Goal: Information Seeking & Learning: Learn about a topic

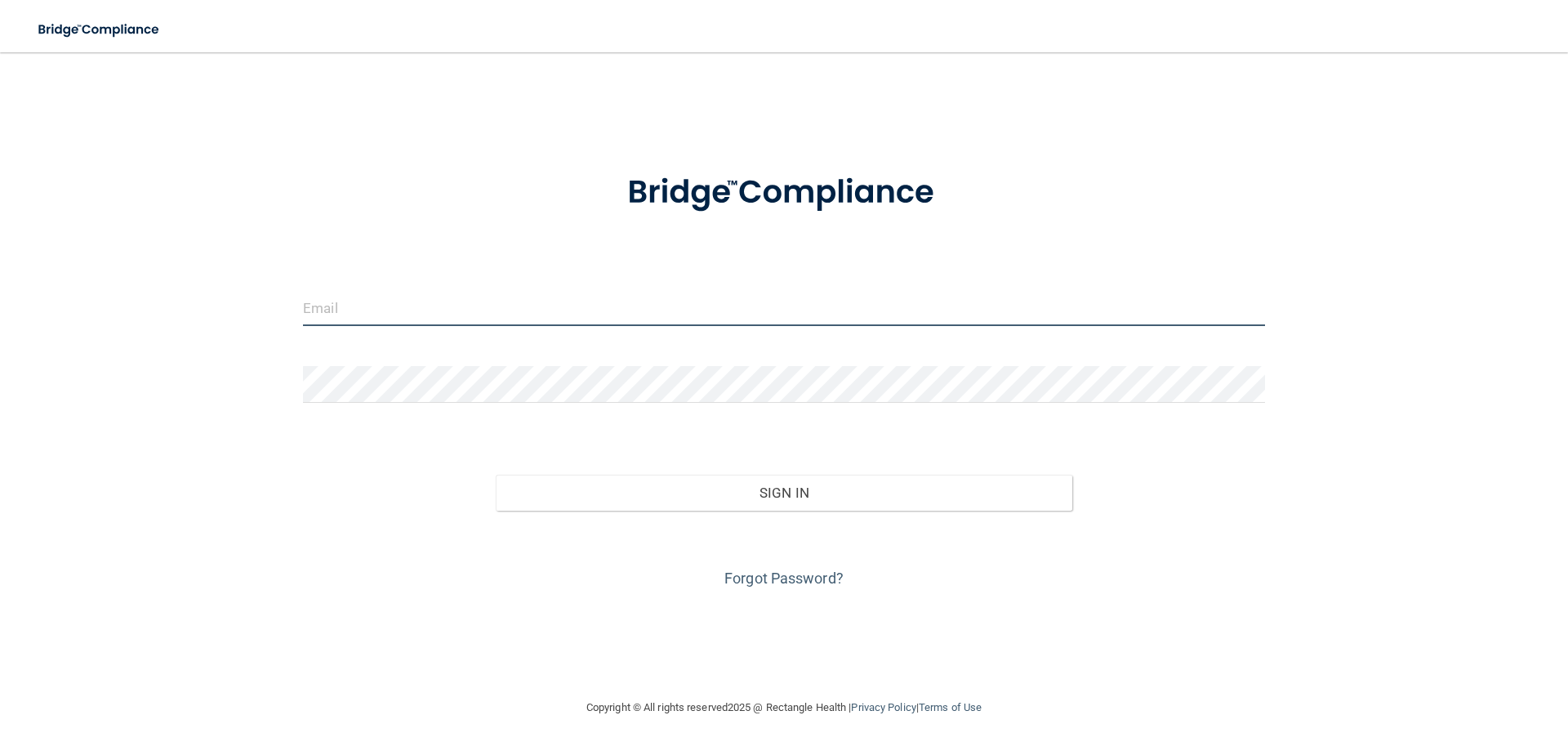
click at [439, 315] on input "email" at bounding box center [784, 308] width 962 height 37
type input "[EMAIL_ADDRESS][PERSON_NAME][DOMAIN_NAME]"
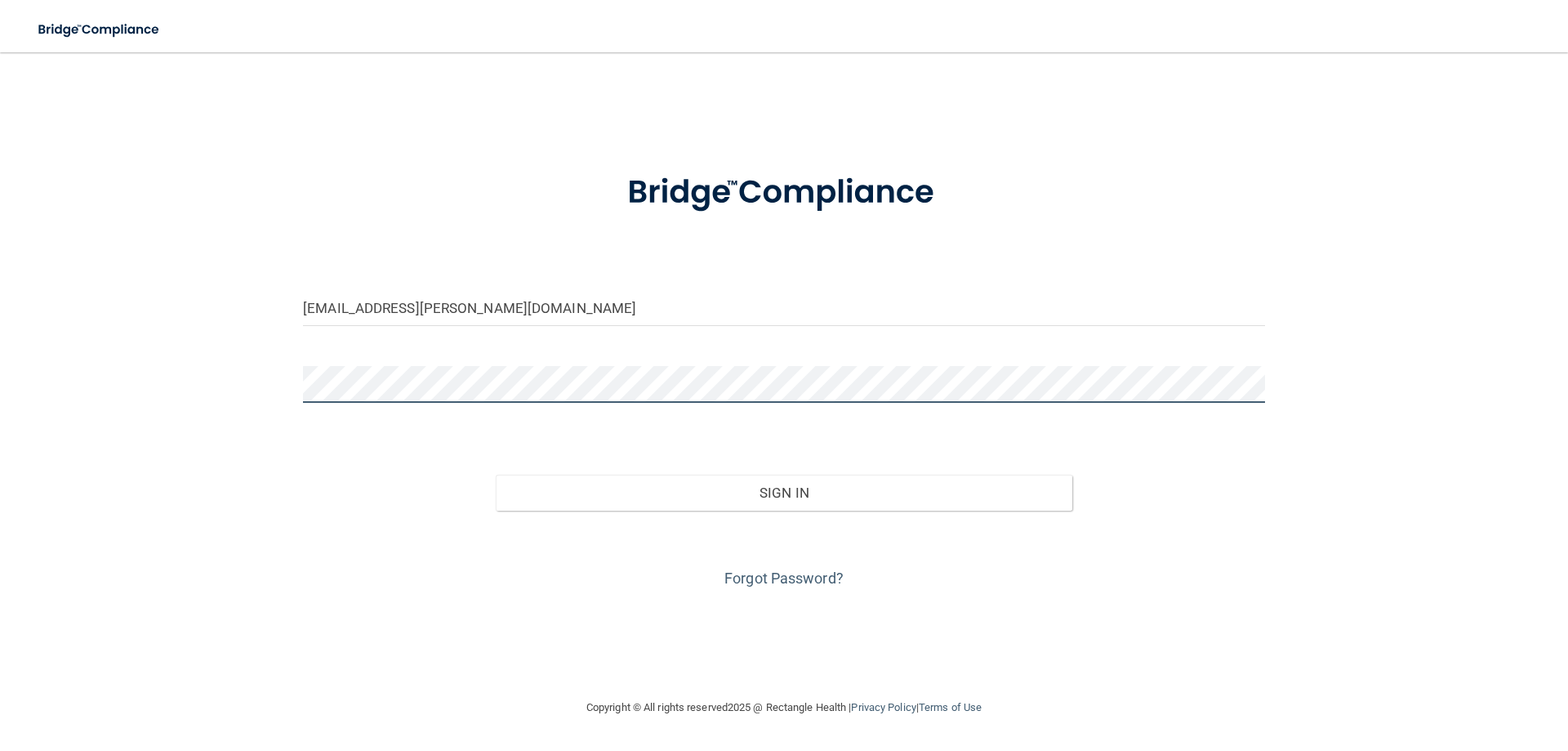
click at [495, 474] on button "Sign In" at bounding box center [784, 492] width 577 height 36
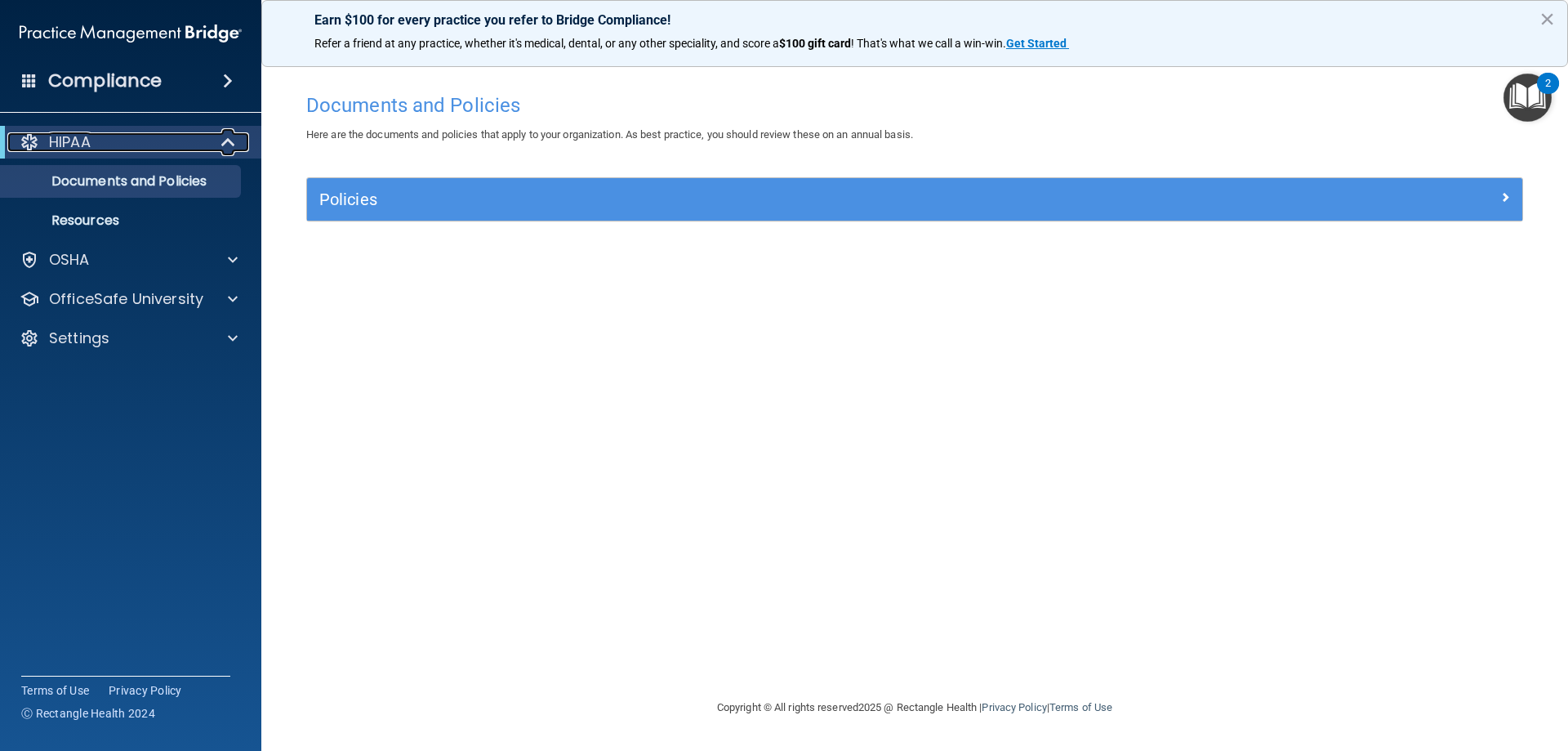
click at [91, 143] on p "HIPAA" at bounding box center [69, 142] width 41 height 19
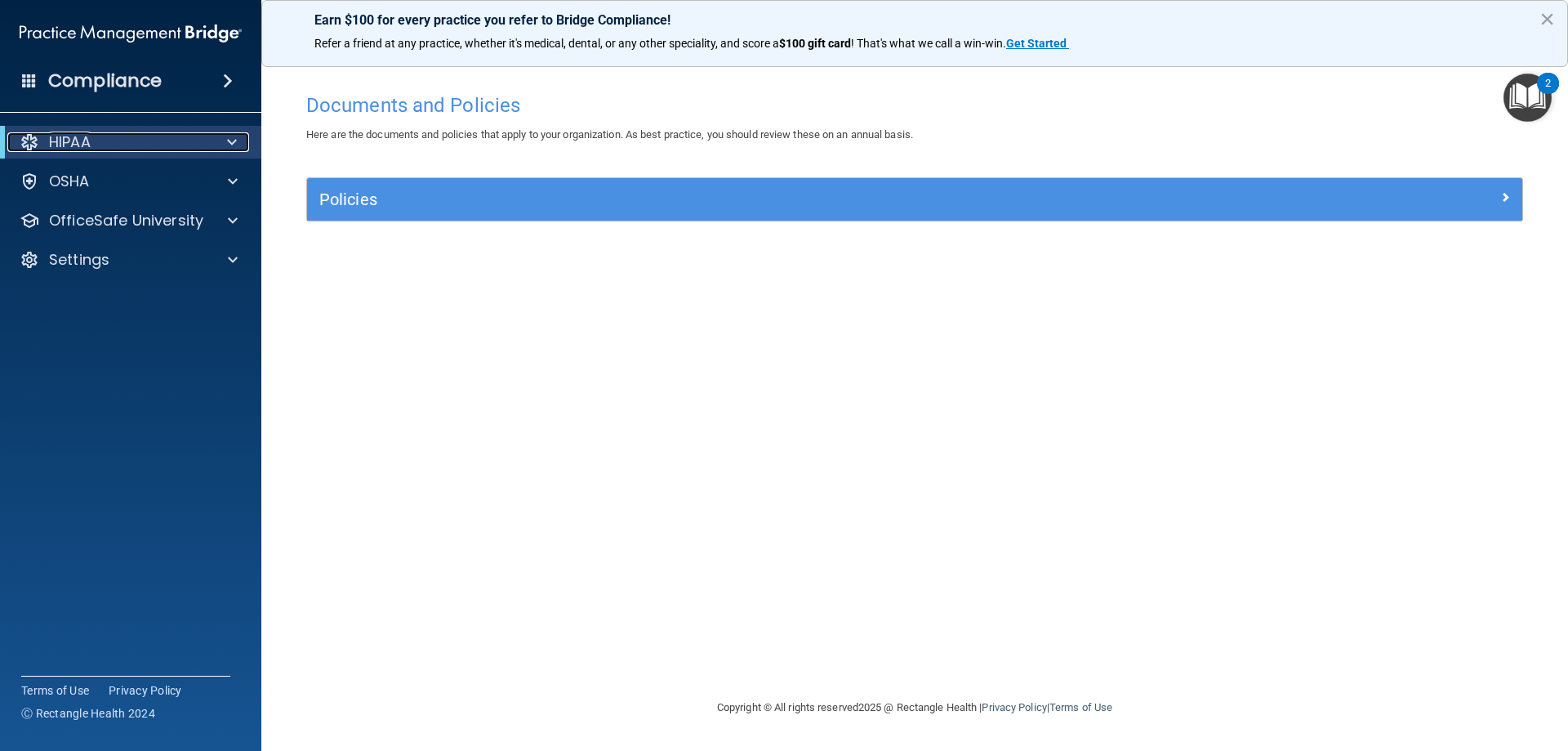
click at [91, 142] on p "HIPAA" at bounding box center [69, 142] width 41 height 19
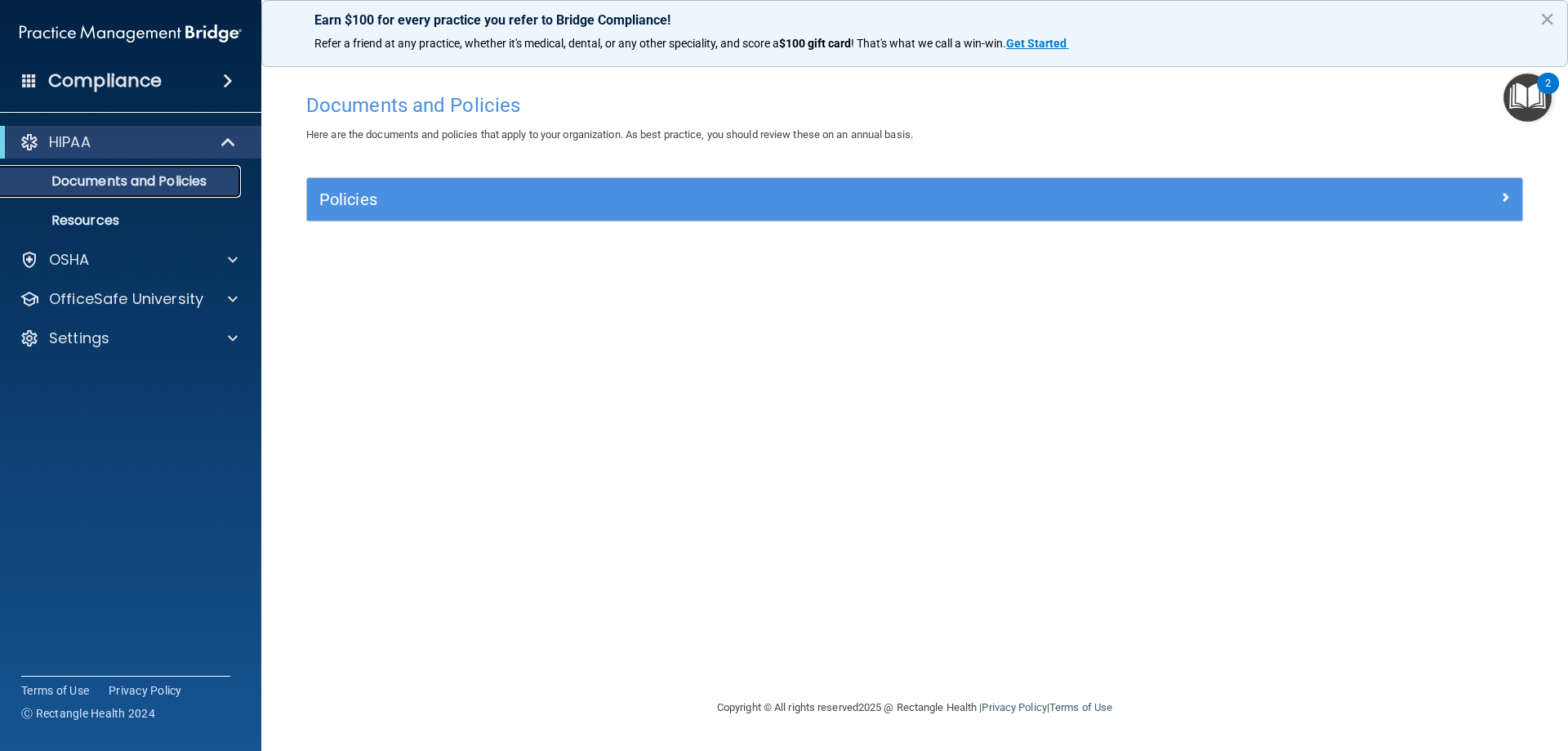
click at [159, 185] on p "Documents and Policies" at bounding box center [122, 181] width 223 height 17
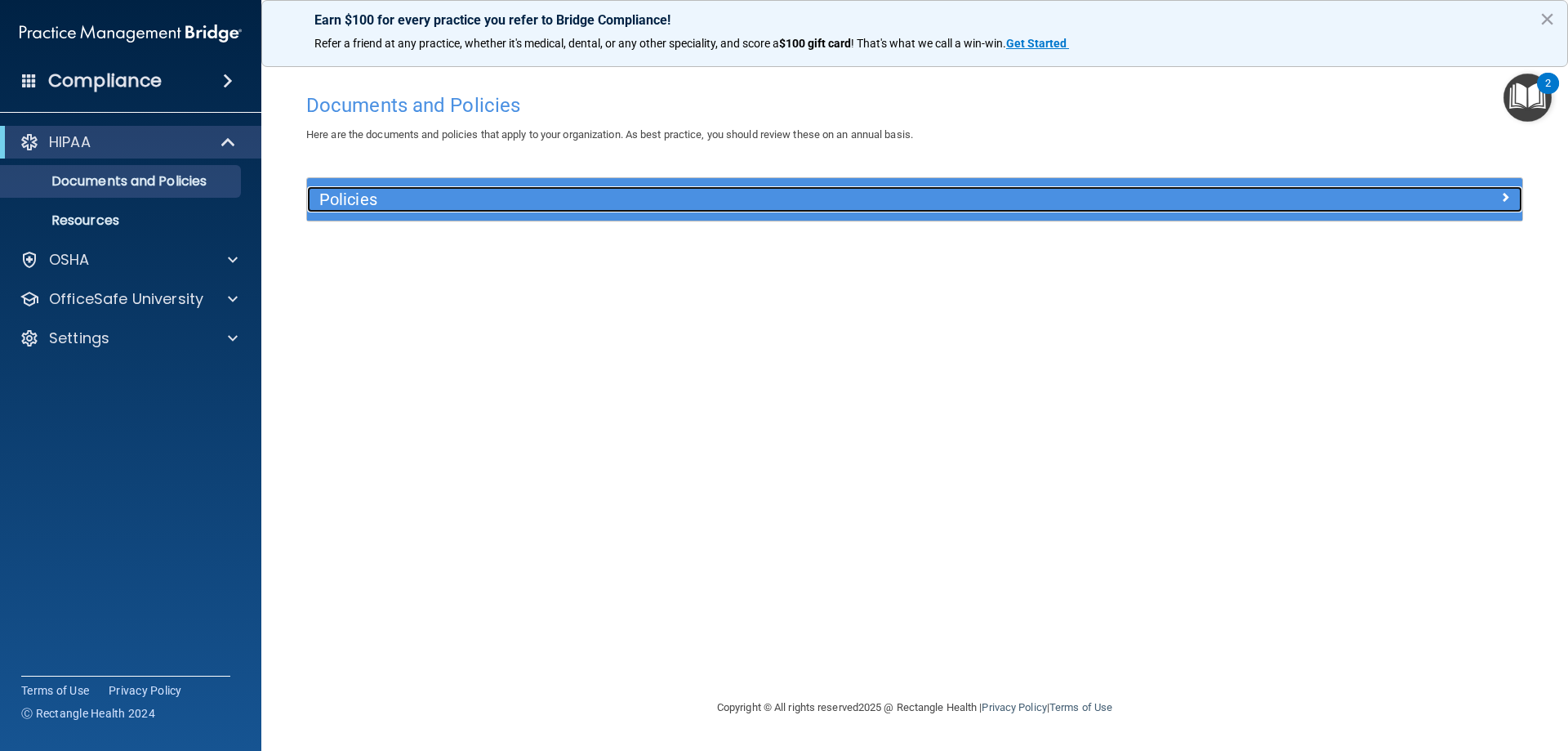
click at [326, 199] on h5 "Policies" at bounding box center [762, 199] width 887 height 18
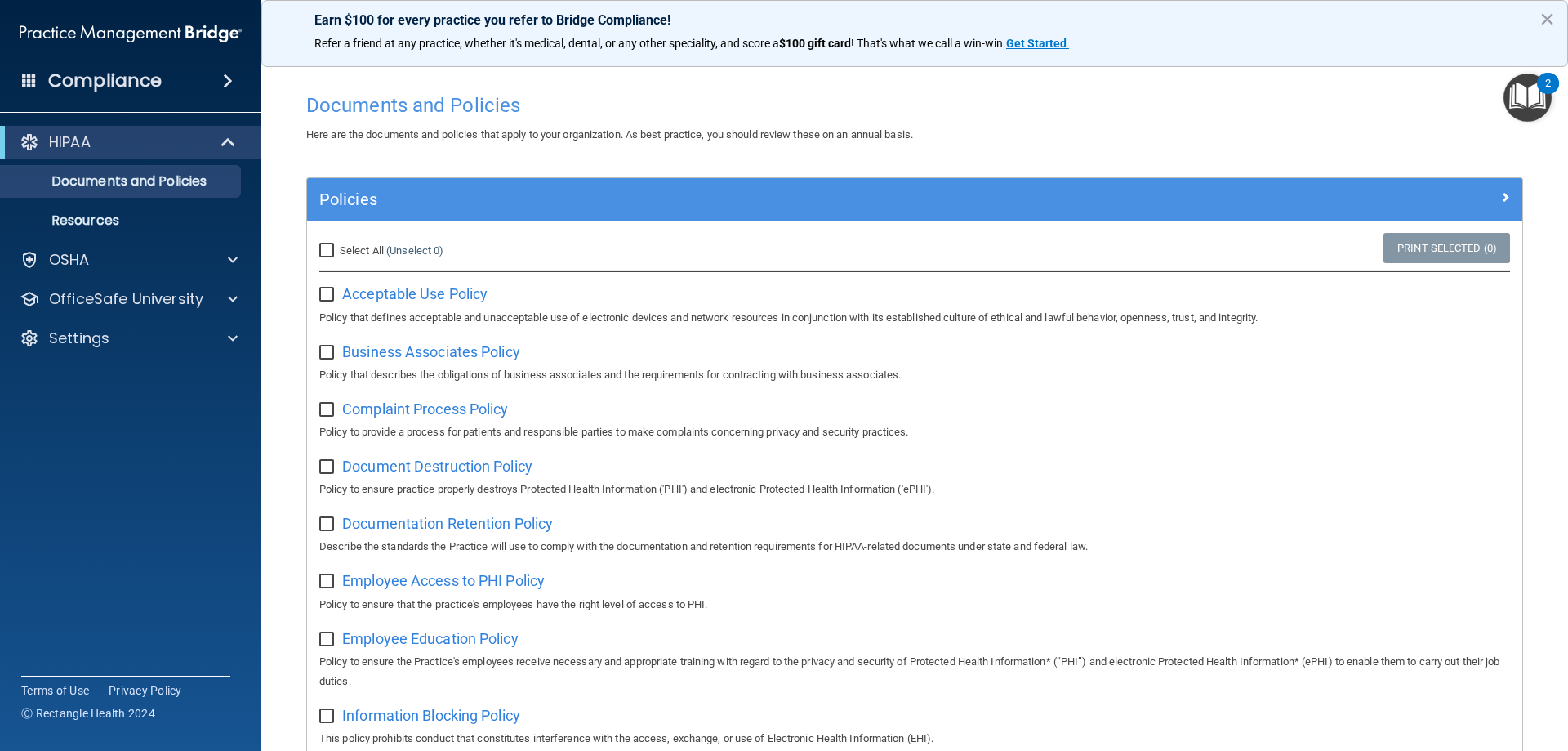
click at [324, 246] on input "Select All (Unselect 0) Unselect All" at bounding box center [328, 251] width 18 height 13
checkbox input "true"
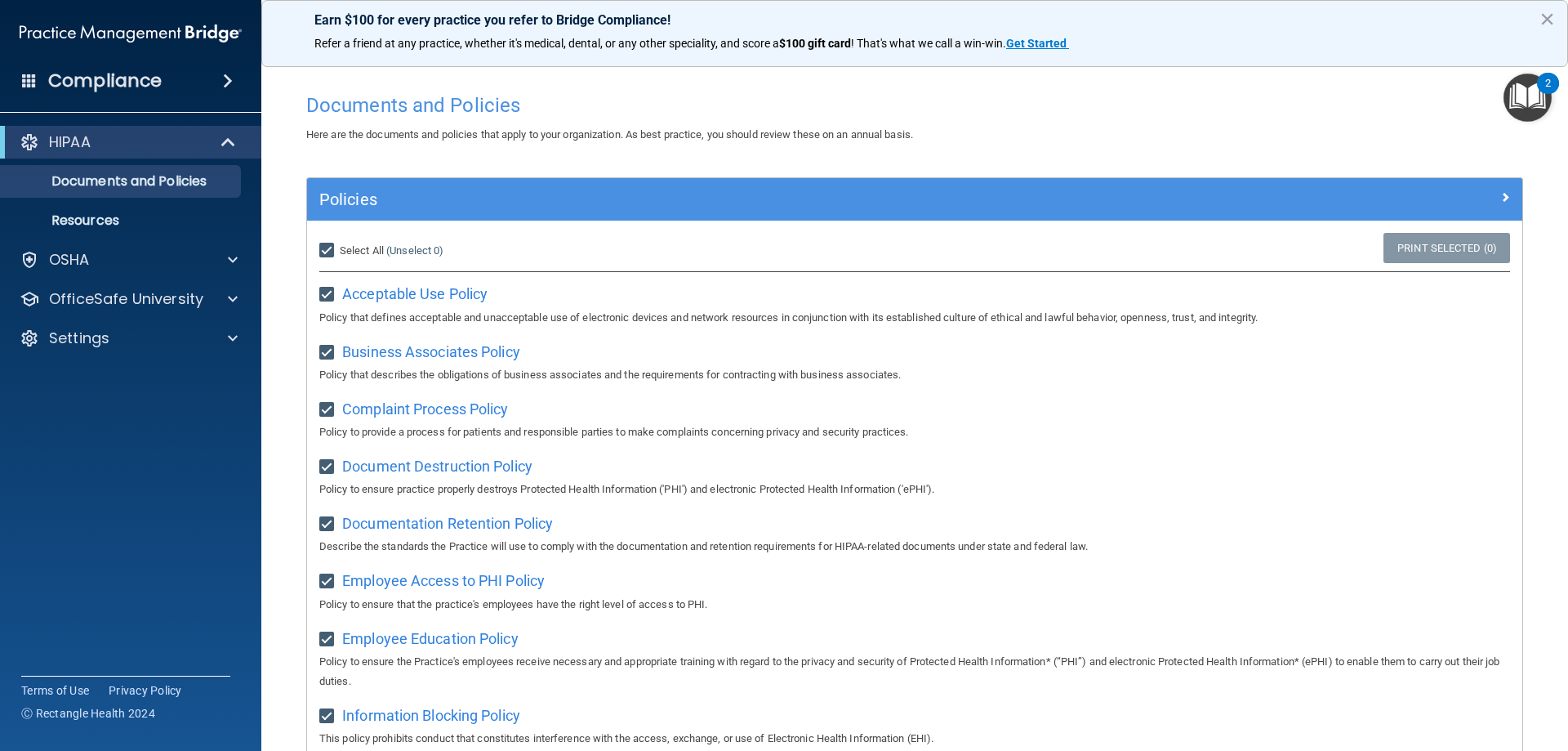
checkbox input "true"
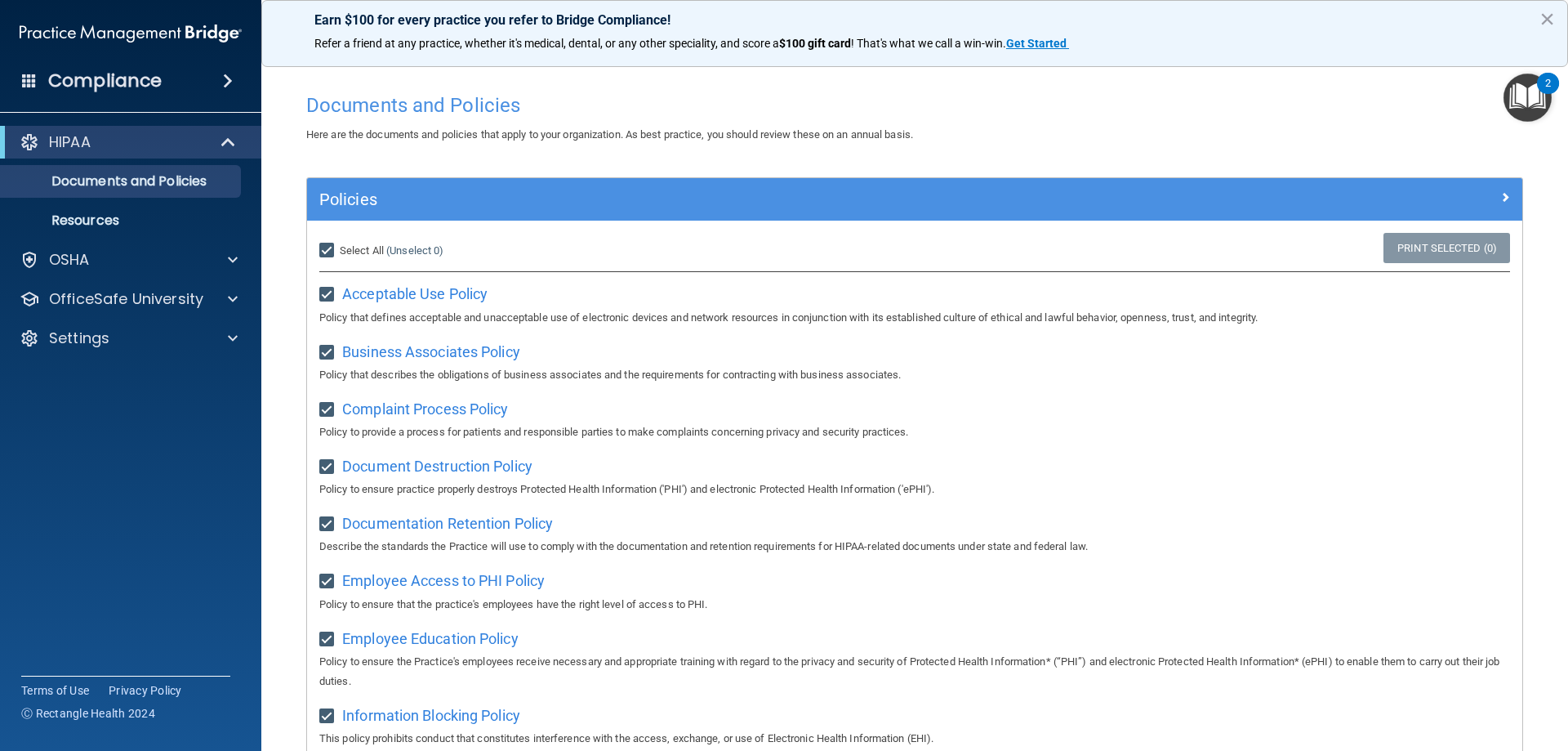
checkbox input "true"
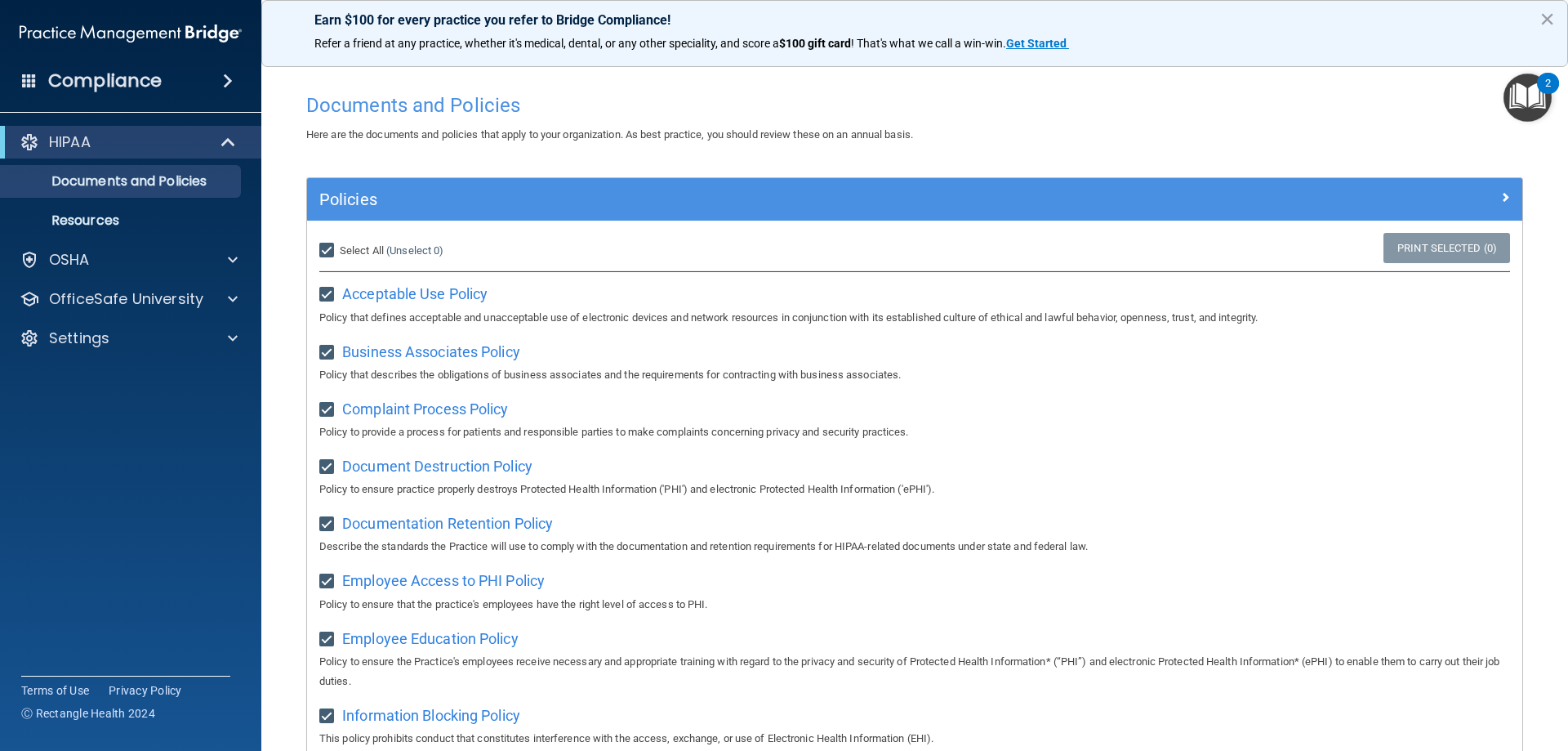
checkbox input "true"
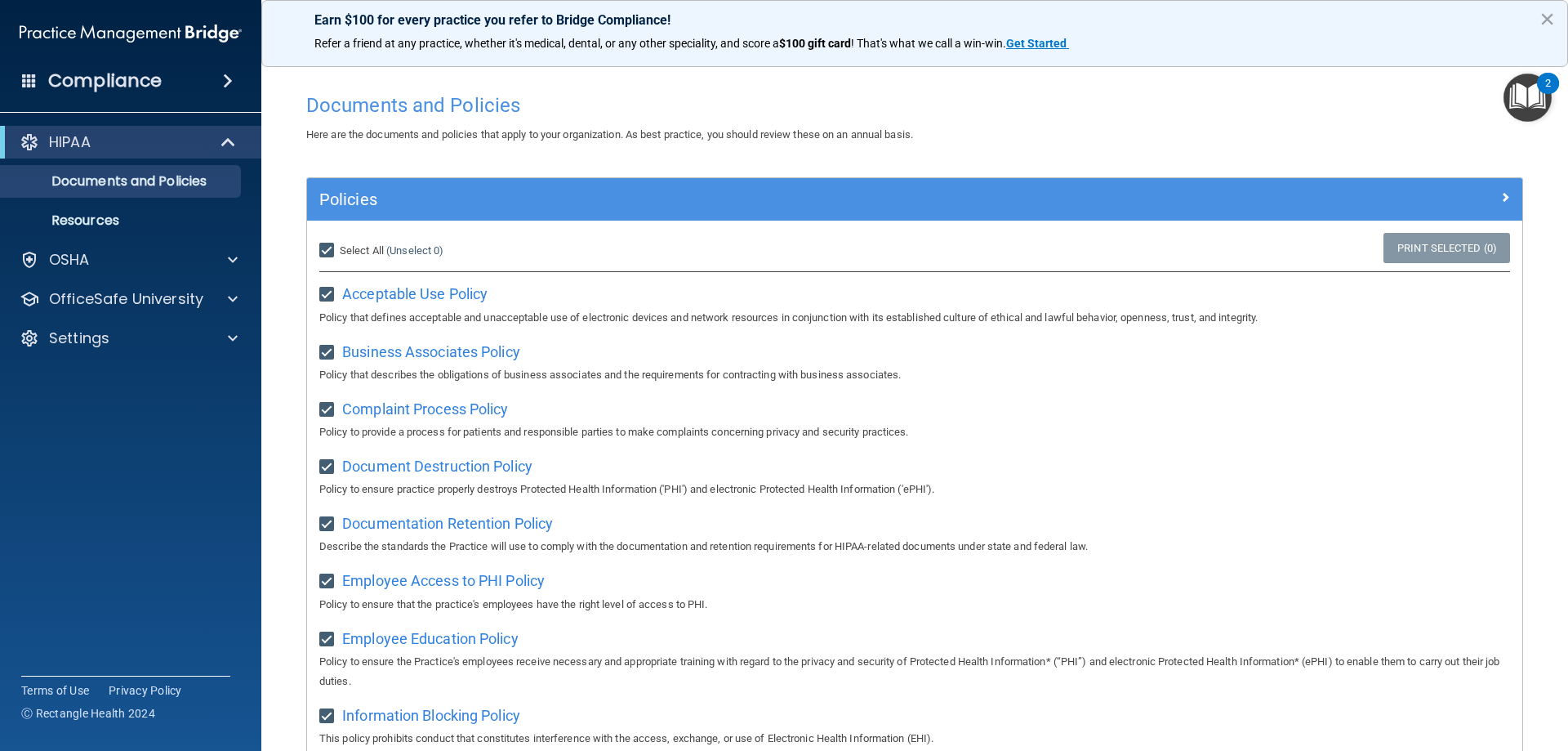
checkbox input "true"
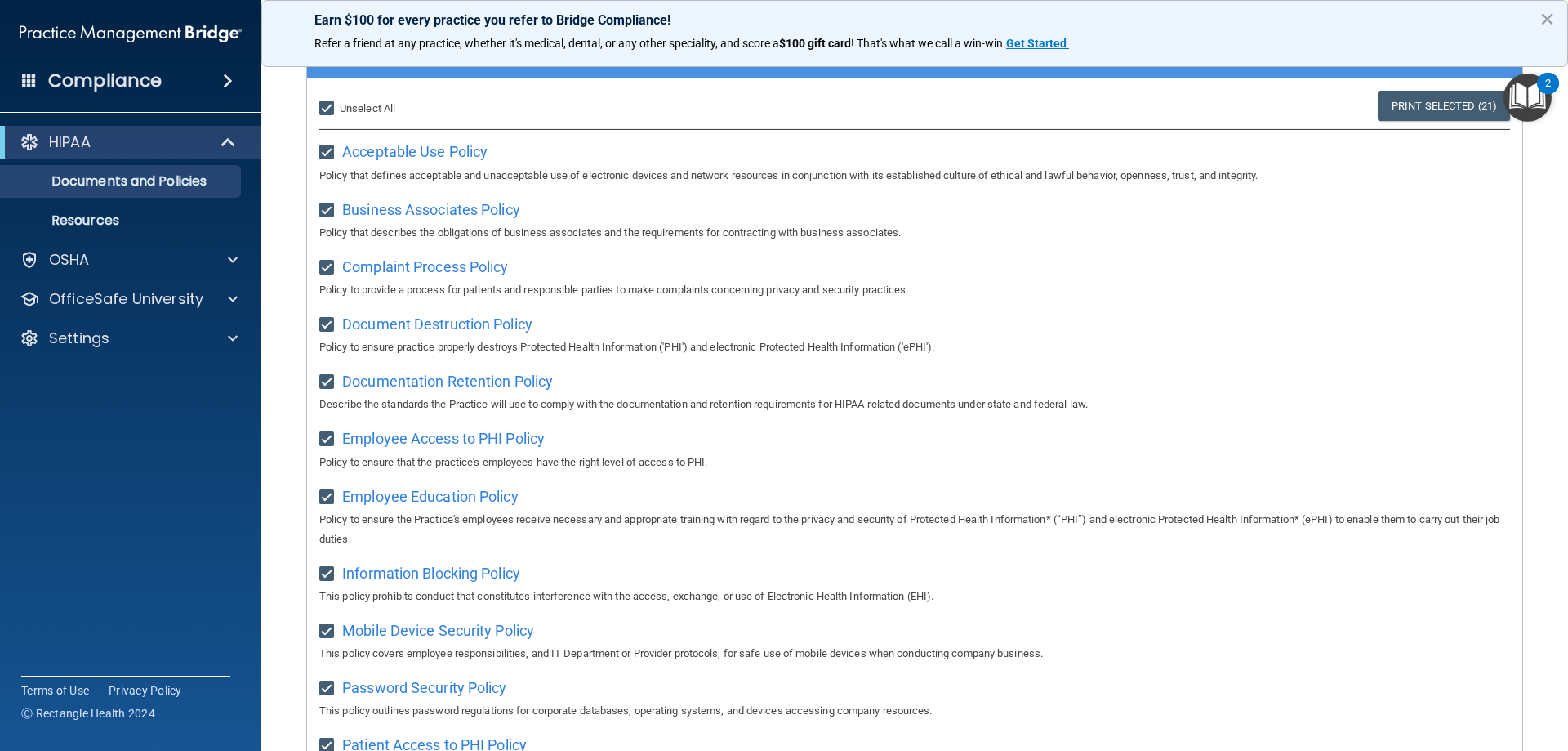
scroll to position [164, 0]
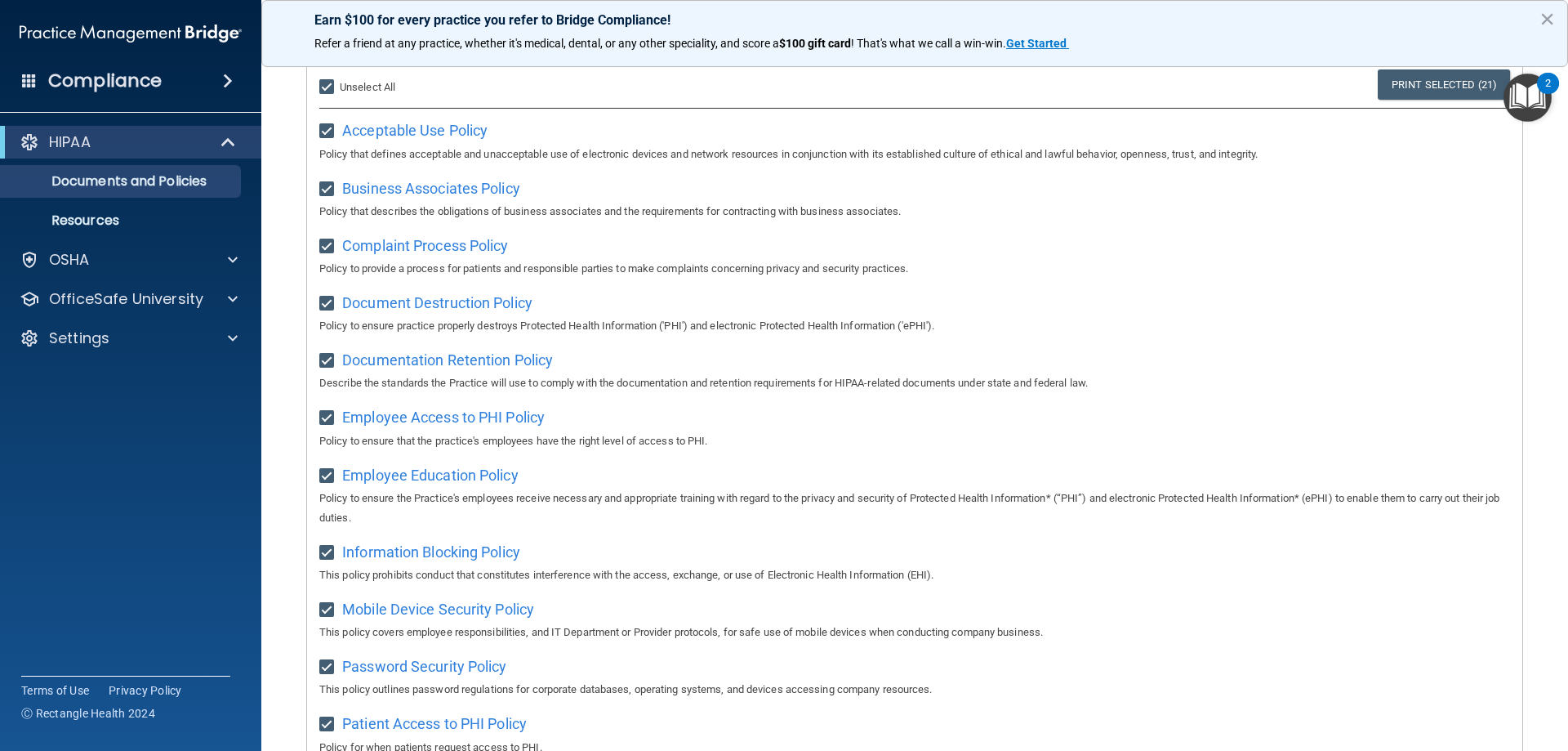
click at [569, 121] on div "Acceptable Use Policy Policy that defines acceptable and unacceptable use of el…" at bounding box center [915, 140] width 1191 height 47
click at [429, 128] on span "Acceptable Use Policy" at bounding box center [415, 130] width 145 height 17
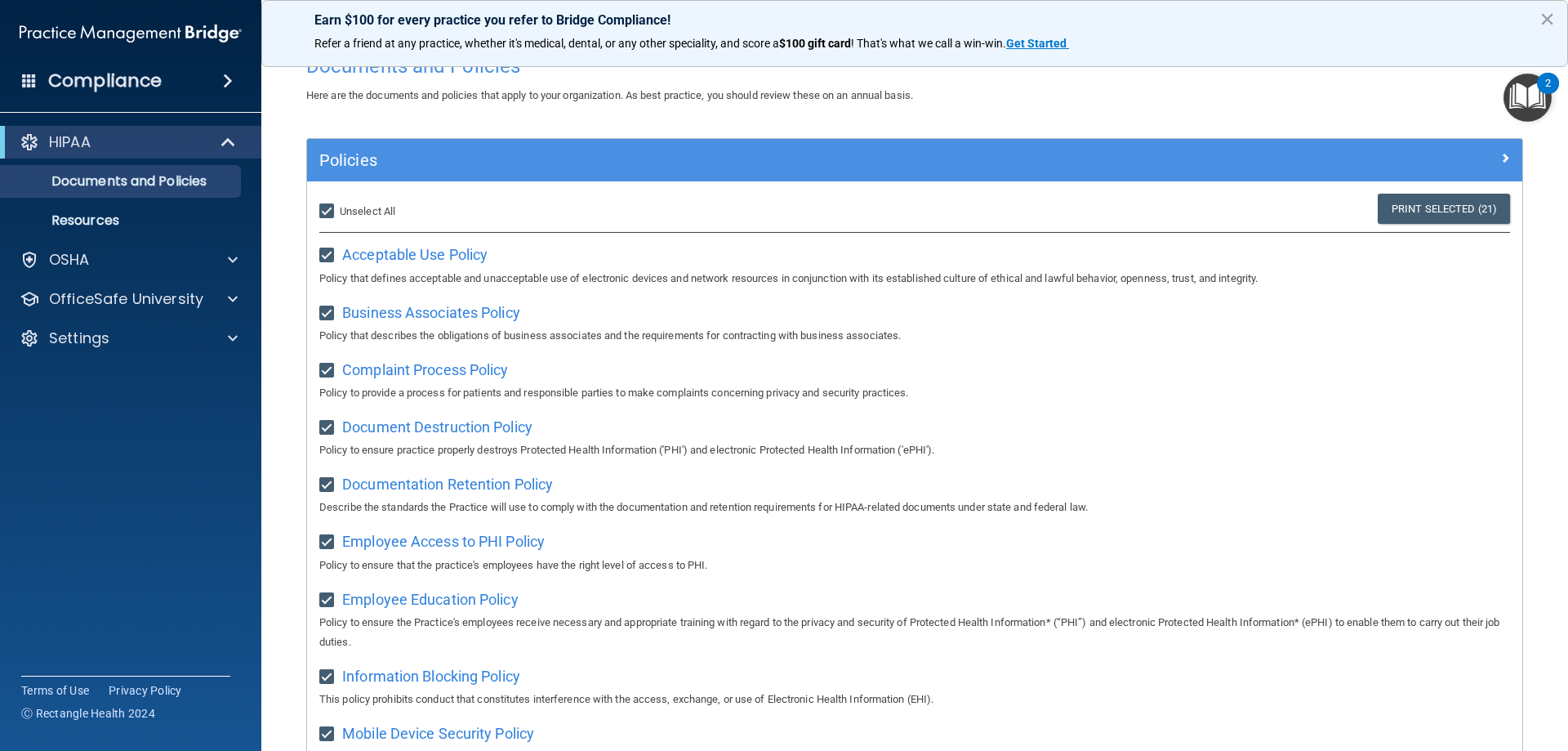
scroll to position [0, 0]
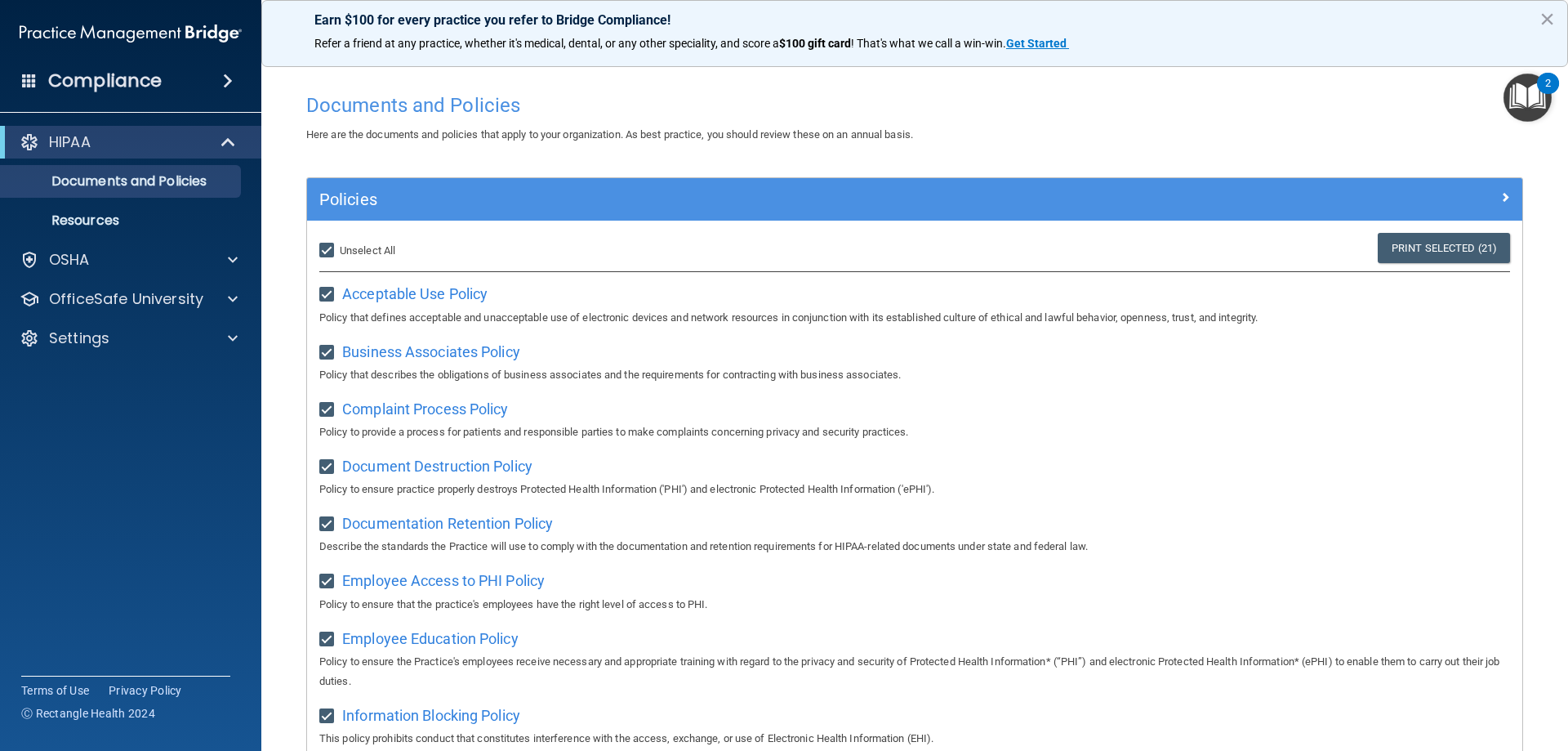
click at [325, 246] on input "Select All (Unselect 21) Unselect All" at bounding box center [328, 251] width 18 height 13
checkbox input "false"
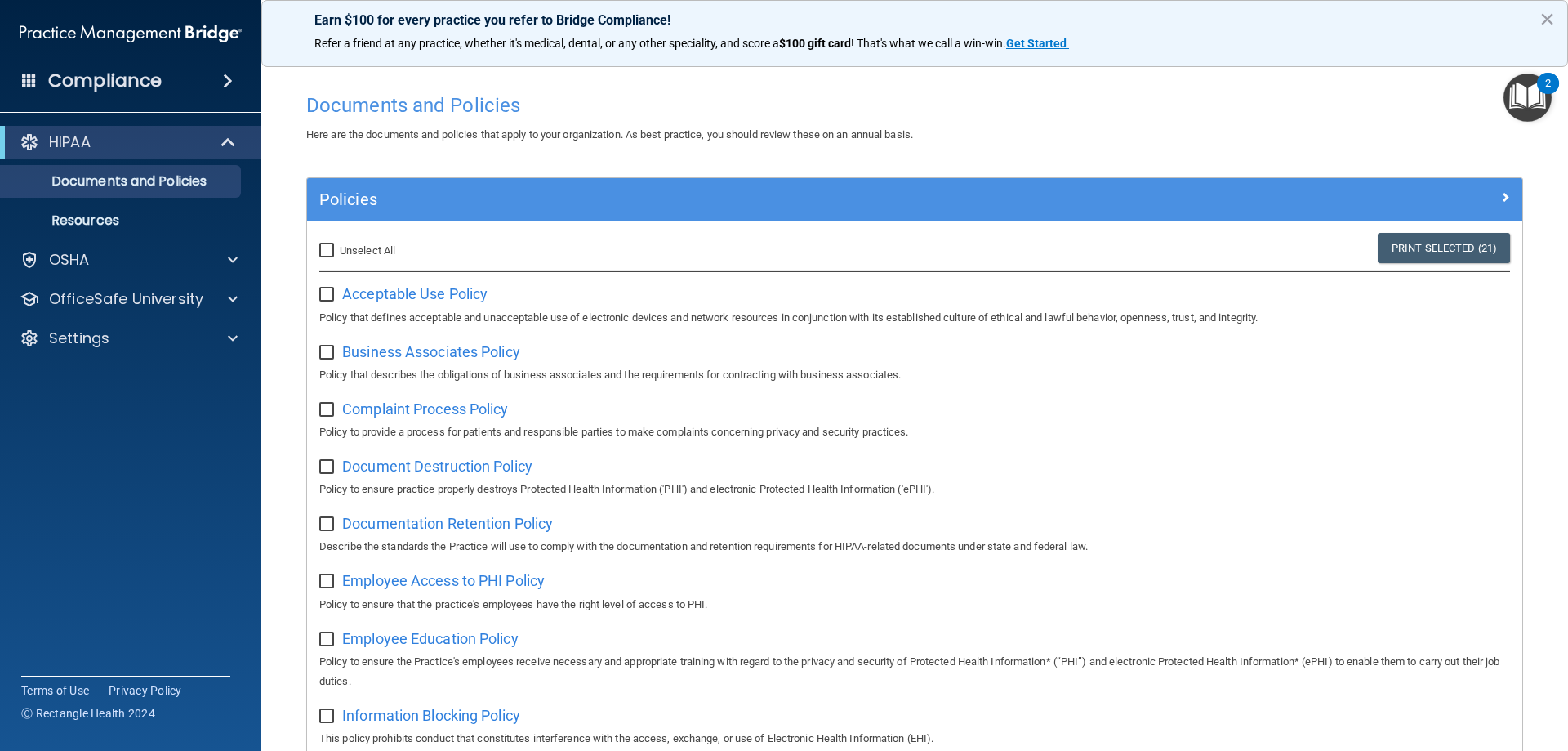
checkbox input "false"
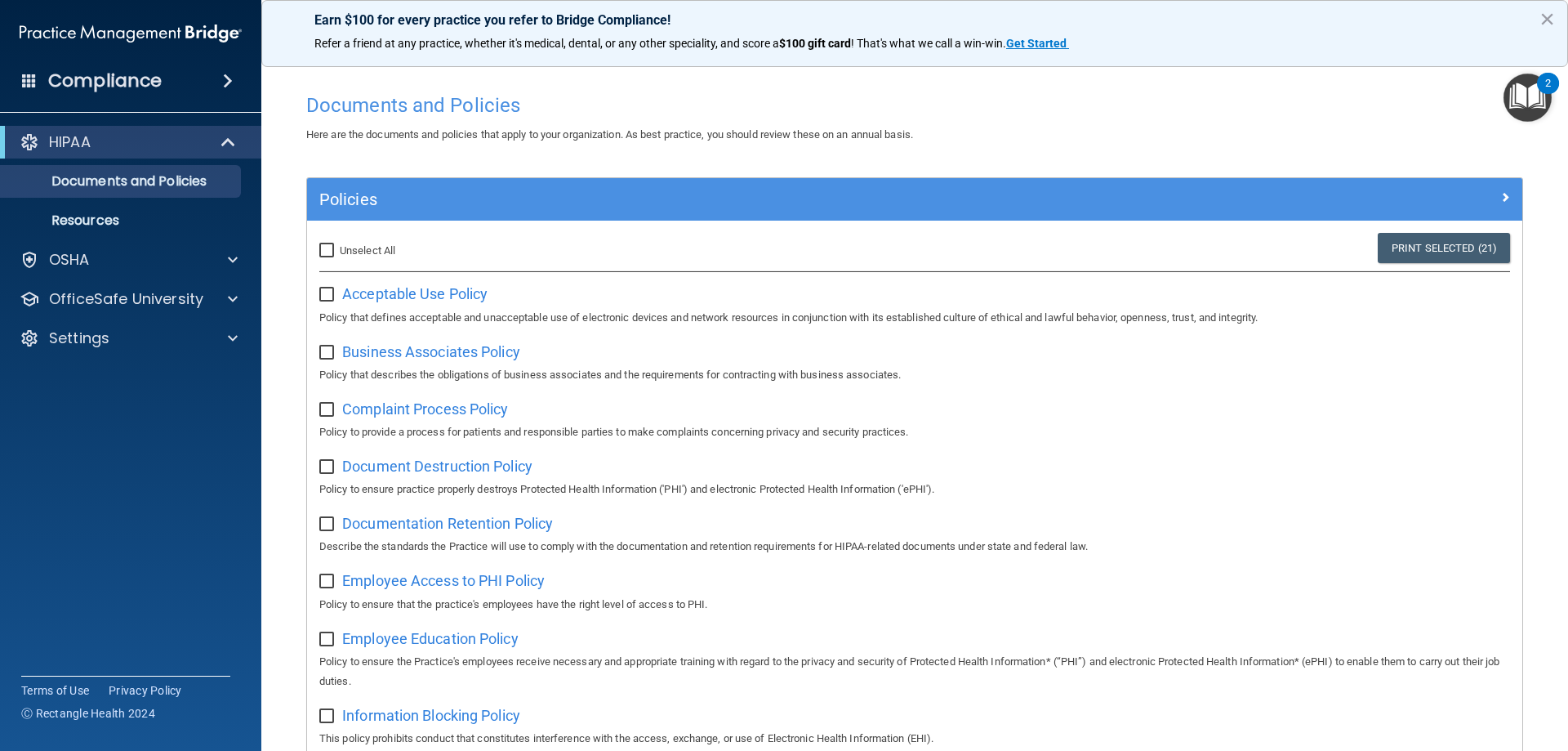
checkbox input "false"
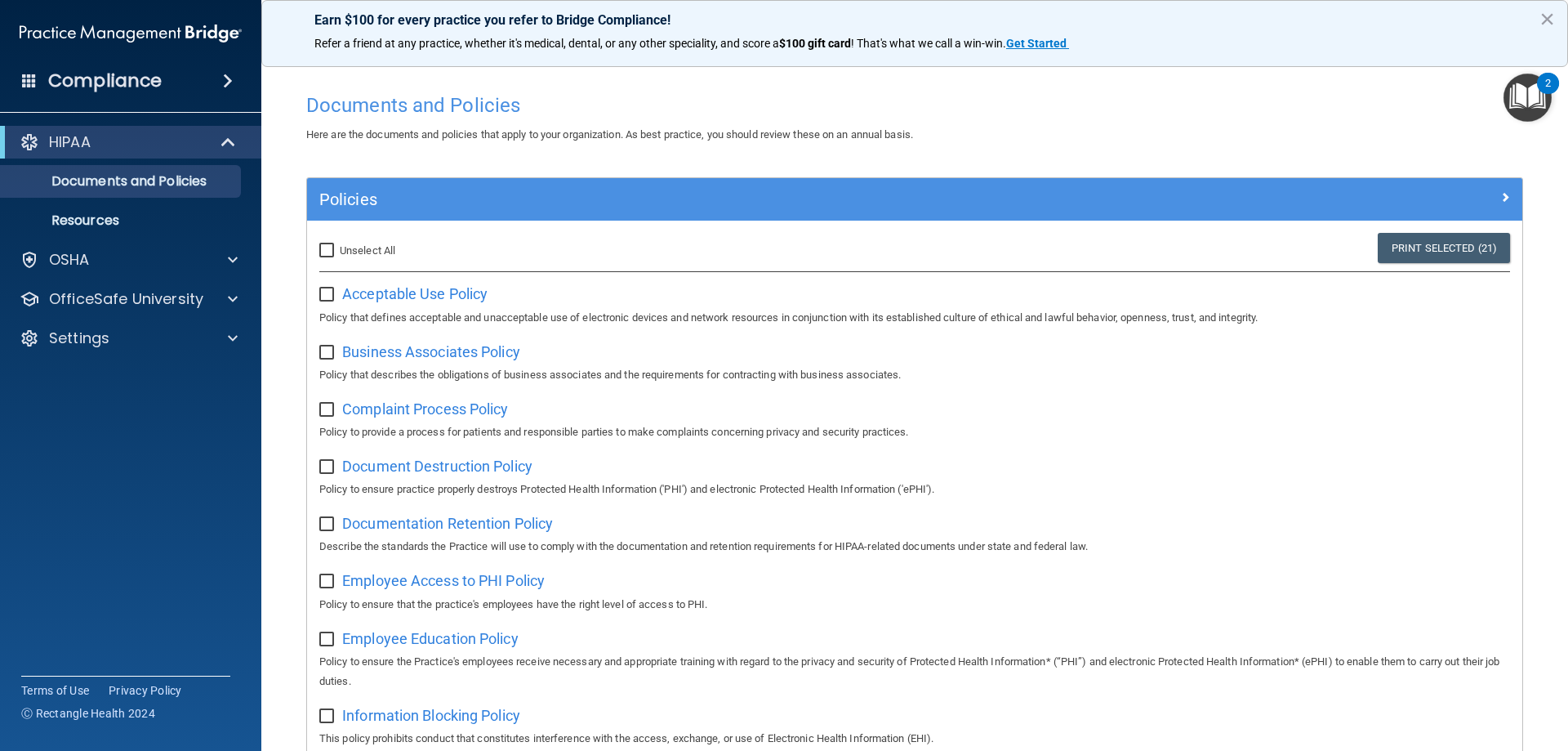
checkbox input "false"
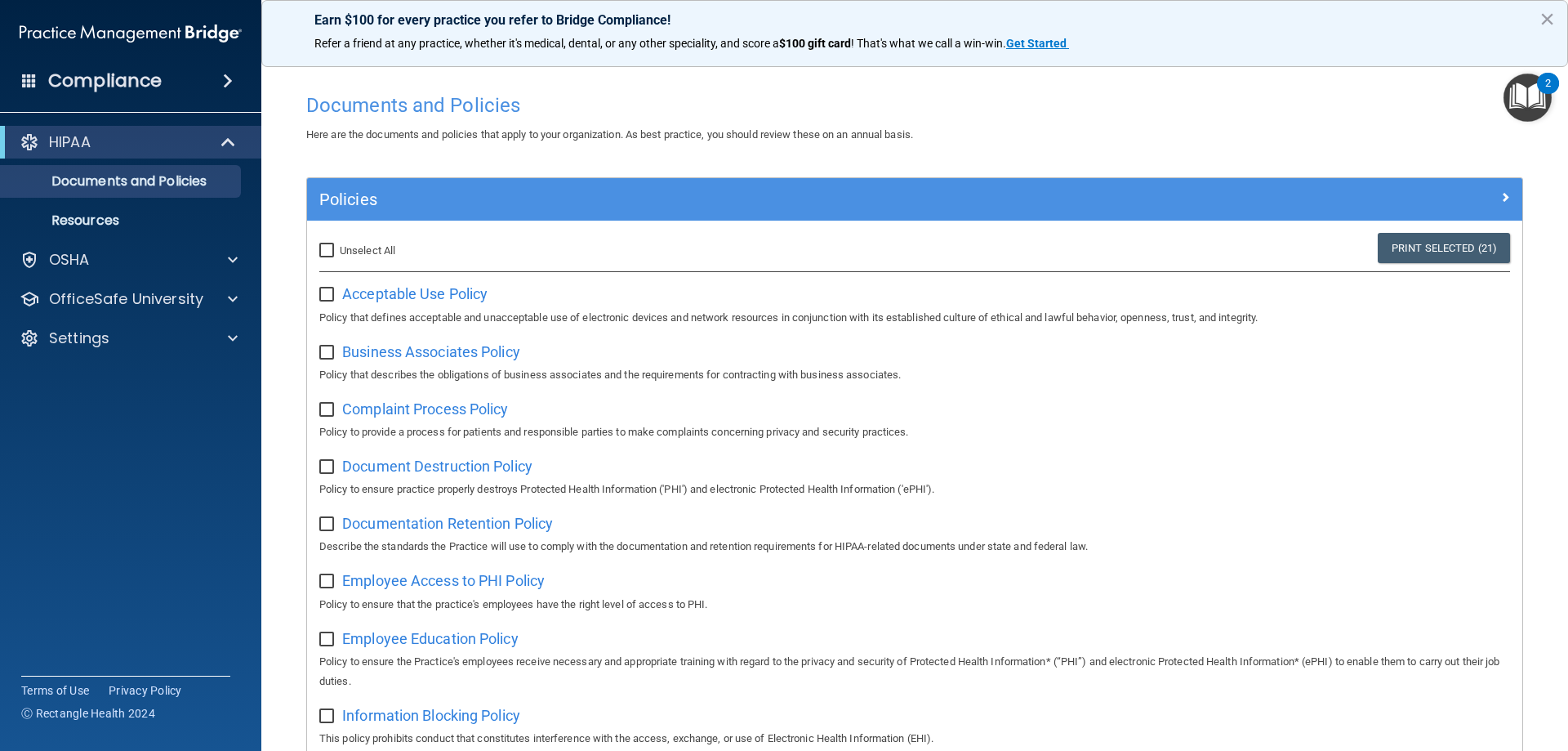
checkbox input "false"
click at [118, 215] on p "Resources" at bounding box center [122, 221] width 223 height 17
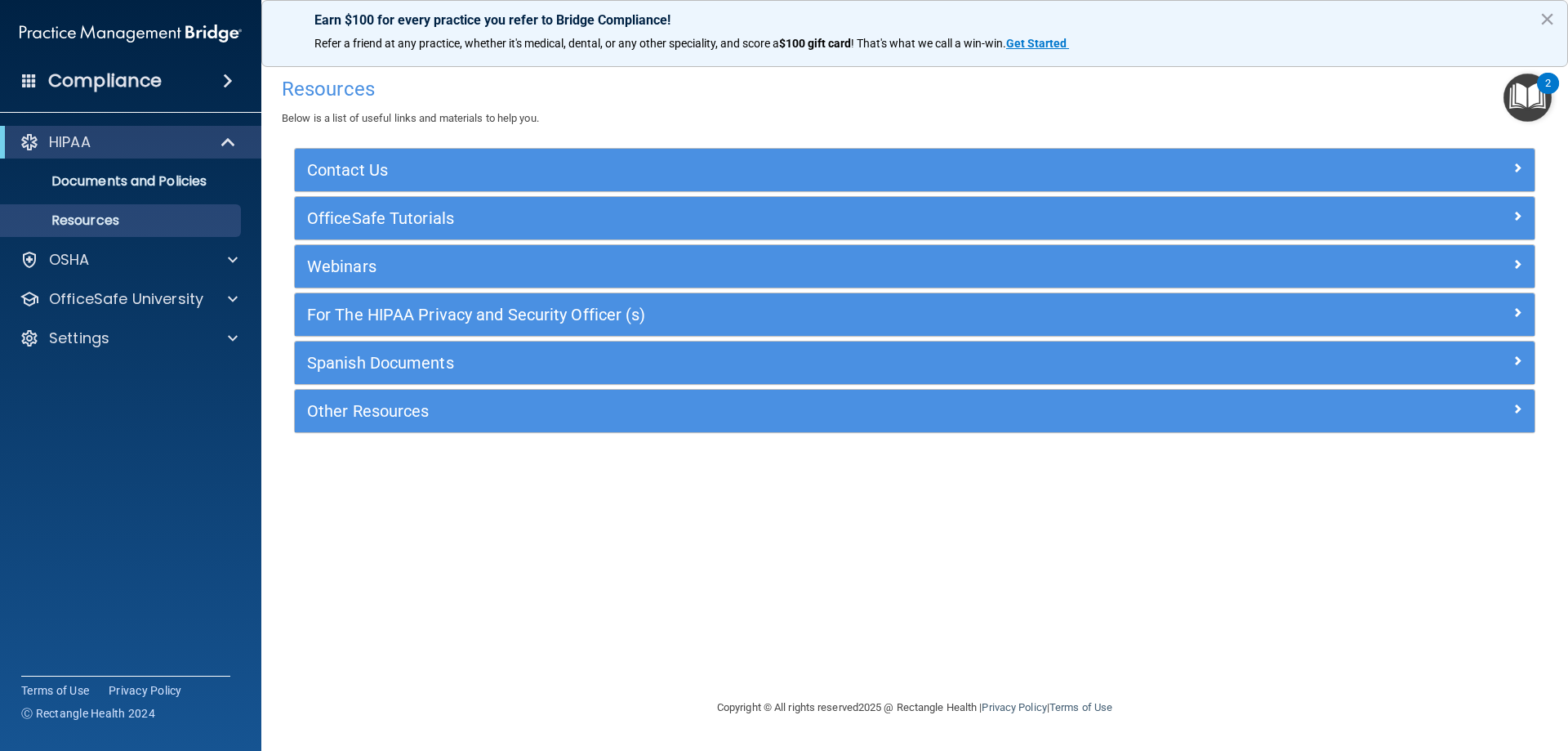
click at [228, 514] on accordion "HIPAA Documents and Policies Report an Incident Business Associates Emergency P…" at bounding box center [131, 329] width 262 height 420
click at [237, 260] on span at bounding box center [233, 259] width 10 height 19
click at [178, 380] on p "OfficeSafe University" at bounding box center [126, 377] width 154 height 19
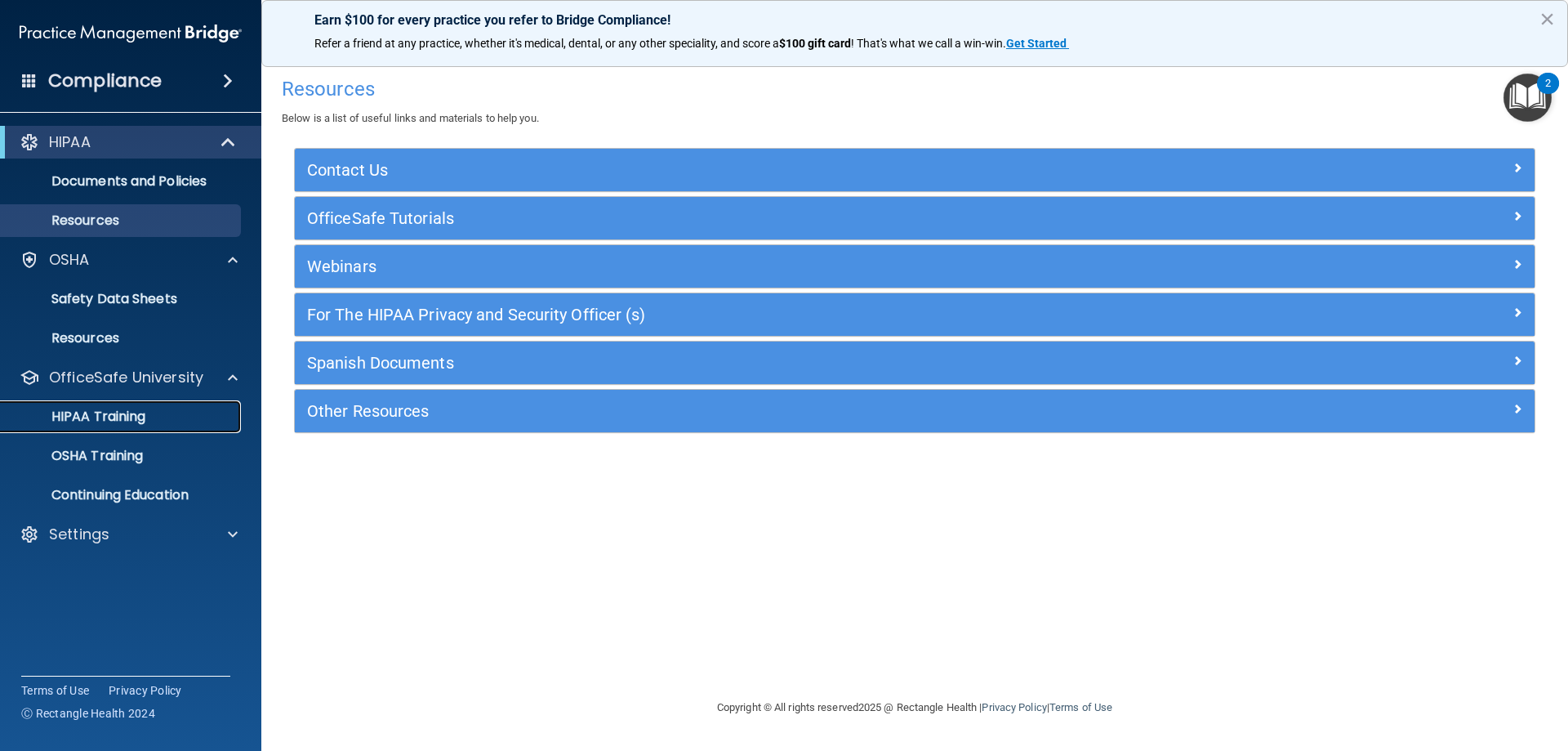
click at [119, 412] on p "HIPAA Training" at bounding box center [78, 416] width 135 height 17
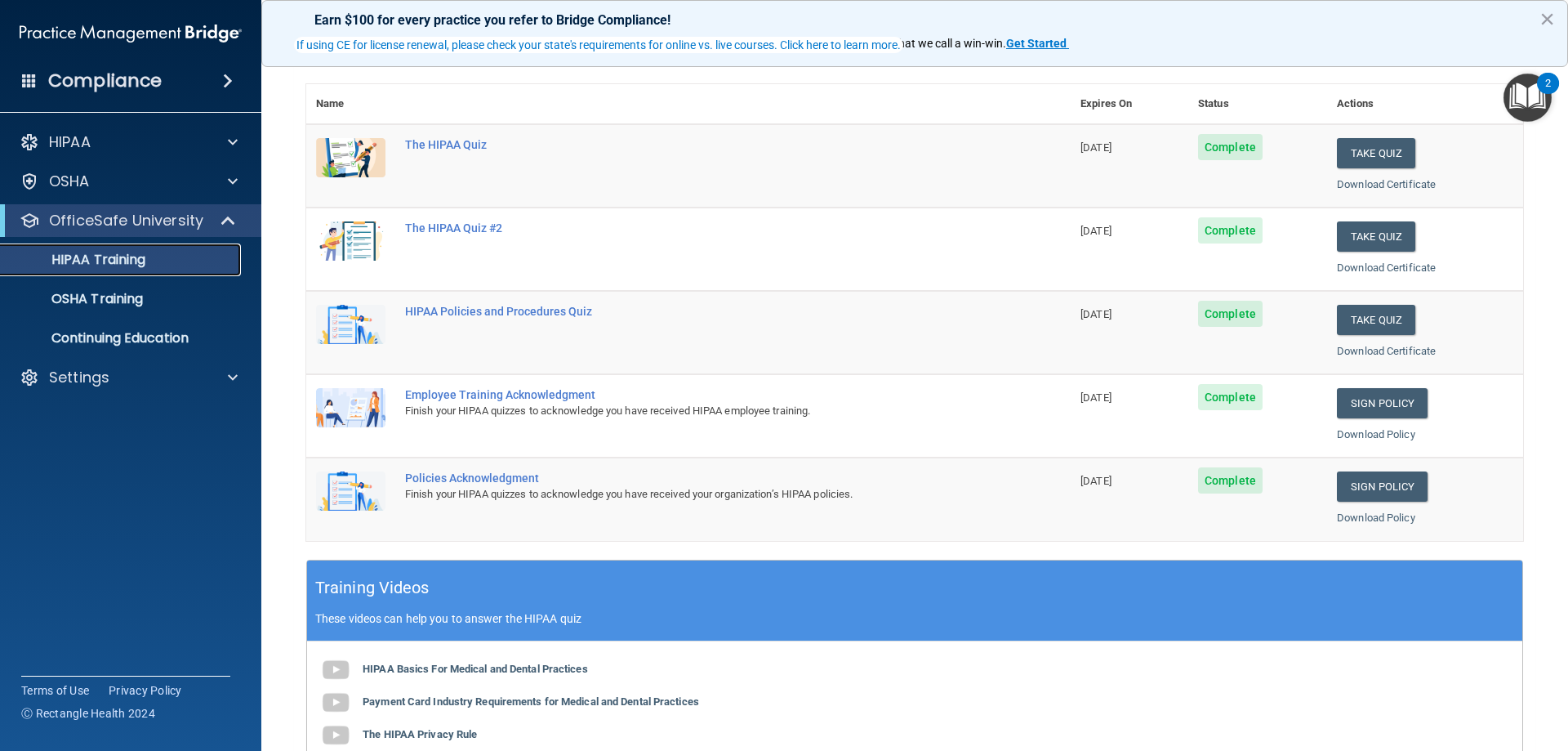
scroll to position [82, 0]
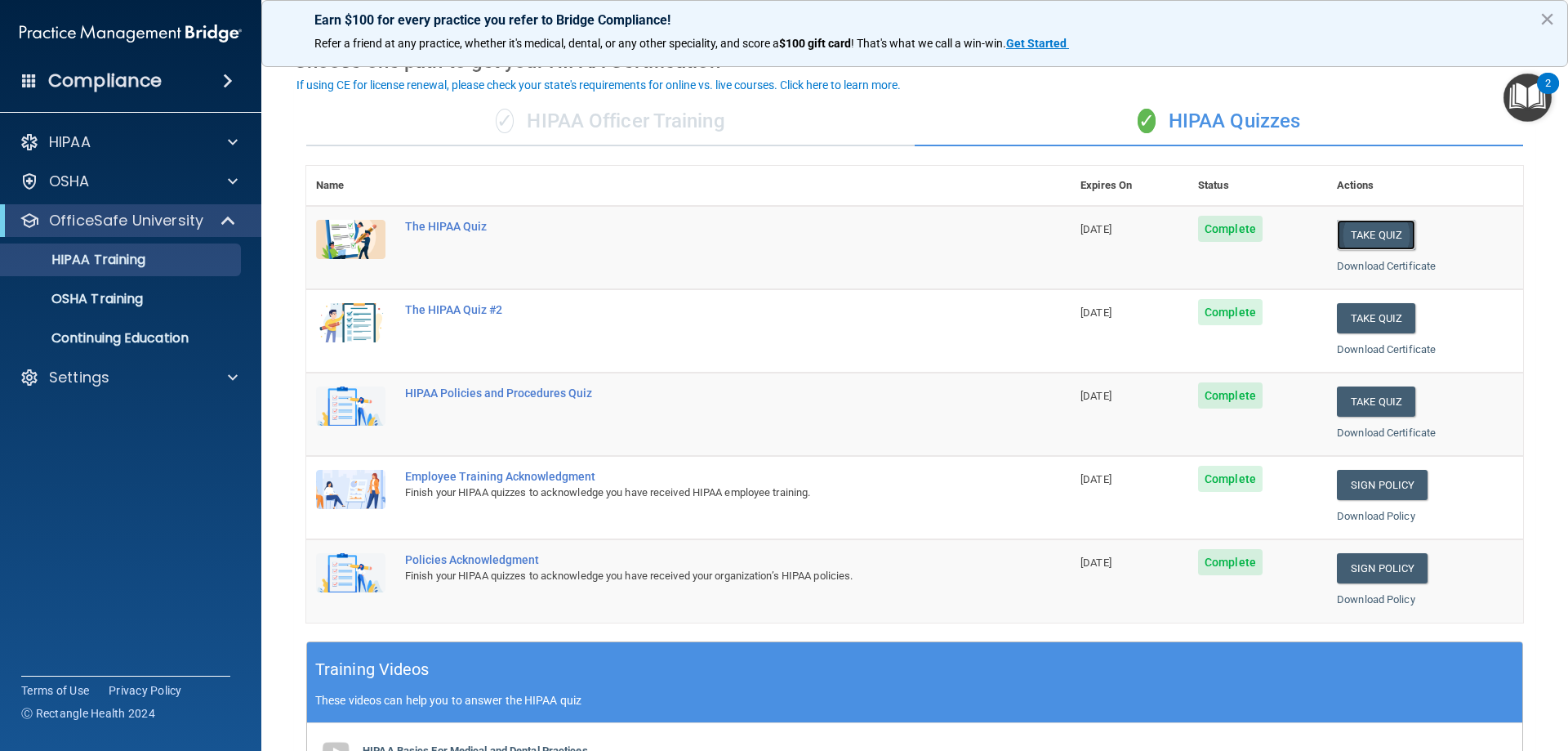
click at [1392, 232] on button "Take Quiz" at bounding box center [1376, 234] width 78 height 30
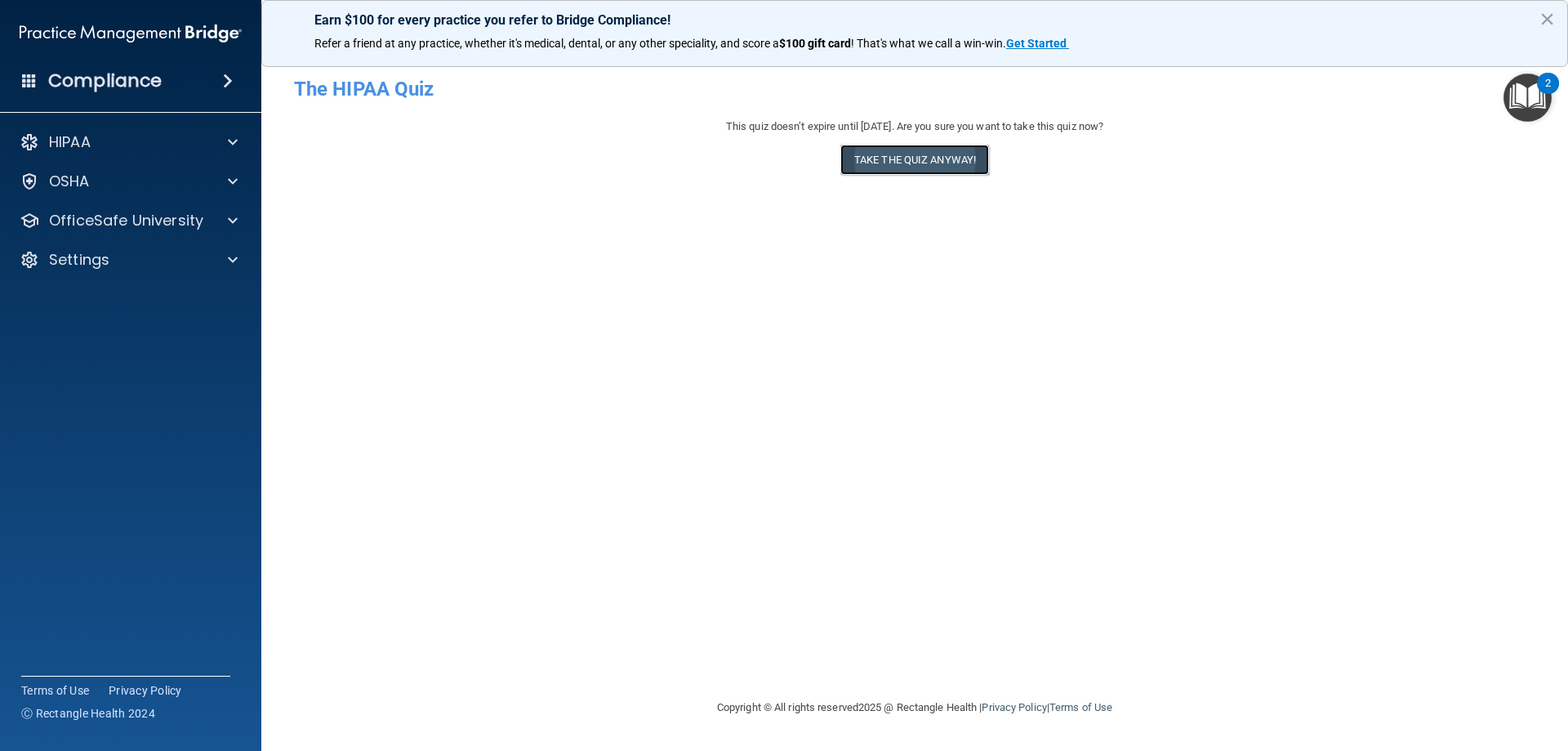
click at [950, 164] on button "Take the quiz anyway!" at bounding box center [915, 159] width 149 height 30
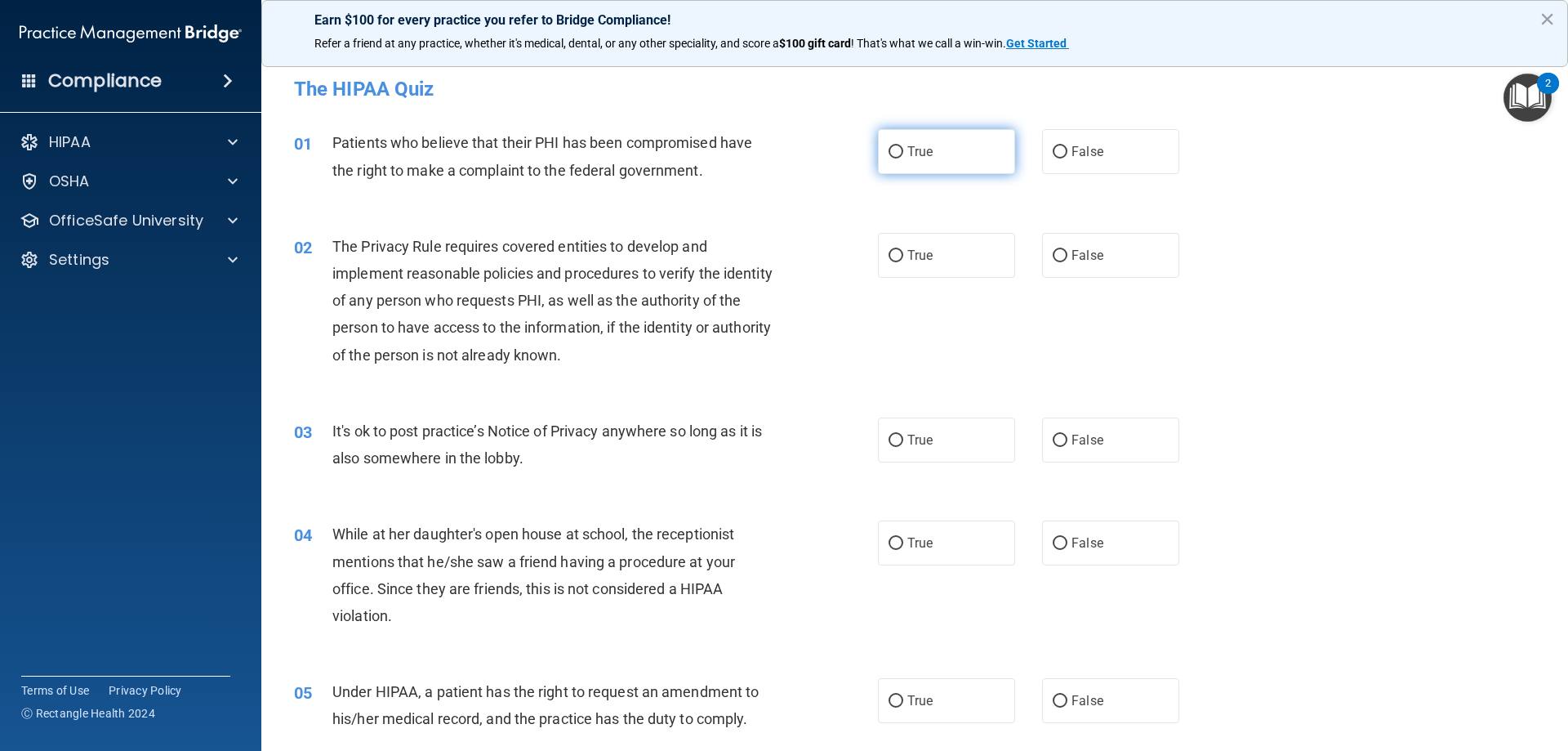
click at [889, 151] on input "True" at bounding box center [896, 152] width 15 height 12
radio input "true"
click at [892, 256] on input "True" at bounding box center [896, 256] width 15 height 12
radio input "true"
click at [892, 435] on input "True" at bounding box center [896, 440] width 15 height 12
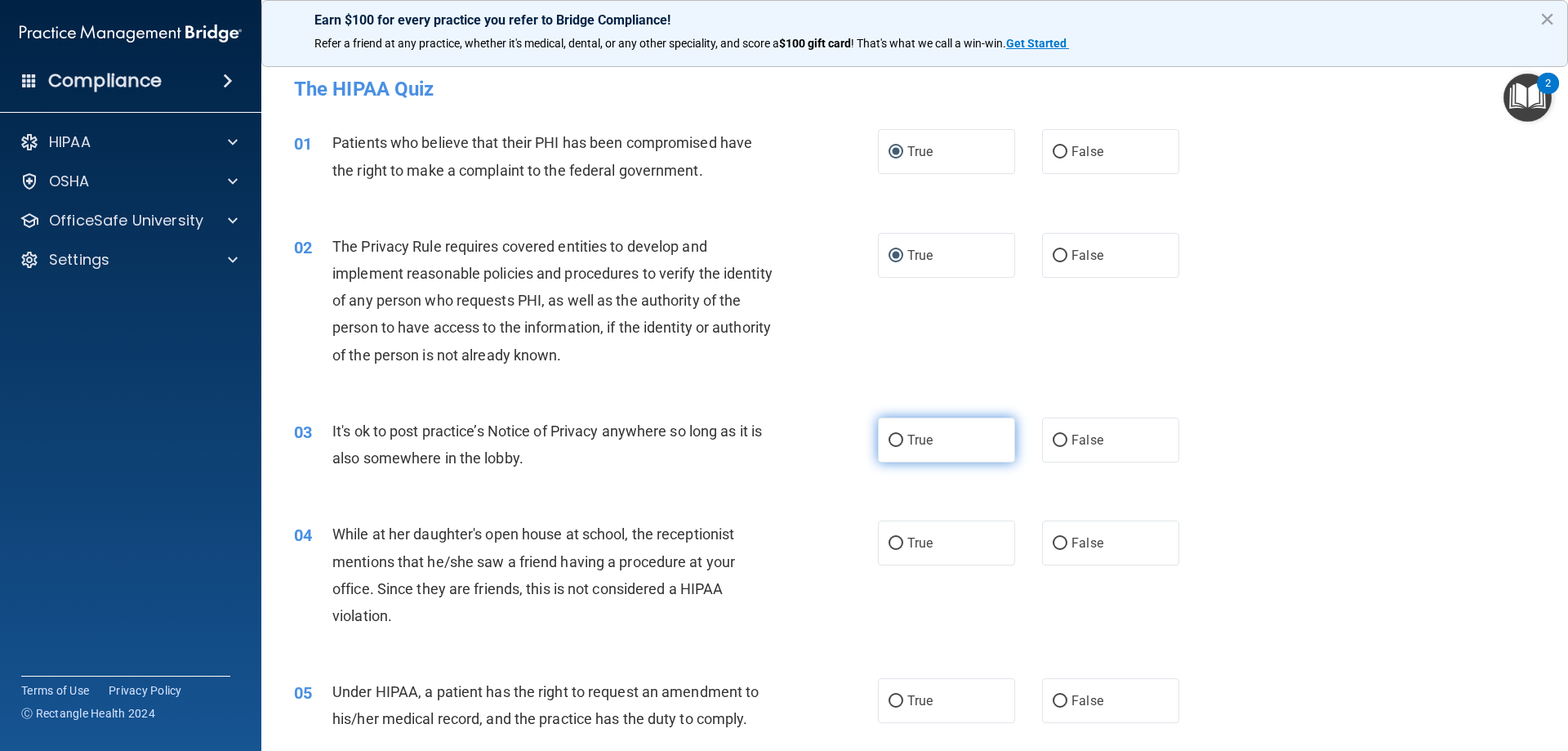
radio input "true"
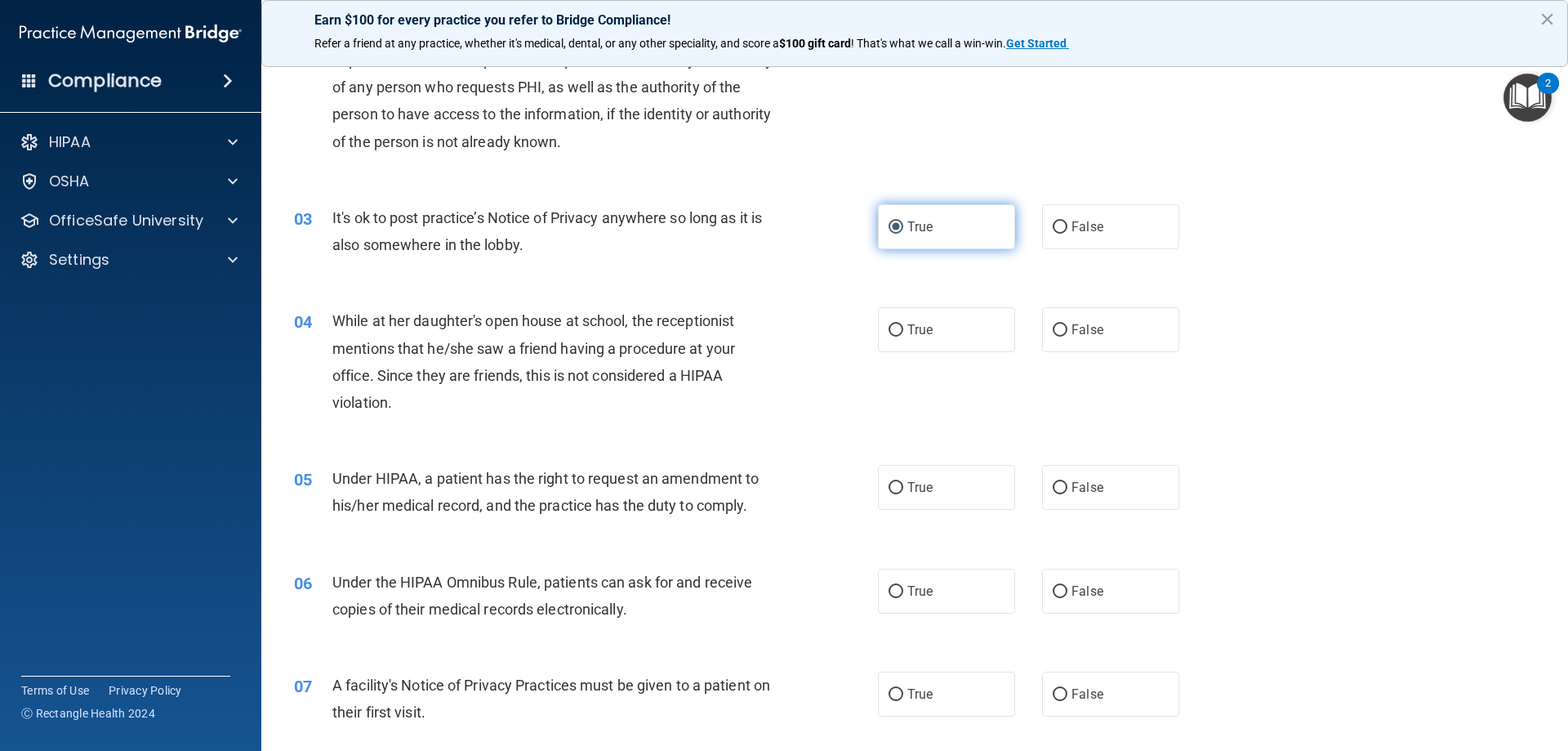
scroll to position [245, 0]
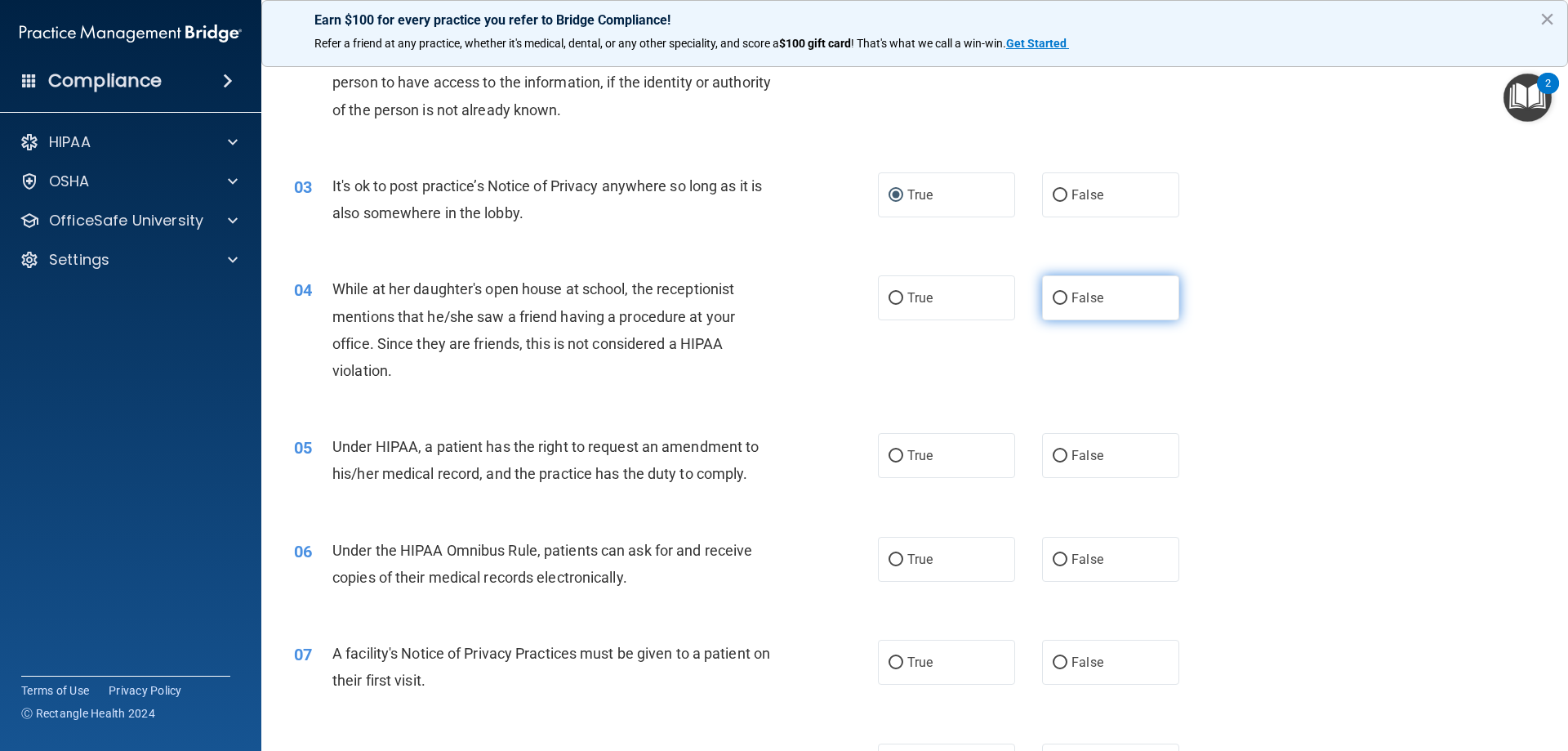
click at [1057, 295] on input "False" at bounding box center [1061, 298] width 15 height 12
radio input "true"
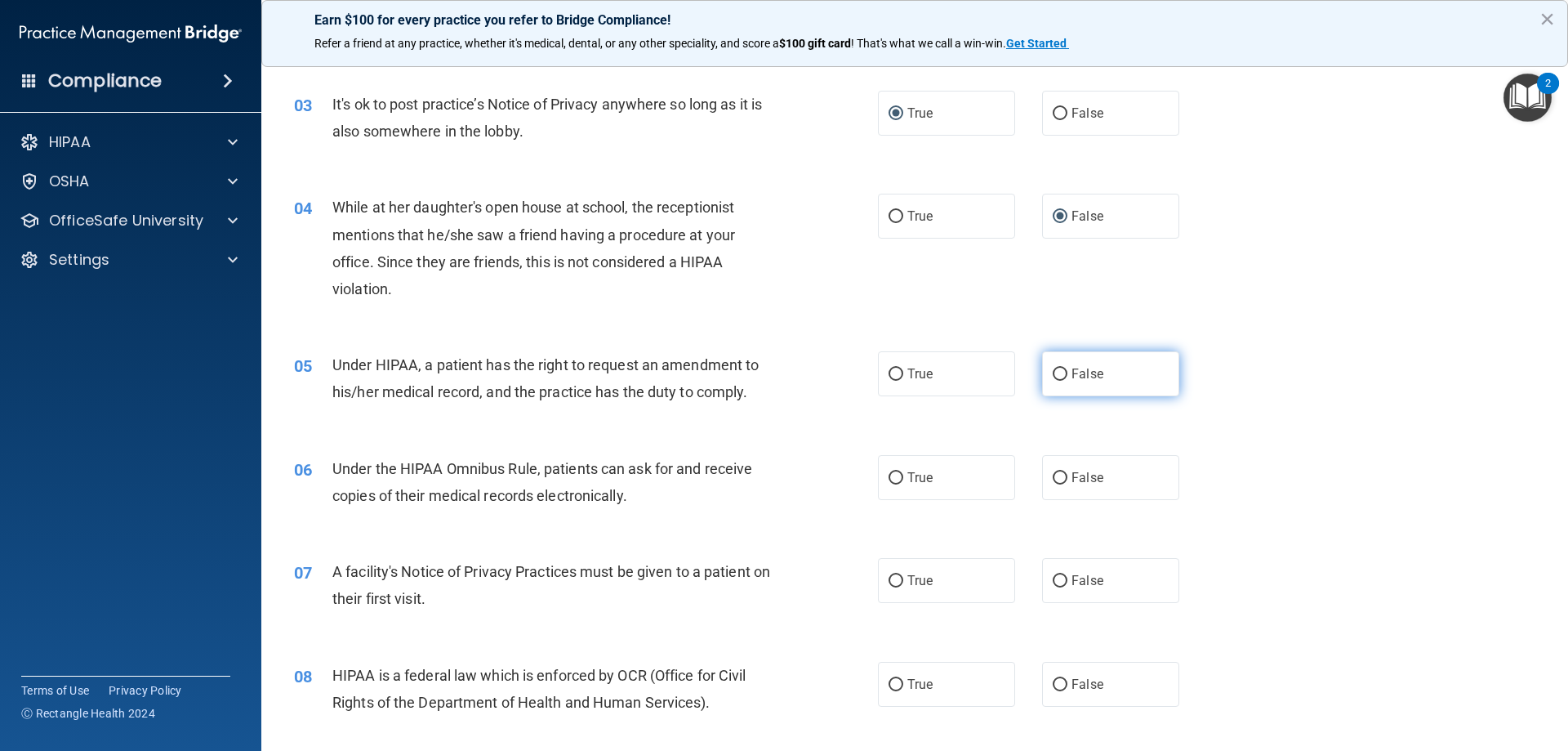
click at [1056, 372] on input "False" at bounding box center [1061, 374] width 15 height 12
radio input "true"
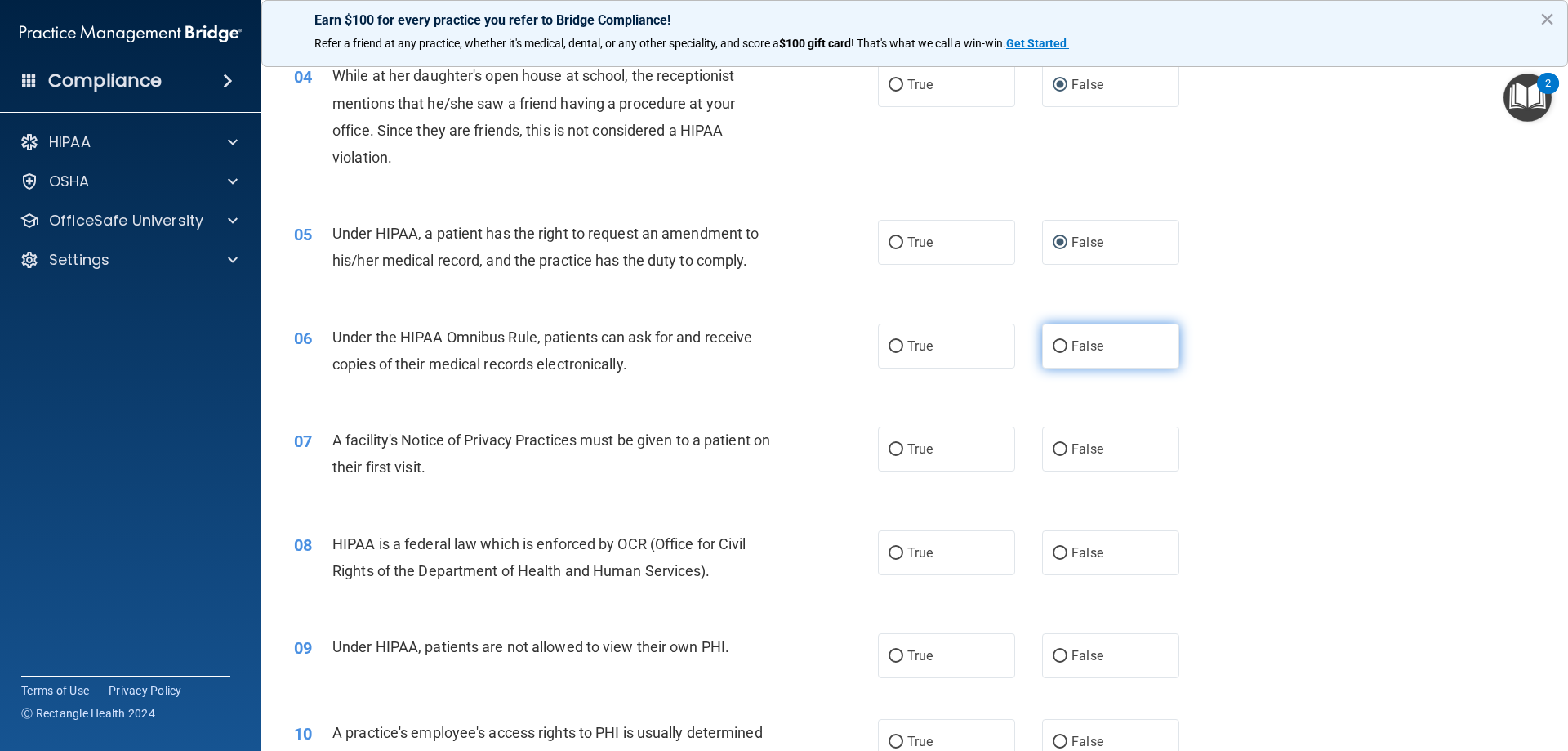
scroll to position [490, 0]
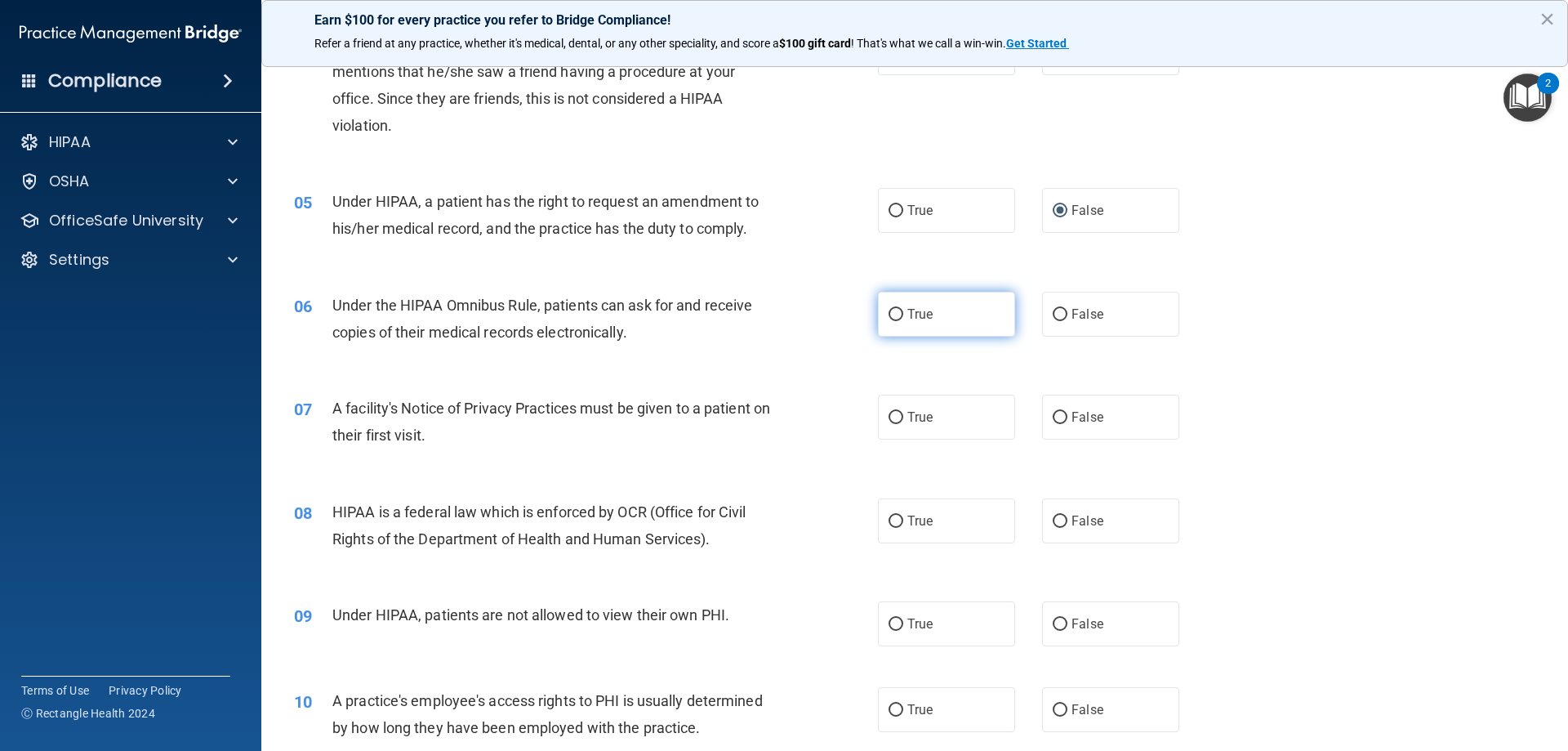
click at [893, 318] on input "True" at bounding box center [896, 314] width 15 height 12
radio input "true"
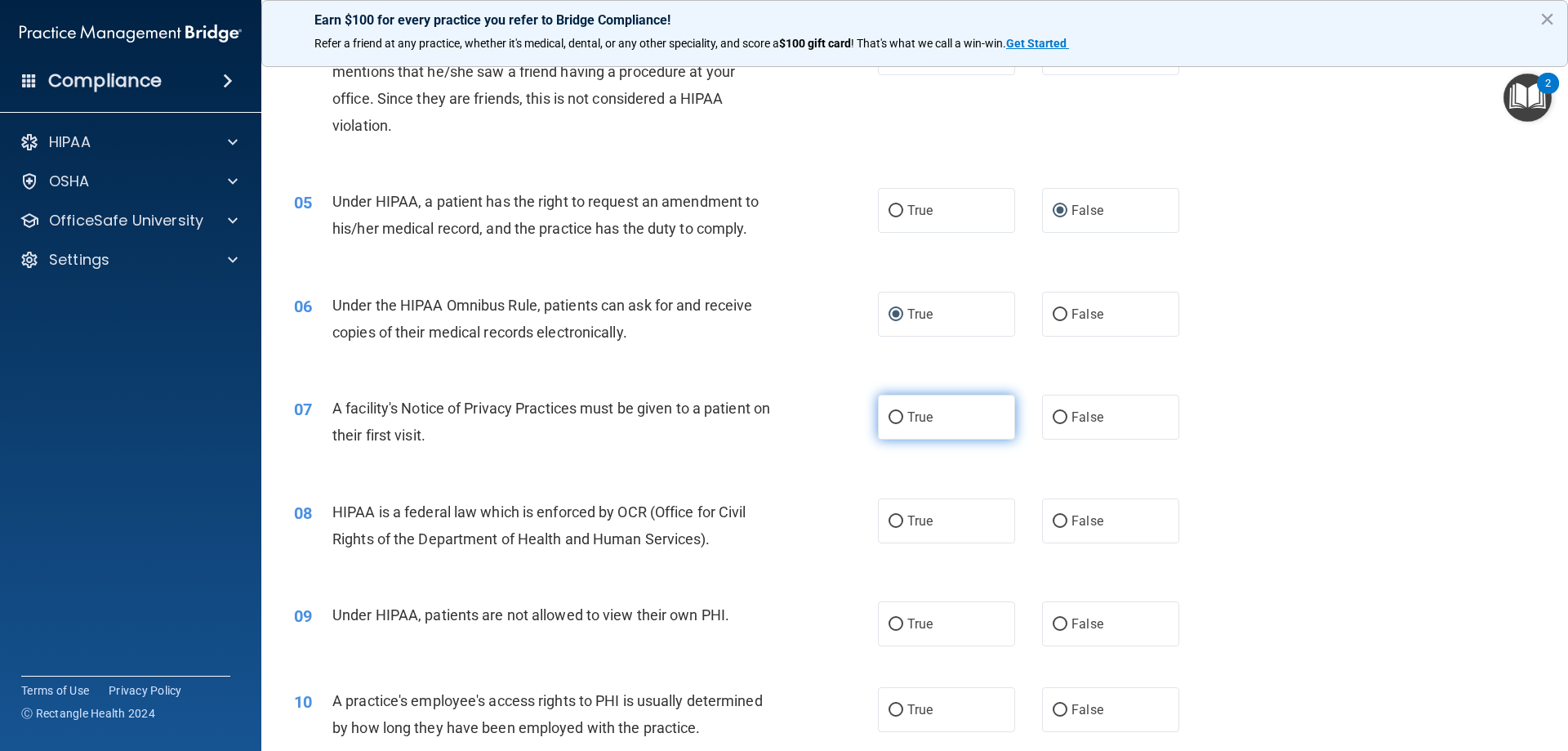
click at [893, 414] on input "True" at bounding box center [896, 417] width 15 height 12
radio input "true"
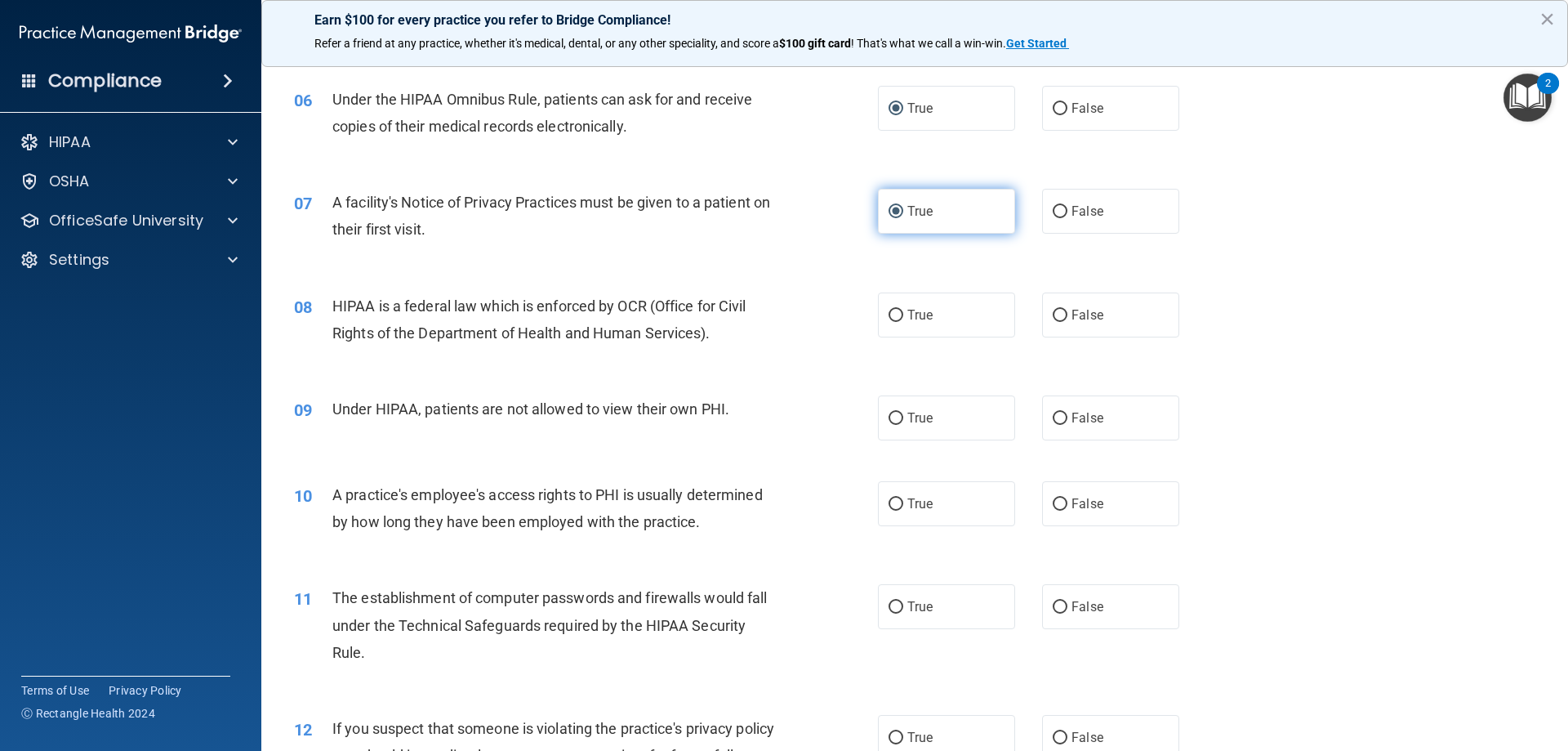
scroll to position [735, 0]
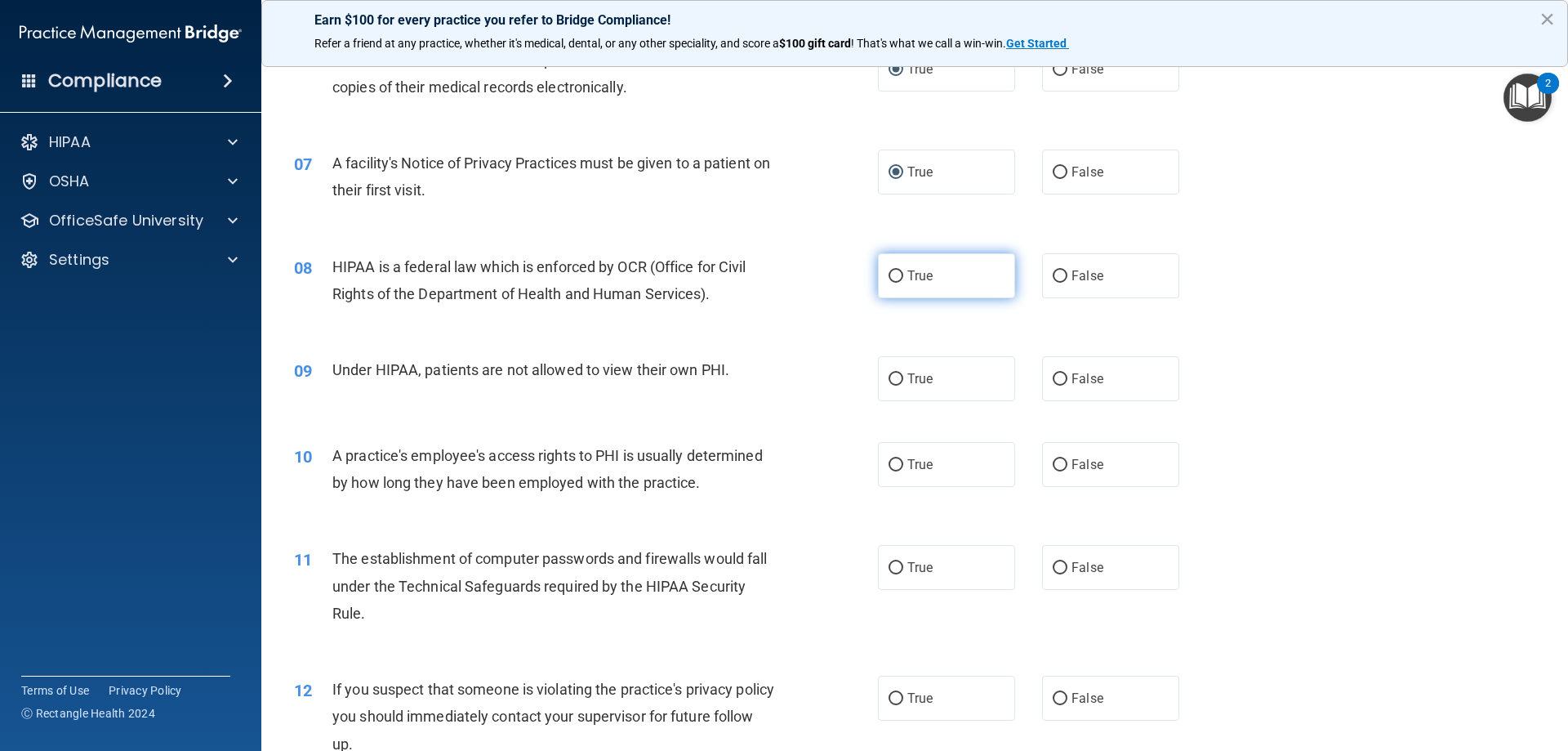
click at [890, 275] on input "True" at bounding box center [896, 276] width 15 height 12
radio input "true"
click at [1053, 375] on input "False" at bounding box center [1061, 379] width 15 height 12
radio input "true"
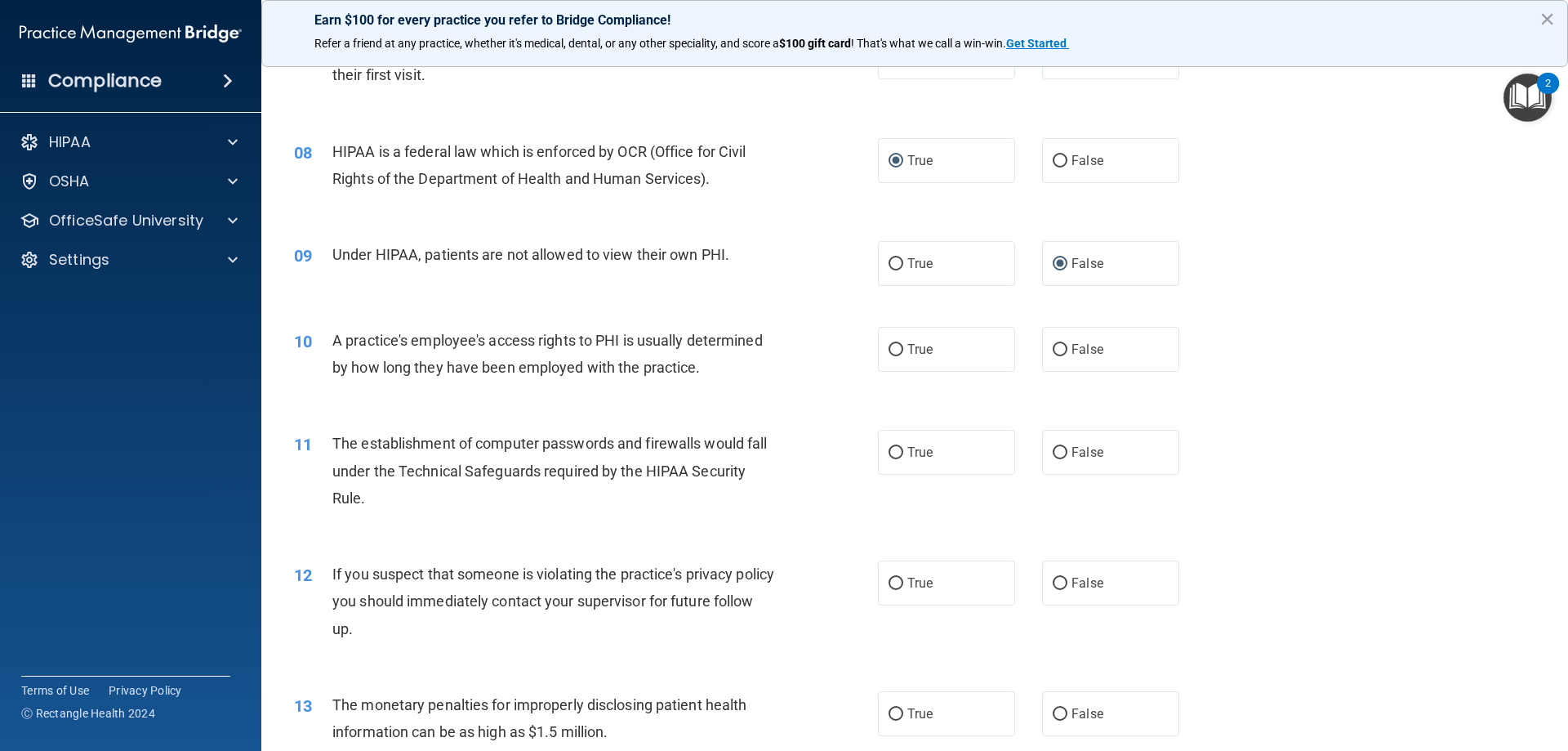
scroll to position [899, 0]
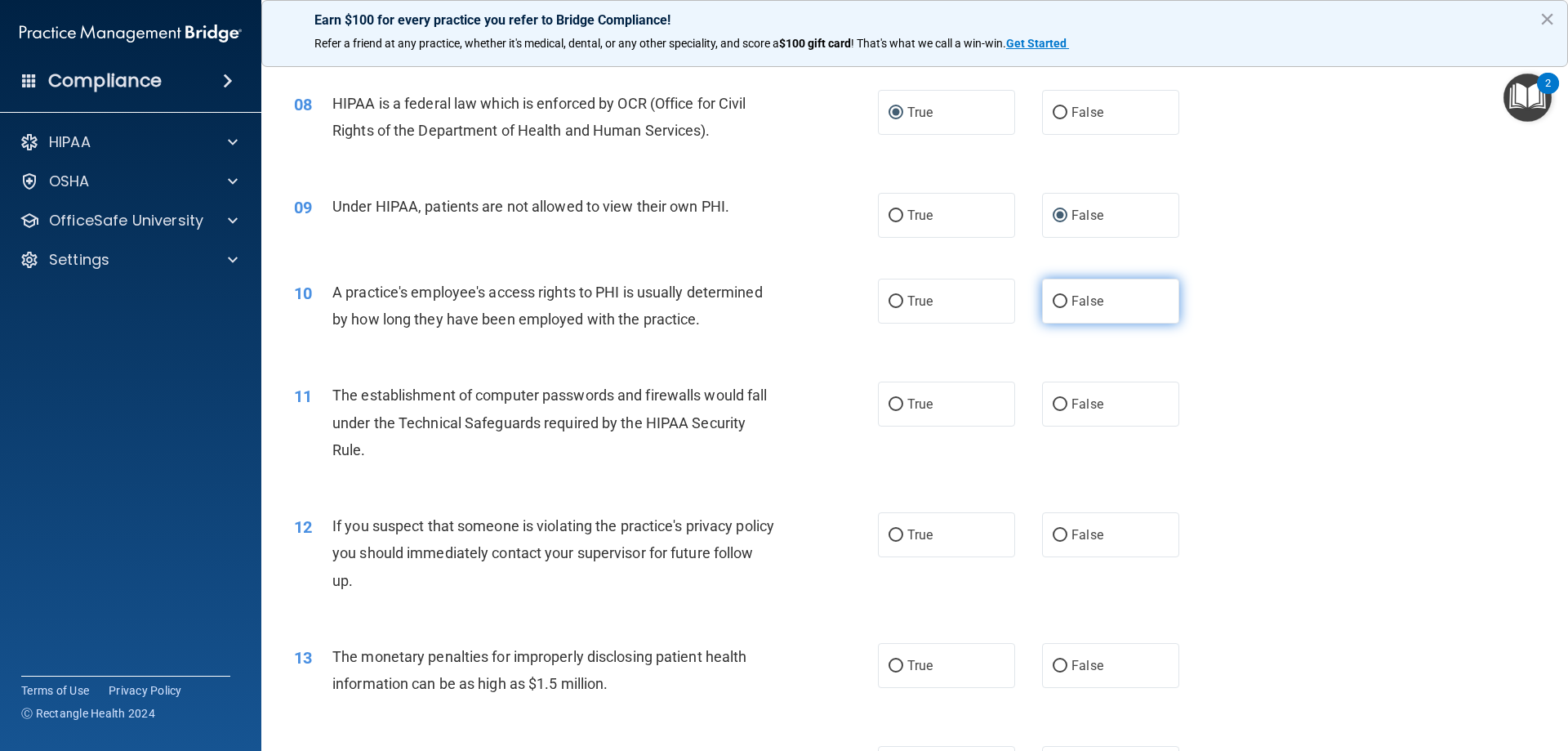
click at [1053, 301] on input "False" at bounding box center [1061, 302] width 15 height 12
radio input "true"
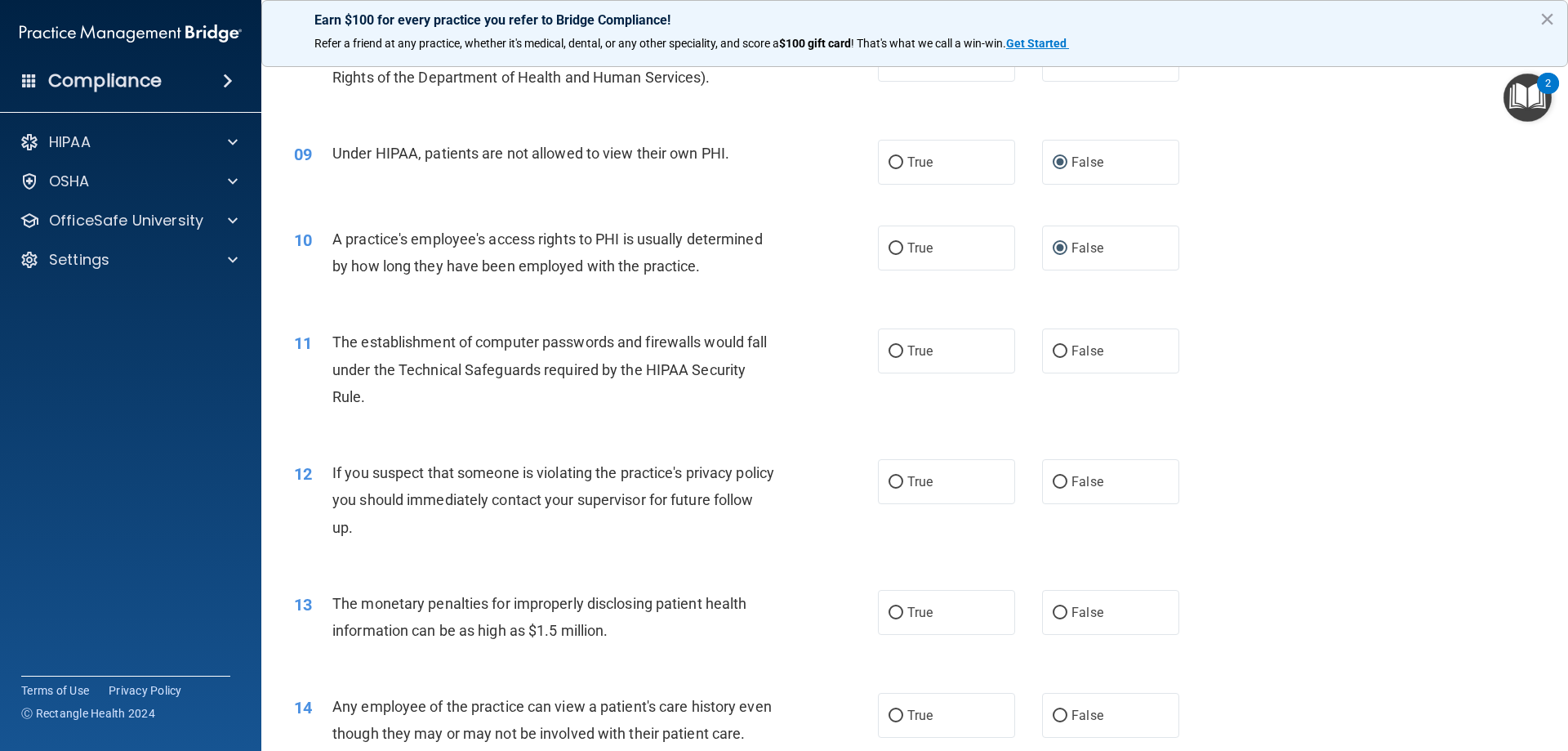
scroll to position [980, 0]
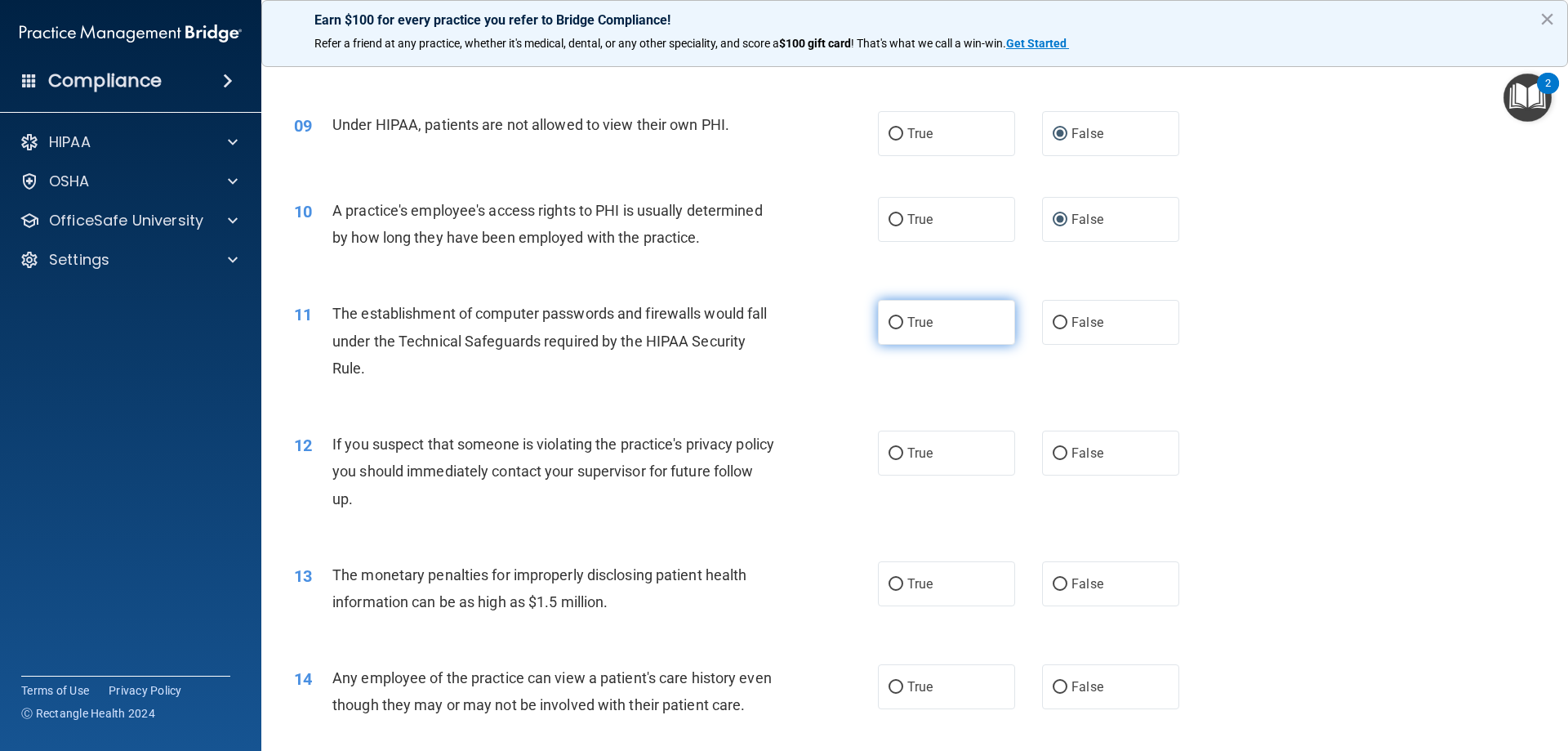
click at [889, 324] on input "True" at bounding box center [896, 323] width 15 height 12
radio input "true"
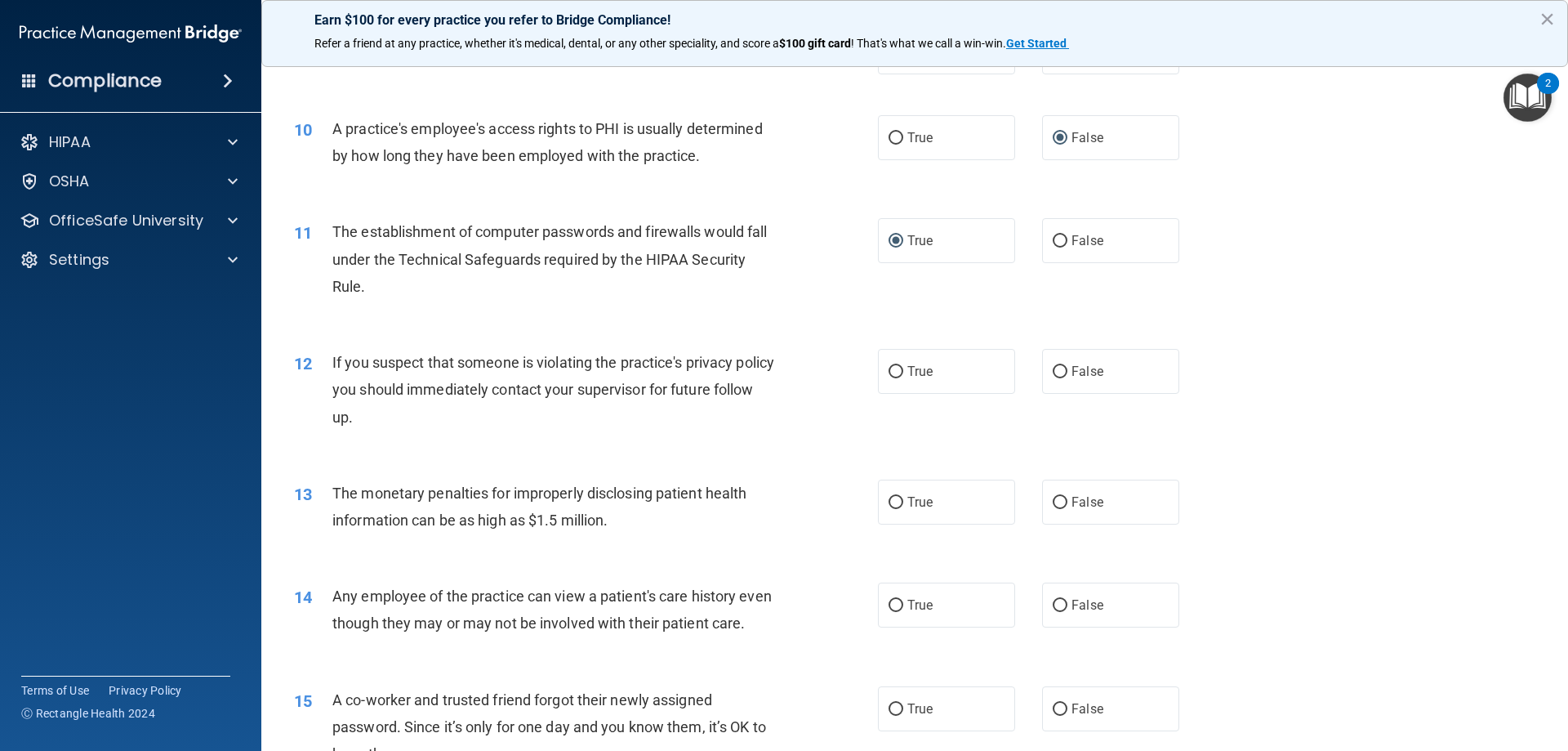
scroll to position [1144, 0]
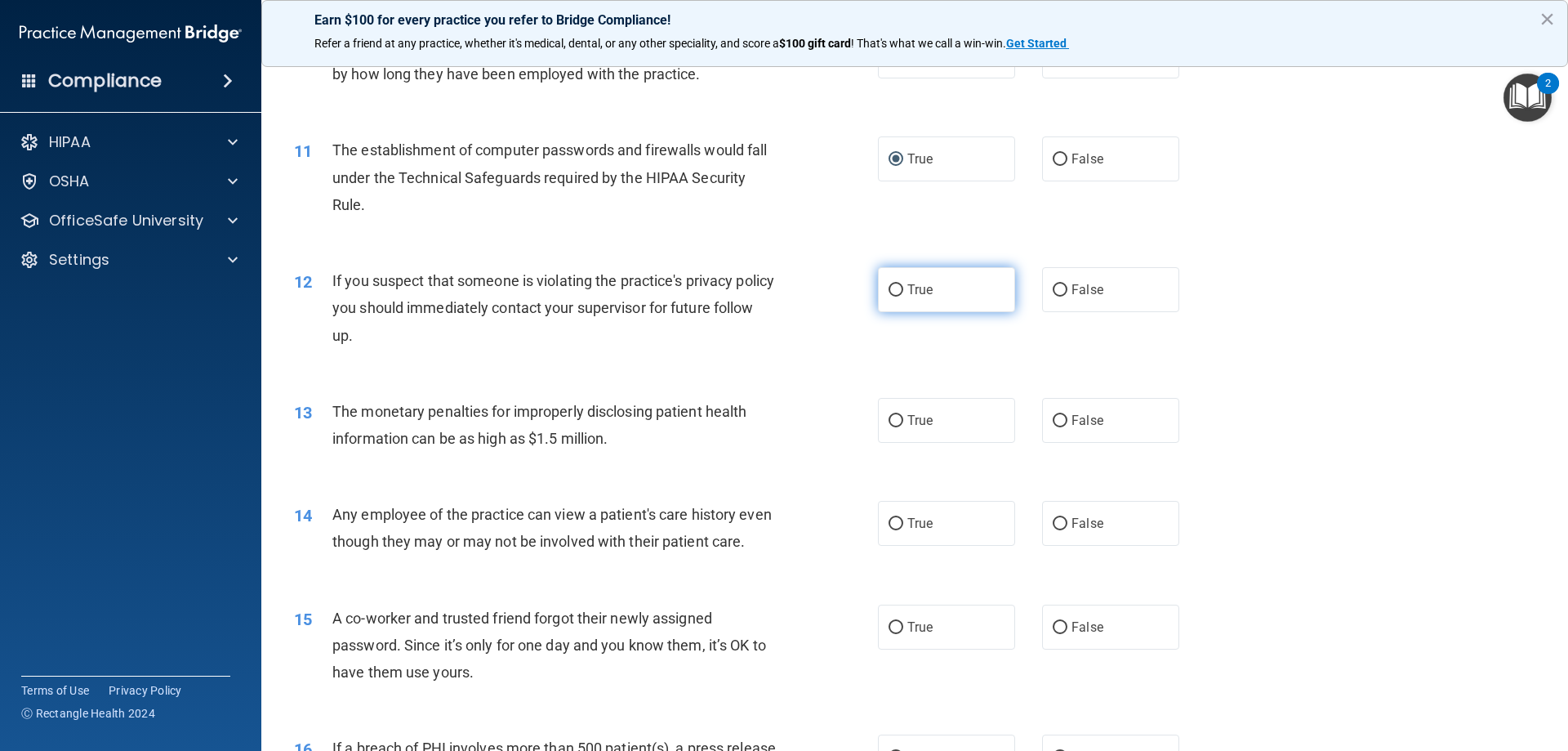
click at [889, 288] on input "True" at bounding box center [896, 290] width 15 height 12
radio input "true"
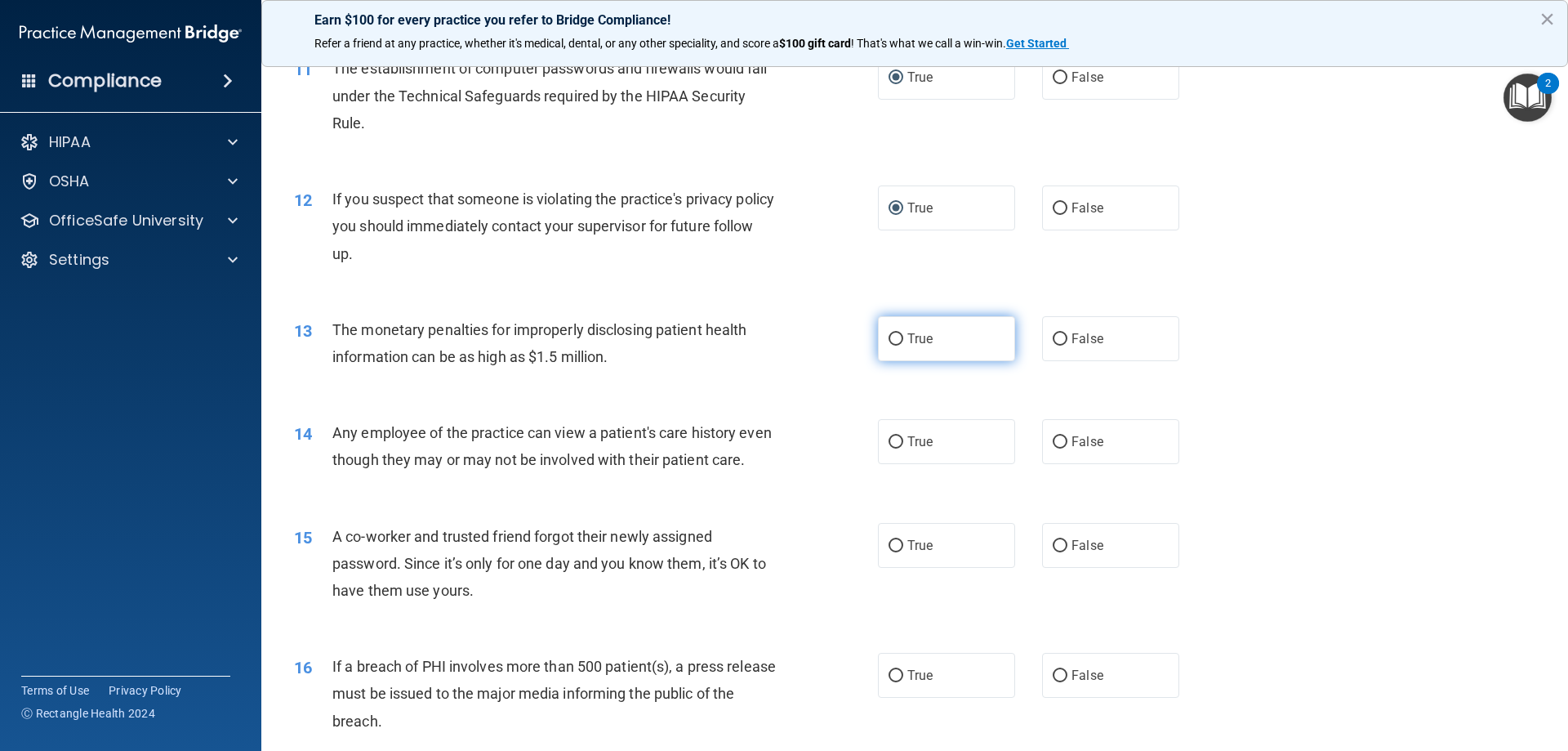
click at [889, 337] on input "True" at bounding box center [896, 339] width 15 height 12
radio input "true"
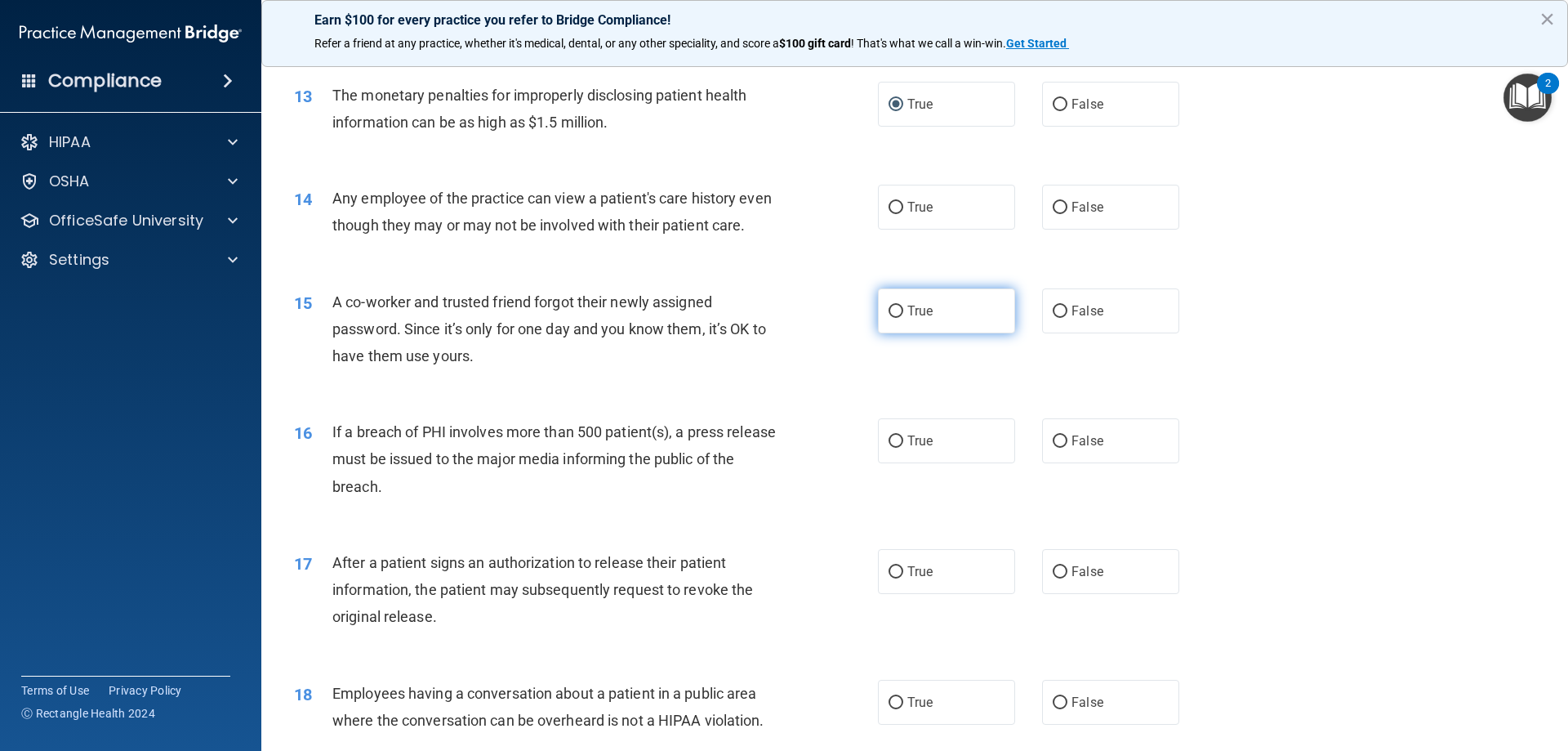
scroll to position [1471, 0]
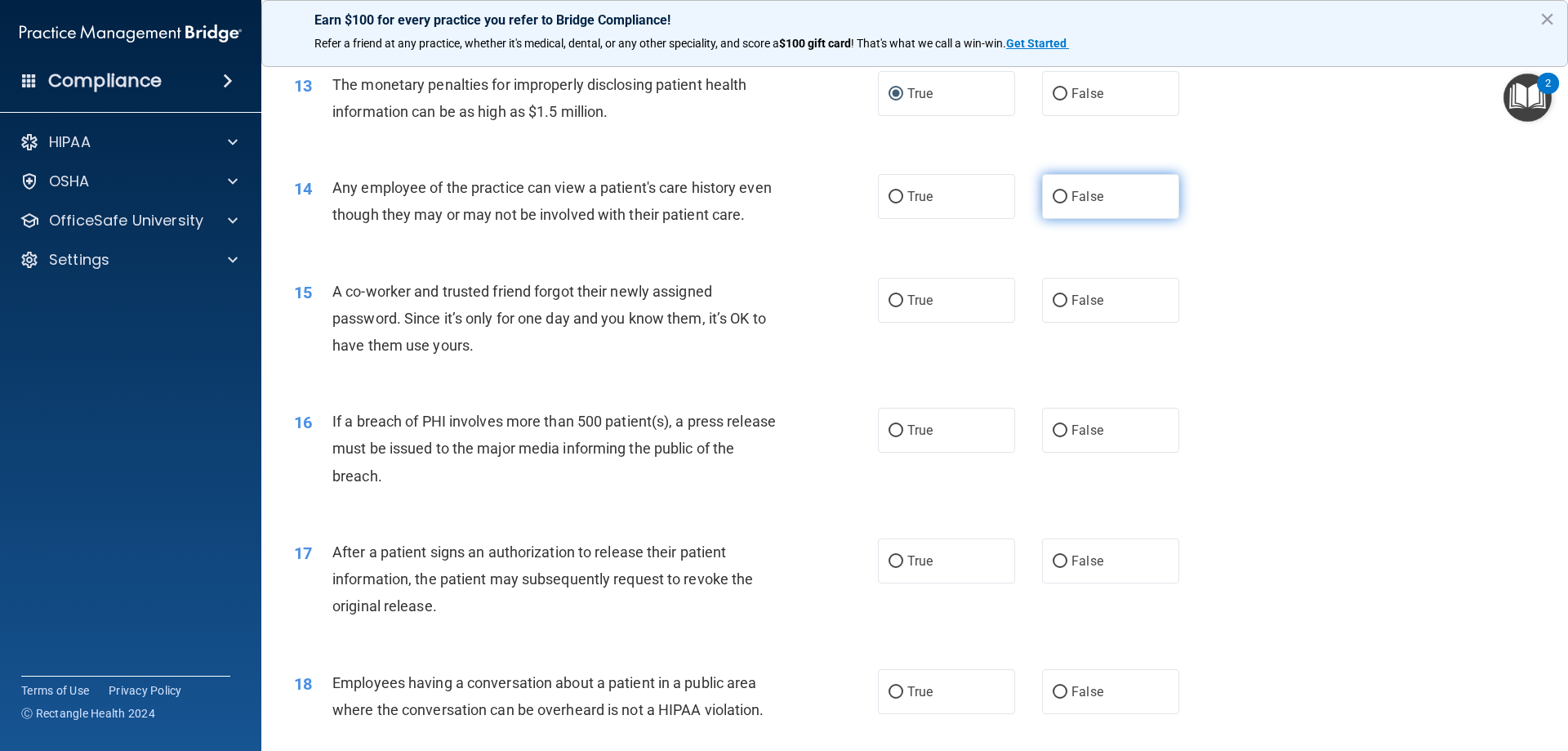
click at [1053, 194] on input "False" at bounding box center [1061, 197] width 15 height 12
radio input "true"
click at [1053, 307] on input "False" at bounding box center [1061, 301] width 15 height 12
radio input "true"
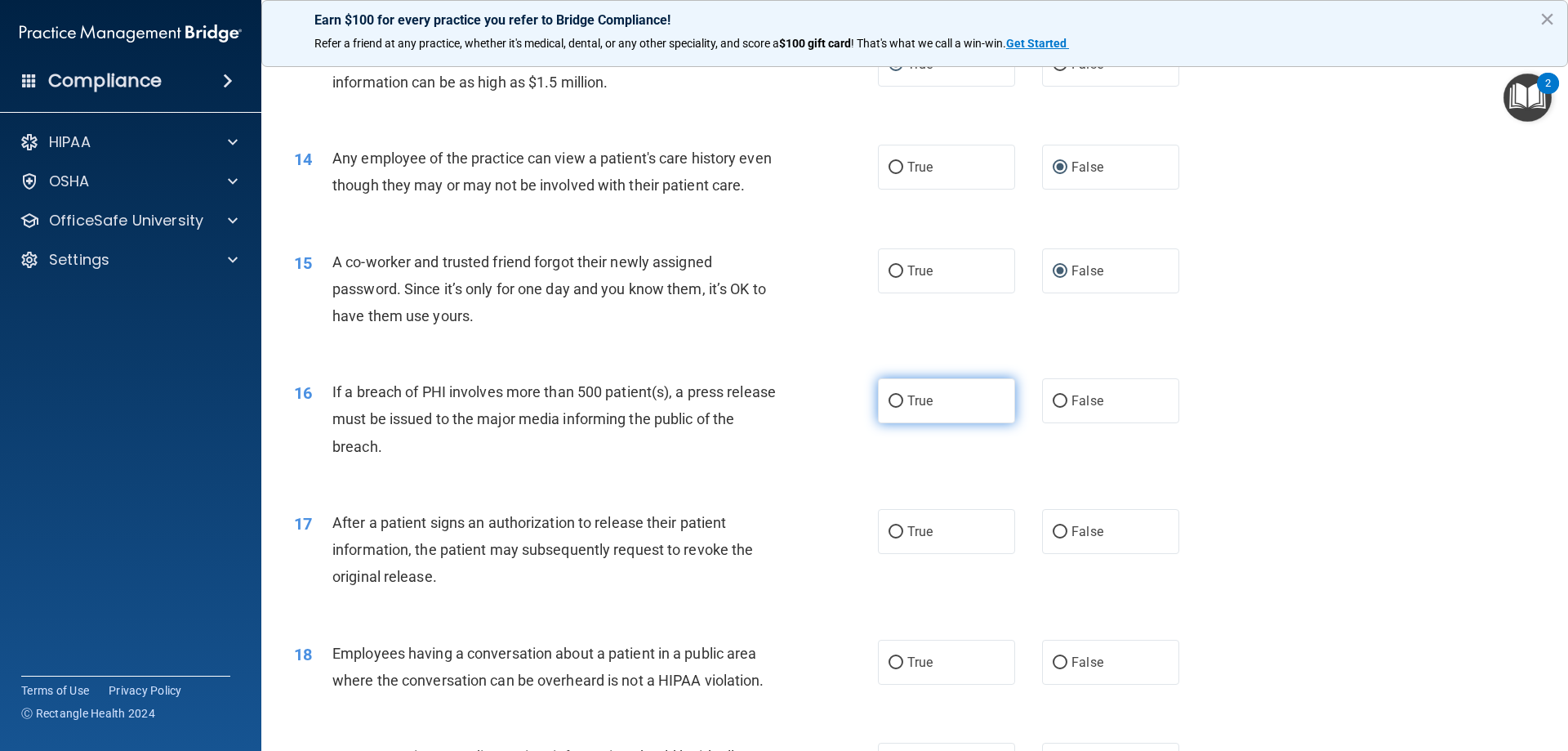
scroll to position [1553, 0]
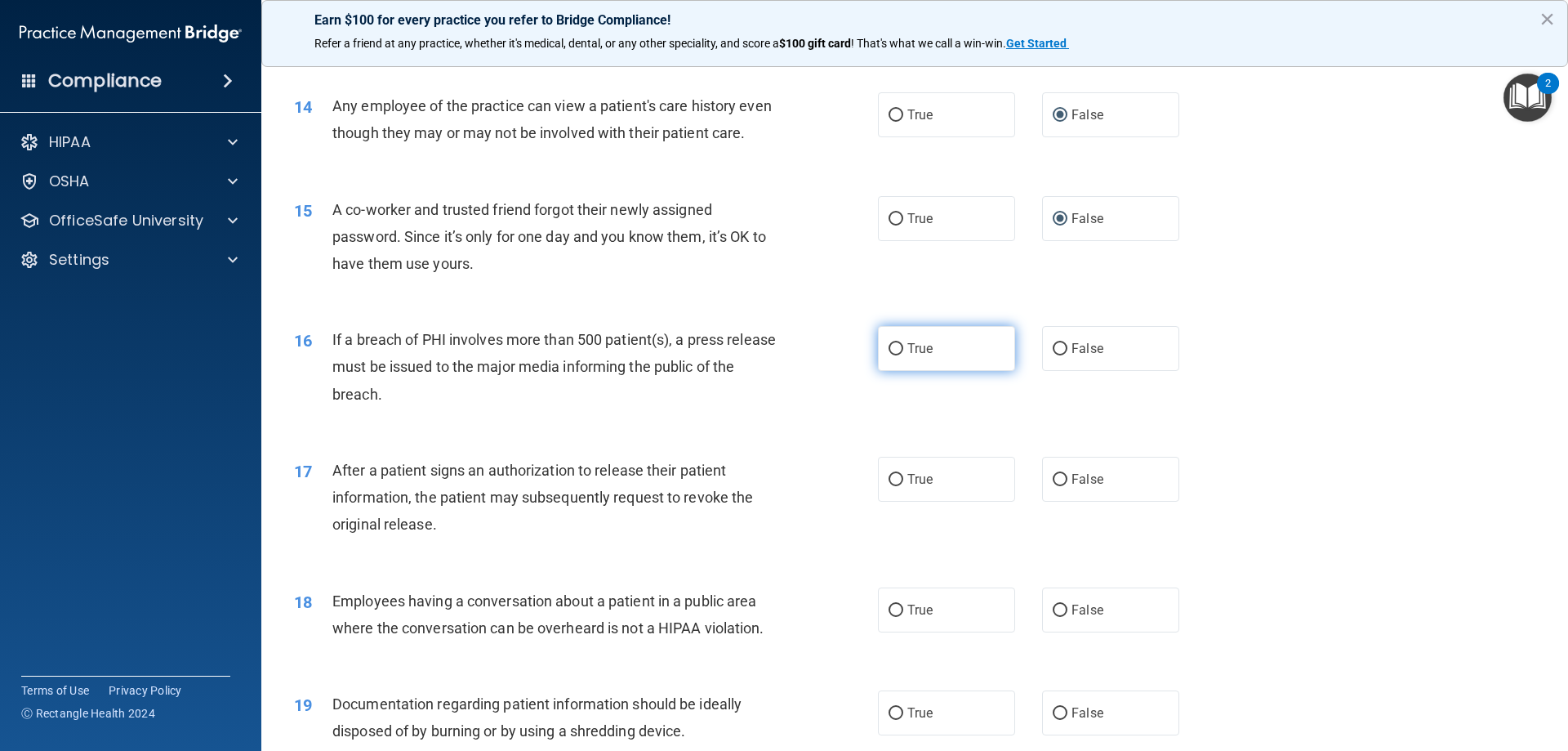
click at [889, 356] on input "True" at bounding box center [896, 348] width 15 height 12
radio input "true"
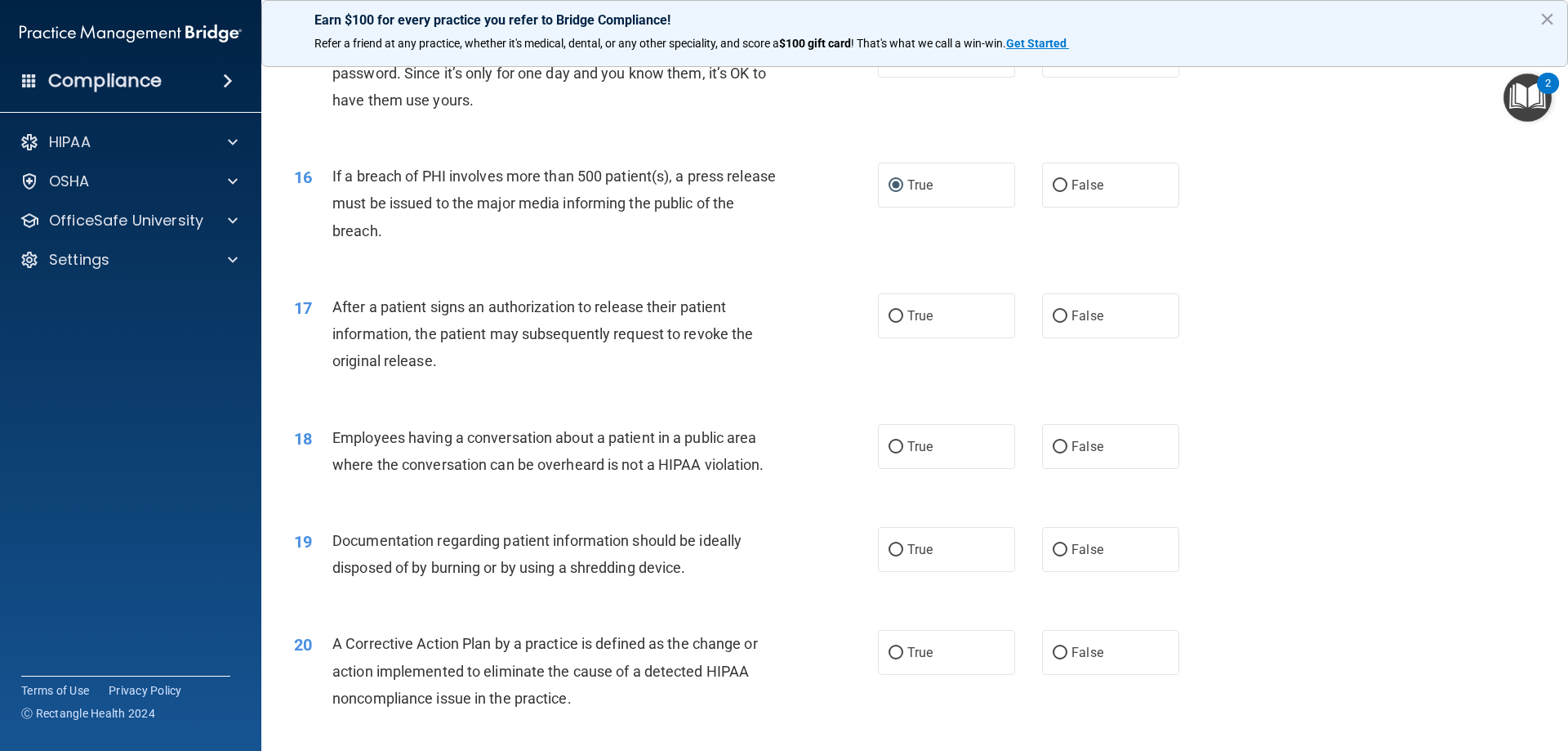
scroll to position [1797, 0]
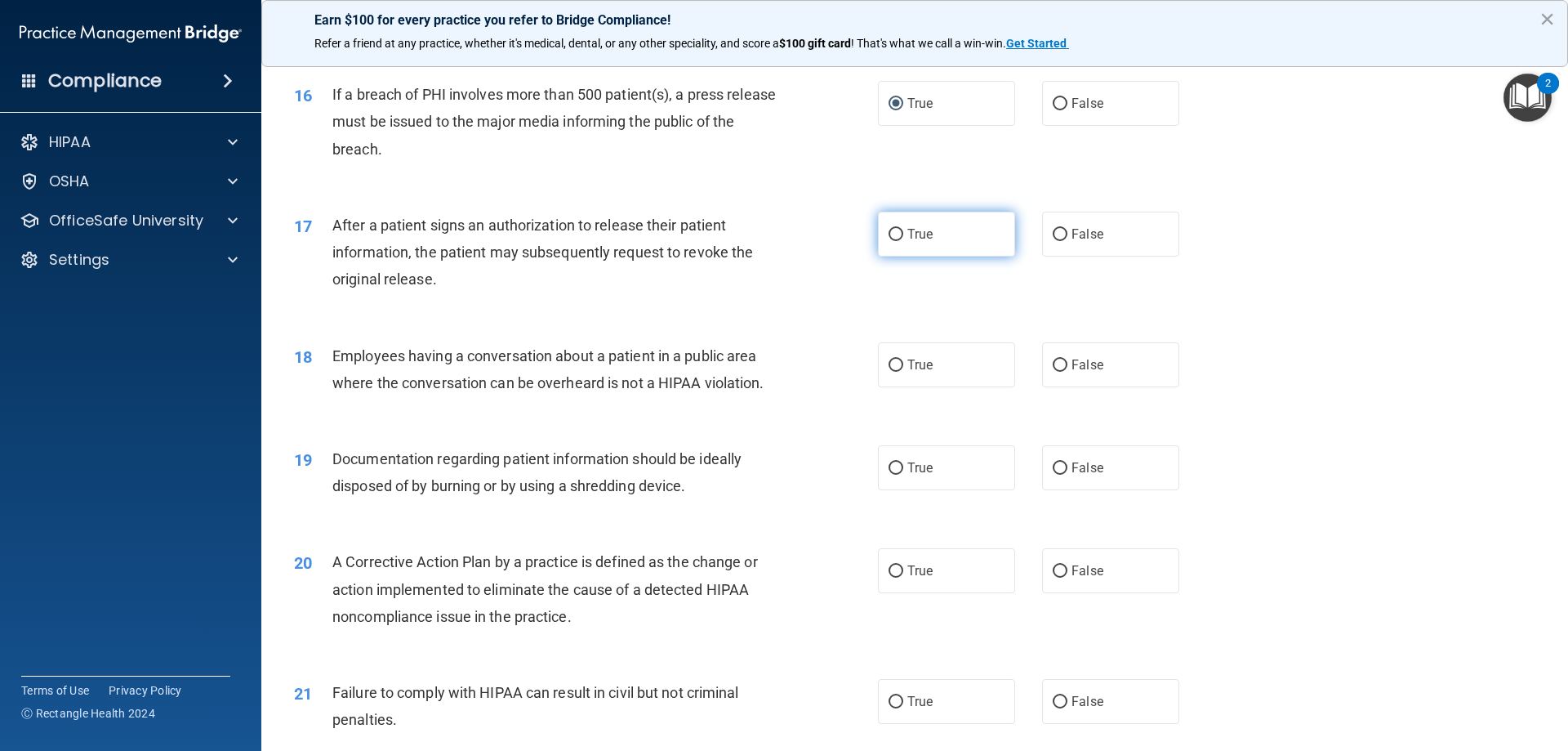
click at [892, 241] on input "True" at bounding box center [896, 234] width 15 height 12
radio input "true"
click at [1042, 387] on label "False" at bounding box center [1110, 364] width 137 height 45
click at [1053, 371] on input "False" at bounding box center [1061, 365] width 15 height 12
radio input "true"
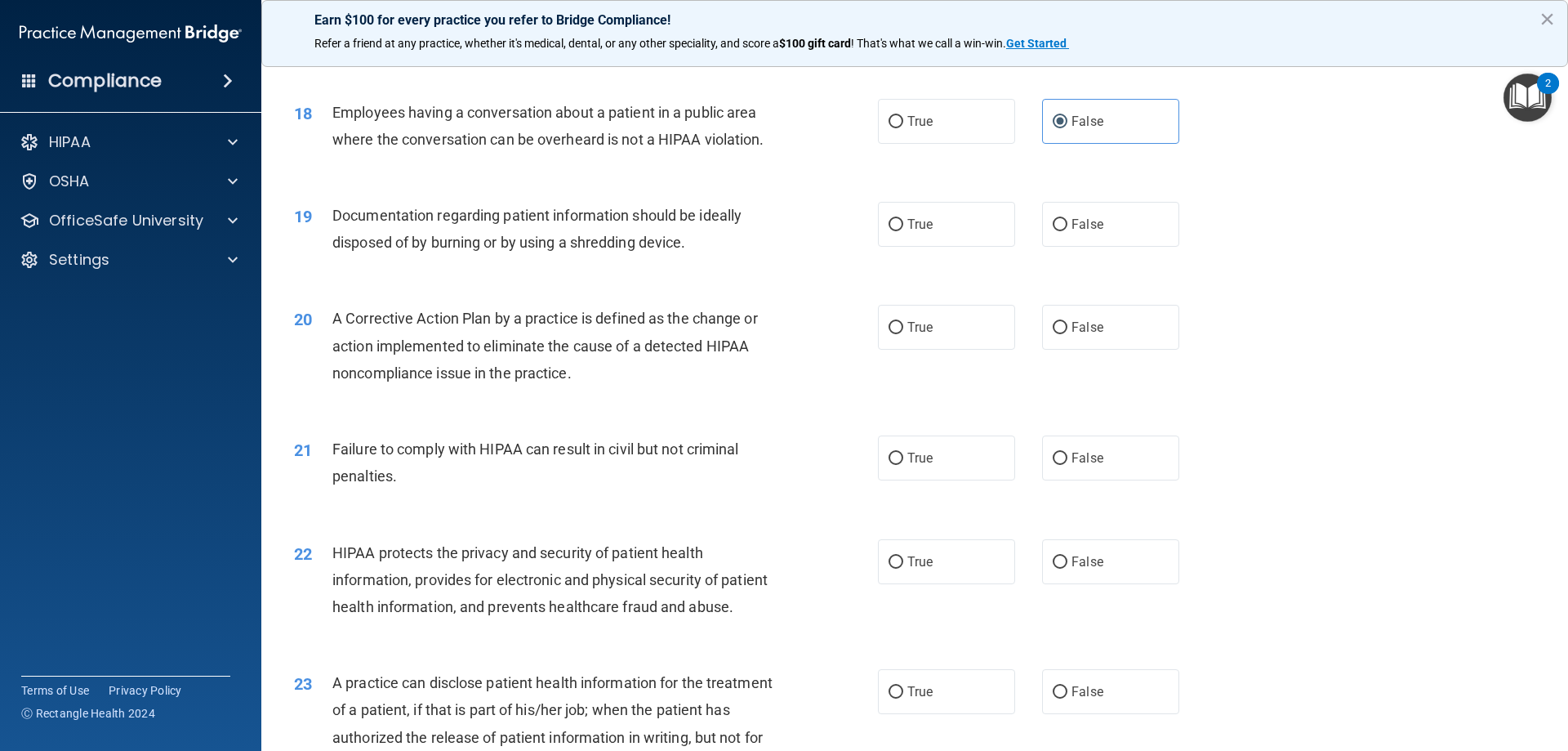
scroll to position [2042, 0]
click at [900, 245] on label "True" at bounding box center [946, 222] width 137 height 45
click at [900, 230] on input "True" at bounding box center [896, 222] width 15 height 12
radio input "true"
click at [897, 333] on input "True" at bounding box center [896, 325] width 15 height 12
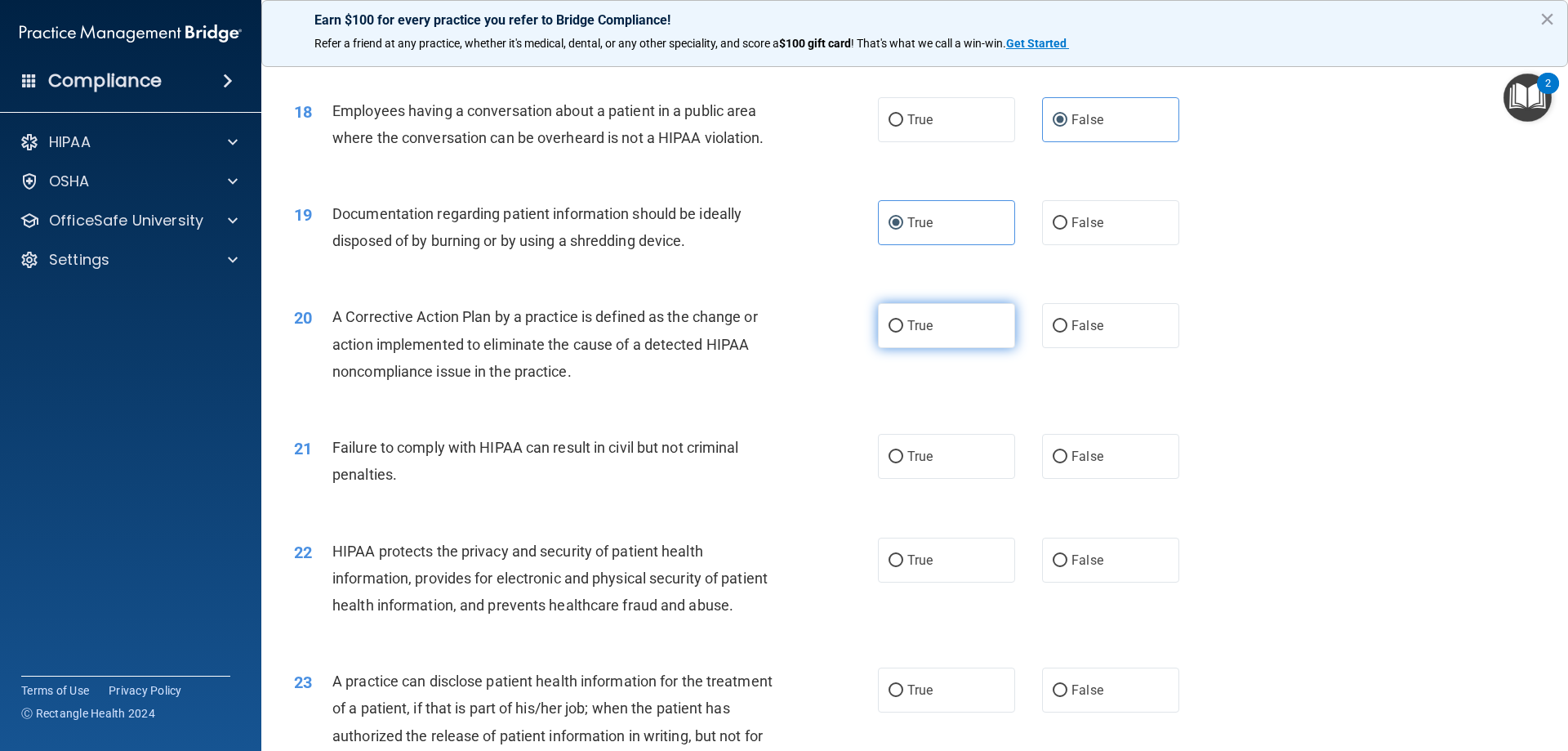
radio input "true"
click at [1053, 463] on input "False" at bounding box center [1061, 457] width 15 height 12
radio input "true"
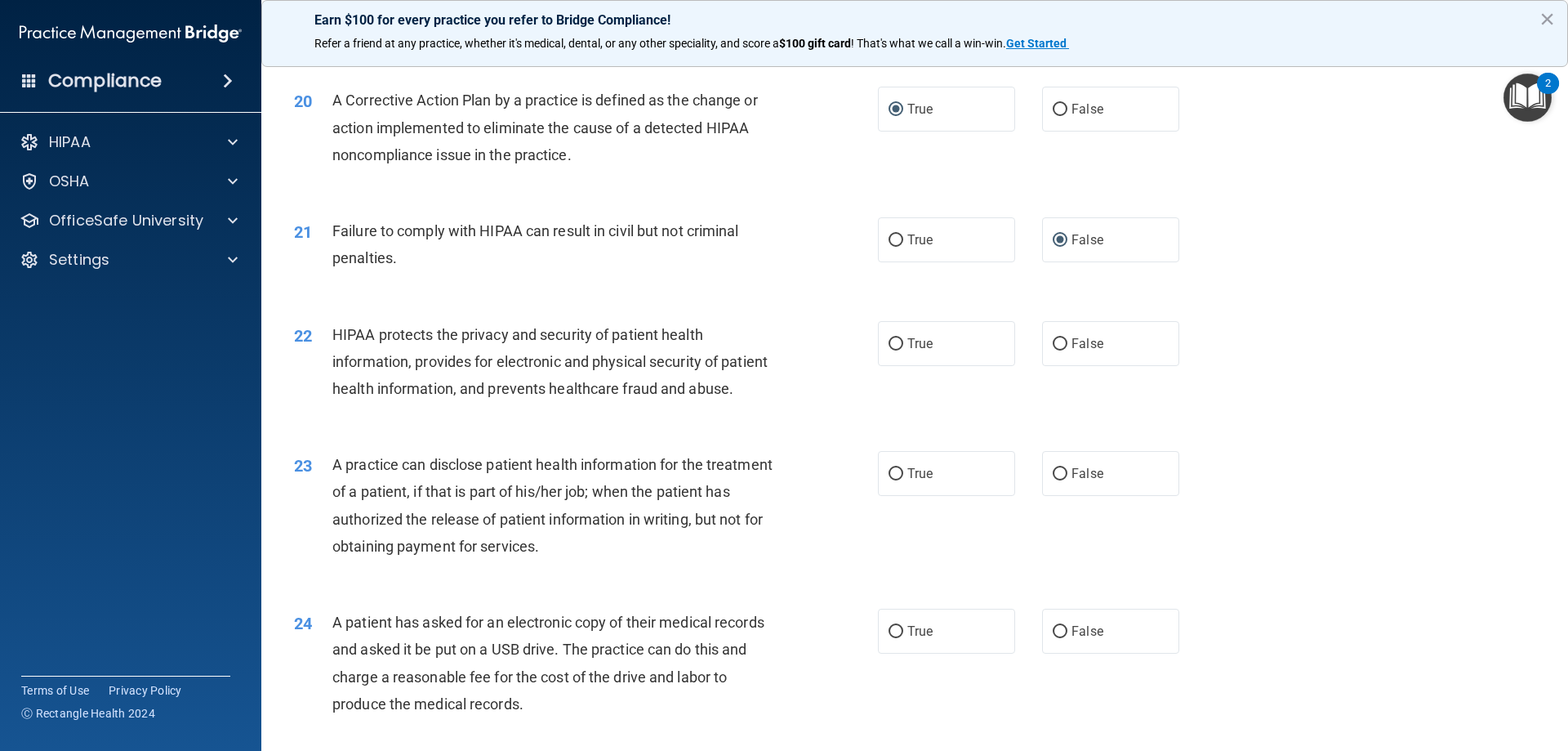
scroll to position [2287, 0]
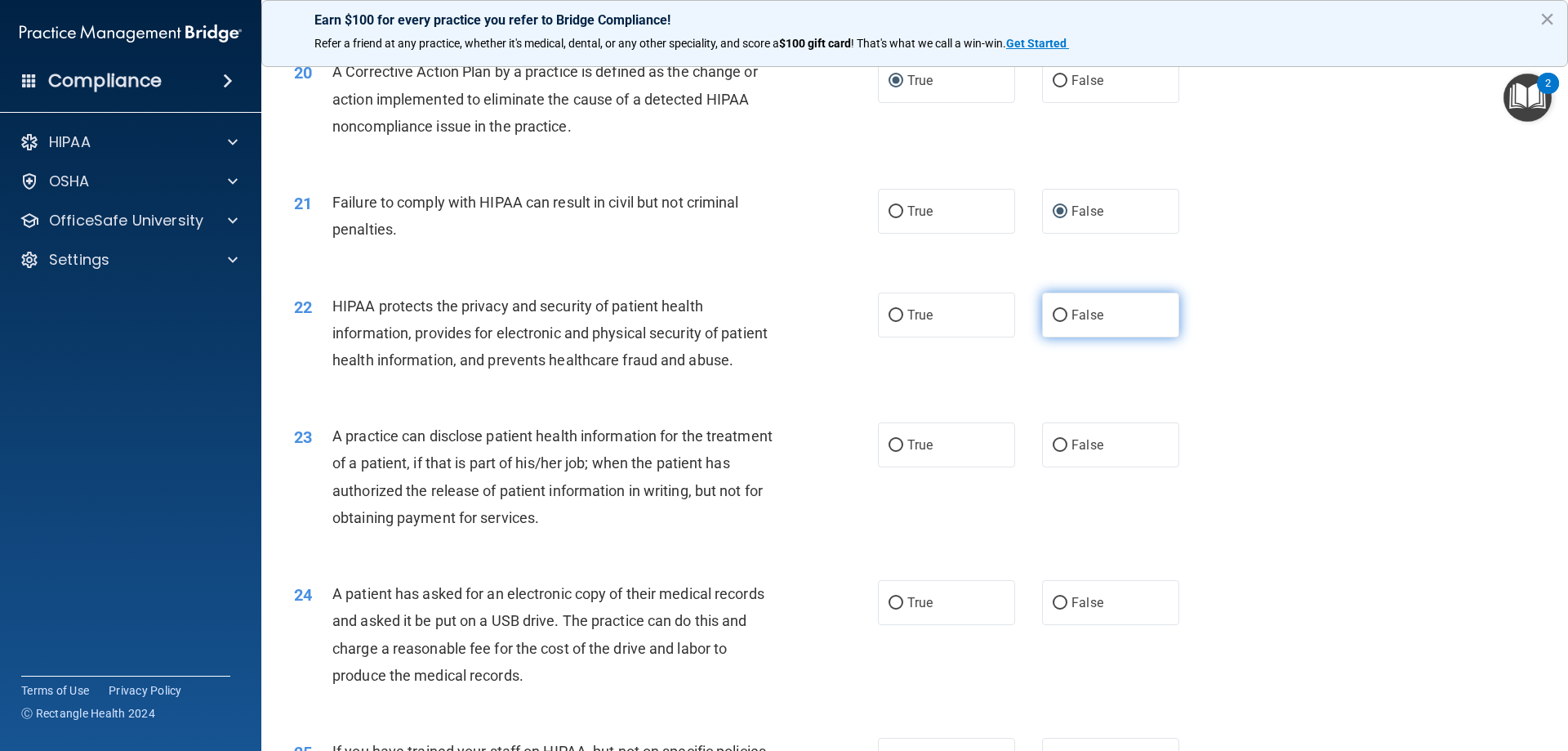
click at [1062, 337] on label "False" at bounding box center [1110, 314] width 137 height 45
click at [1062, 322] on input "False" at bounding box center [1061, 315] width 15 height 12
radio input "true"
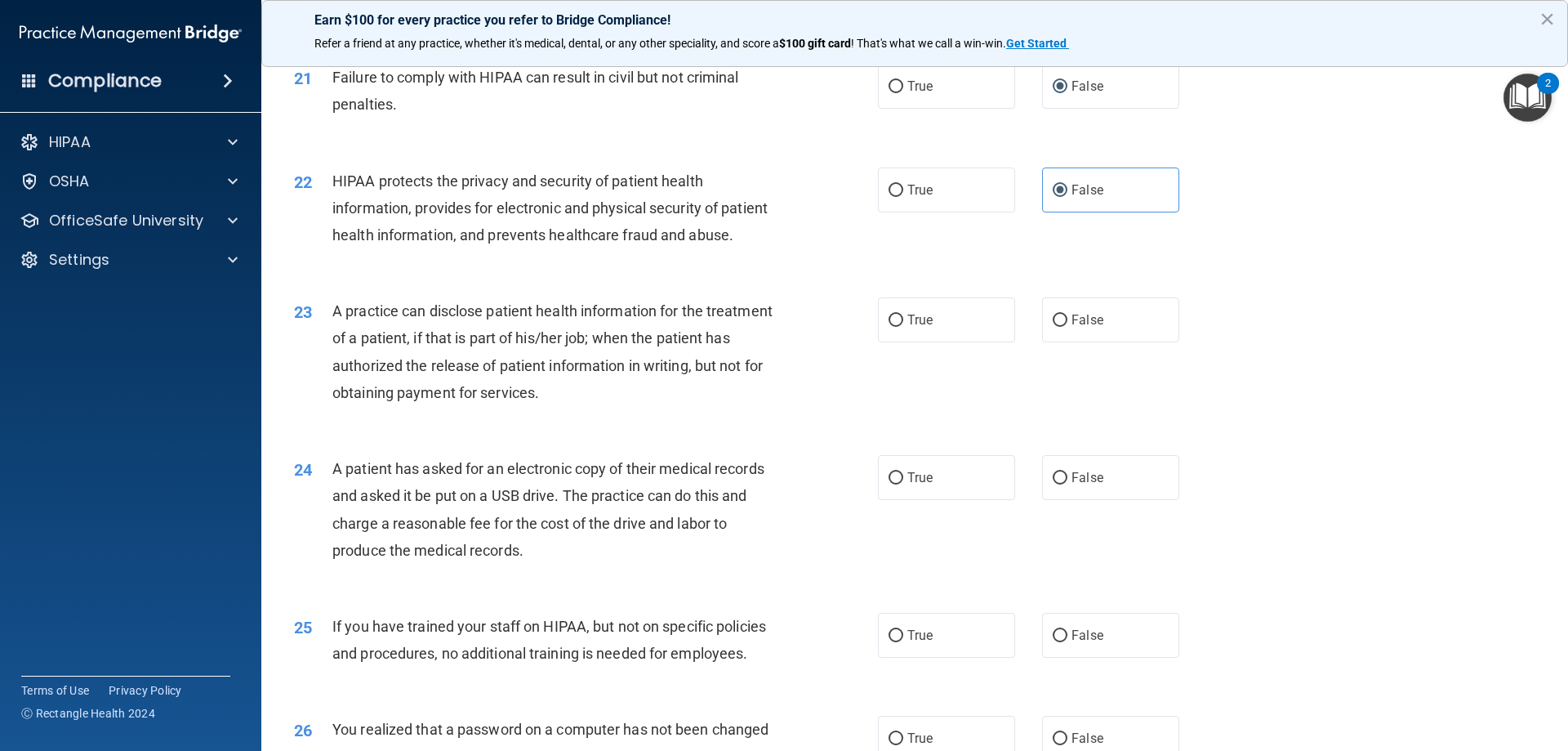
scroll to position [2451, 0]
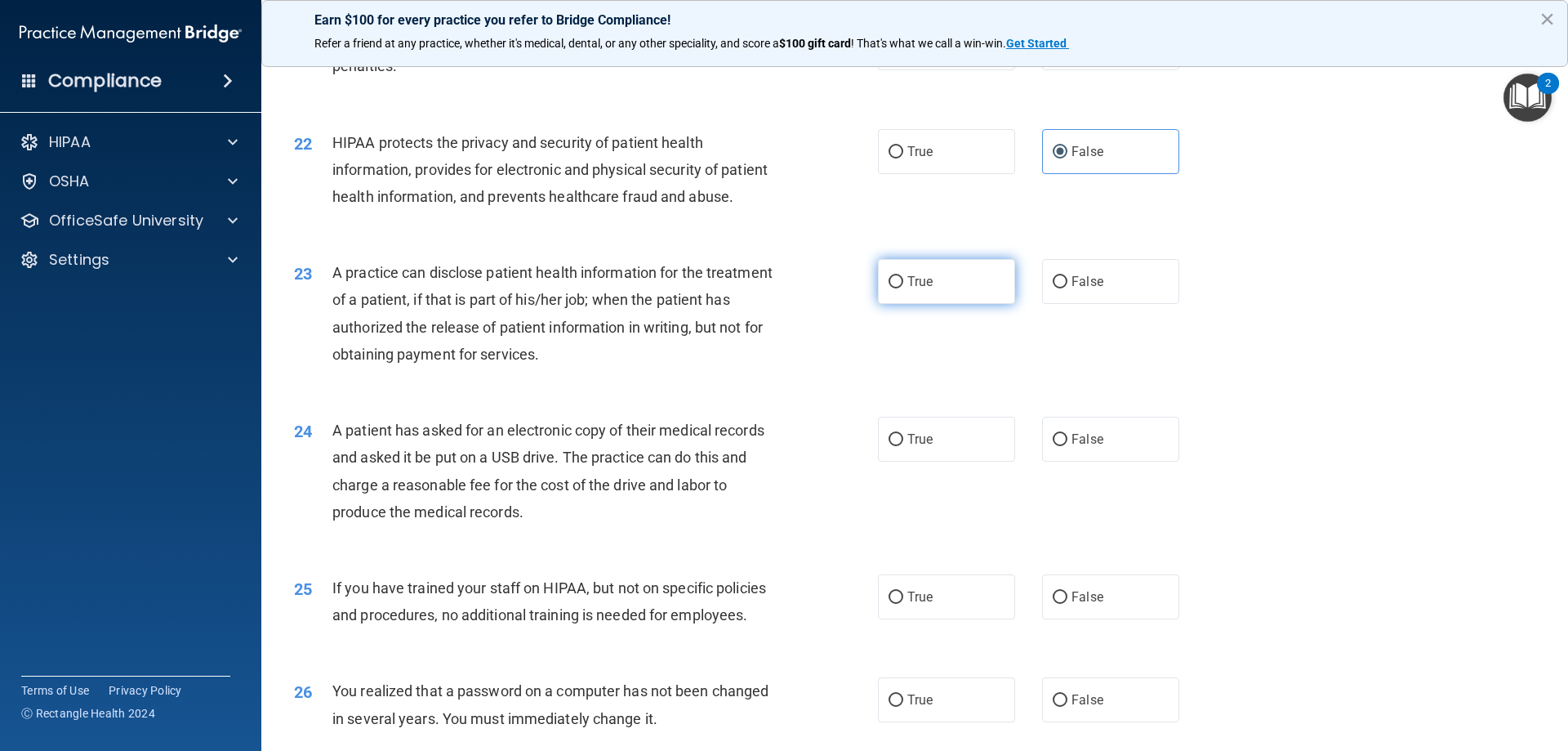
click at [892, 289] on input "True" at bounding box center [896, 281] width 15 height 12
radio input "true"
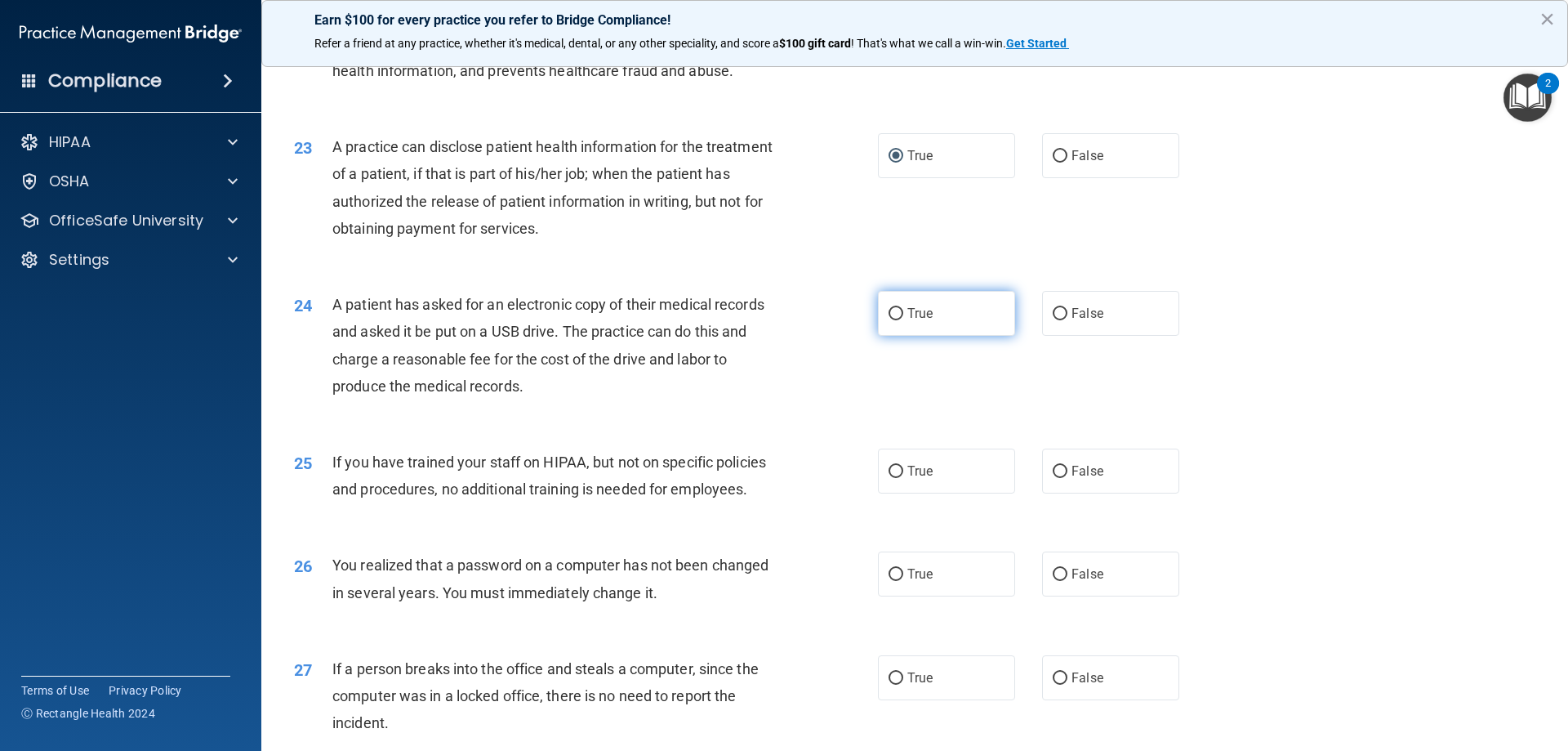
scroll to position [2614, 0]
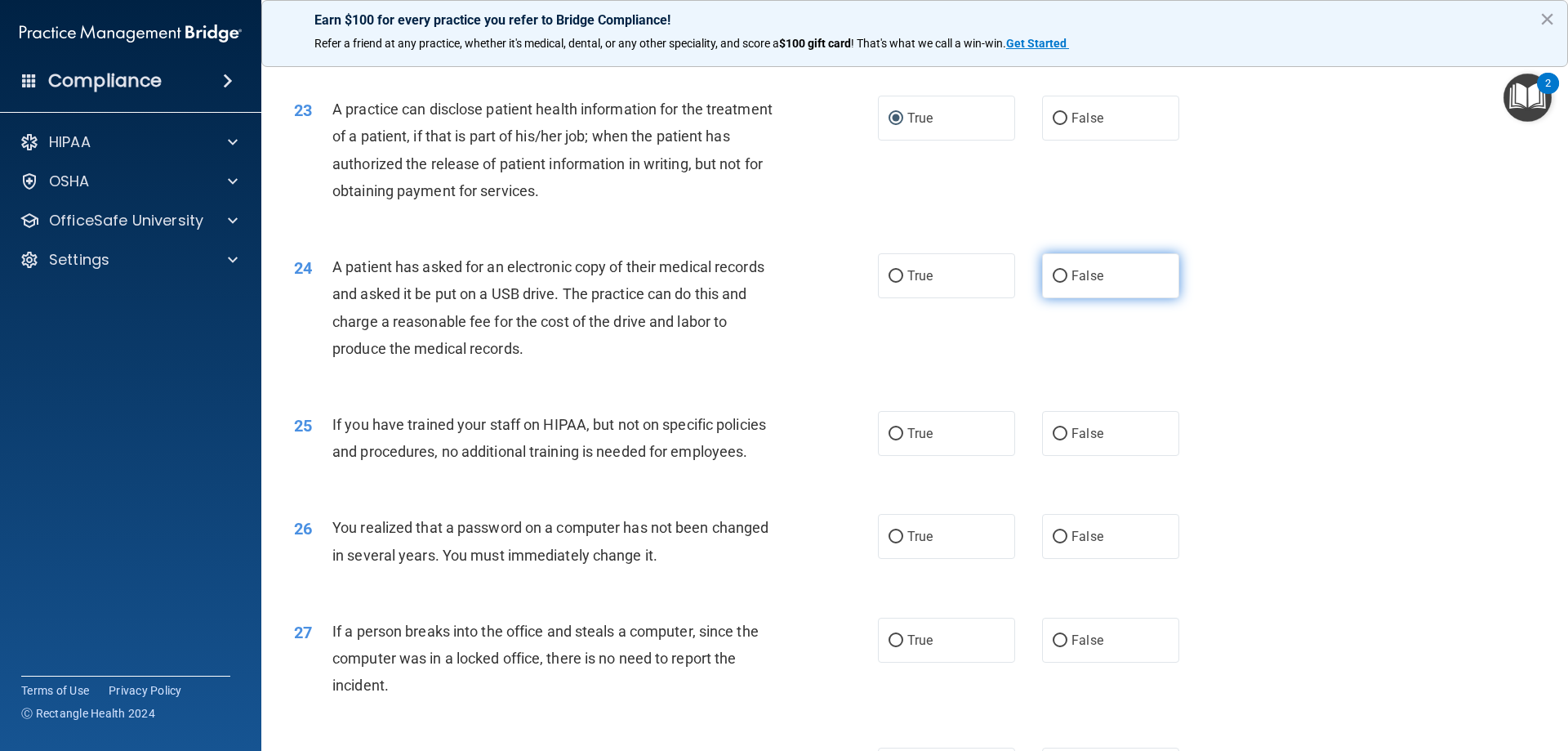
click at [1053, 283] on input "False" at bounding box center [1061, 276] width 15 height 12
radio input "true"
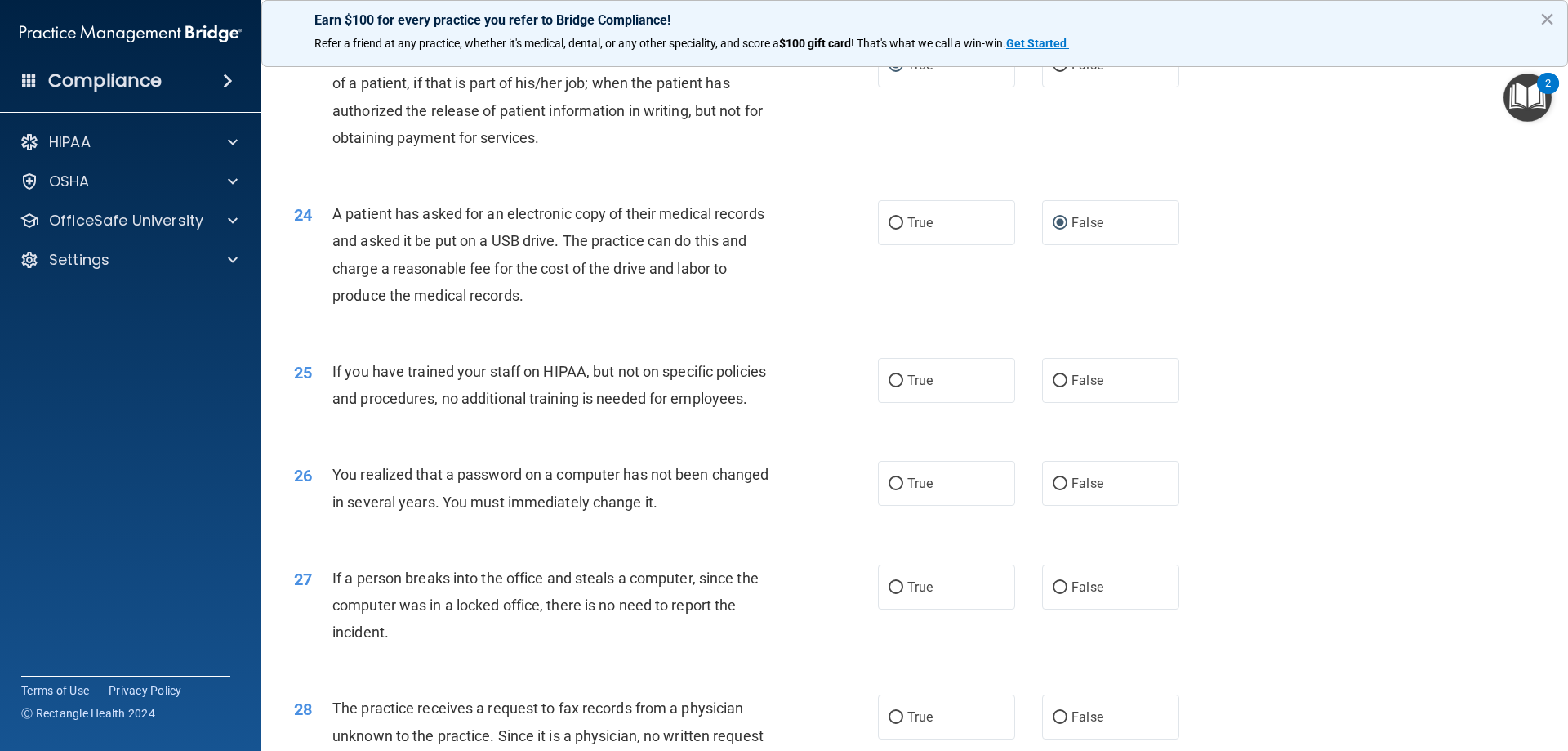
scroll to position [2696, 0]
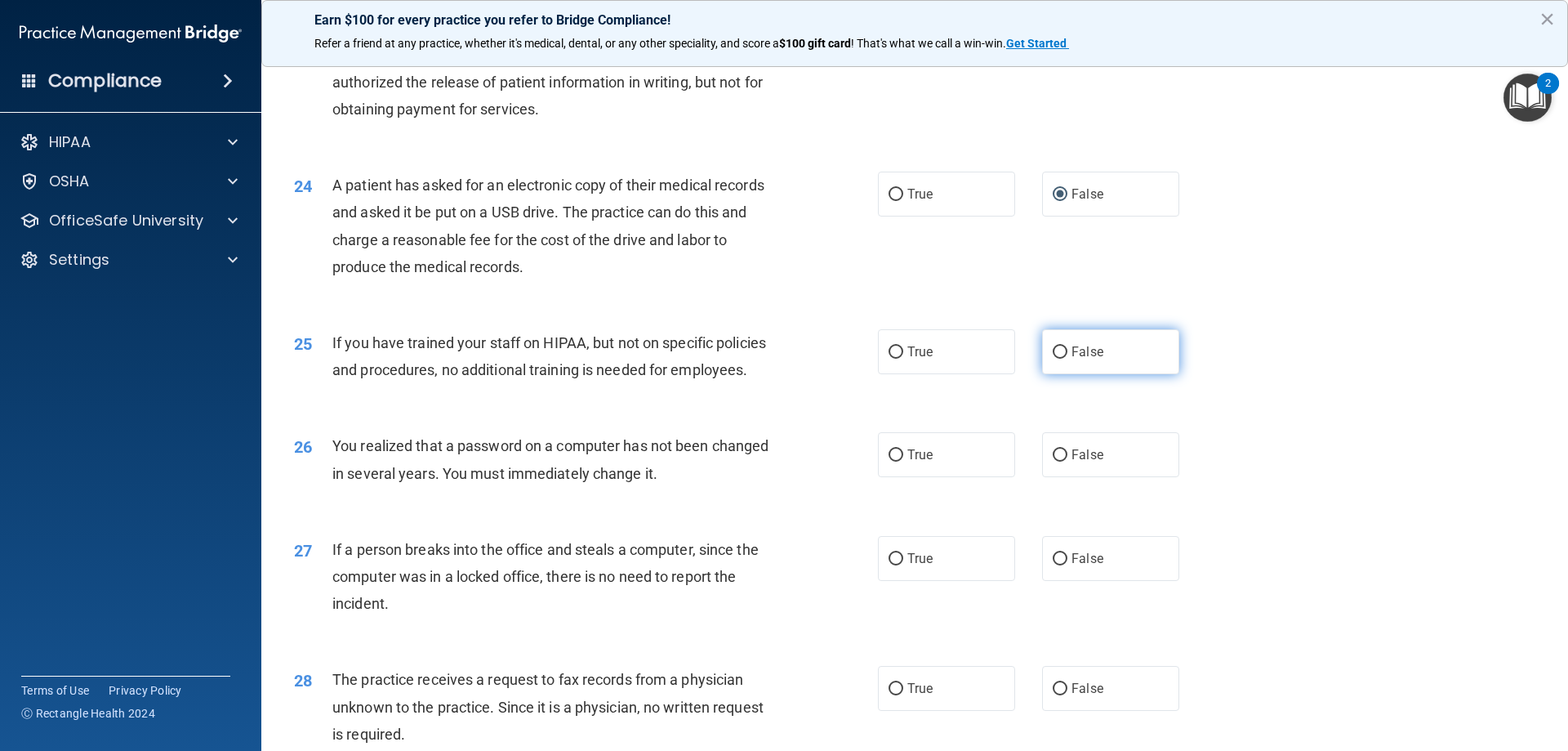
click at [1053, 358] on input "False" at bounding box center [1061, 352] width 15 height 12
radio input "true"
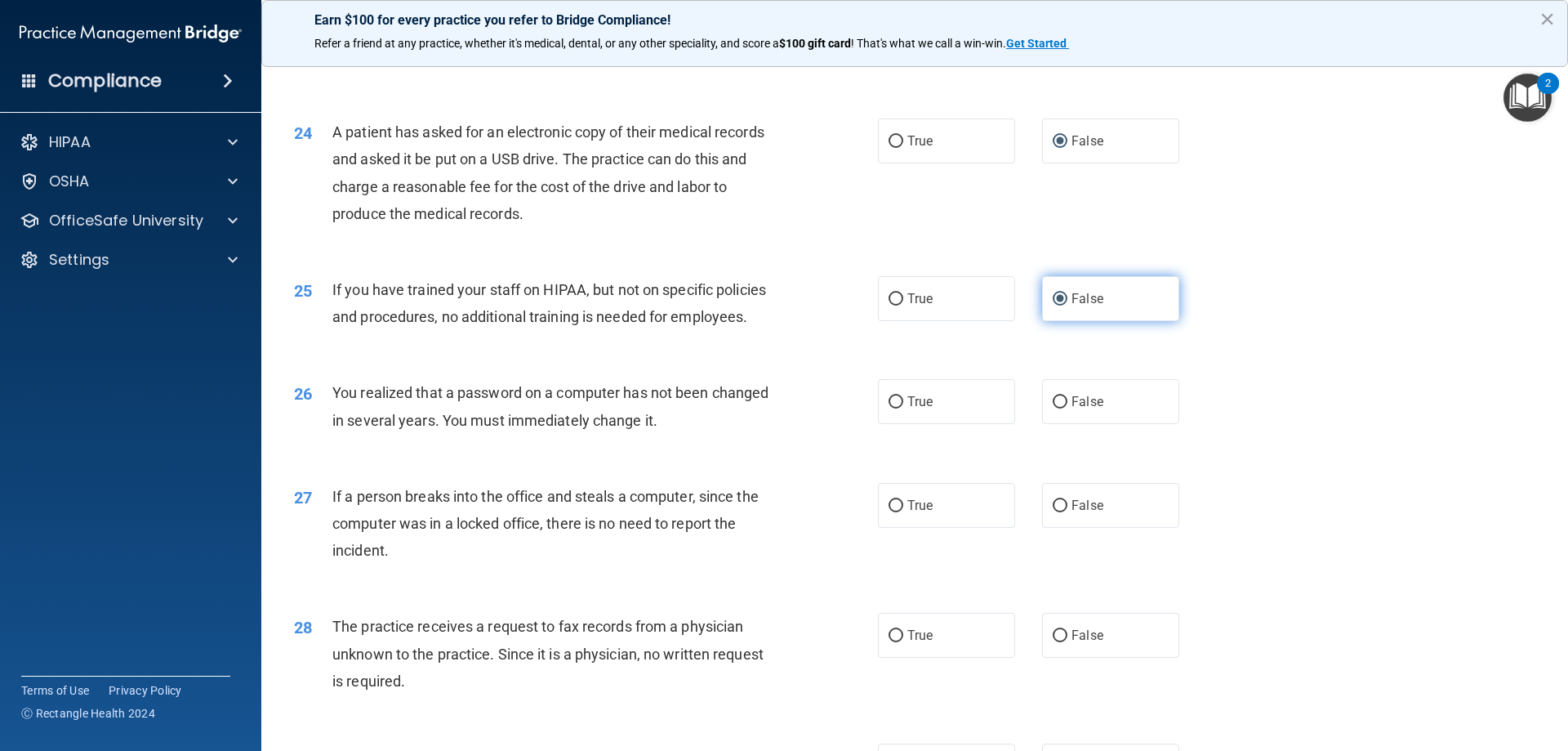
scroll to position [2778, 0]
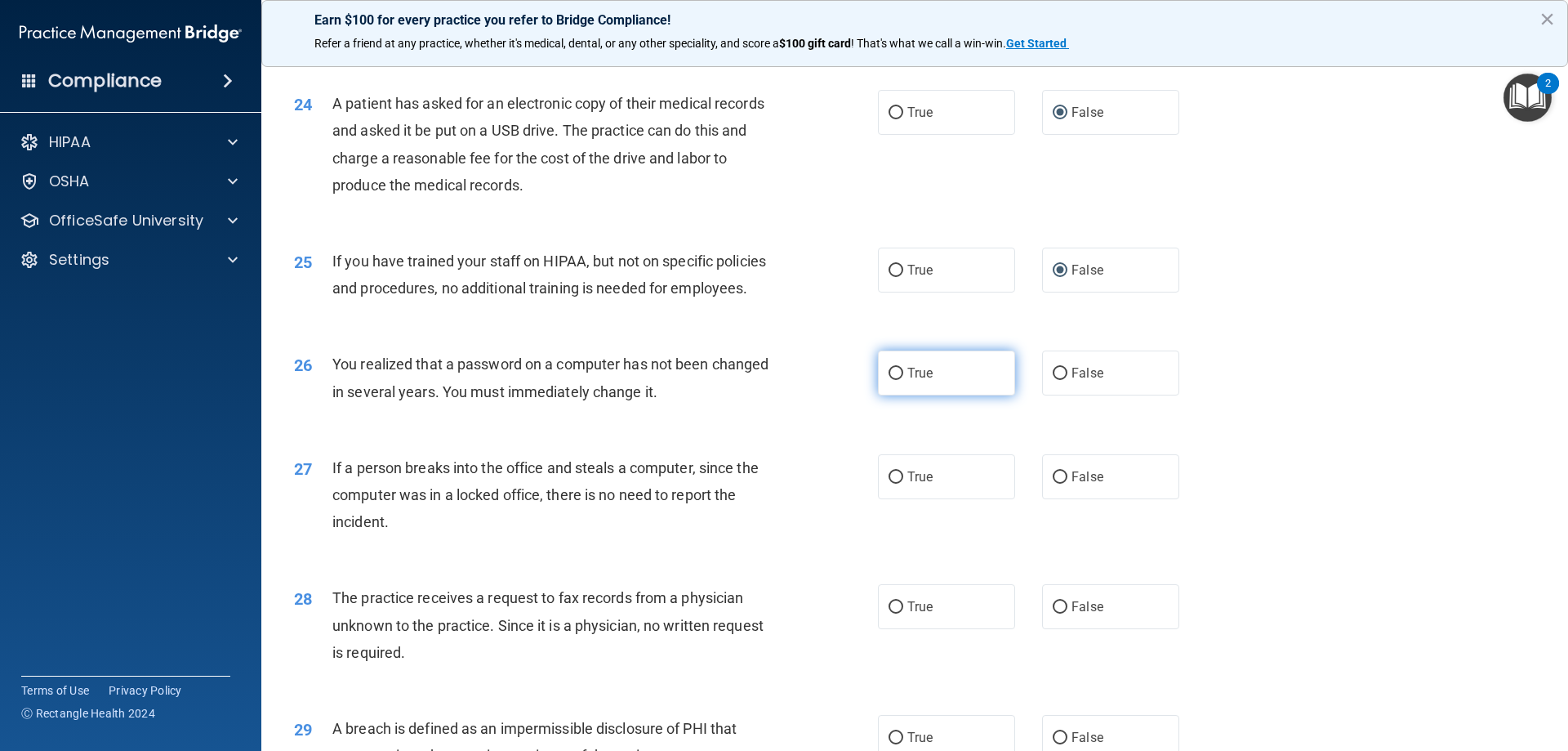
click at [898, 395] on label "True" at bounding box center [946, 372] width 137 height 45
click at [898, 380] on input "True" at bounding box center [896, 373] width 15 height 12
radio input "true"
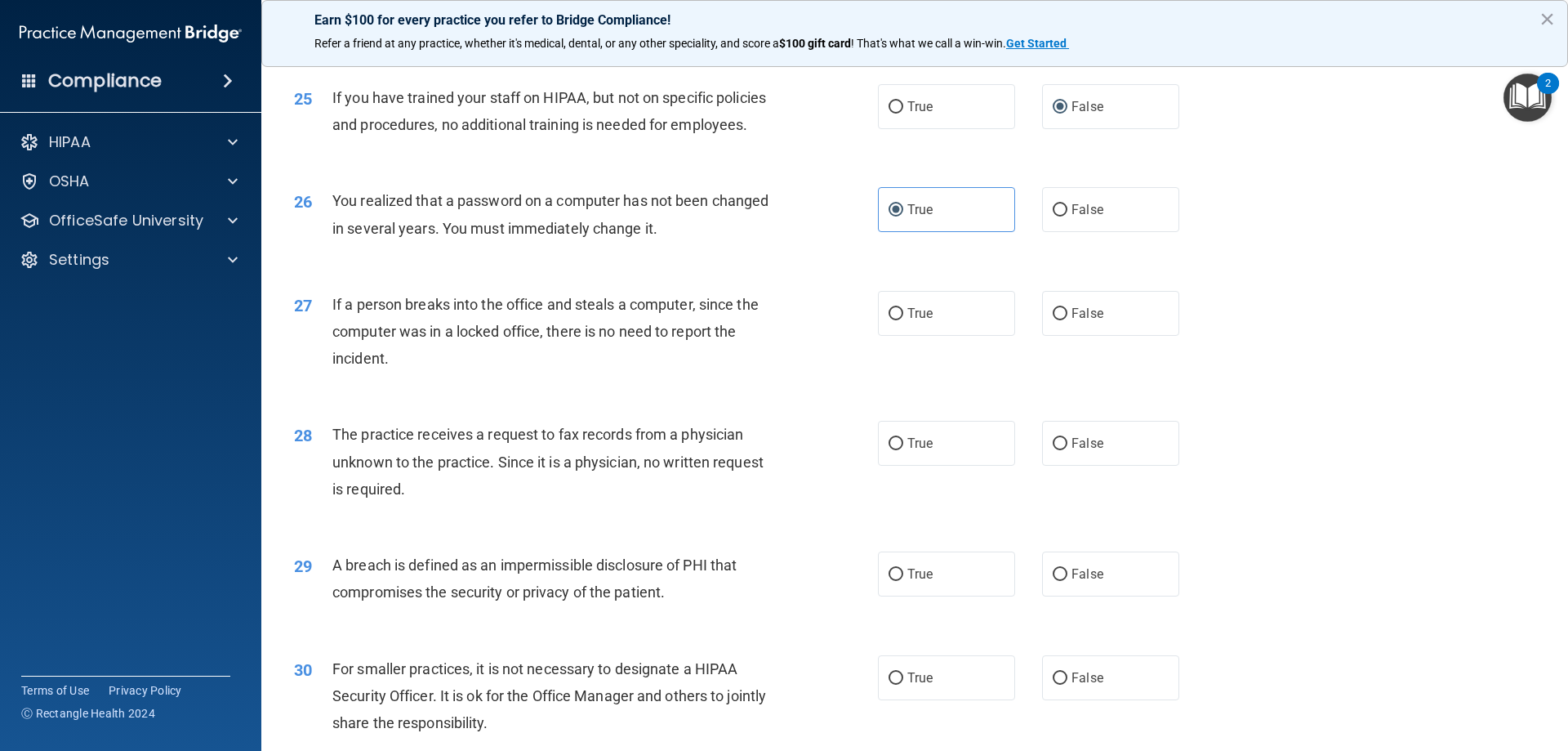
scroll to position [3022, 0]
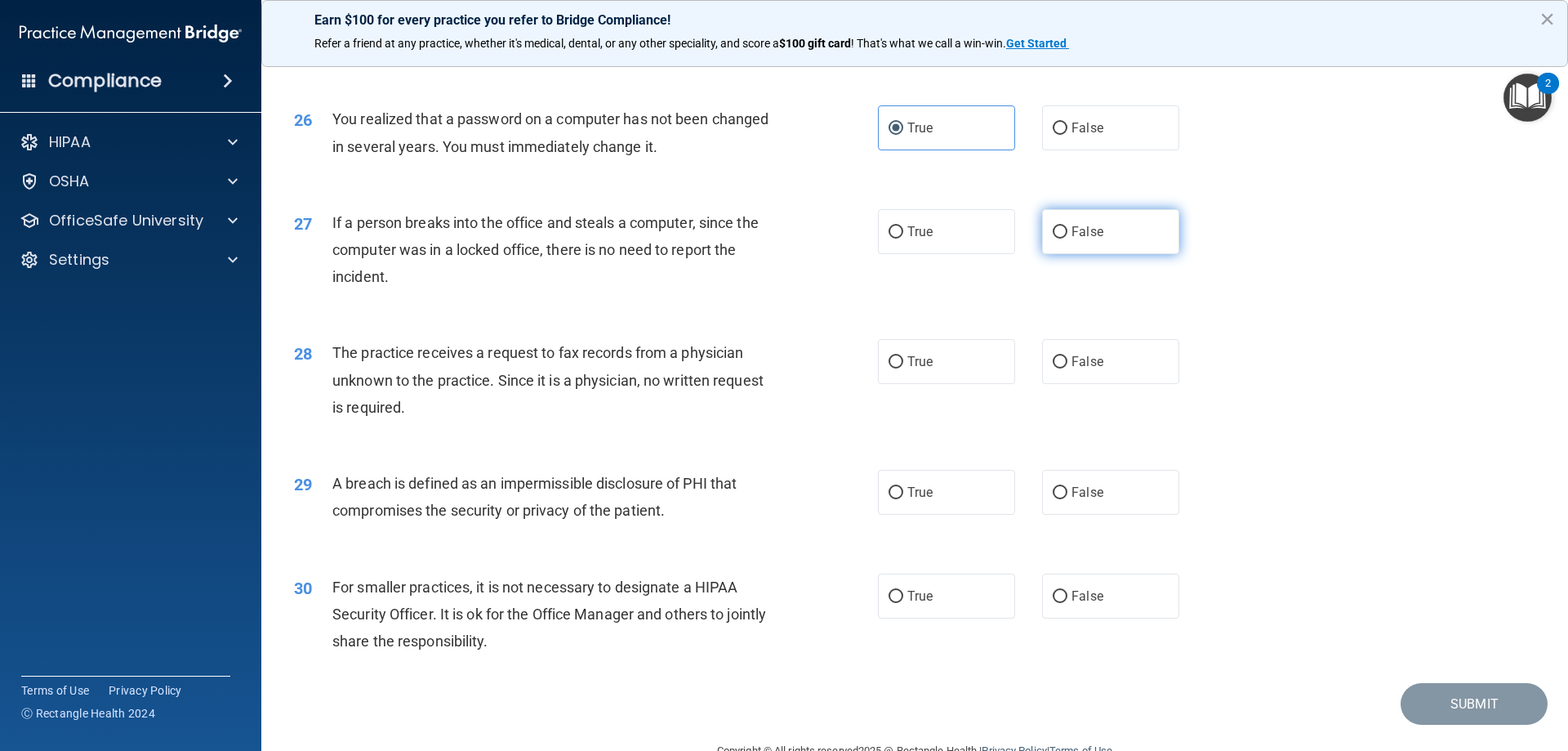
click at [1058, 239] on input "False" at bounding box center [1061, 232] width 15 height 12
radio input "true"
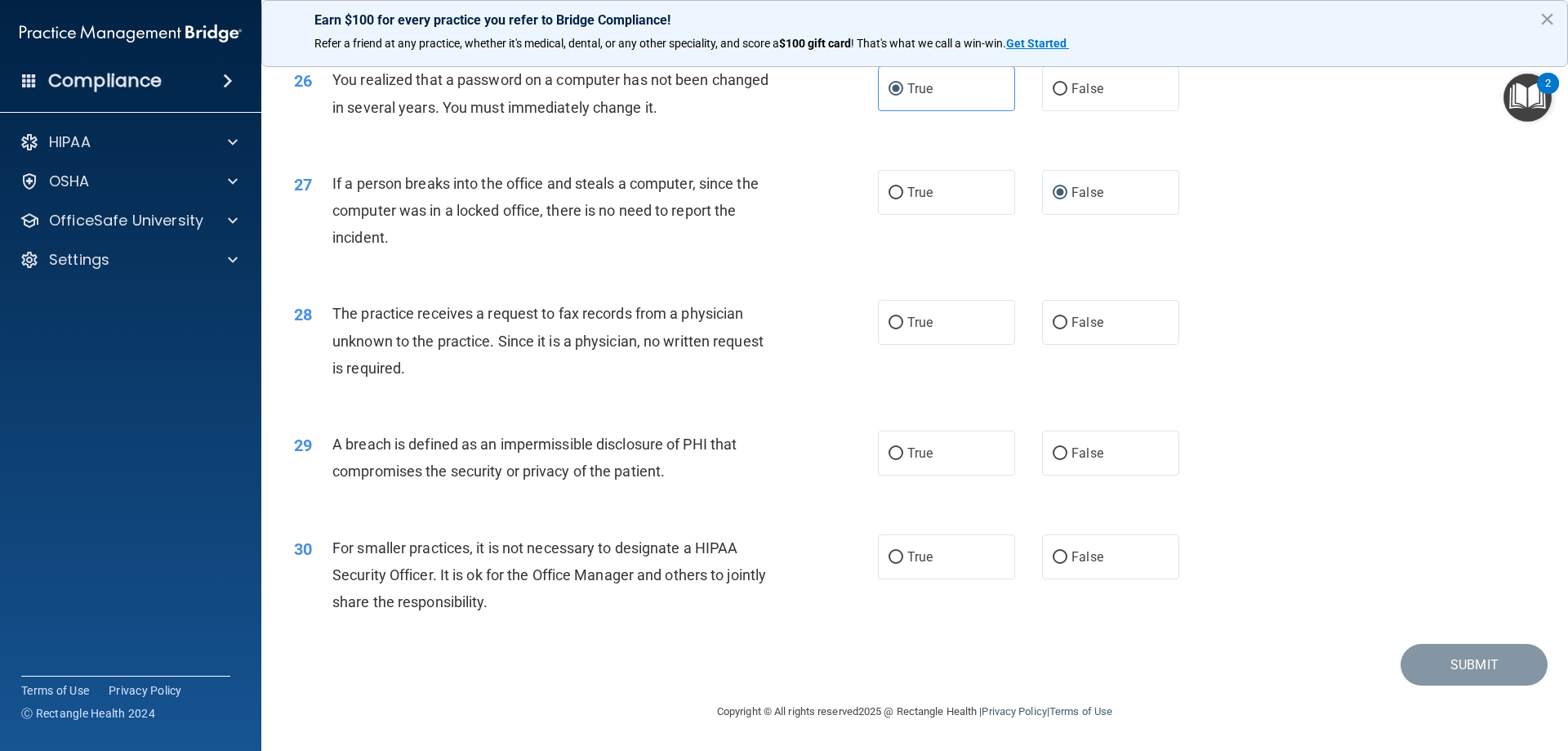
scroll to position [3104, 0]
click at [1053, 329] on input "False" at bounding box center [1061, 323] width 15 height 12
radio input "true"
click at [895, 460] on input "True" at bounding box center [896, 453] width 15 height 12
radio input "true"
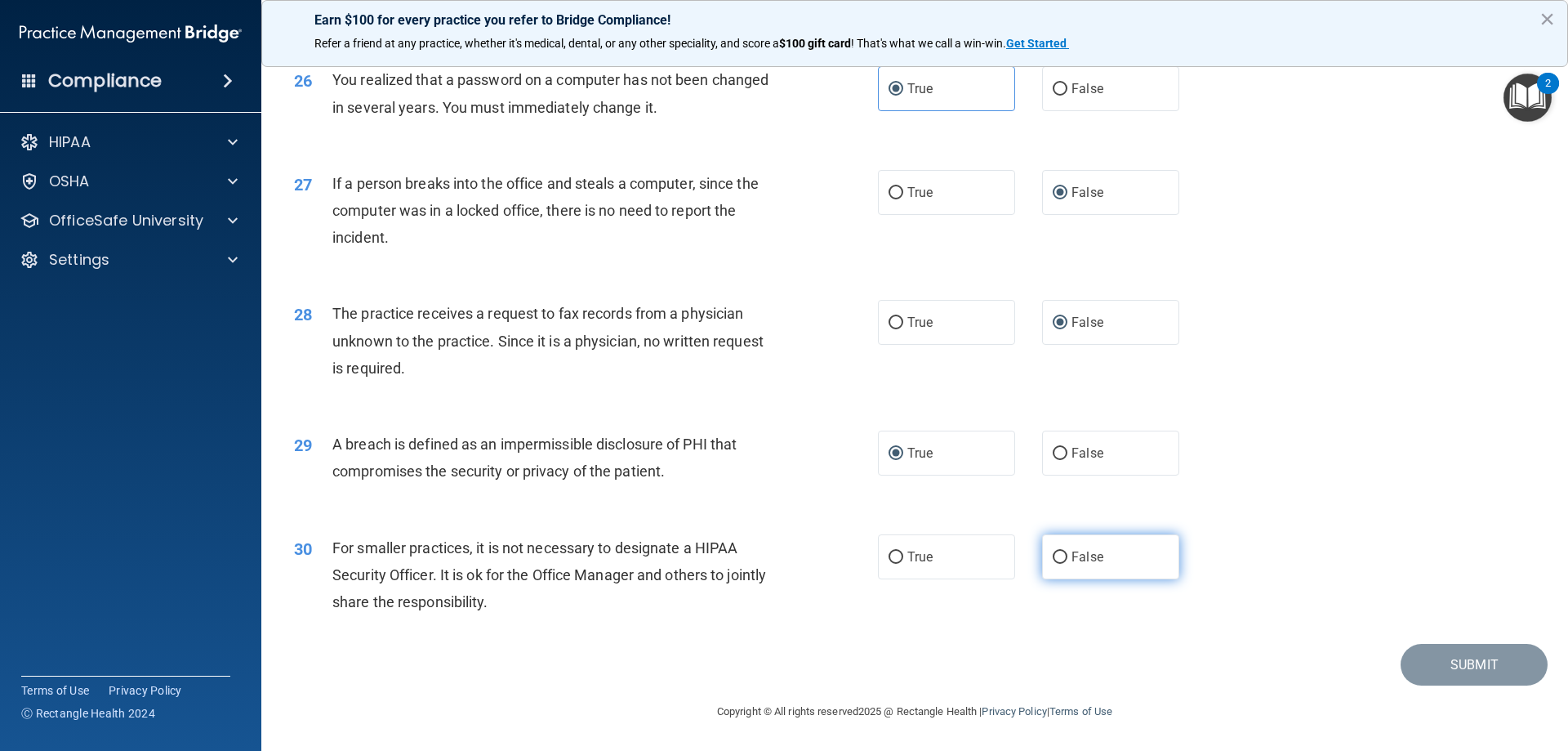
click at [1061, 563] on label "False" at bounding box center [1110, 556] width 137 height 45
click at [1061, 563] on input "False" at bounding box center [1061, 557] width 15 height 12
radio input "true"
click at [1438, 672] on button "Submit" at bounding box center [1474, 664] width 147 height 41
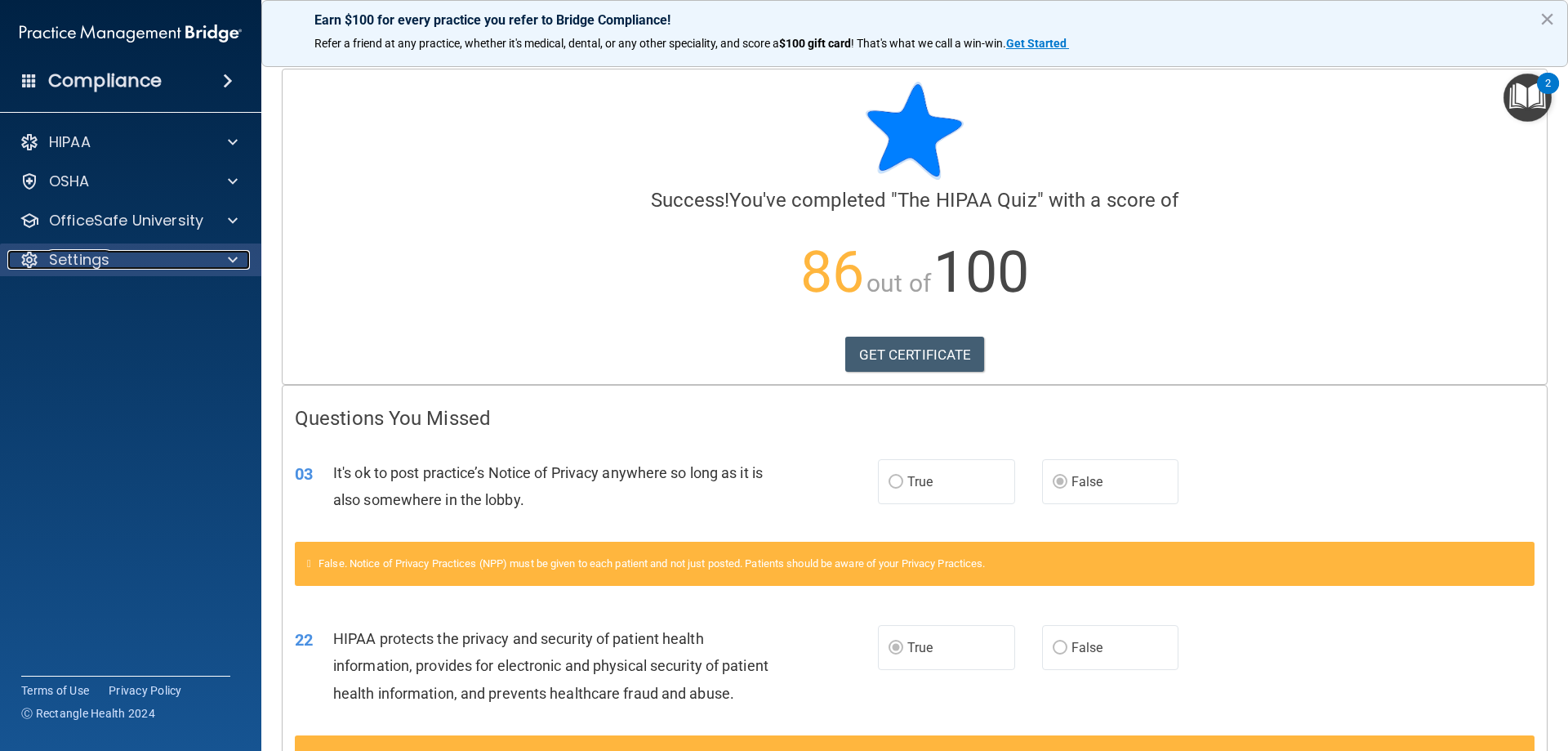
click at [199, 263] on div "Settings" at bounding box center [108, 259] width 202 height 19
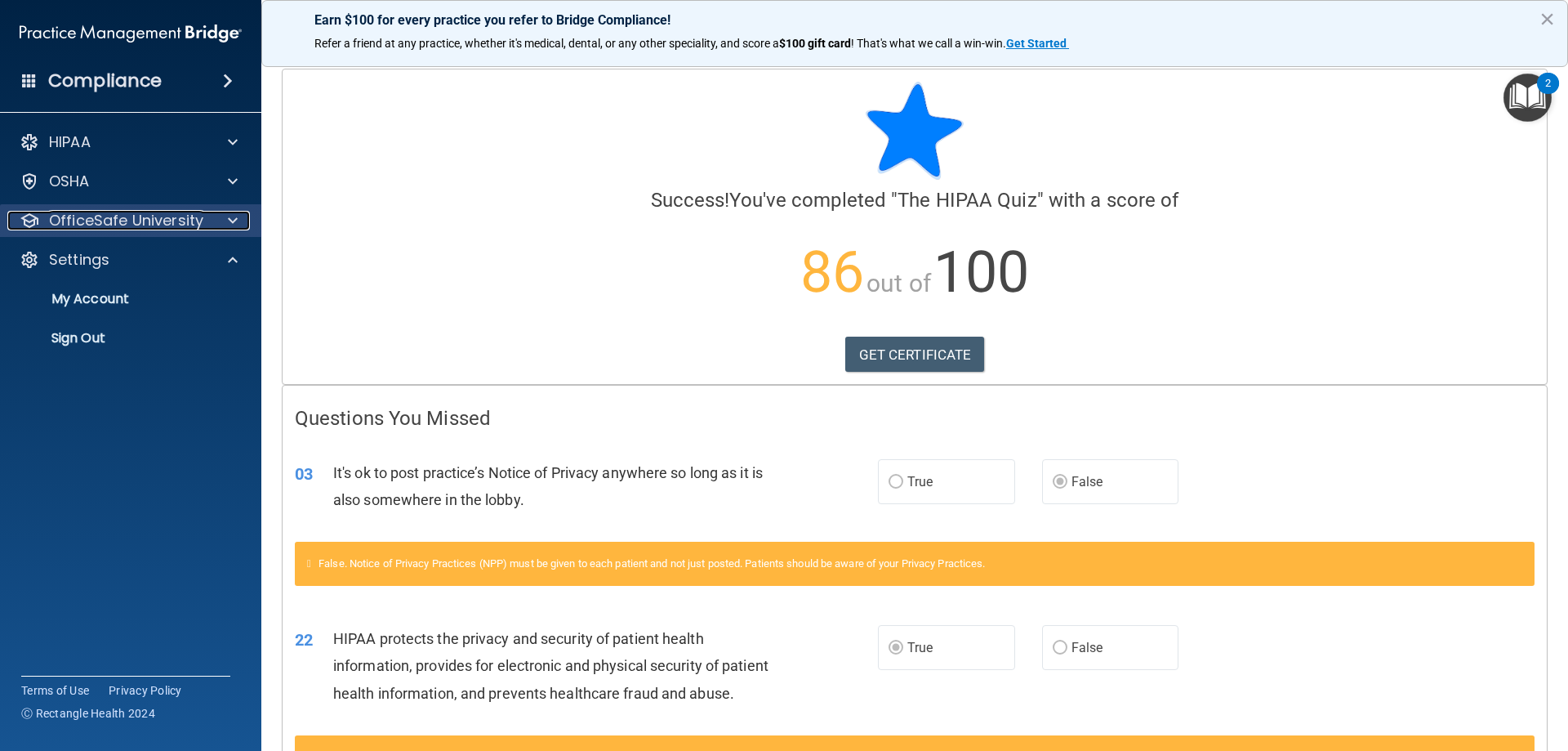
click at [187, 220] on p "OfficeSafe University" at bounding box center [126, 220] width 154 height 19
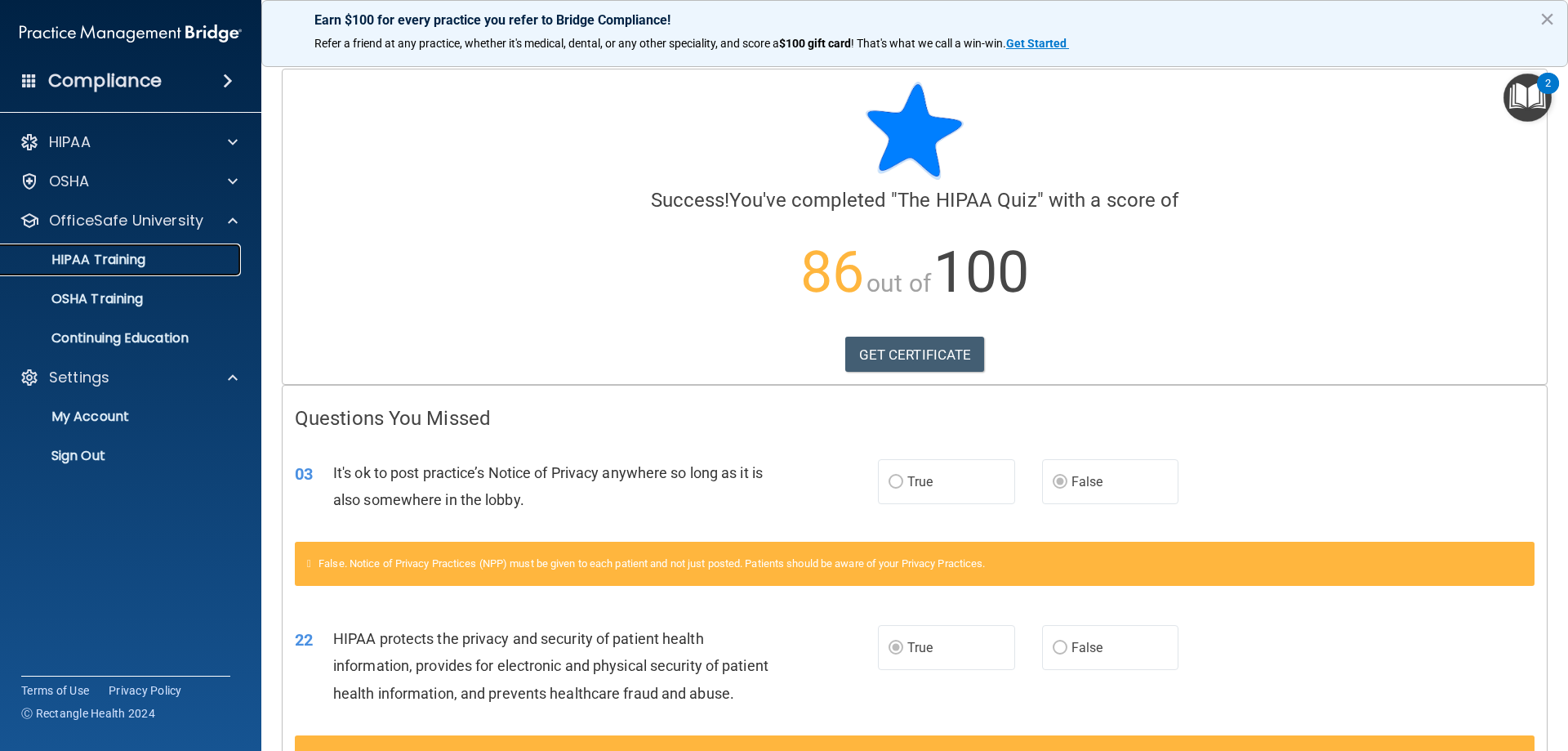
click at [142, 256] on p "HIPAA Training" at bounding box center [78, 260] width 135 height 17
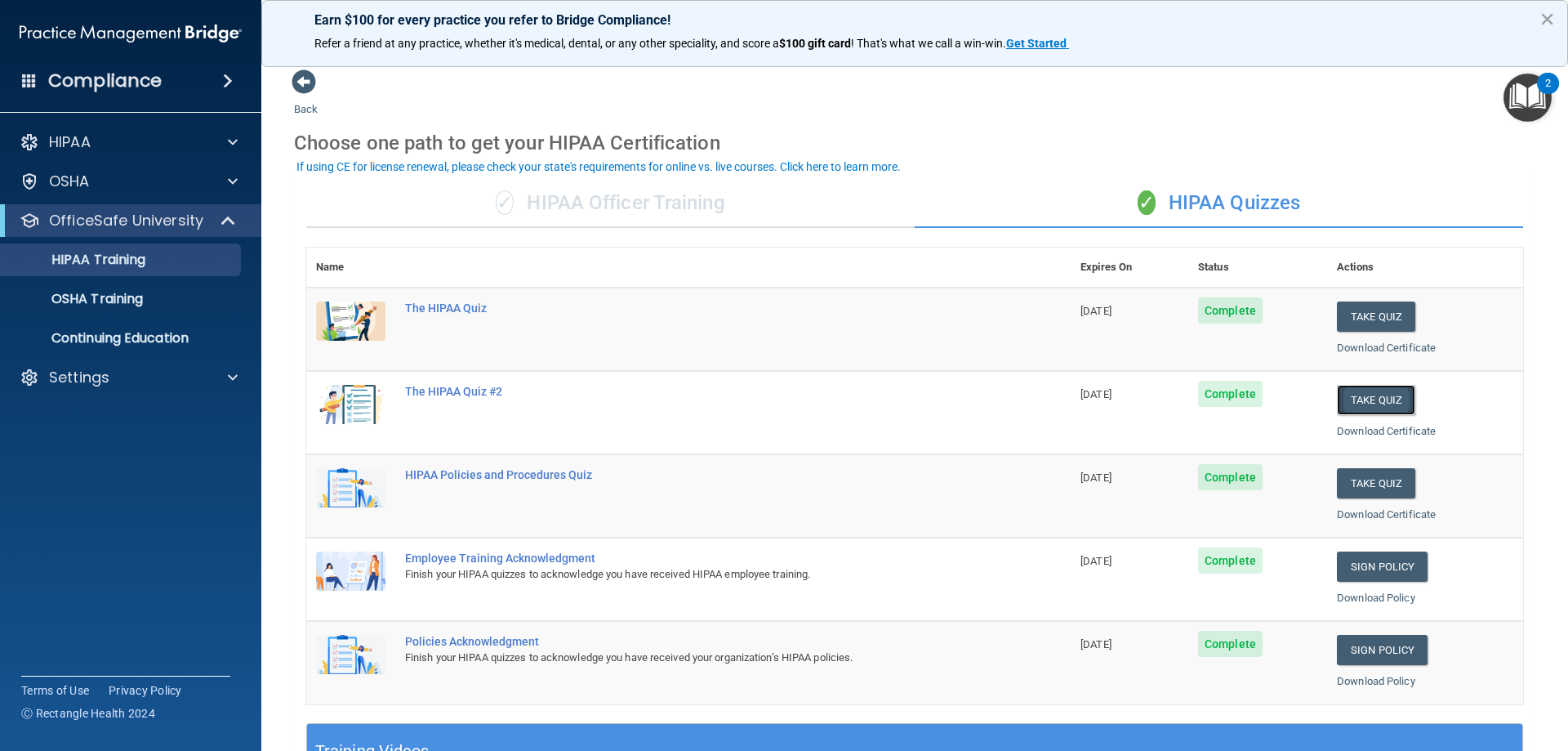
click at [1337, 405] on button "Take Quiz" at bounding box center [1376, 400] width 78 height 30
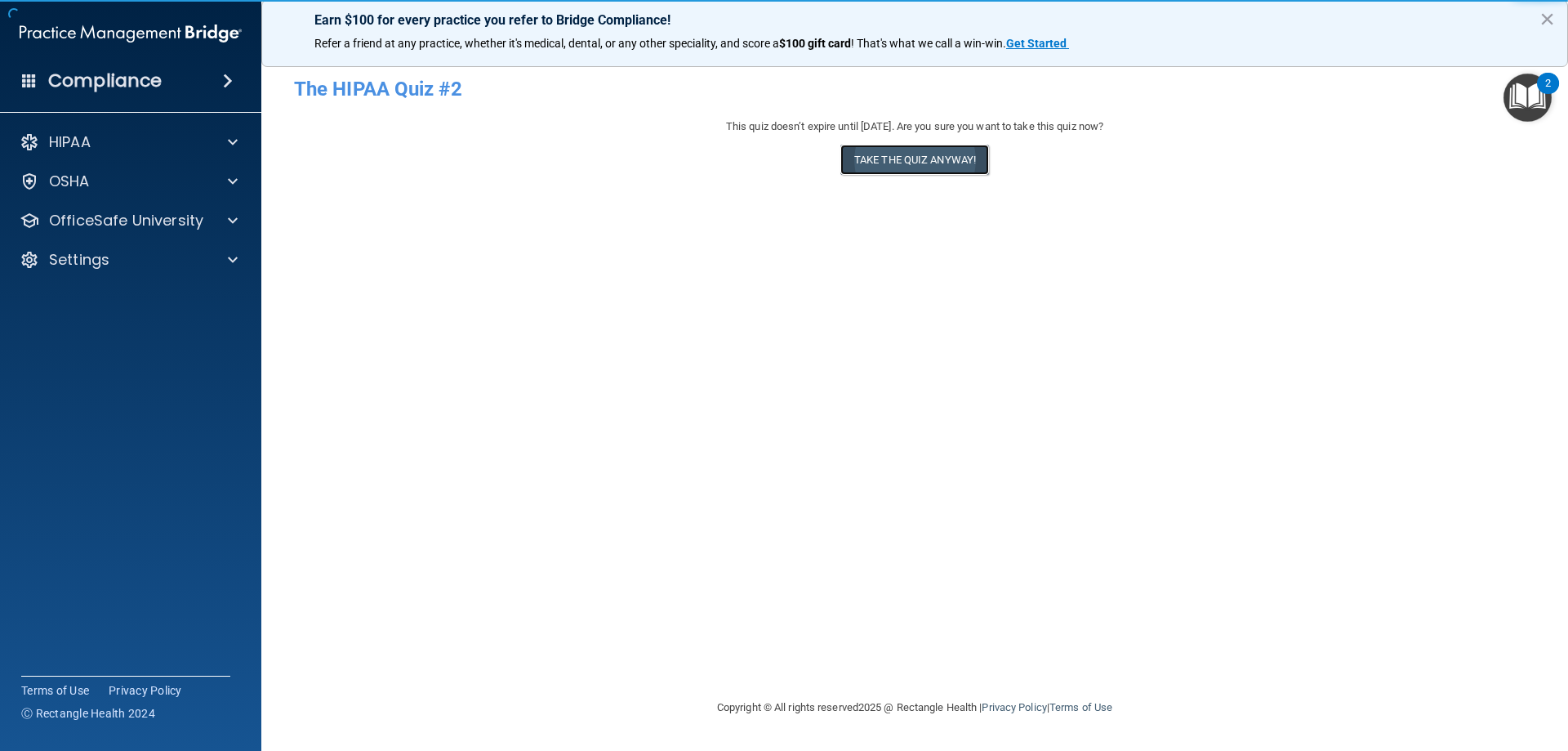
click at [894, 158] on button "Take the quiz anyway!" at bounding box center [915, 159] width 149 height 30
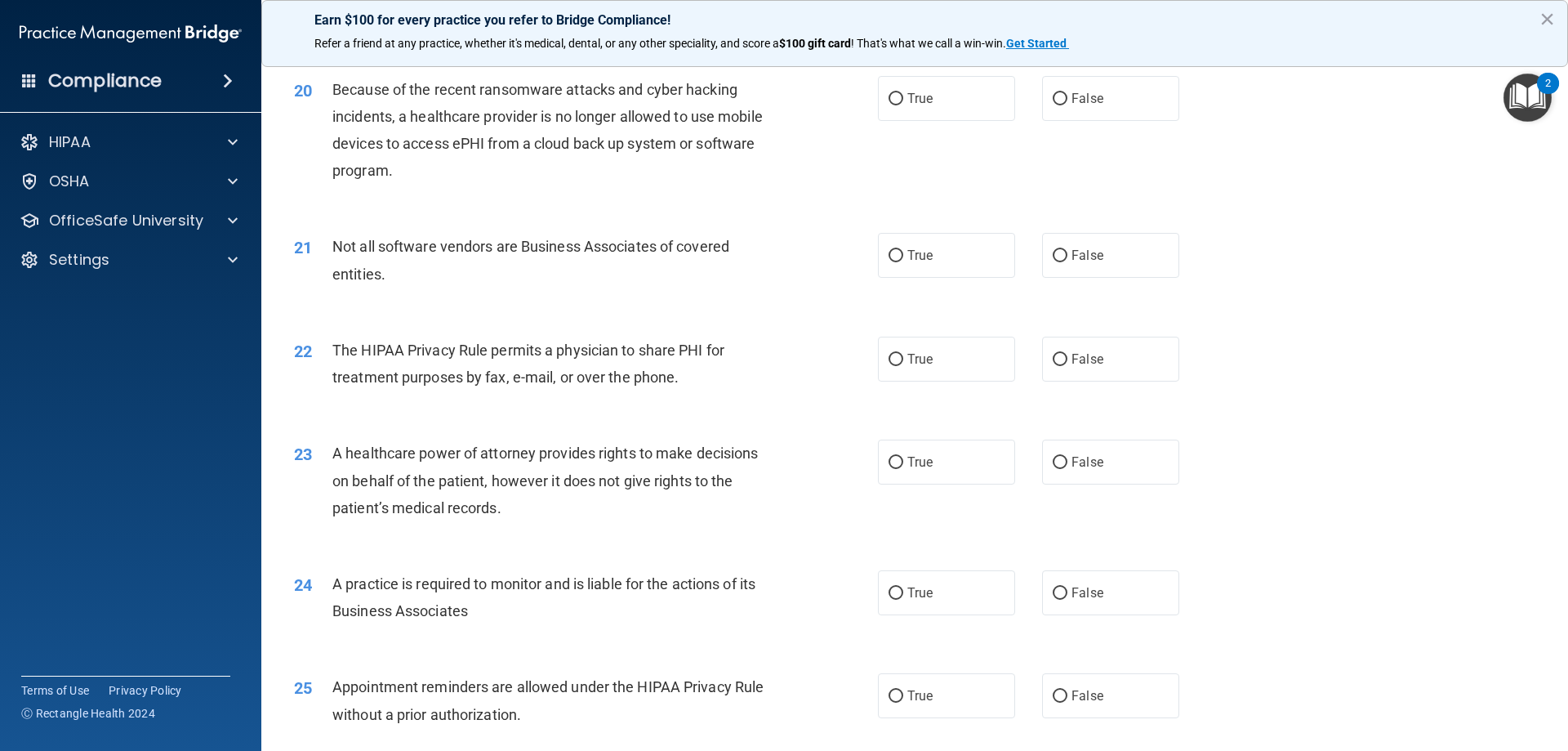
scroll to position [3022, 0]
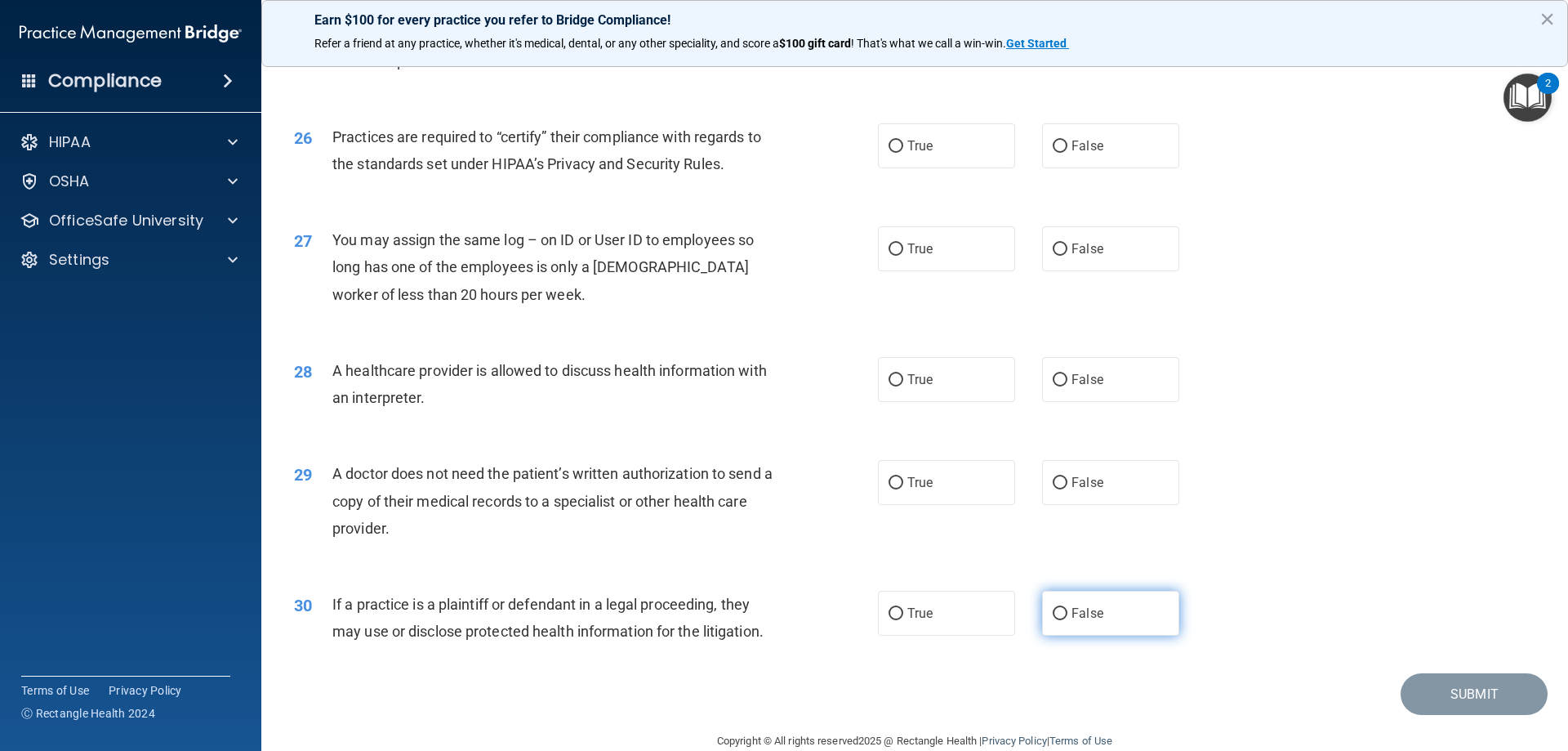
click at [1054, 613] on input "False" at bounding box center [1061, 613] width 15 height 12
radio input "true"
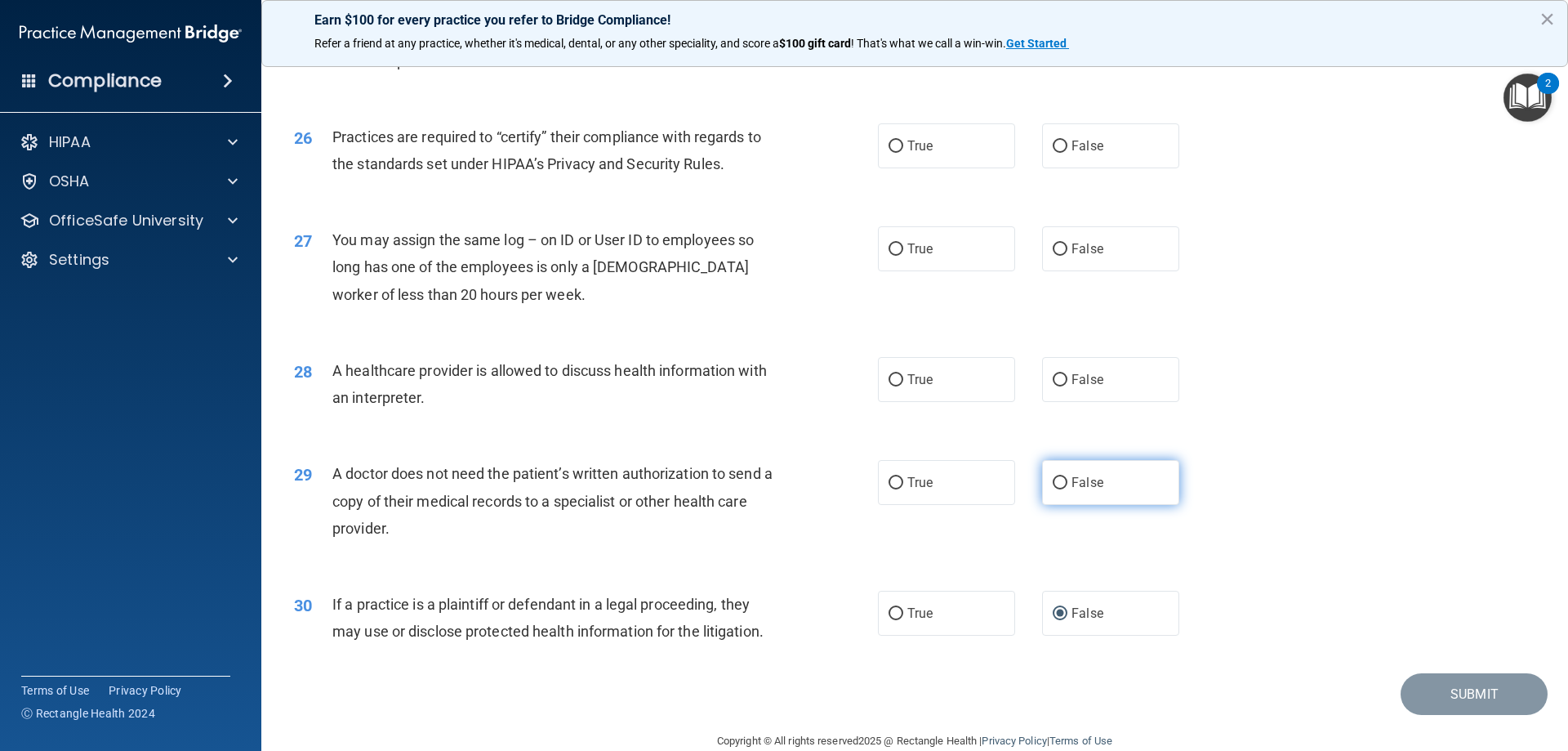
click at [1053, 486] on input "False" at bounding box center [1061, 483] width 15 height 12
radio input "true"
click at [892, 378] on input "True" at bounding box center [896, 380] width 15 height 12
radio input "true"
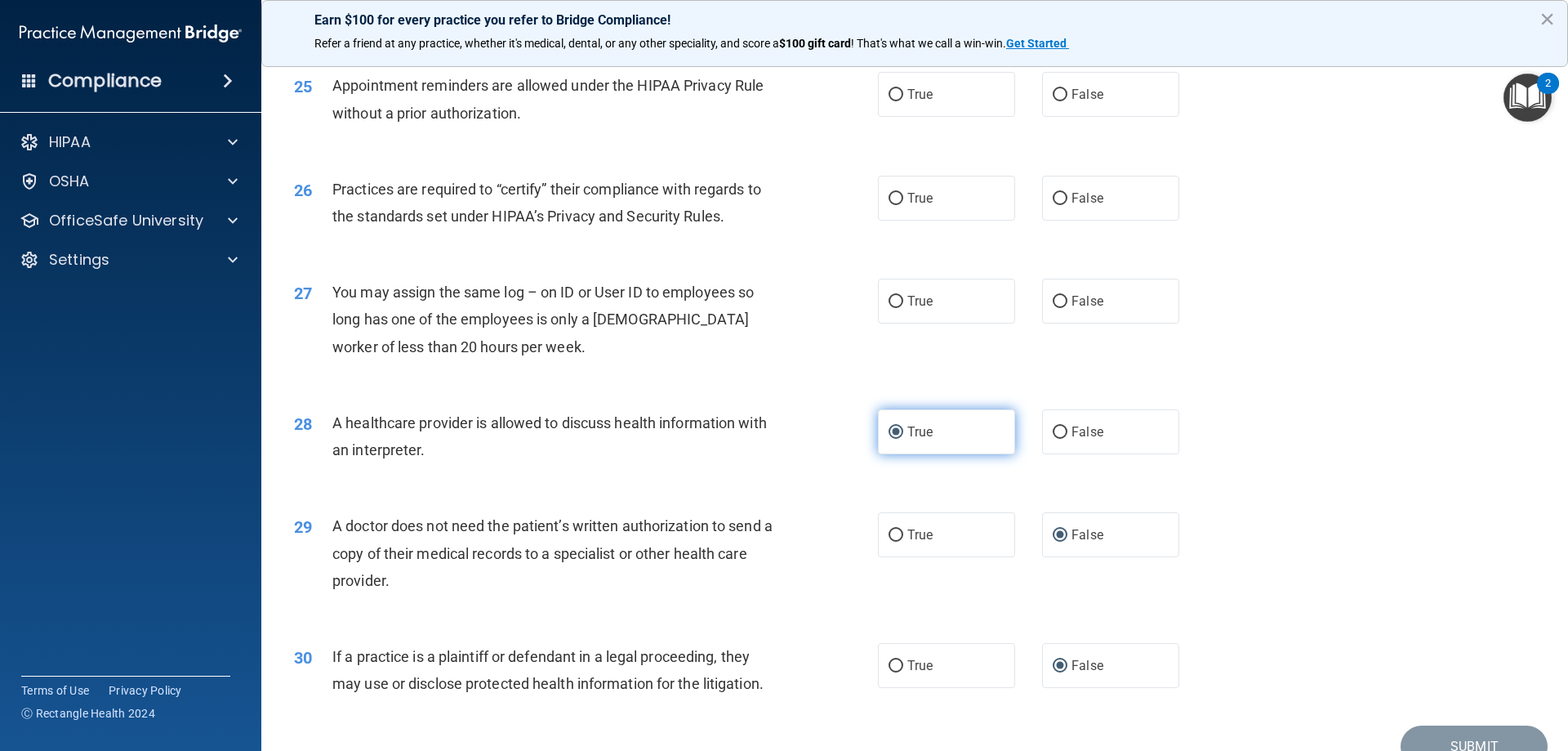
scroll to position [2941, 0]
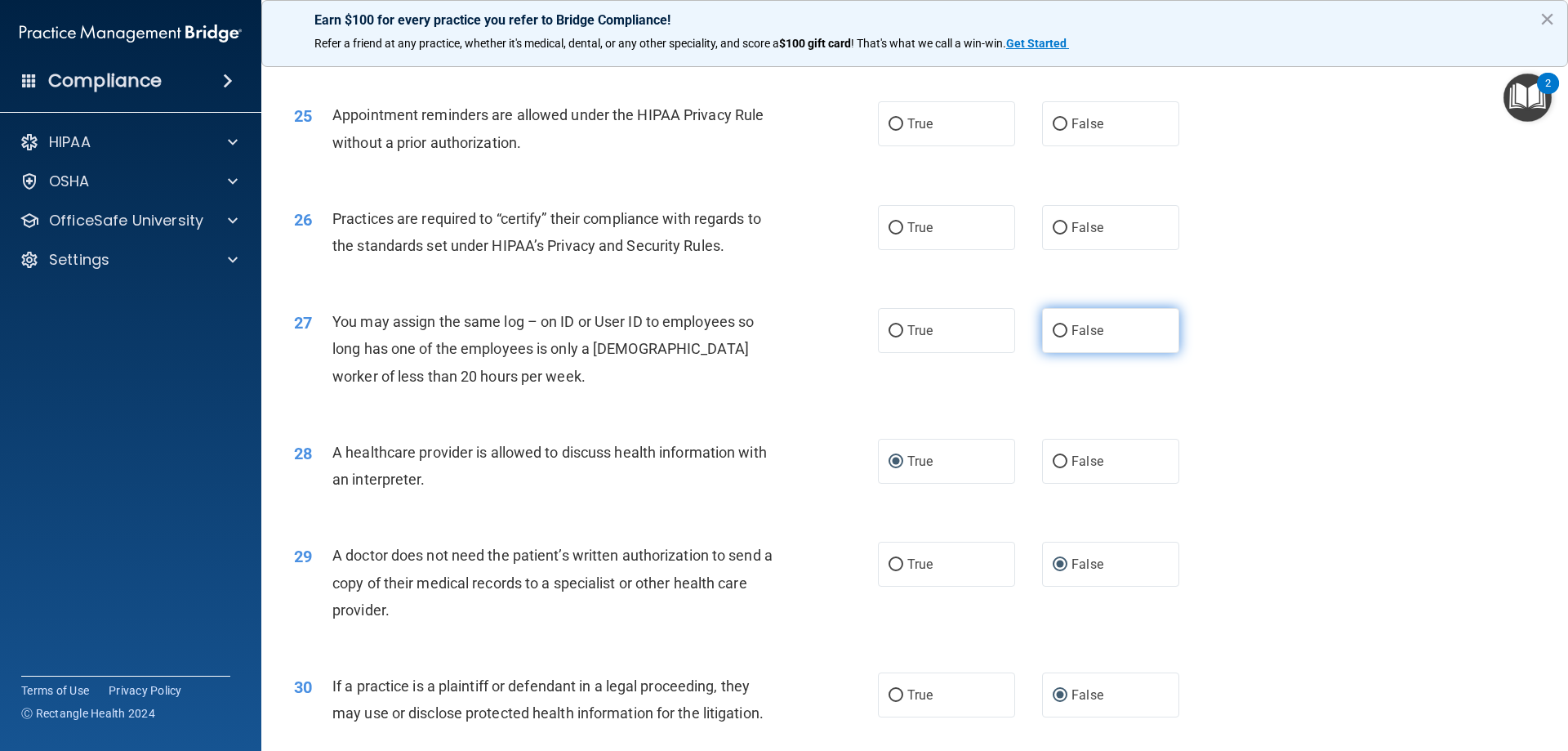
click at [1049, 321] on label "False" at bounding box center [1110, 330] width 137 height 45
click at [1053, 325] on input "False" at bounding box center [1061, 331] width 15 height 12
radio input "true"
click at [892, 228] on input "True" at bounding box center [896, 228] width 15 height 12
radio input "true"
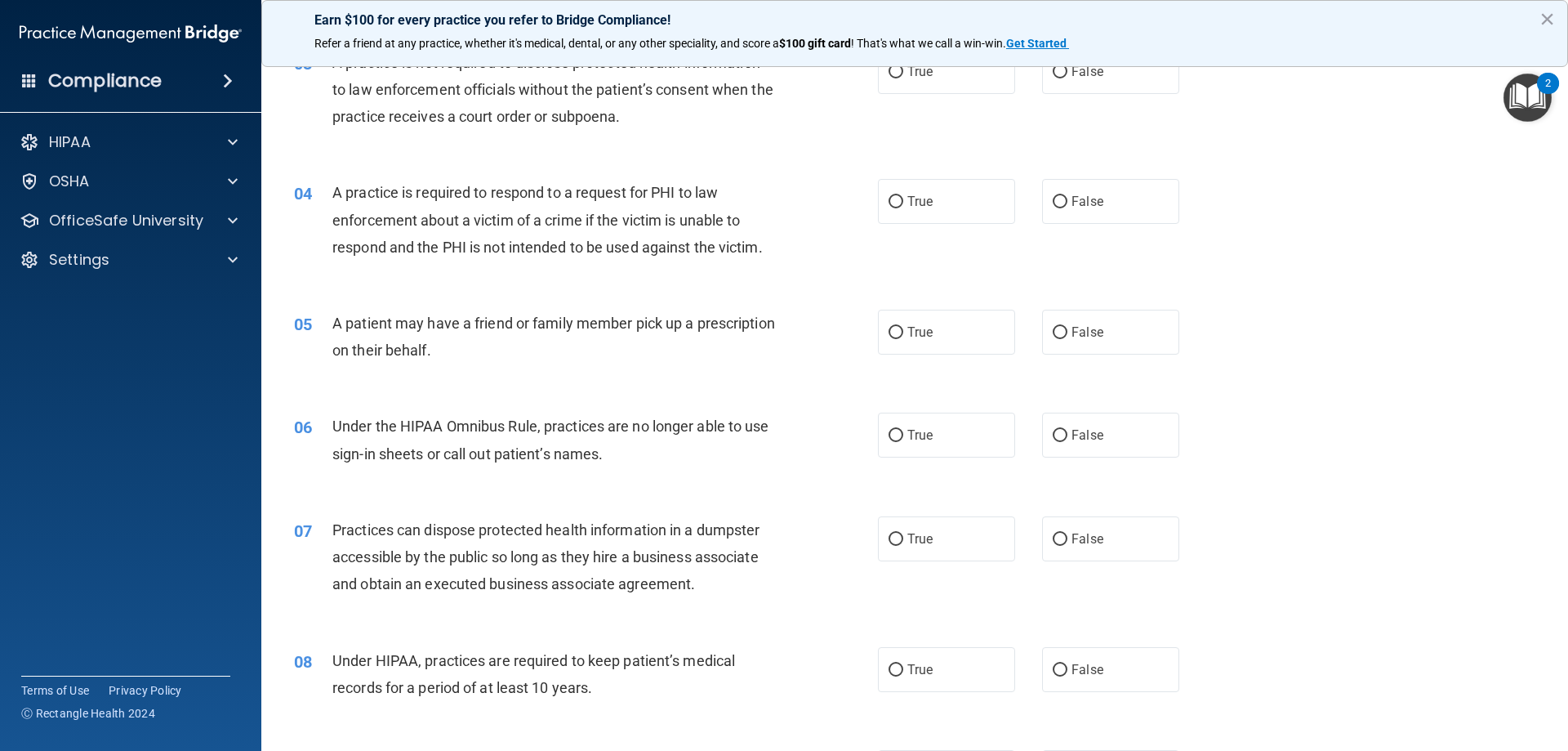
scroll to position [0, 0]
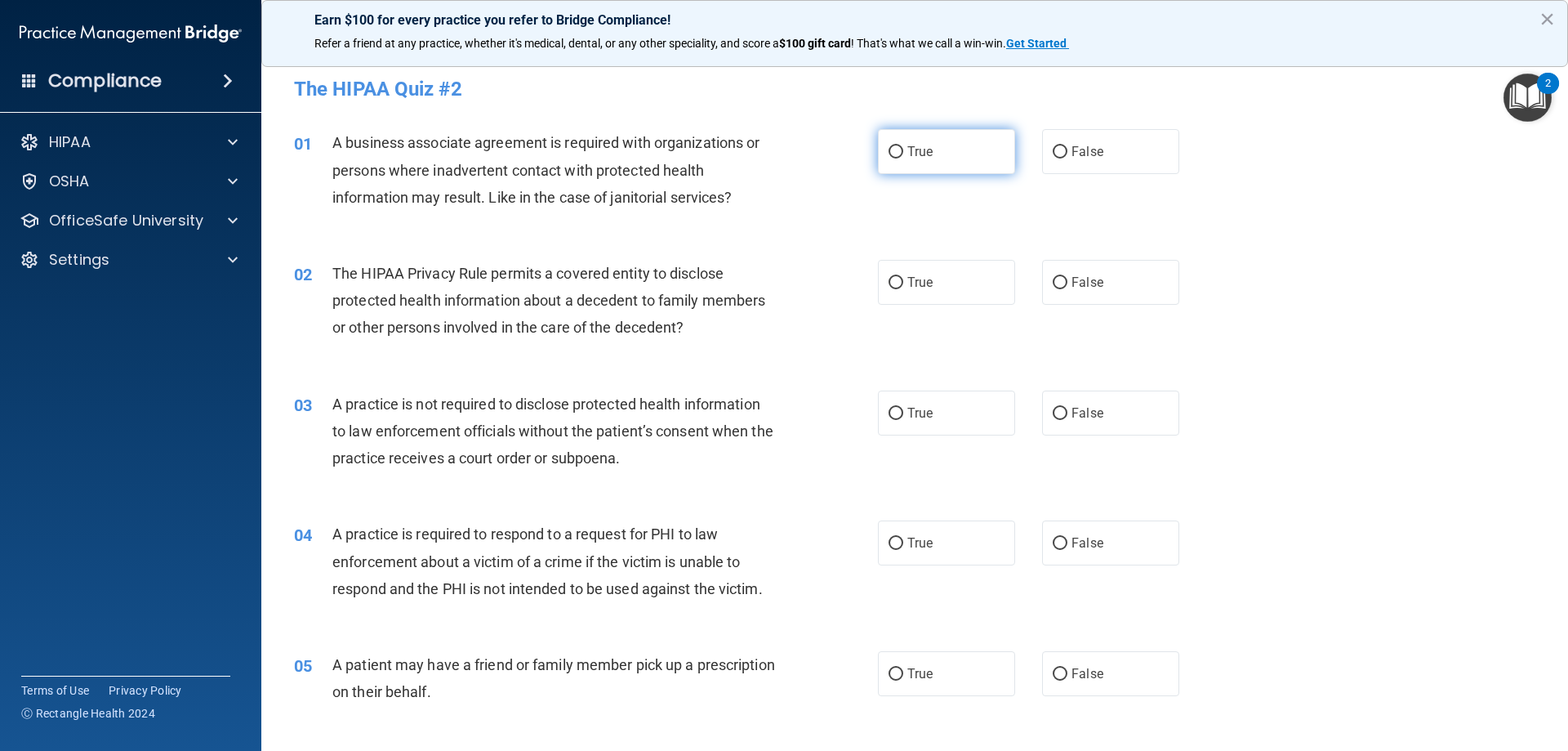
click at [895, 154] on input "True" at bounding box center [896, 152] width 15 height 12
radio input "true"
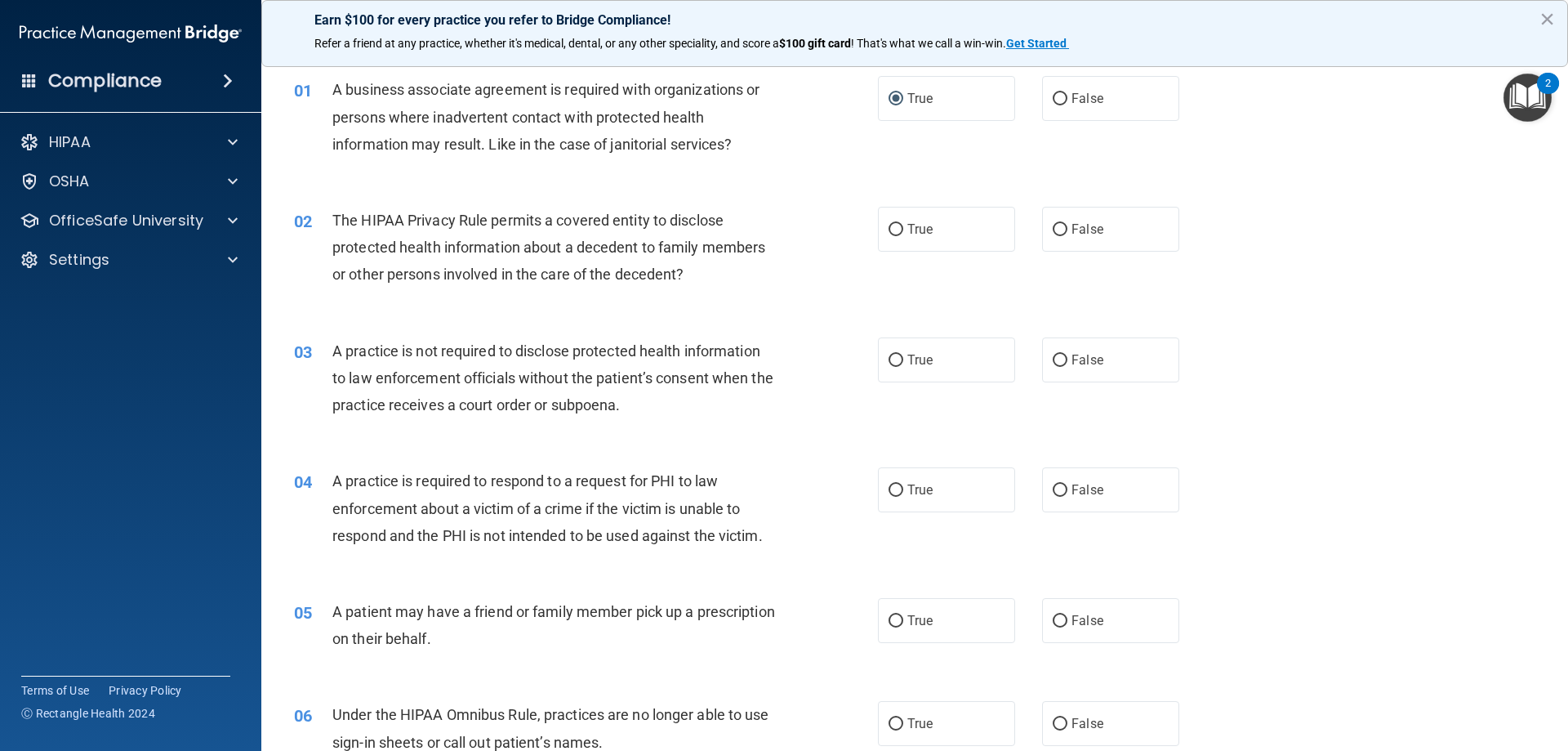
scroll to position [82, 0]
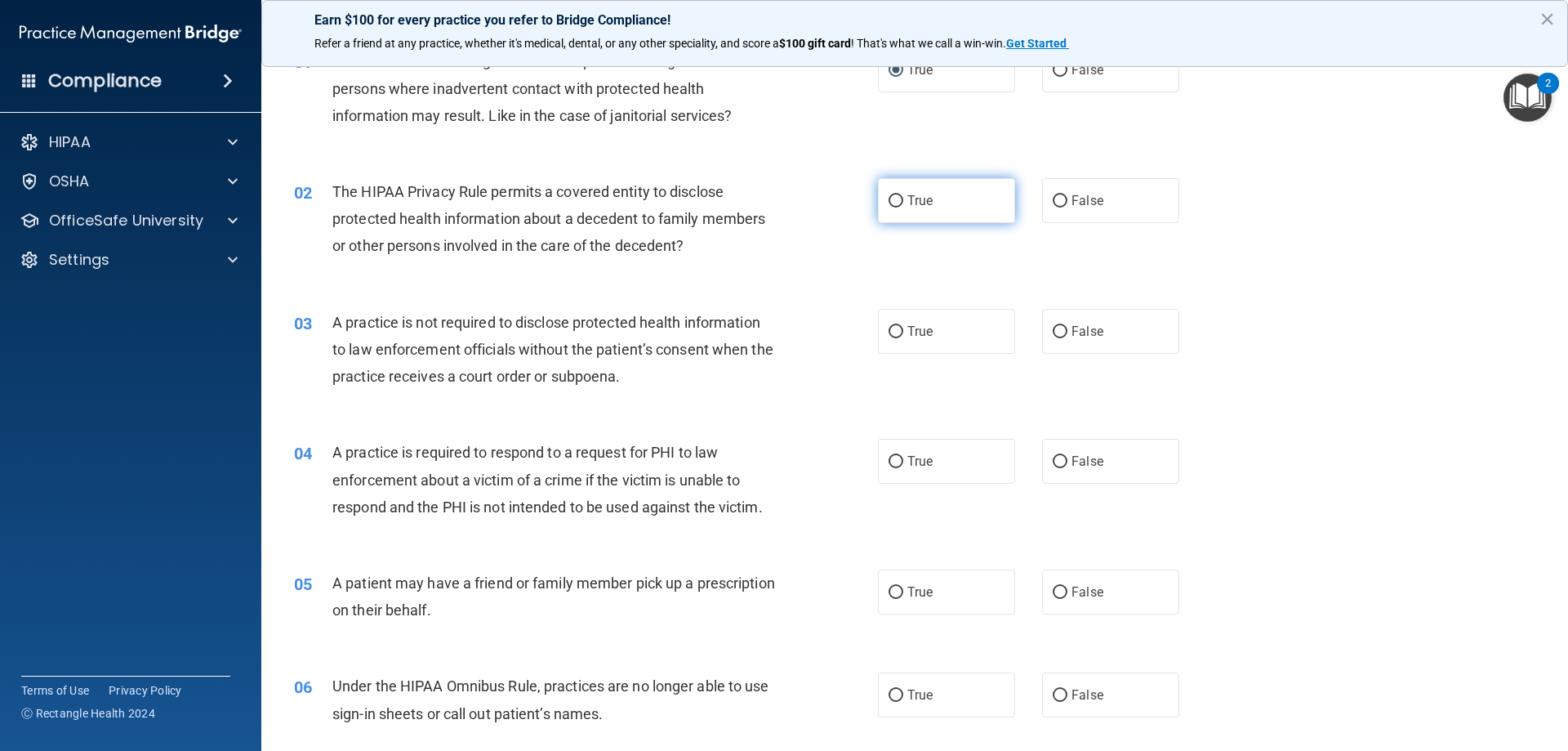
click at [896, 199] on input "True" at bounding box center [896, 200] width 15 height 12
radio input "true"
click at [890, 330] on input "True" at bounding box center [896, 332] width 15 height 12
radio input "true"
click at [892, 458] on input "True" at bounding box center [896, 461] width 15 height 12
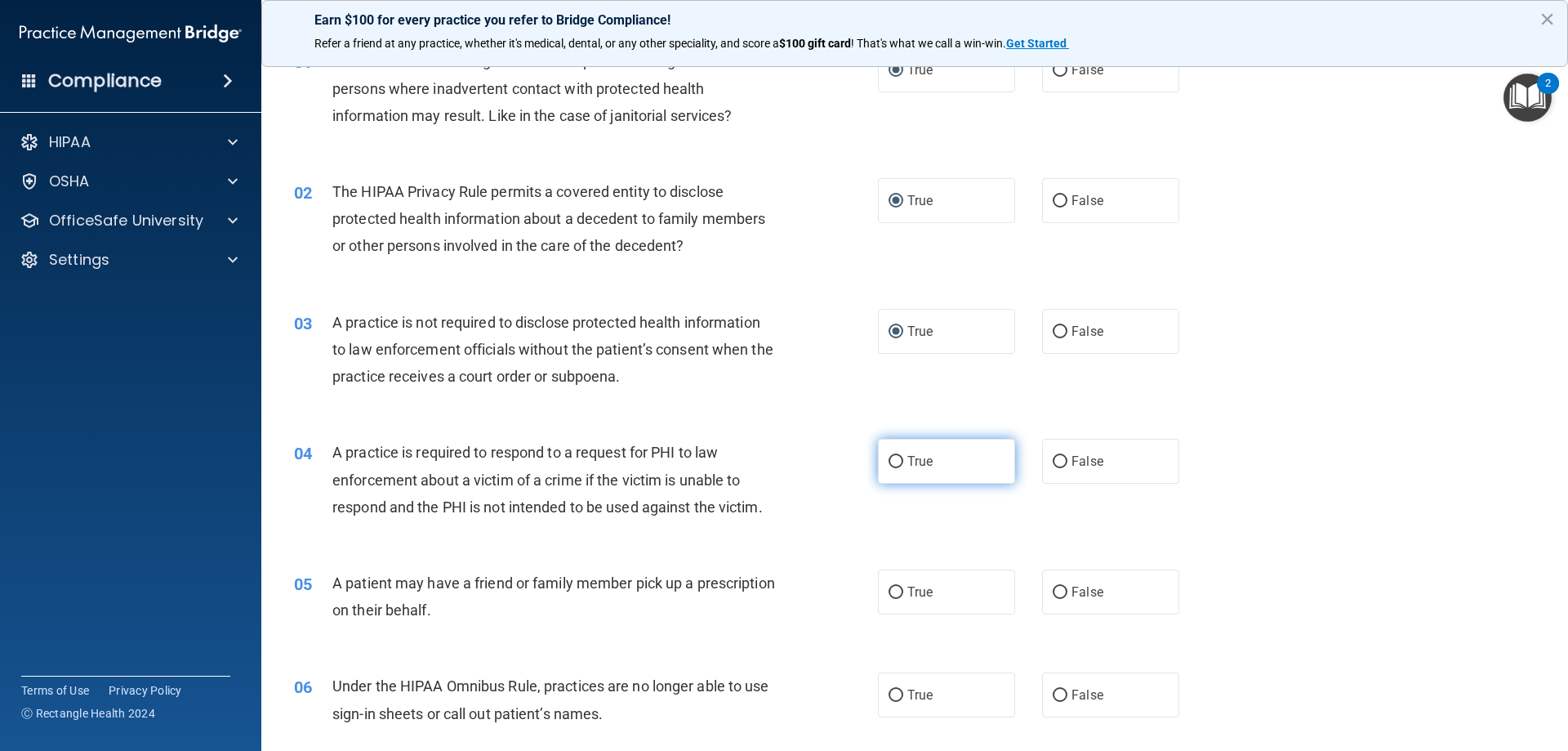
radio input "true"
click at [892, 594] on input "True" at bounding box center [896, 592] width 15 height 12
radio input "true"
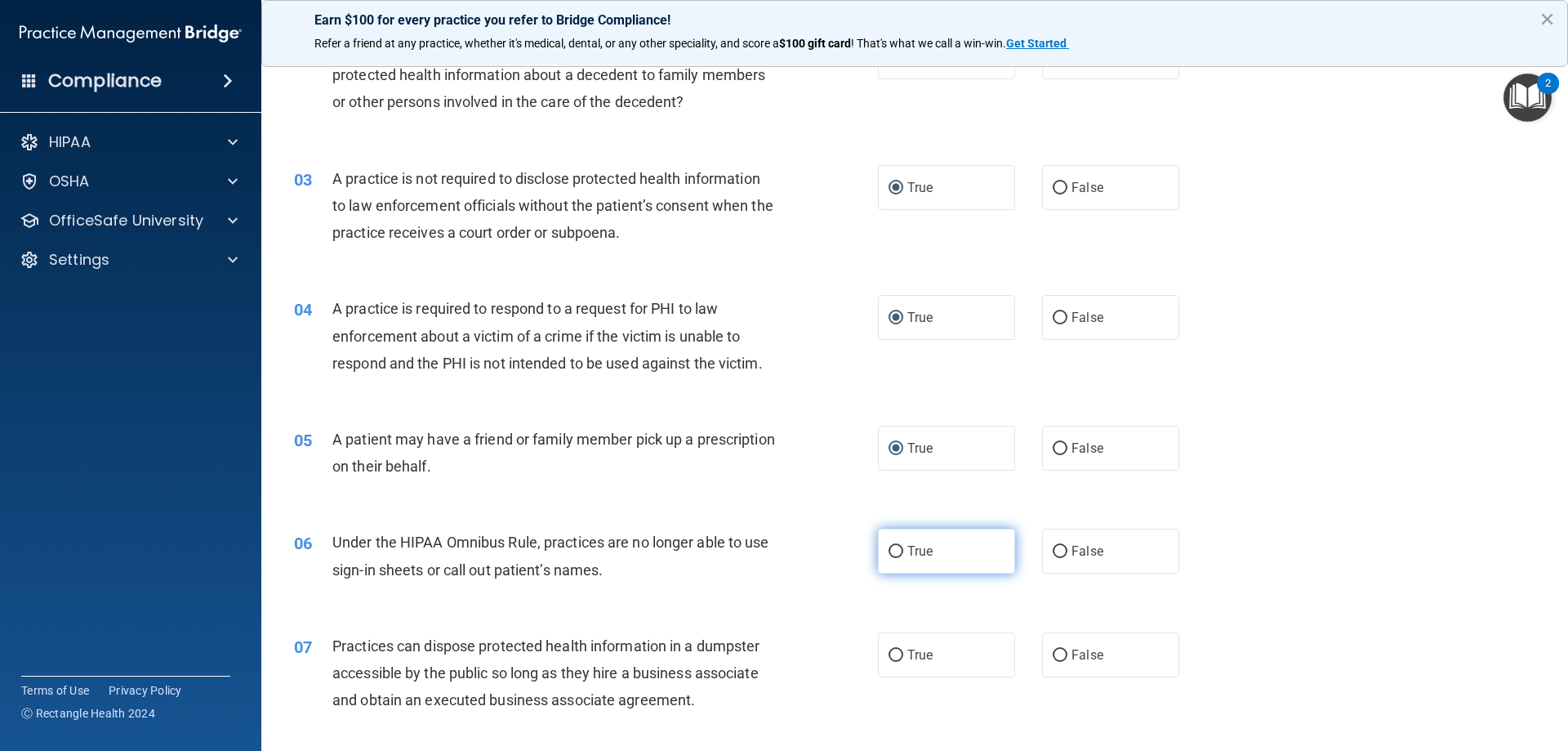
scroll to position [326, 0]
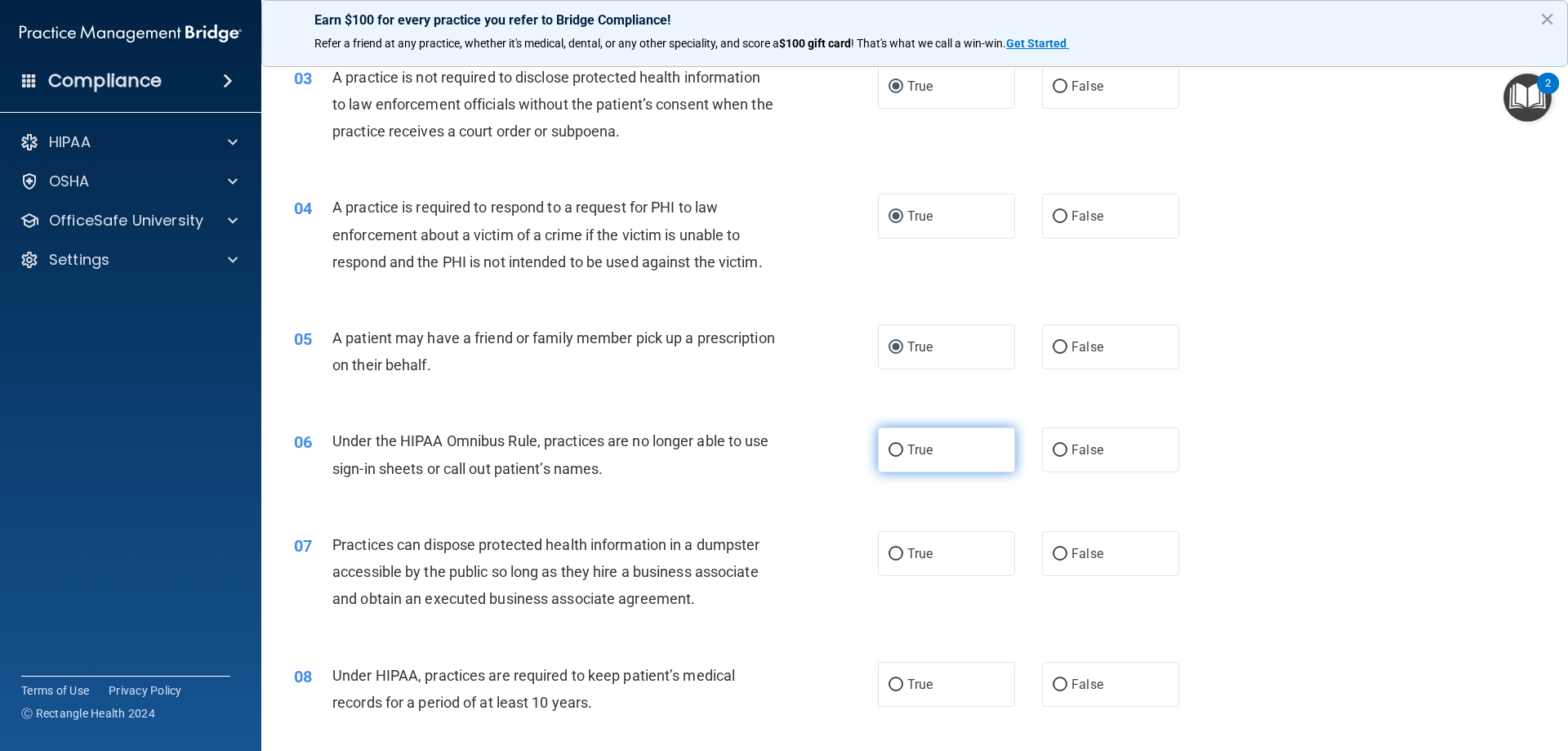
click at [889, 452] on input "True" at bounding box center [896, 449] width 15 height 12
radio input "true"
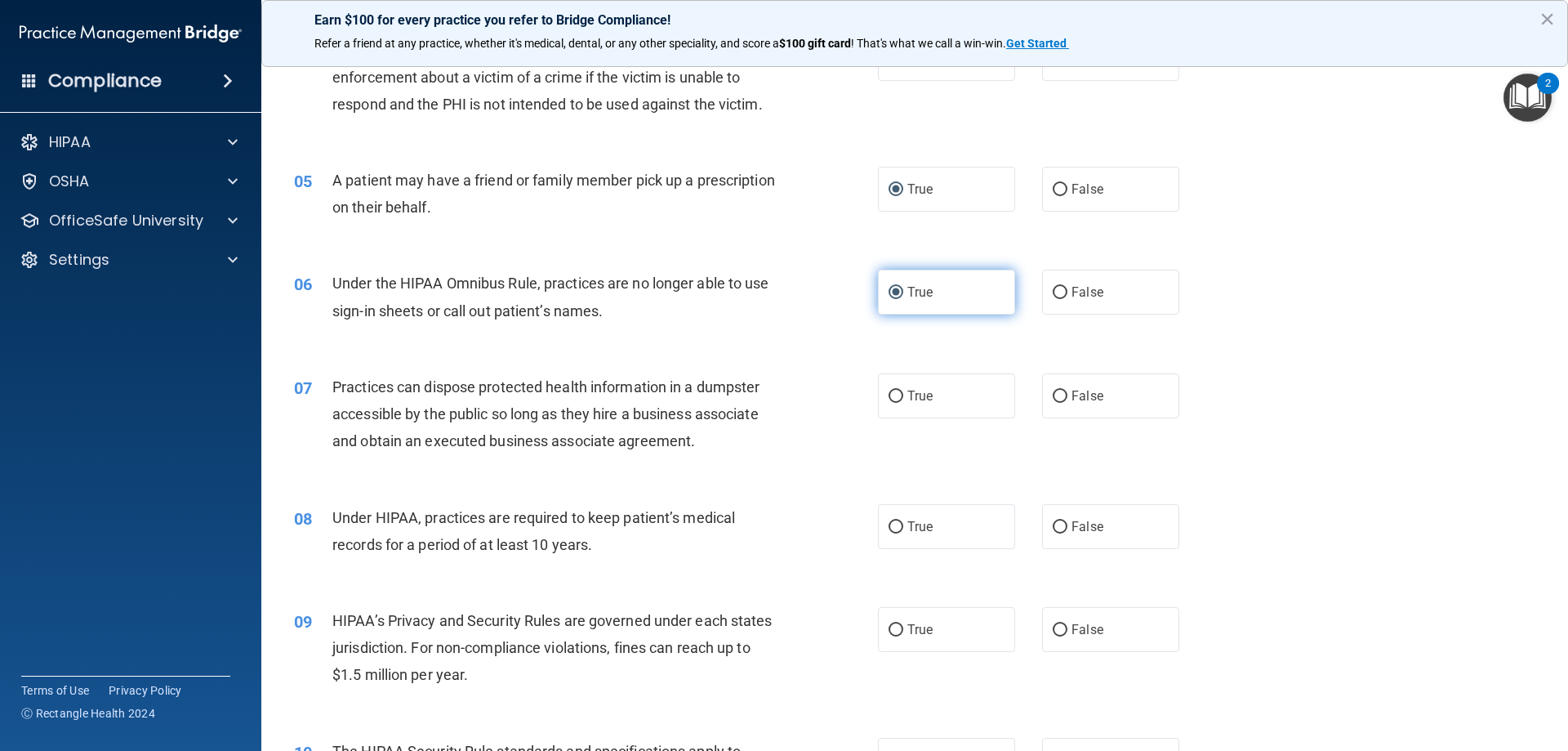
scroll to position [490, 0]
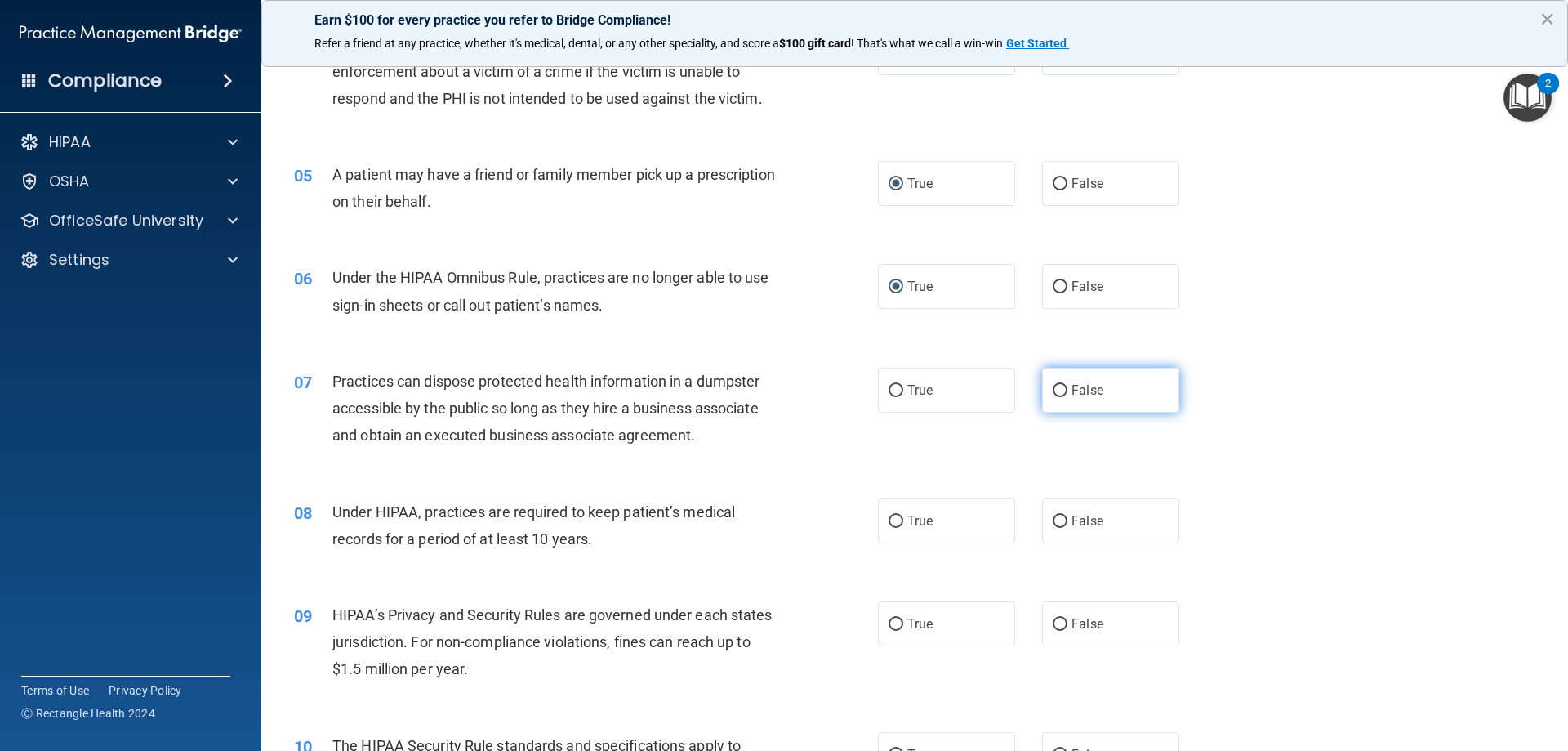
click at [1056, 392] on input "False" at bounding box center [1061, 391] width 15 height 12
radio input "true"
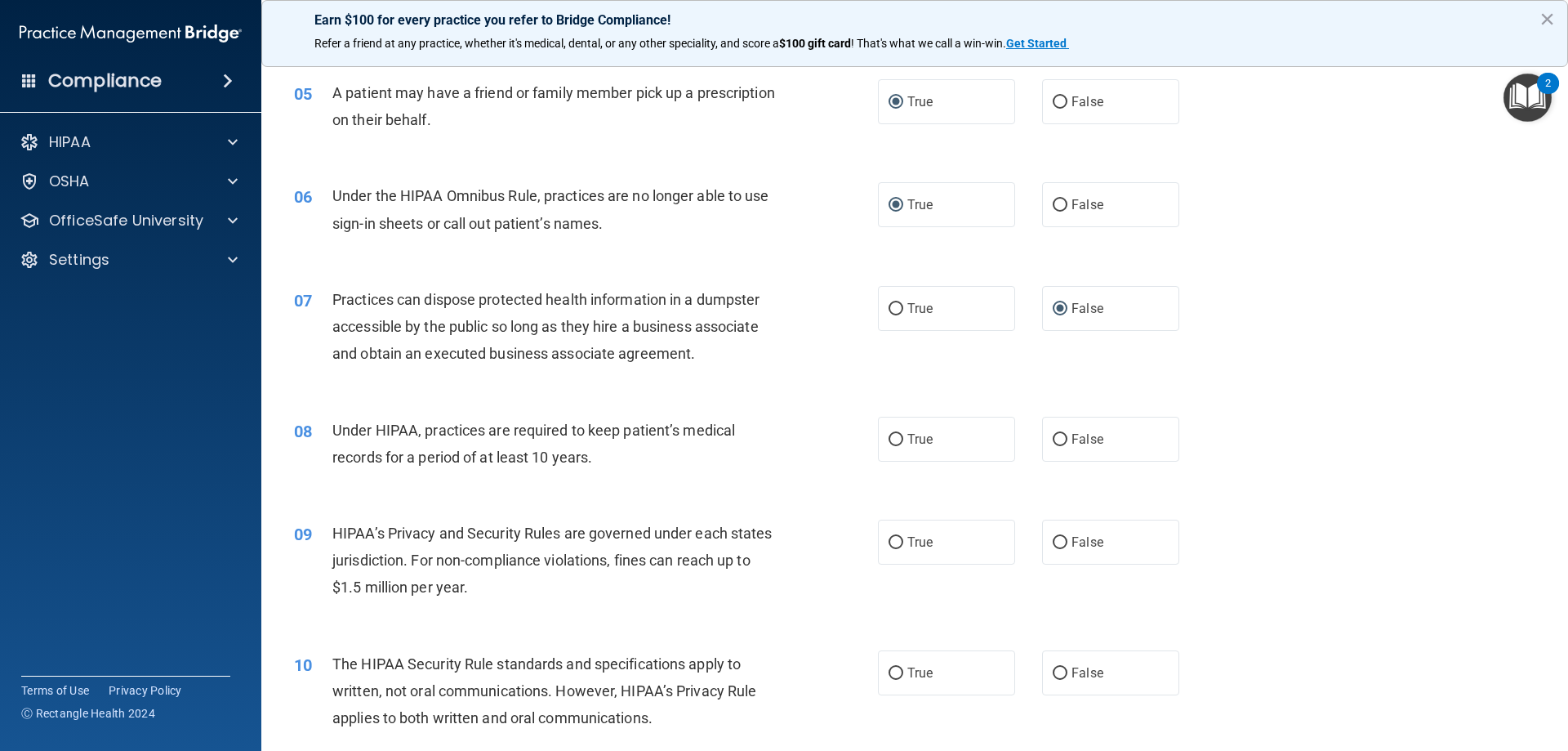
scroll to position [654, 0]
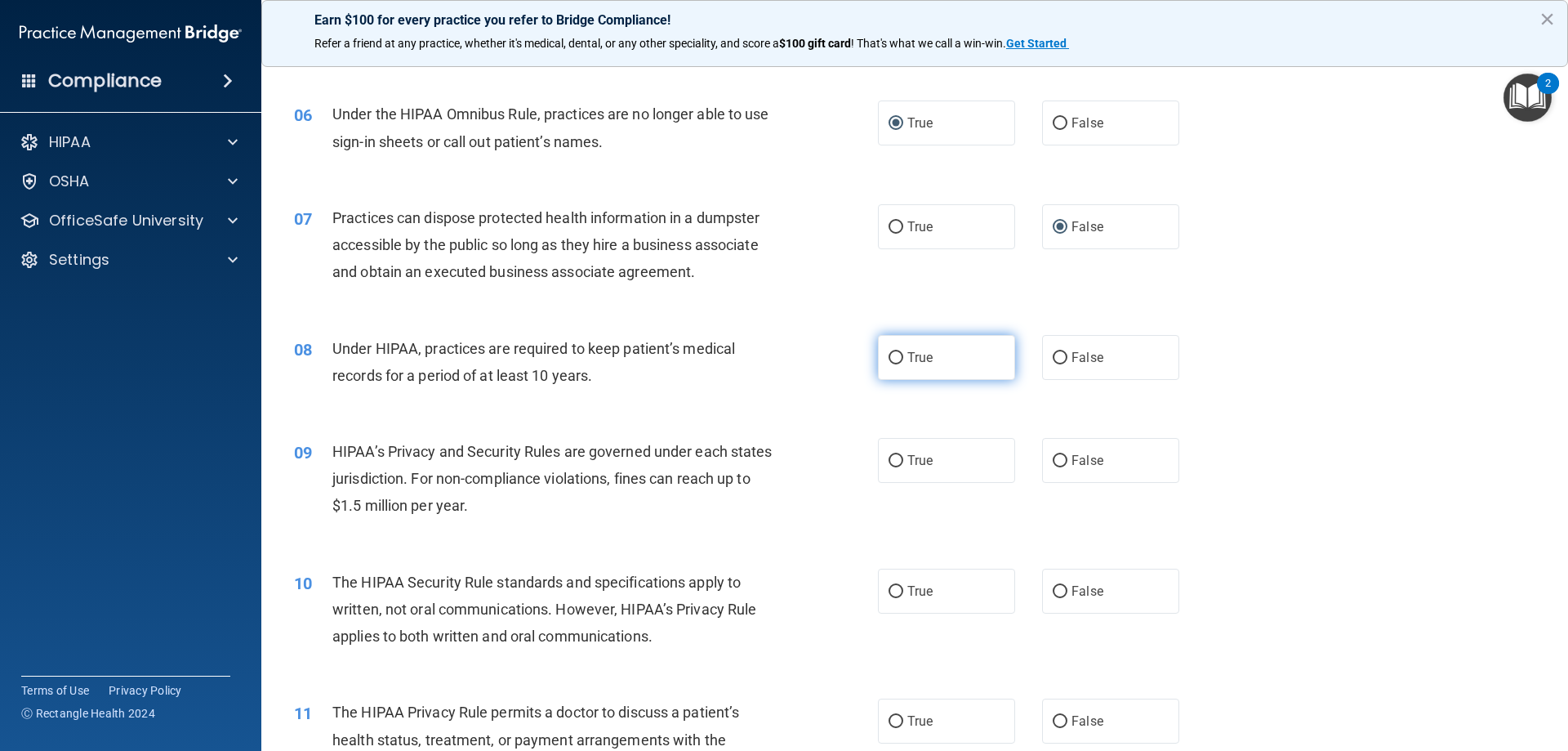
click at [892, 356] on input "True" at bounding box center [896, 358] width 15 height 12
radio input "true"
click at [895, 463] on input "True" at bounding box center [896, 461] width 15 height 12
radio input "true"
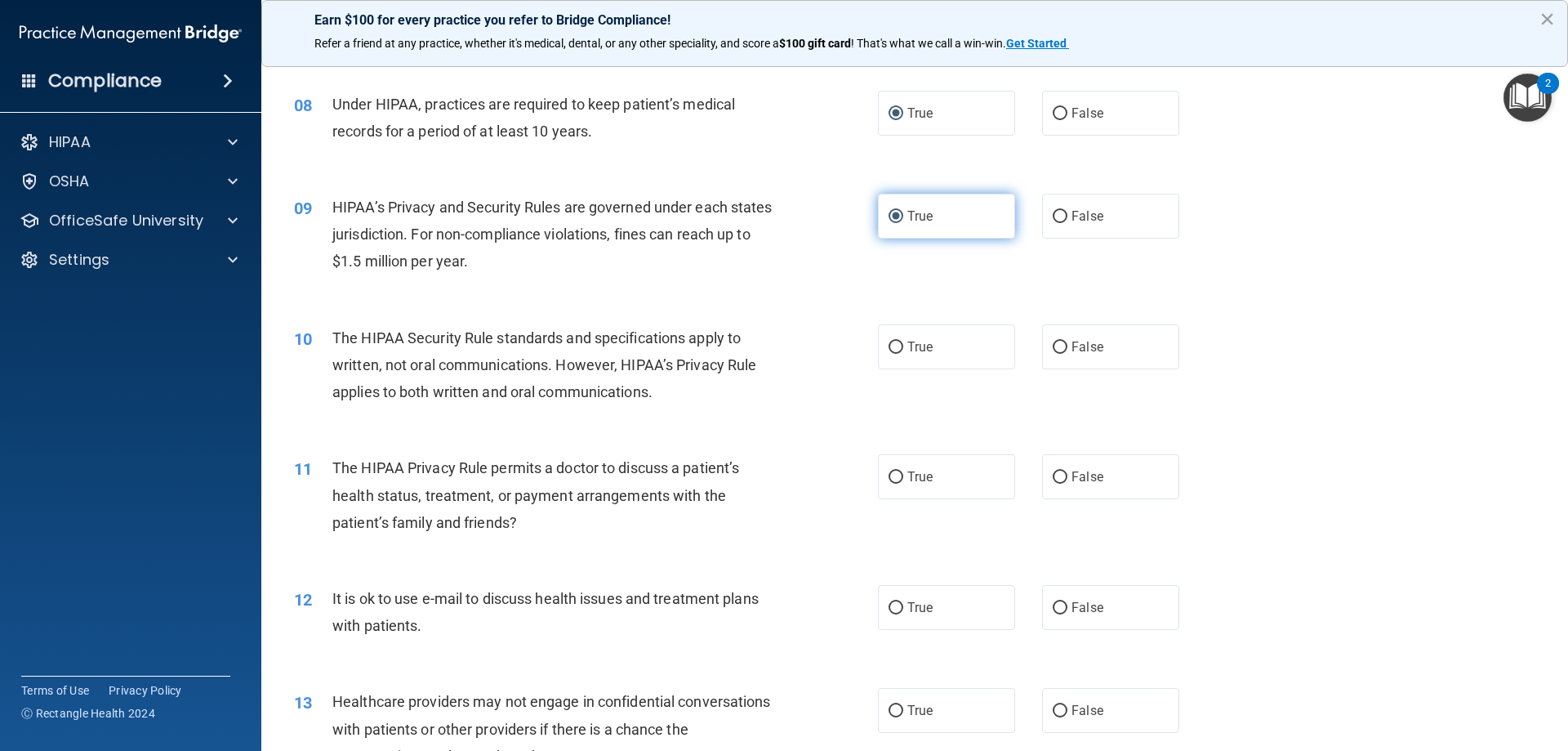
scroll to position [899, 0]
click at [881, 347] on label "True" at bounding box center [946, 346] width 137 height 45
click at [889, 347] on input "True" at bounding box center [896, 347] width 15 height 12
radio input "true"
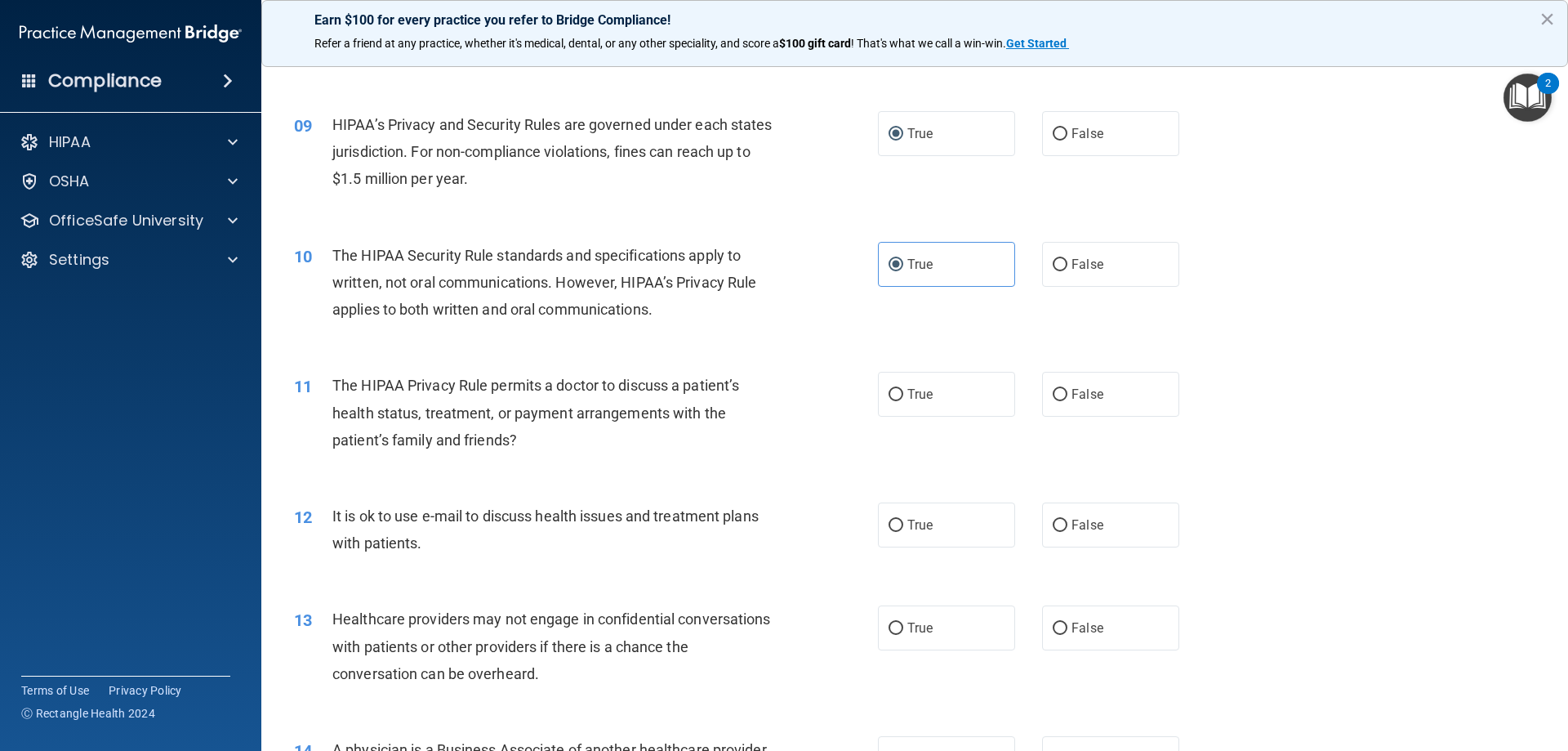
scroll to position [1062, 0]
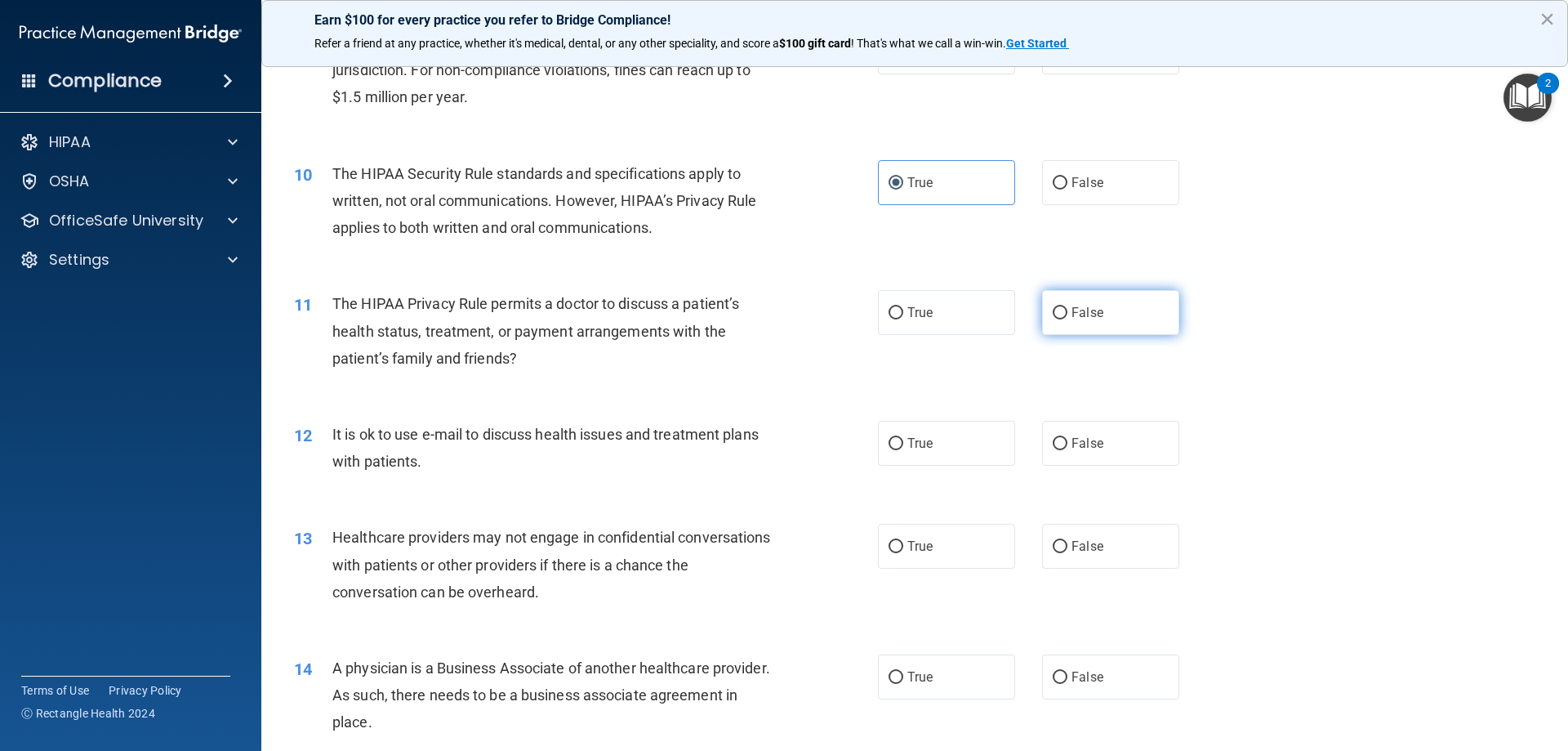
click at [1053, 313] on input "False" at bounding box center [1061, 313] width 15 height 12
radio input "true"
click at [1055, 447] on input "False" at bounding box center [1061, 443] width 15 height 12
radio input "true"
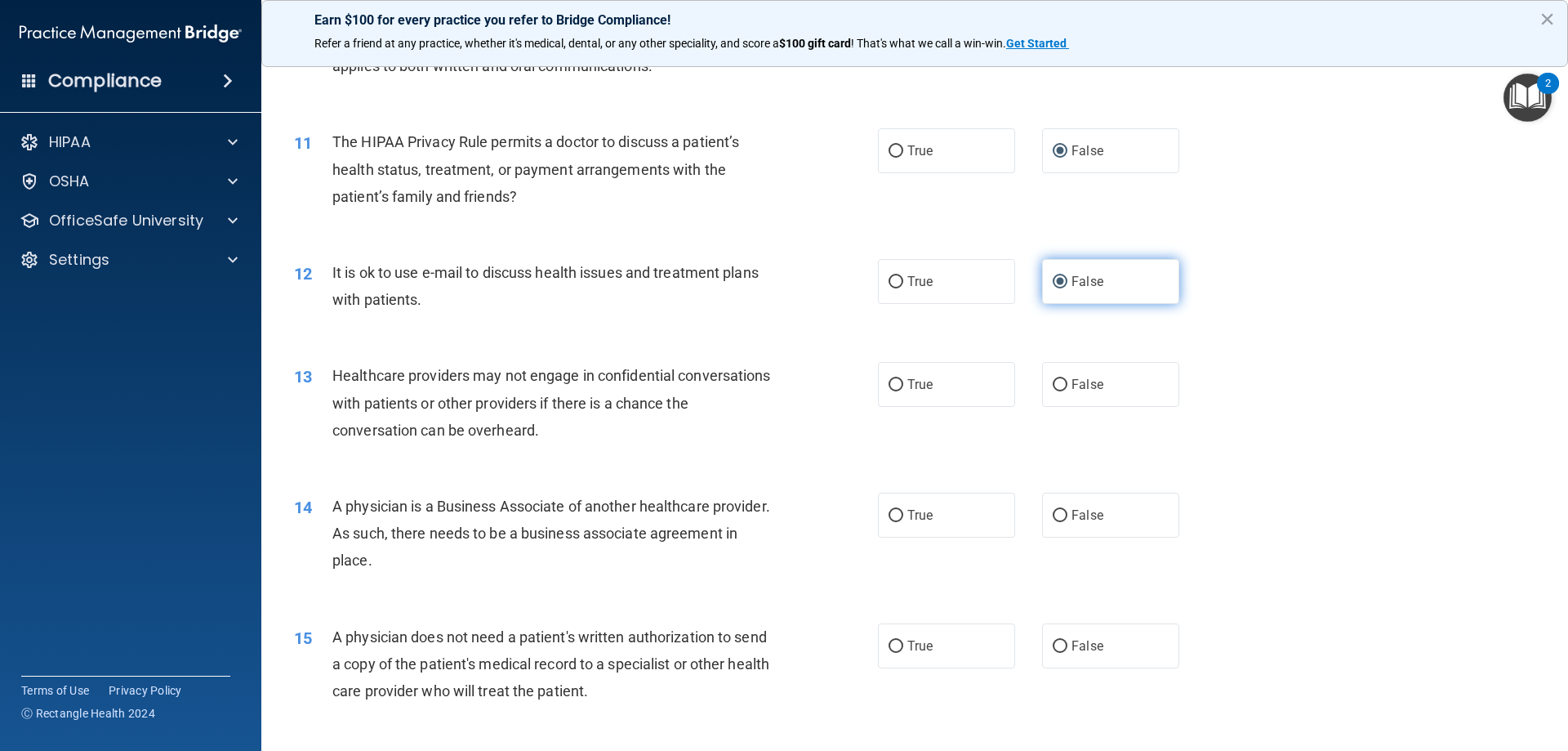
scroll to position [1225, 0]
click at [896, 277] on input "True" at bounding box center [896, 280] width 15 height 12
radio input "true"
radio input "false"
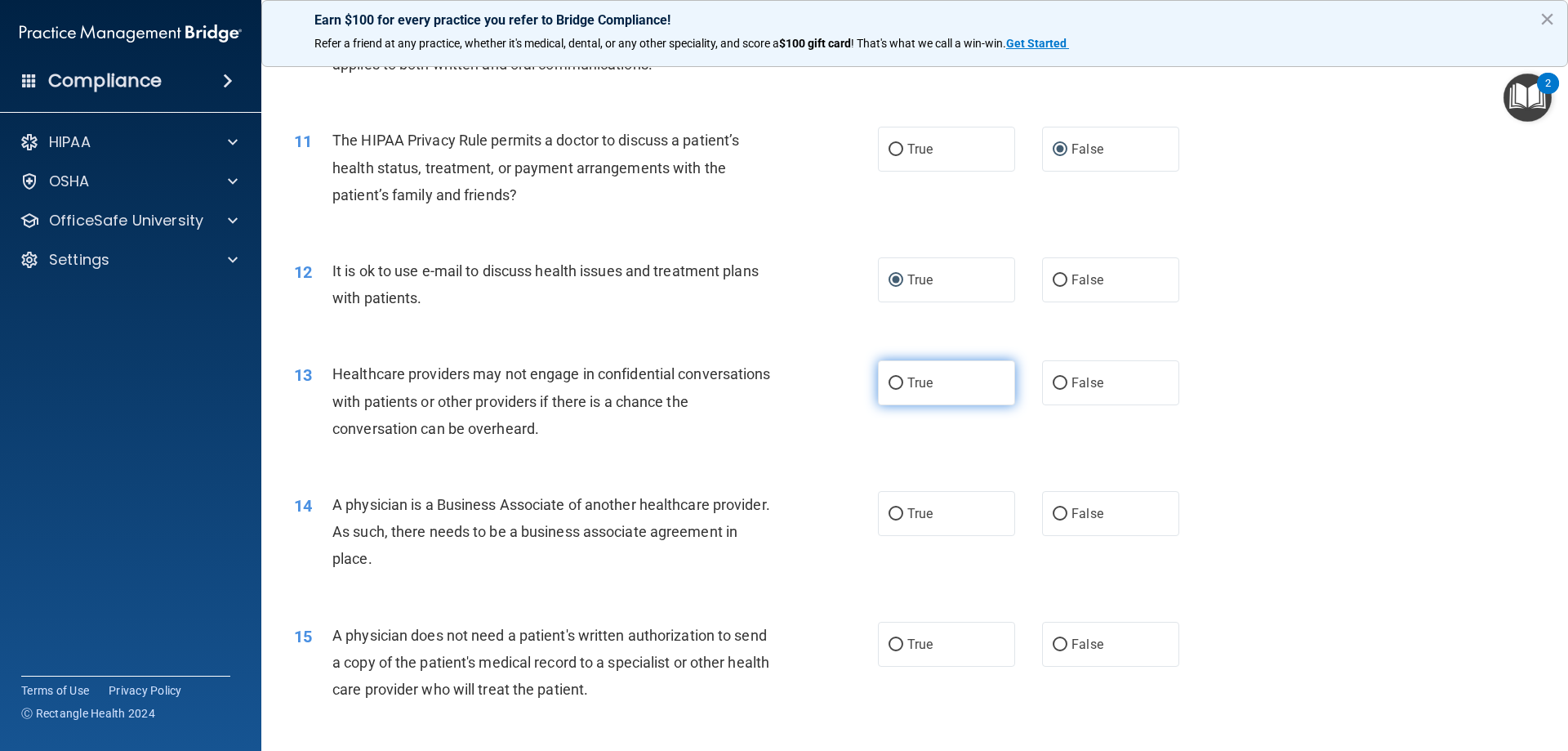
click at [892, 382] on input "True" at bounding box center [896, 383] width 15 height 12
radio input "true"
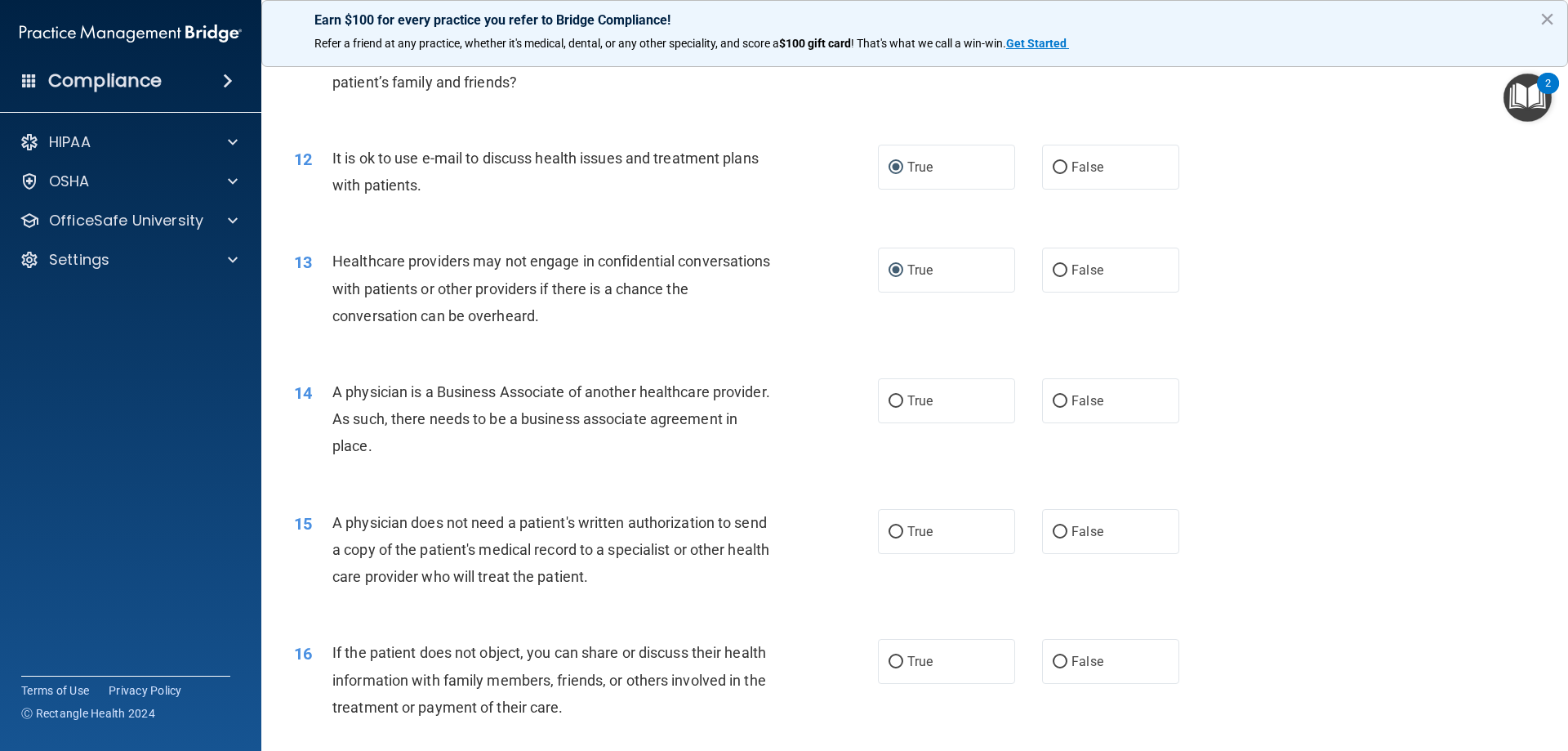
scroll to position [1389, 0]
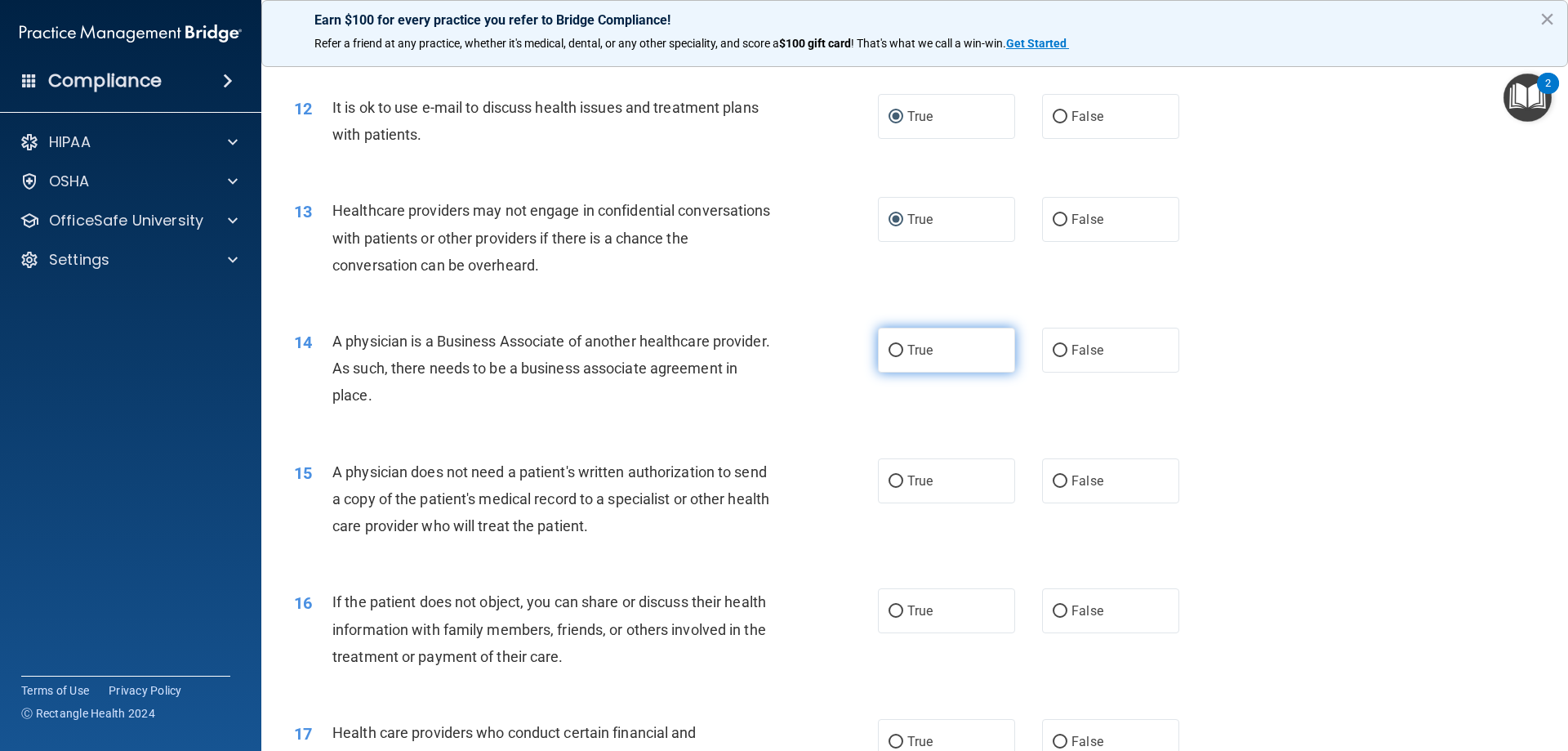
click at [892, 349] on input "True" at bounding box center [896, 350] width 15 height 12
radio input "true"
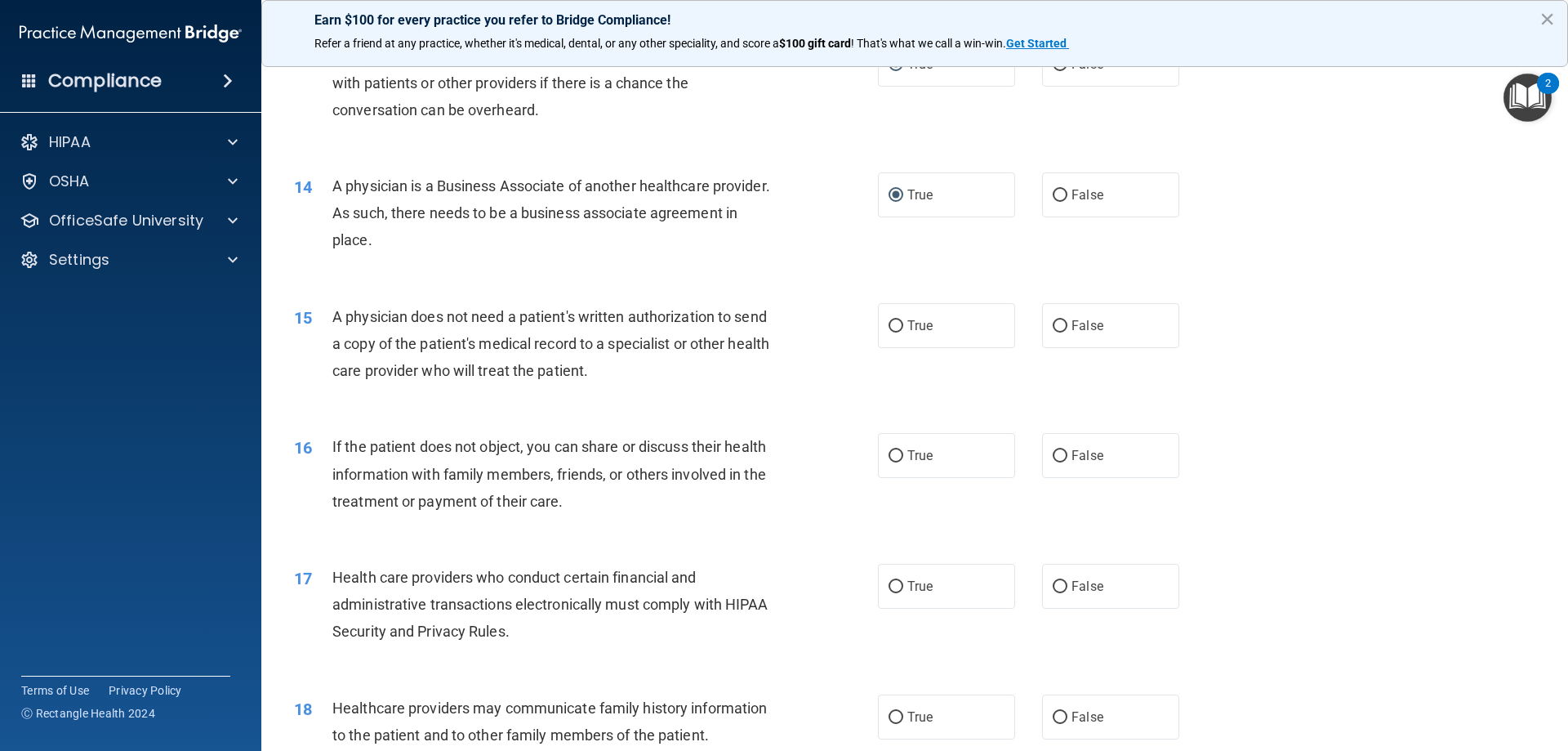
scroll to position [1553, 0]
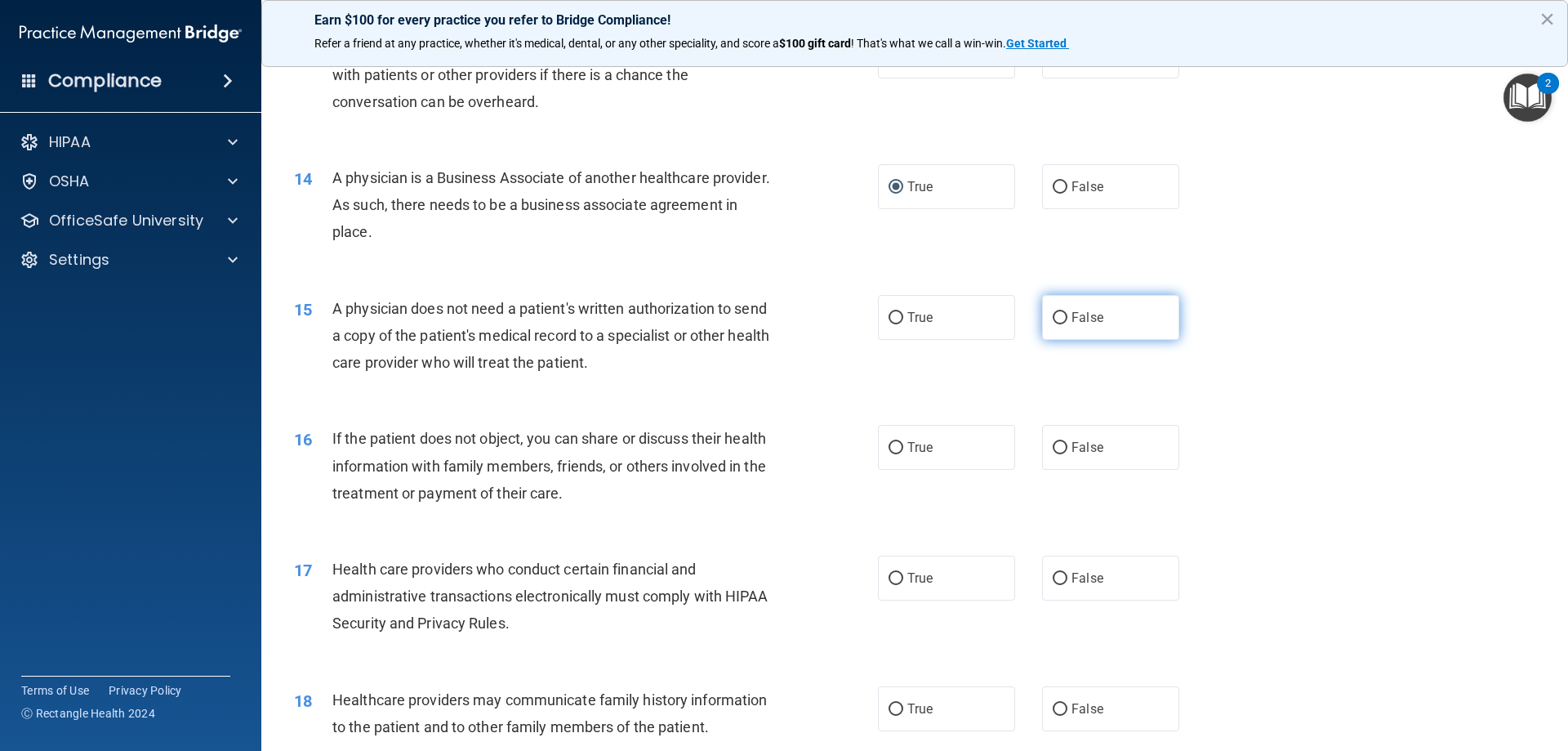
click at [1053, 316] on input "False" at bounding box center [1061, 317] width 15 height 12
radio input "true"
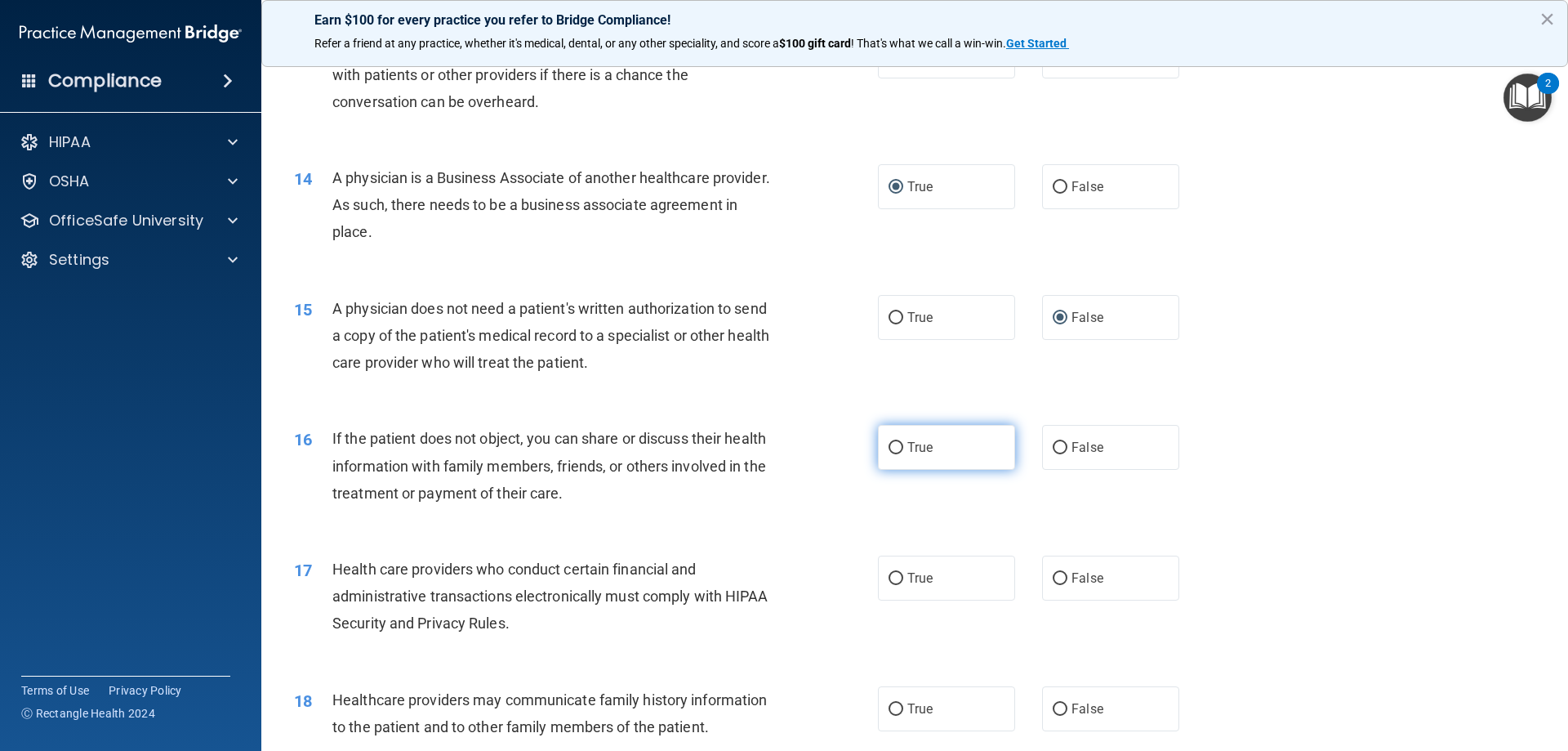
click at [892, 448] on input "True" at bounding box center [896, 448] width 15 height 12
radio input "true"
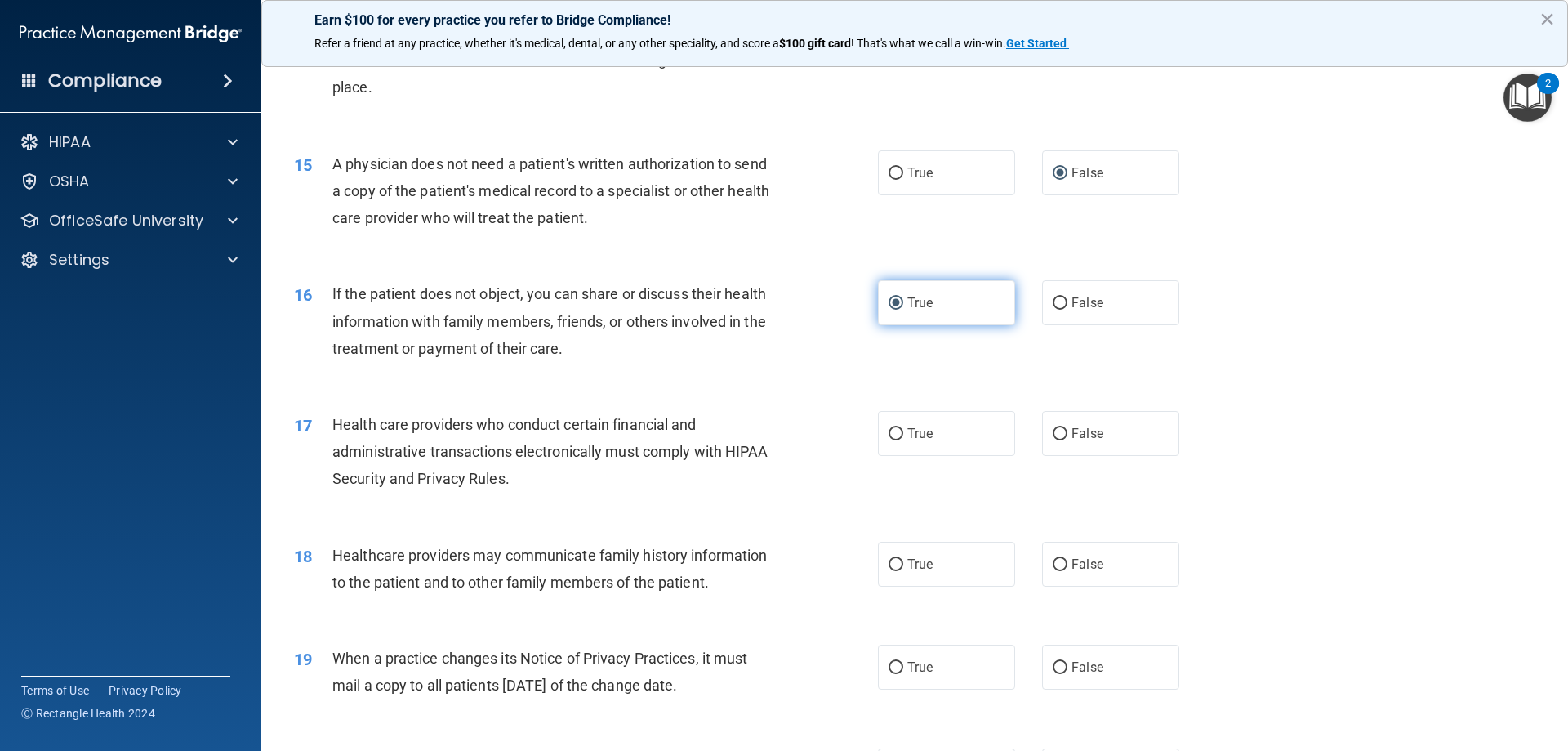
scroll to position [1715, 0]
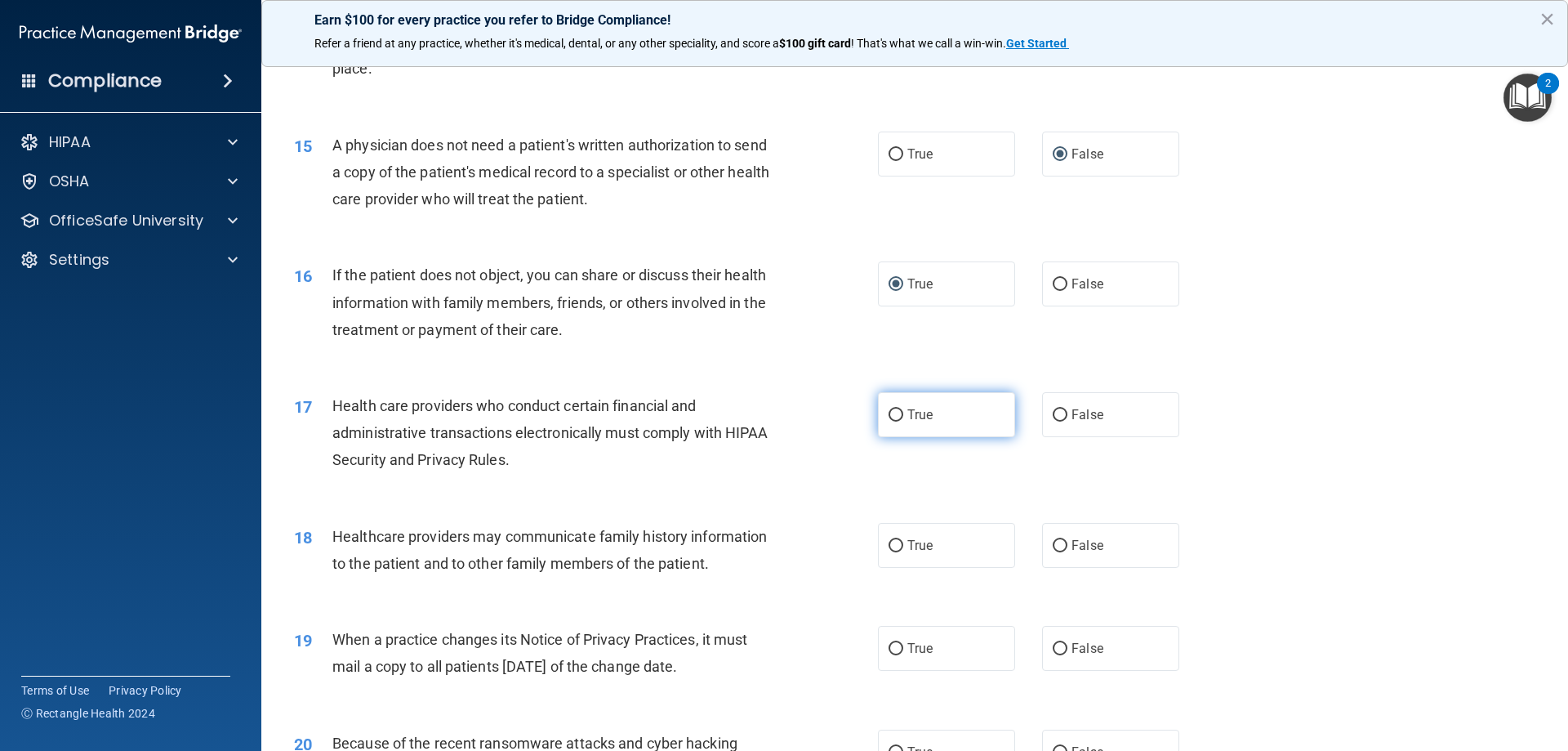
click at [893, 409] on input "True" at bounding box center [896, 415] width 15 height 12
radio input "true"
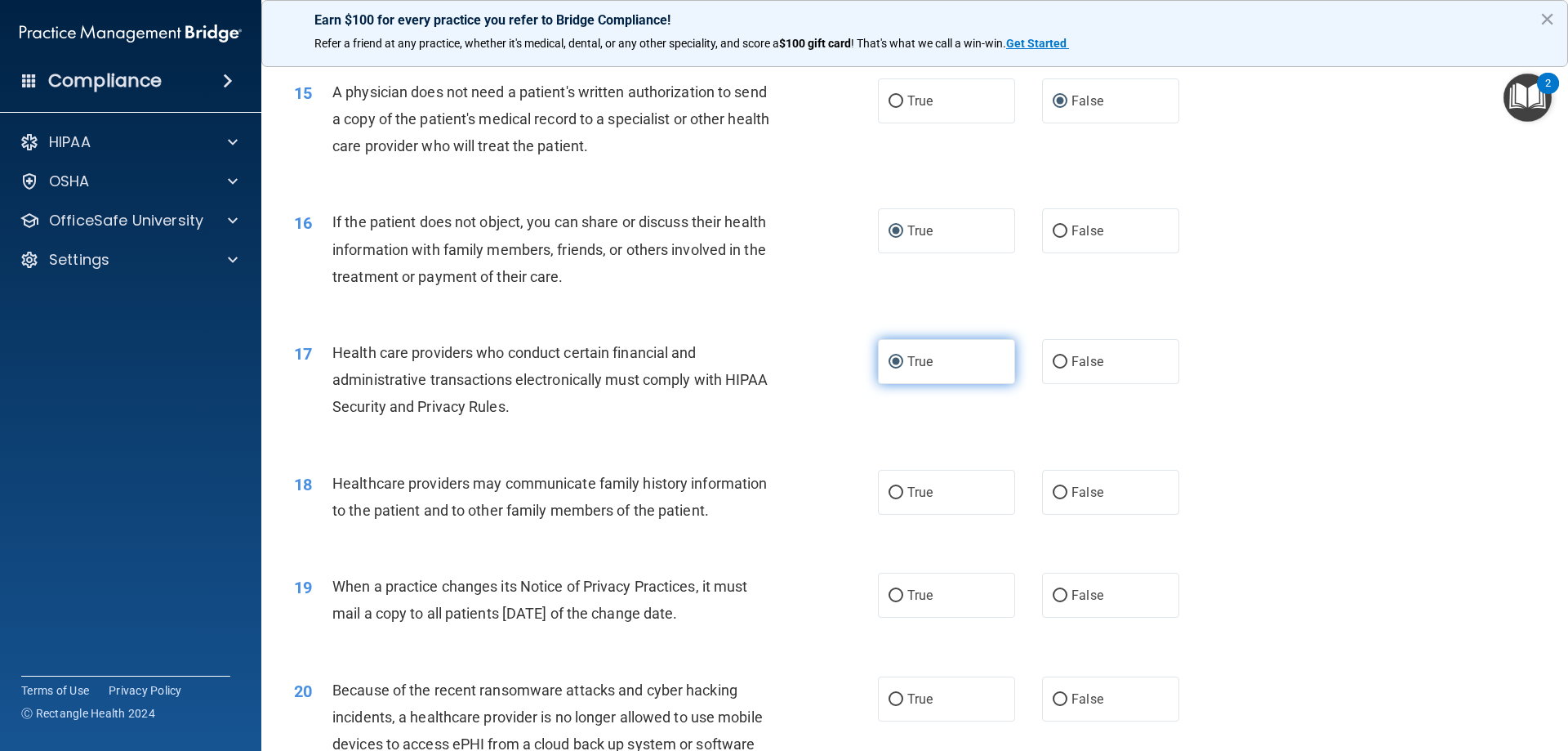
scroll to position [1797, 0]
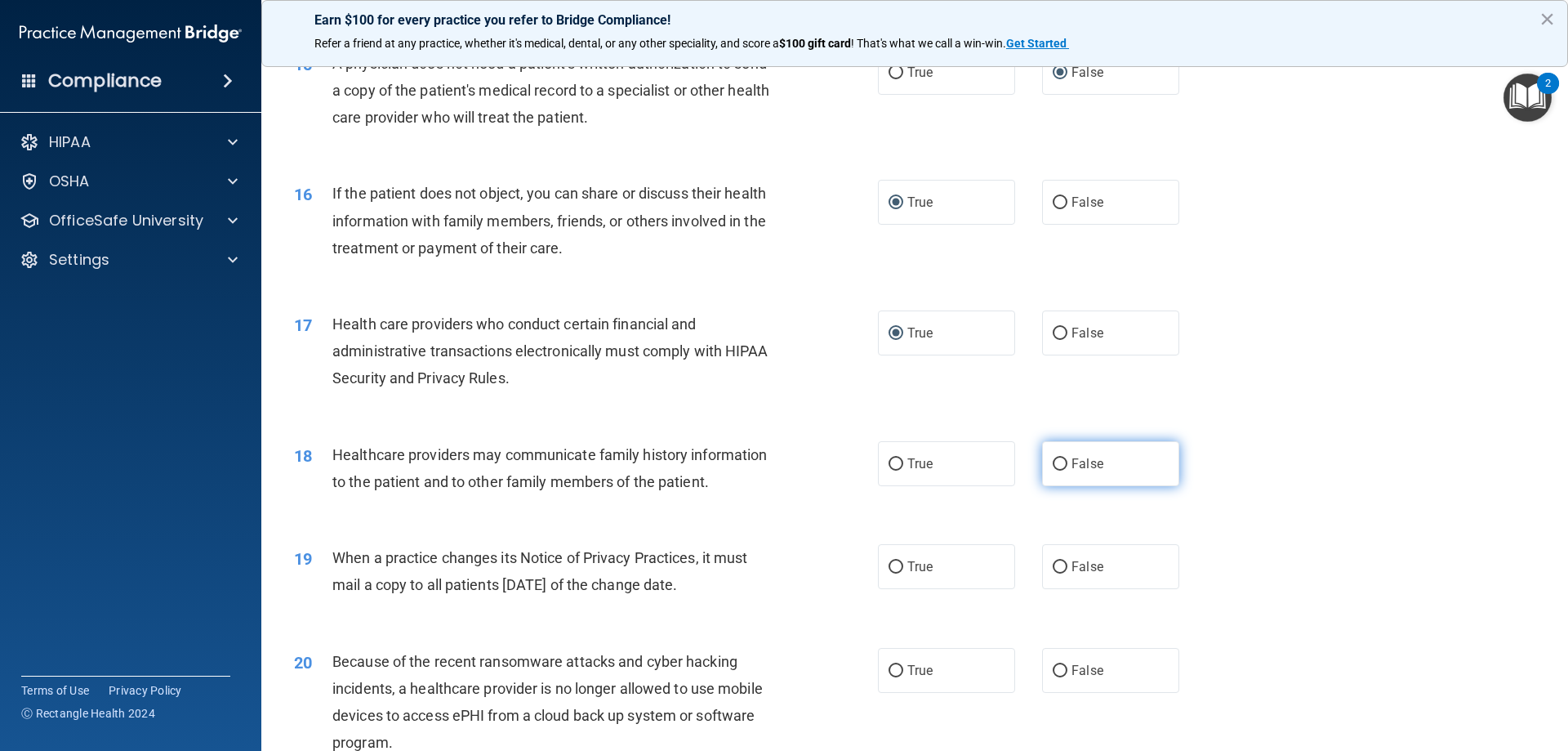
click at [1054, 460] on input "False" at bounding box center [1061, 464] width 15 height 12
radio input "true"
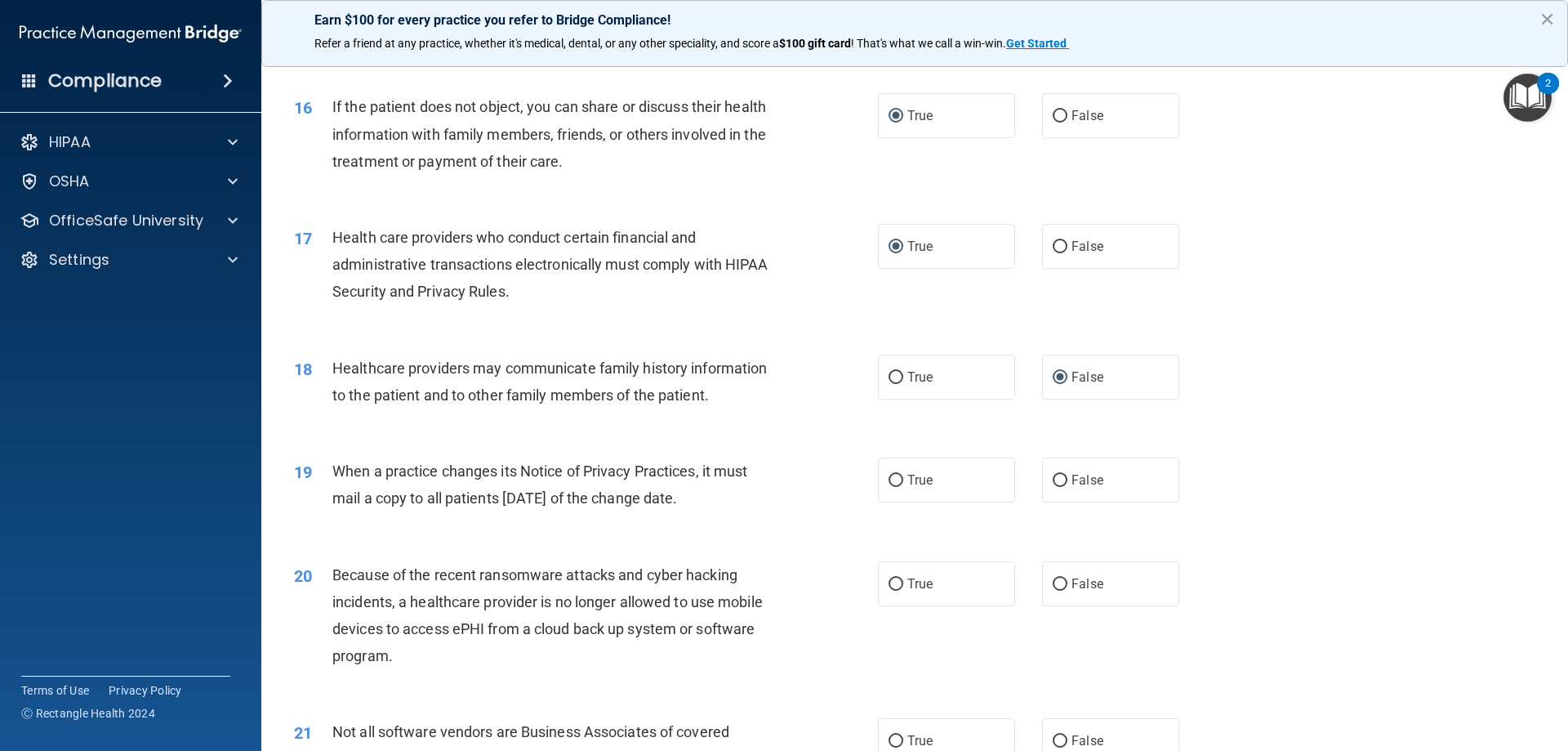
scroll to position [1961, 0]
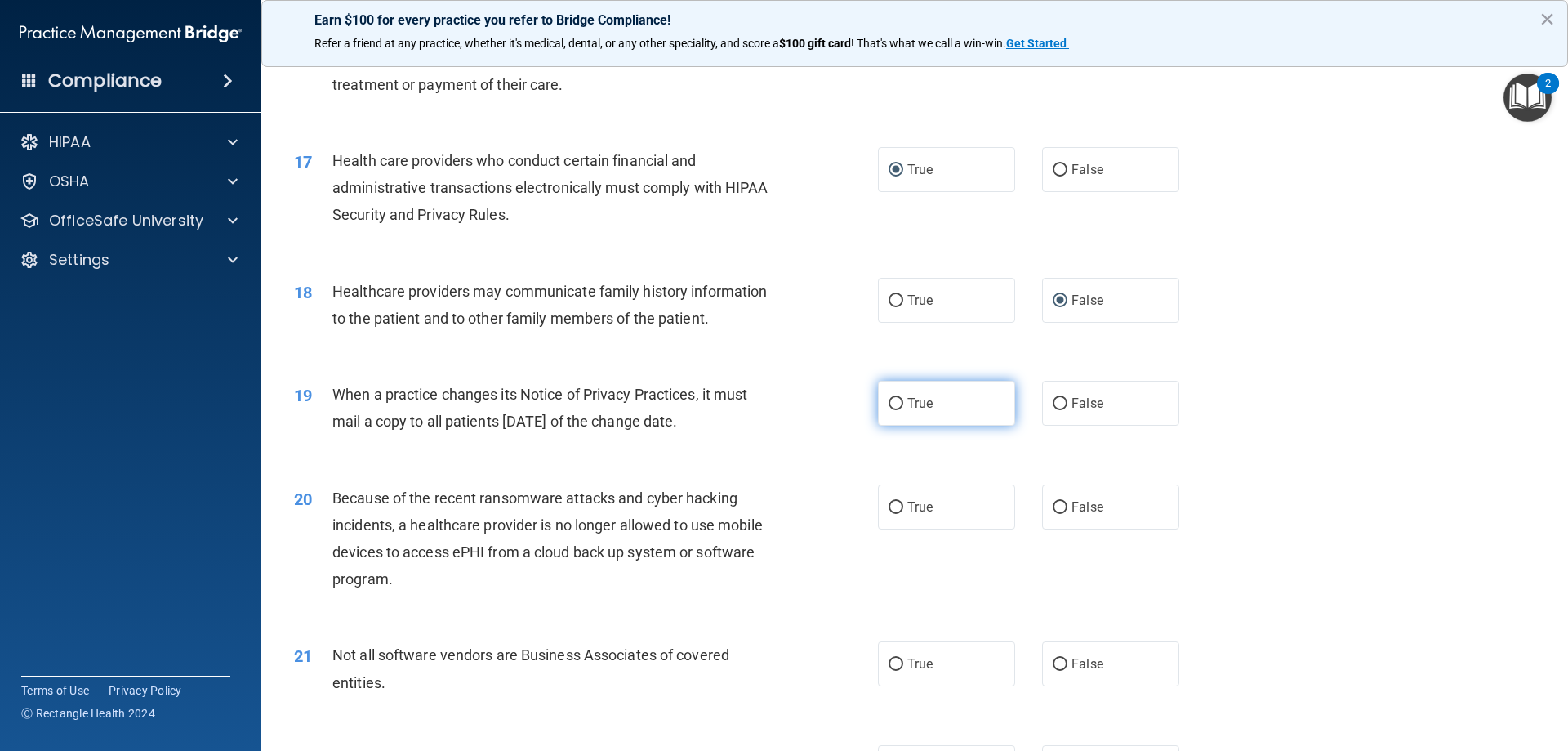
click at [889, 407] on input "True" at bounding box center [896, 404] width 15 height 12
radio input "true"
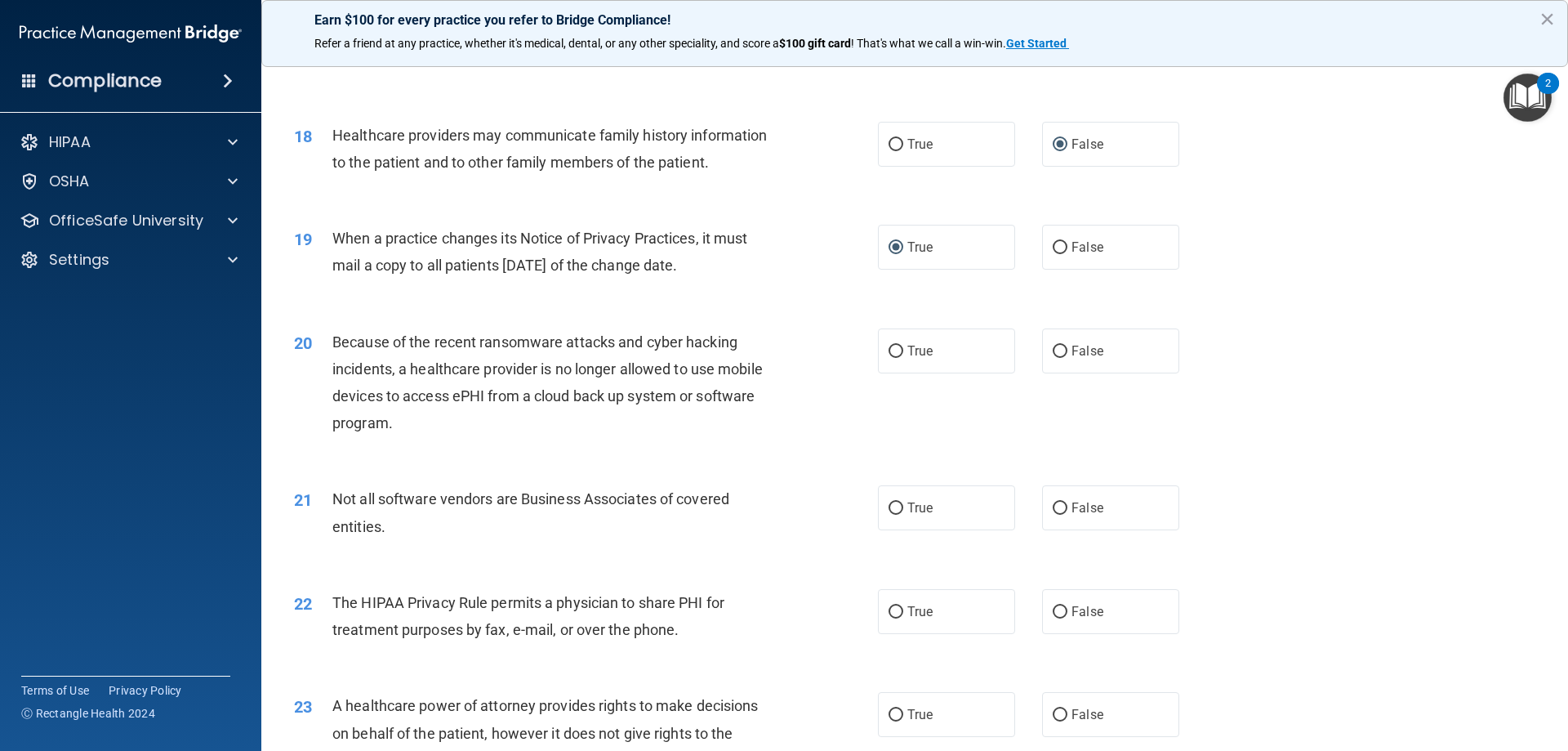
scroll to position [2124, 0]
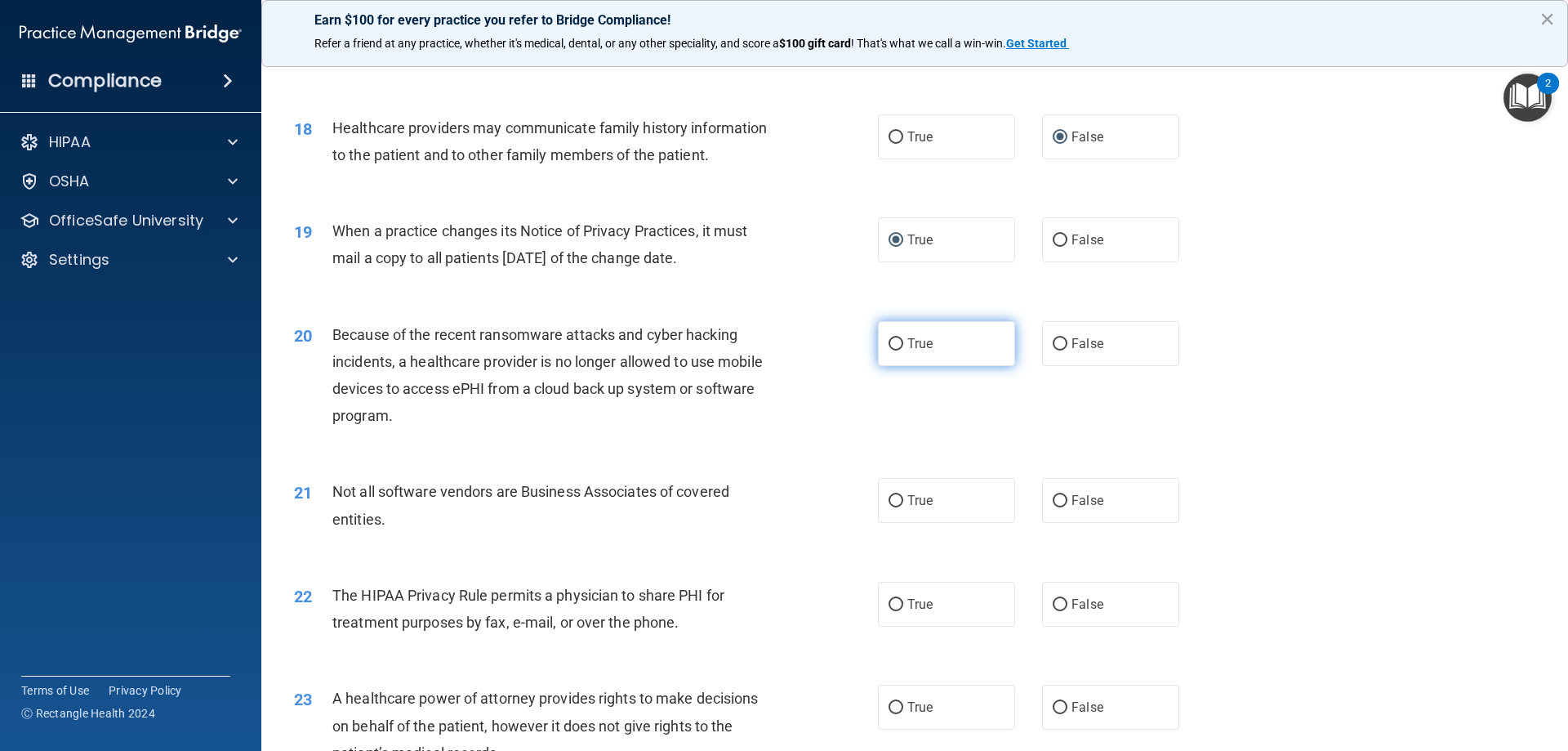
click at [889, 340] on input "True" at bounding box center [896, 344] width 15 height 12
radio input "true"
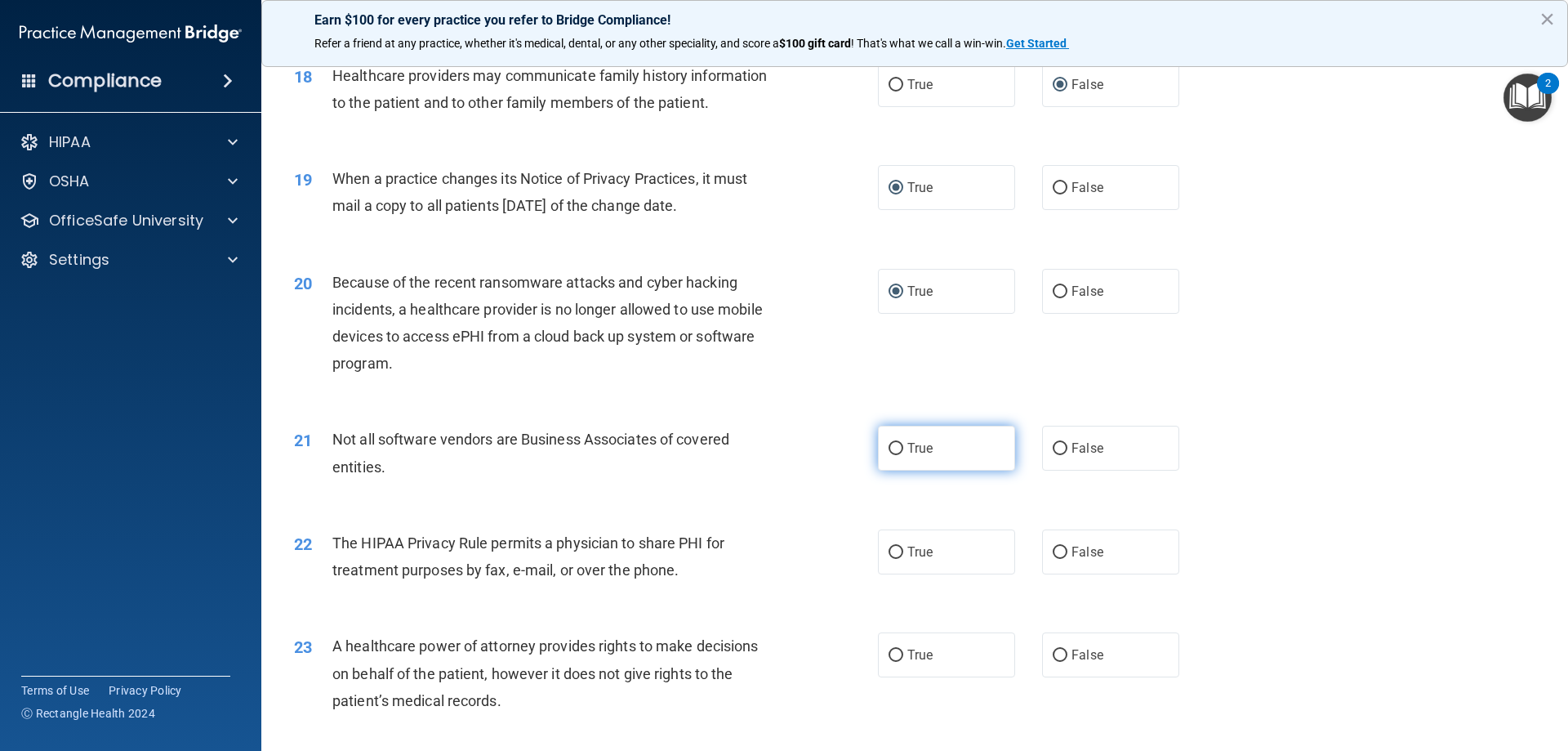
scroll to position [2206, 0]
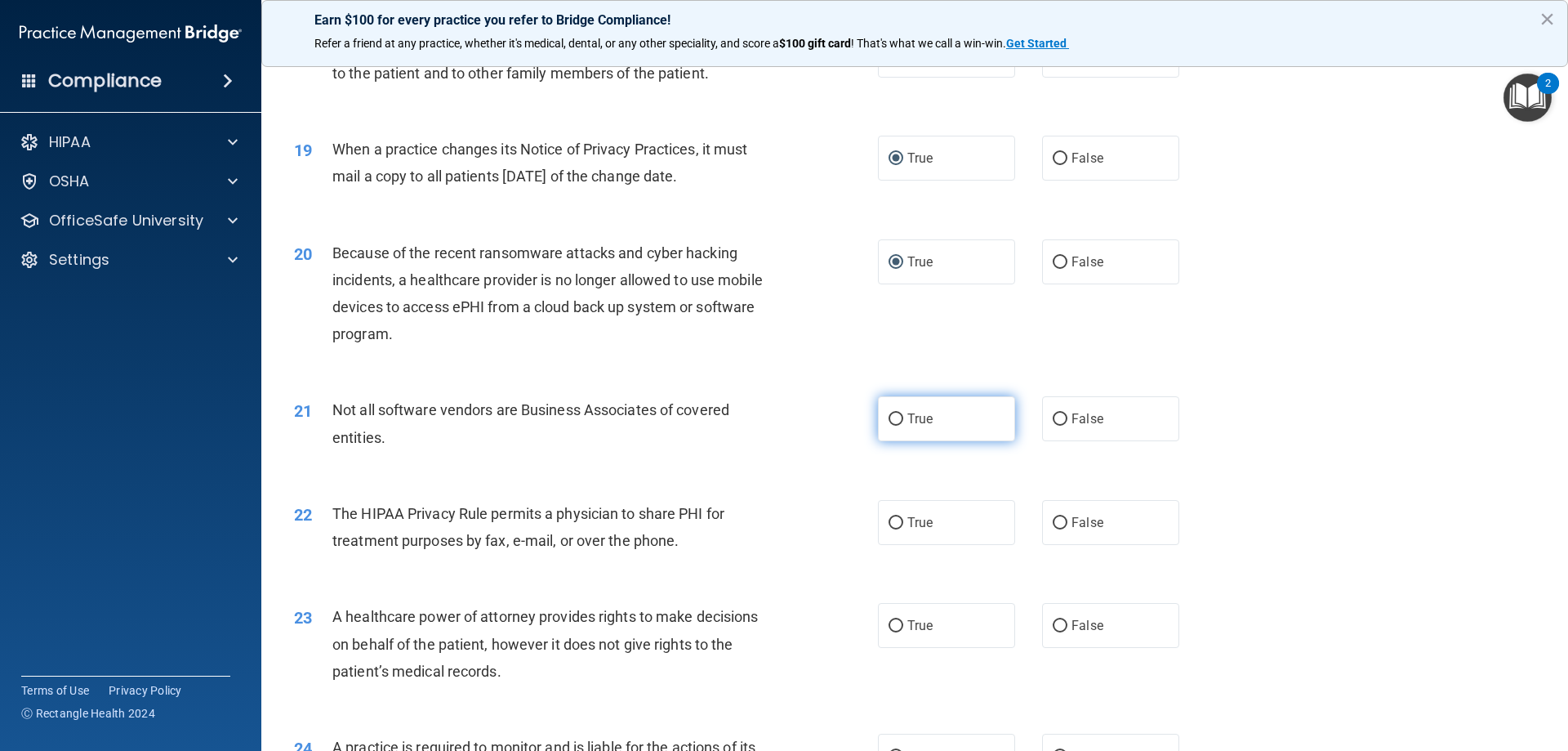
click at [892, 419] on input "True" at bounding box center [896, 419] width 15 height 12
radio input "true"
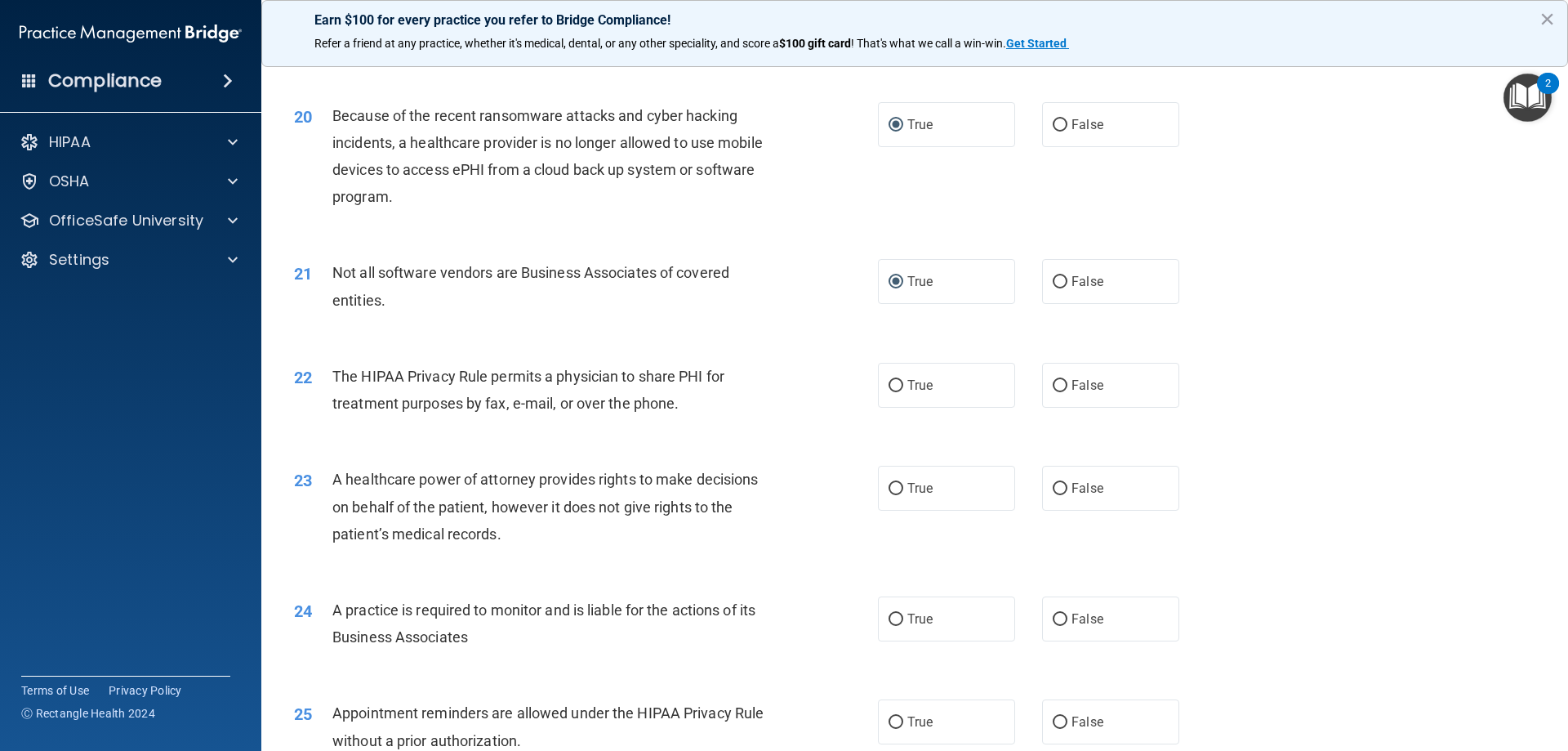
scroll to position [2369, 0]
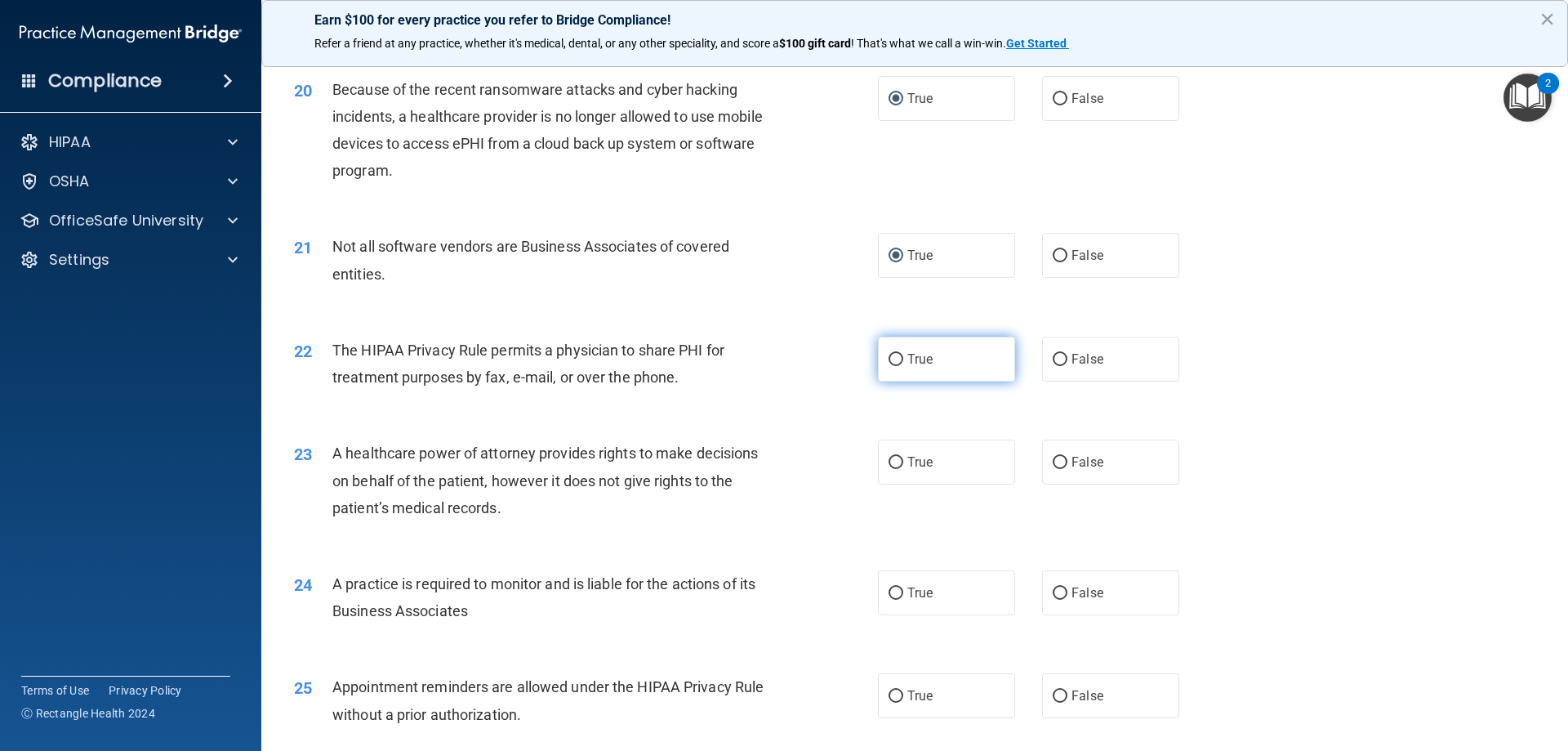
click at [894, 358] on input "True" at bounding box center [896, 359] width 15 height 12
radio input "true"
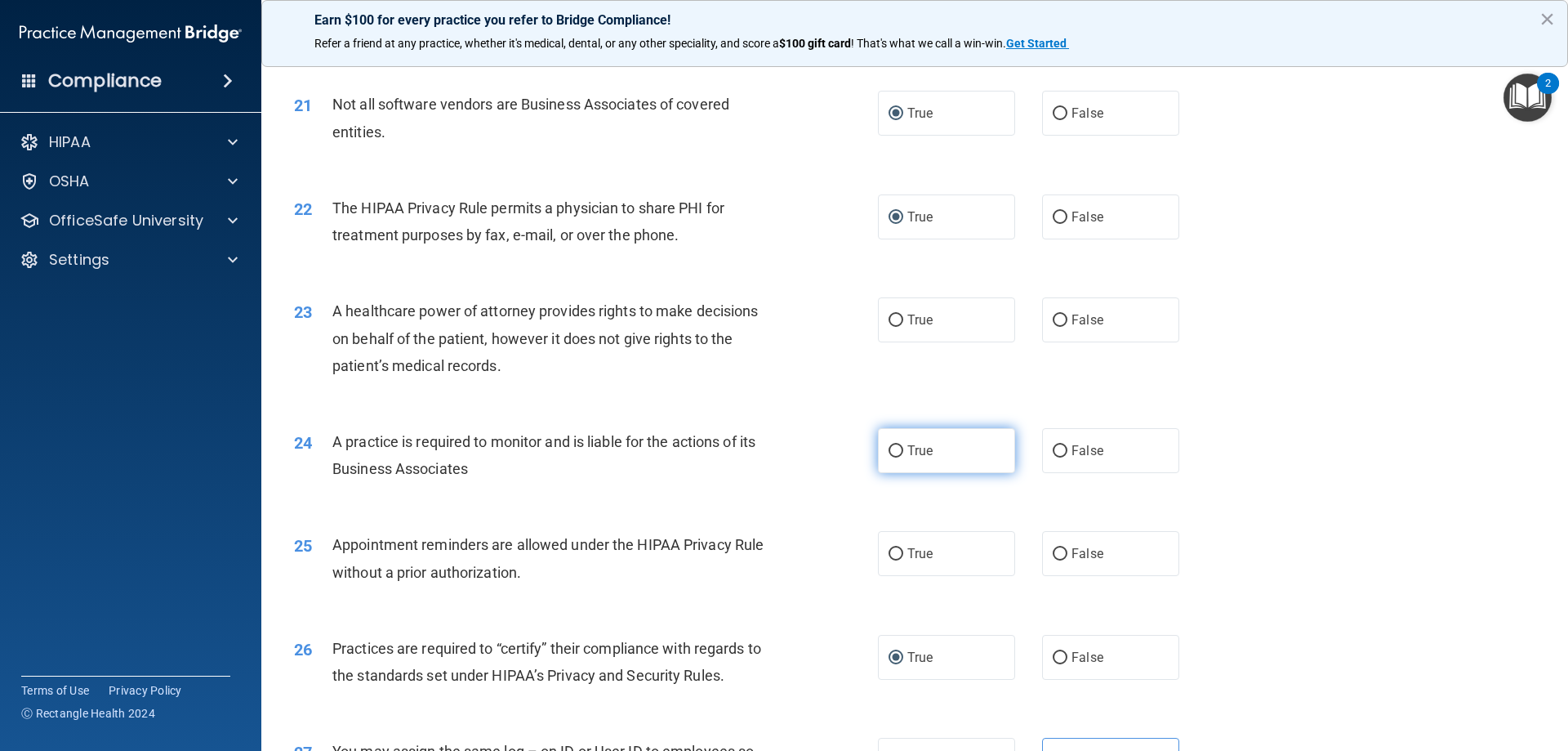
scroll to position [2532, 0]
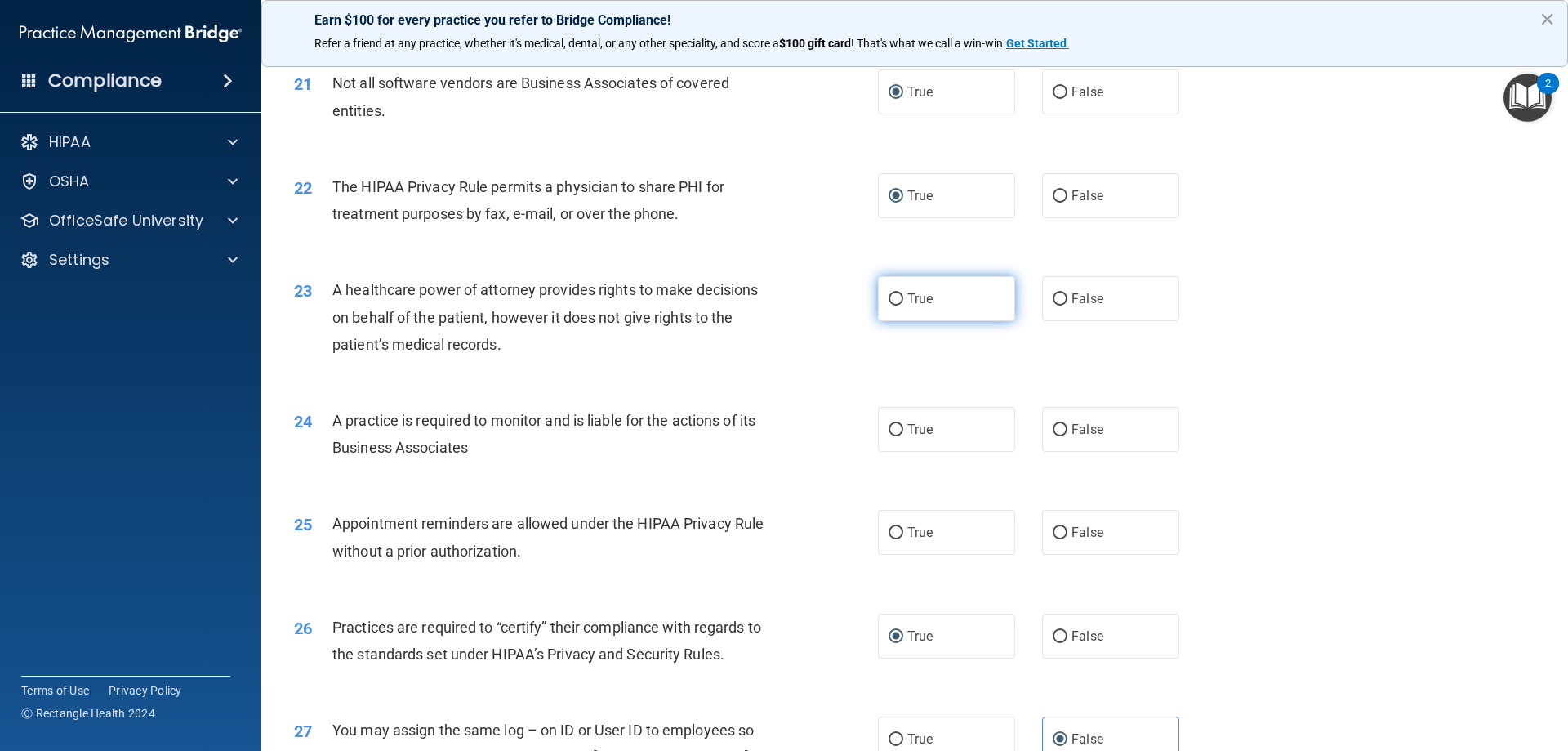
click at [892, 300] on input "True" at bounding box center [896, 299] width 15 height 12
radio input "true"
click at [893, 429] on input "True" at bounding box center [896, 429] width 15 height 12
radio input "true"
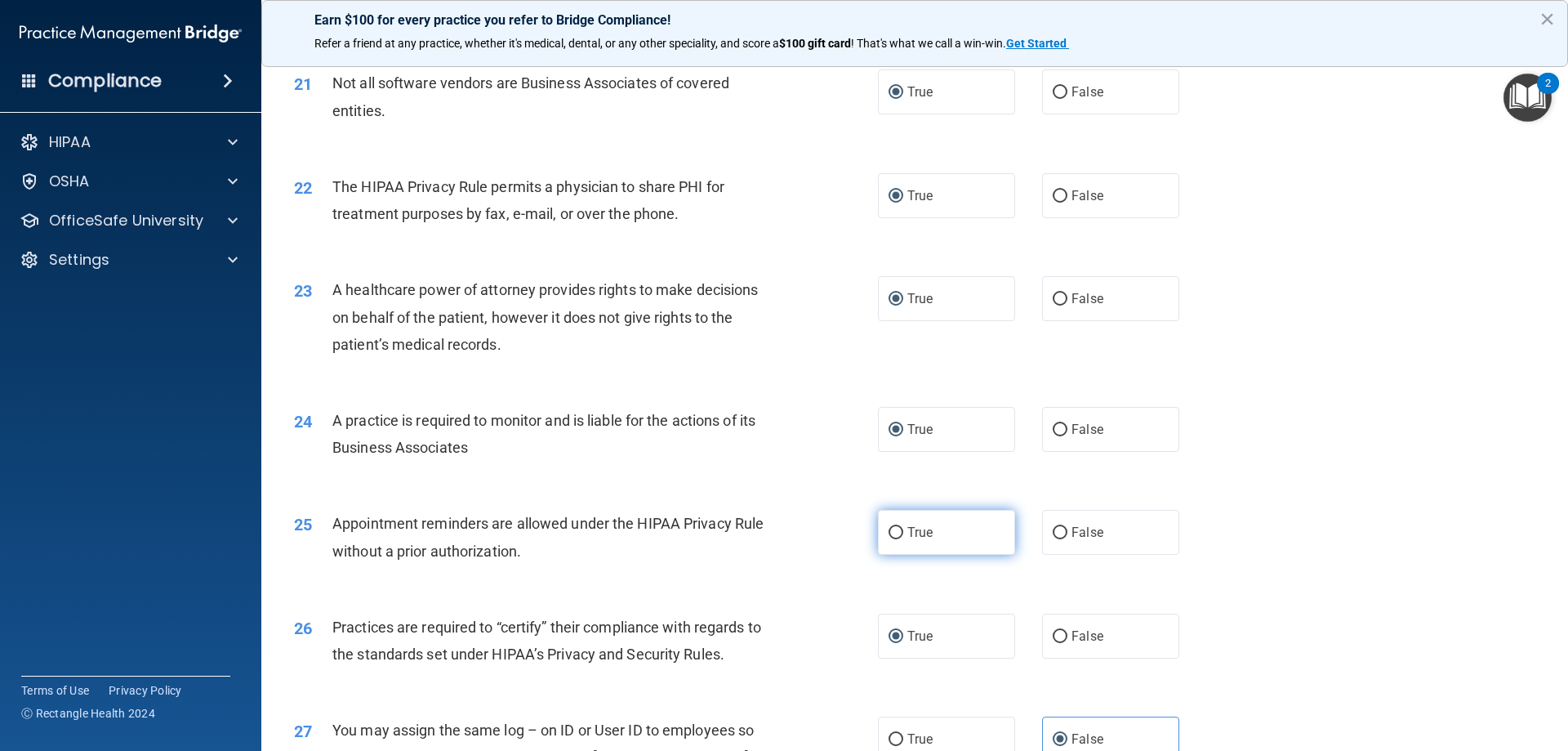
click at [897, 532] on input "True" at bounding box center [896, 532] width 15 height 12
radio input "true"
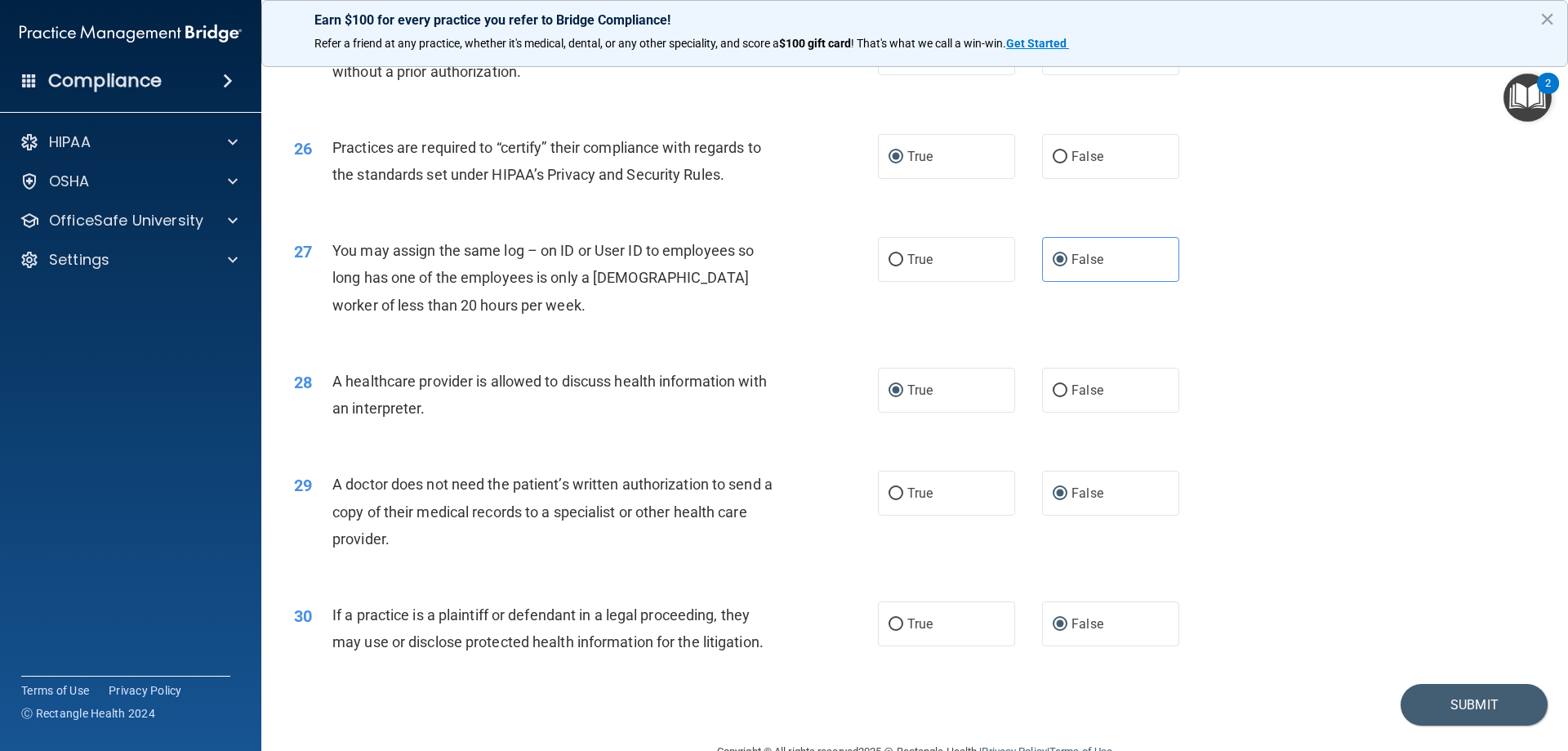
scroll to position [3052, 0]
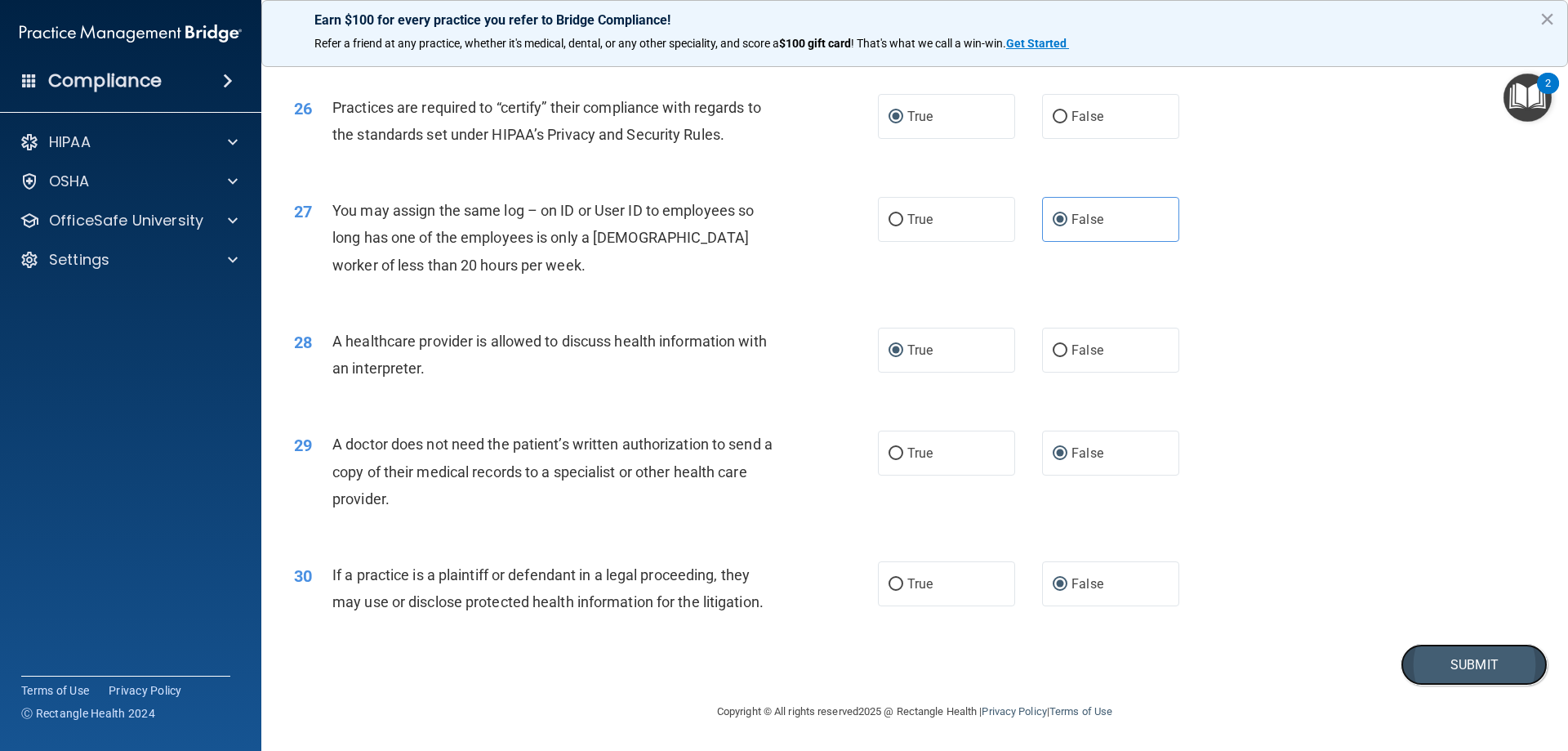
click at [1445, 665] on button "Submit" at bounding box center [1474, 664] width 147 height 41
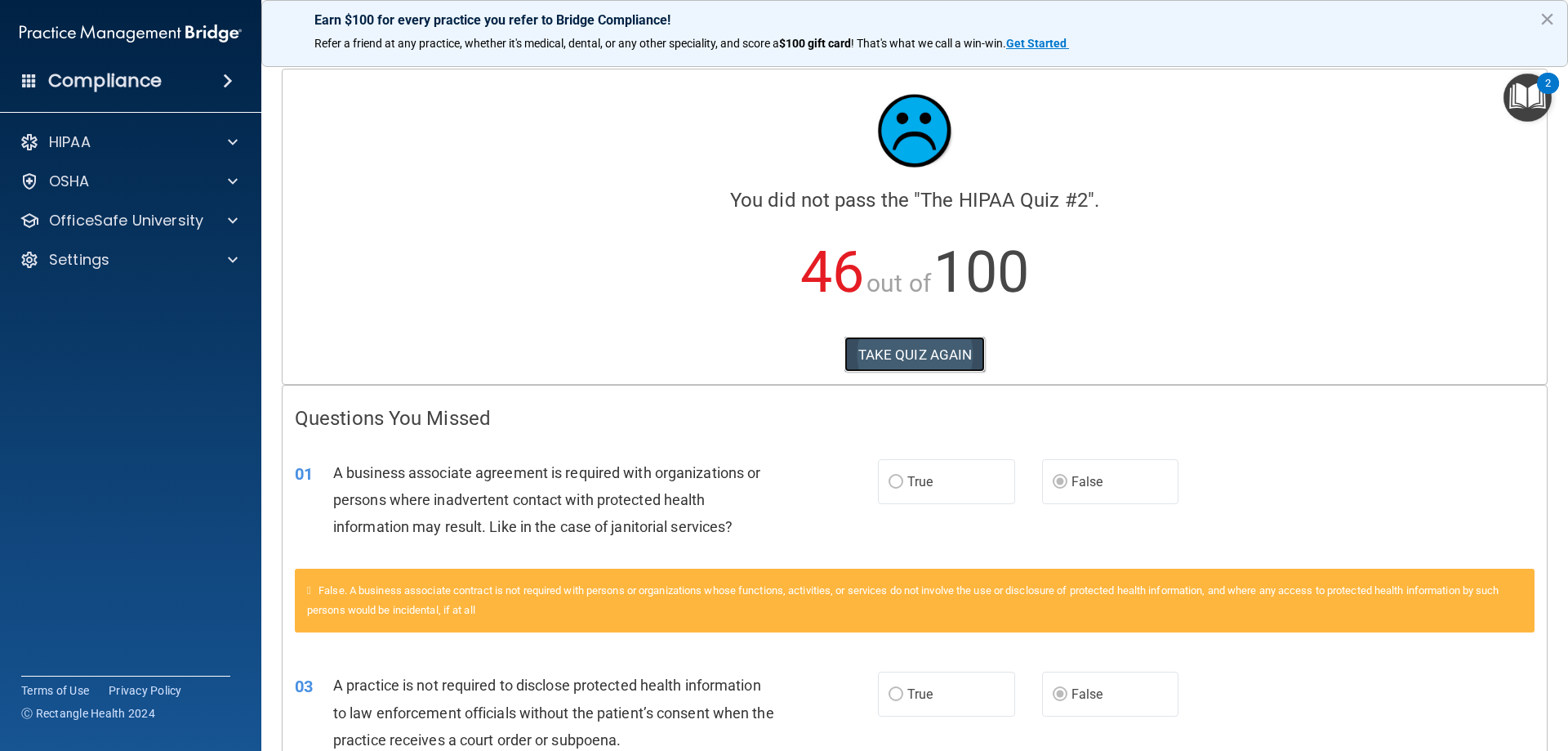
click at [883, 350] on button "TAKE QUIZ AGAIN" at bounding box center [915, 354] width 142 height 36
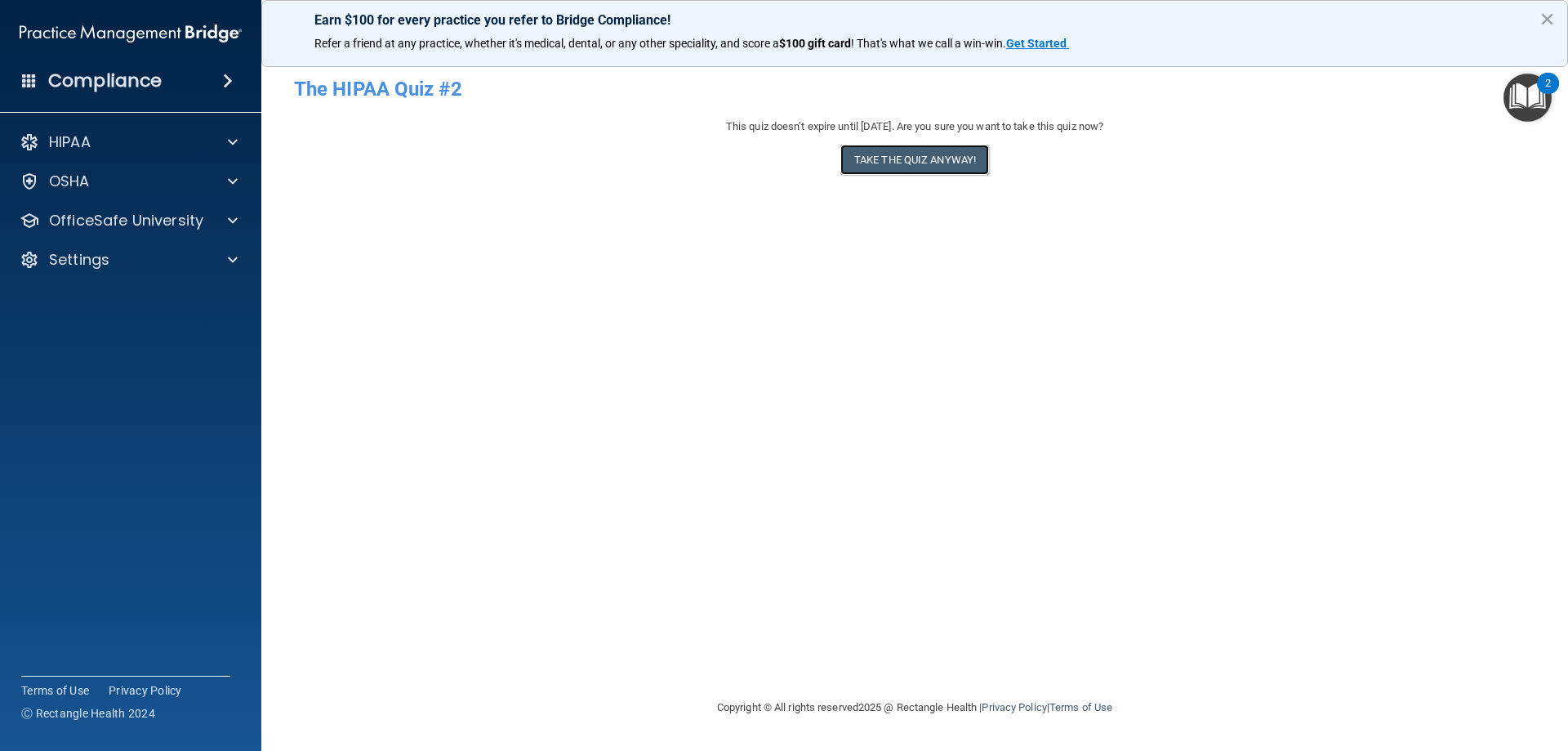
click at [858, 161] on button "Take the quiz anyway!" at bounding box center [915, 159] width 149 height 30
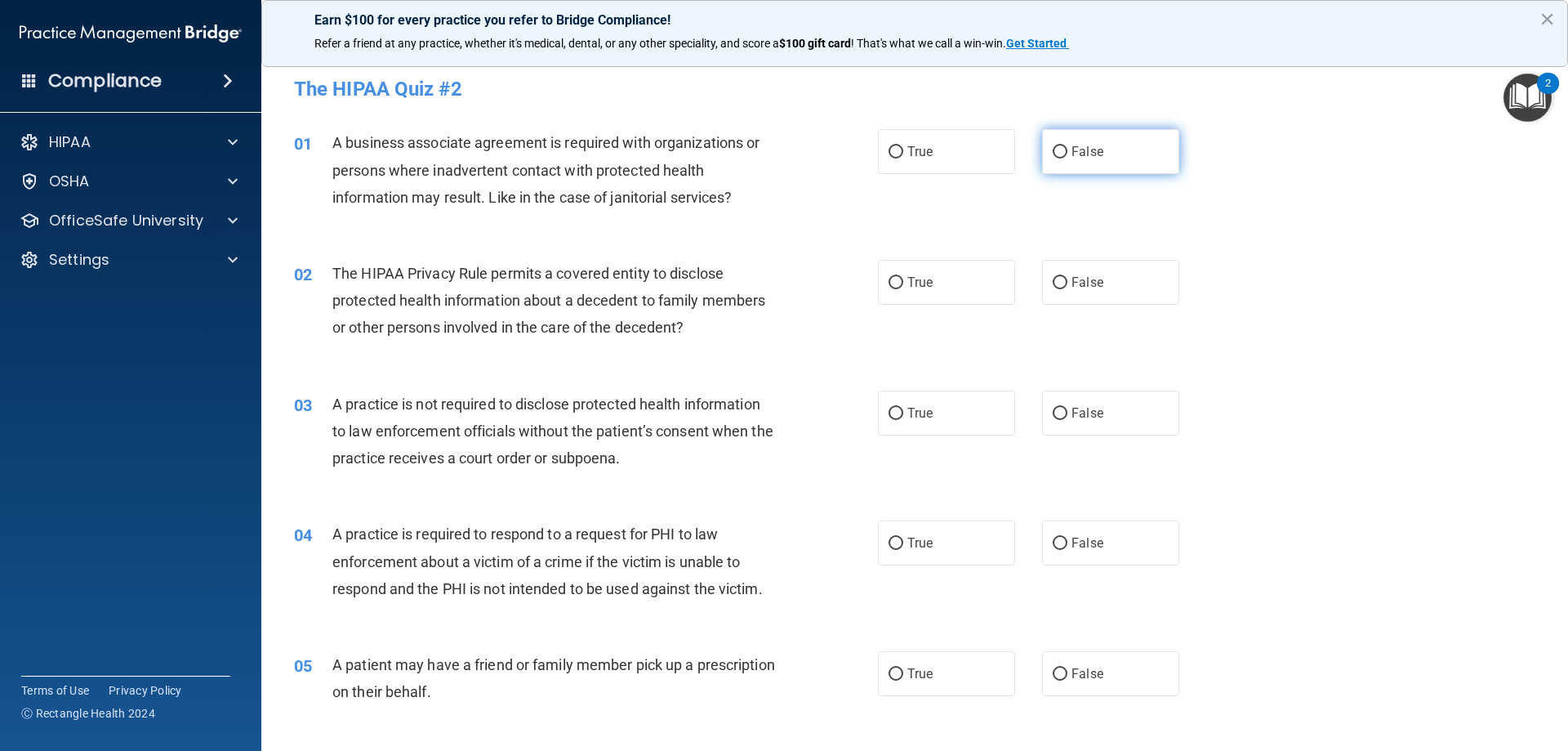
click at [1053, 146] on input "False" at bounding box center [1061, 152] width 15 height 12
radio input "true"
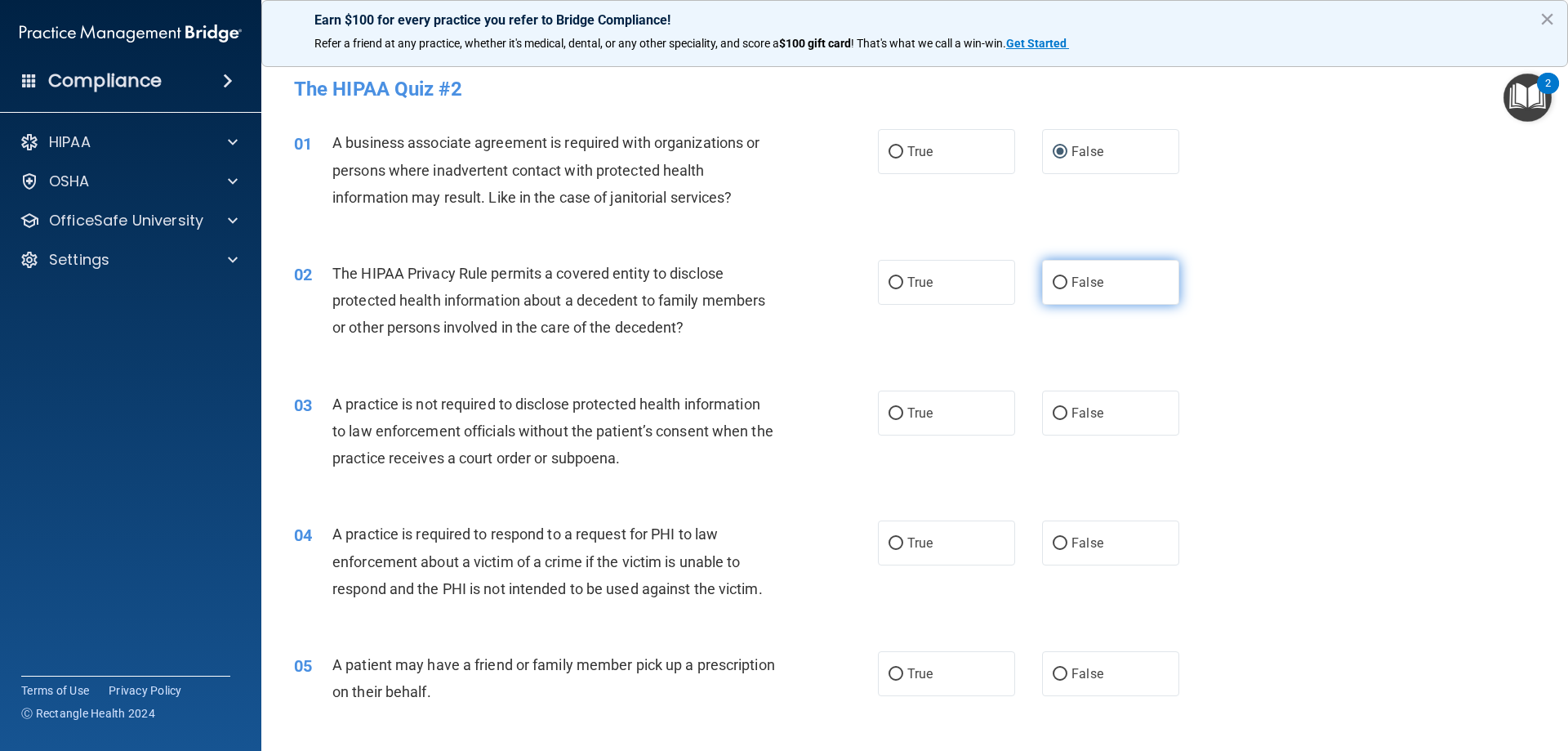
click at [1057, 281] on input "False" at bounding box center [1061, 282] width 15 height 12
radio input "true"
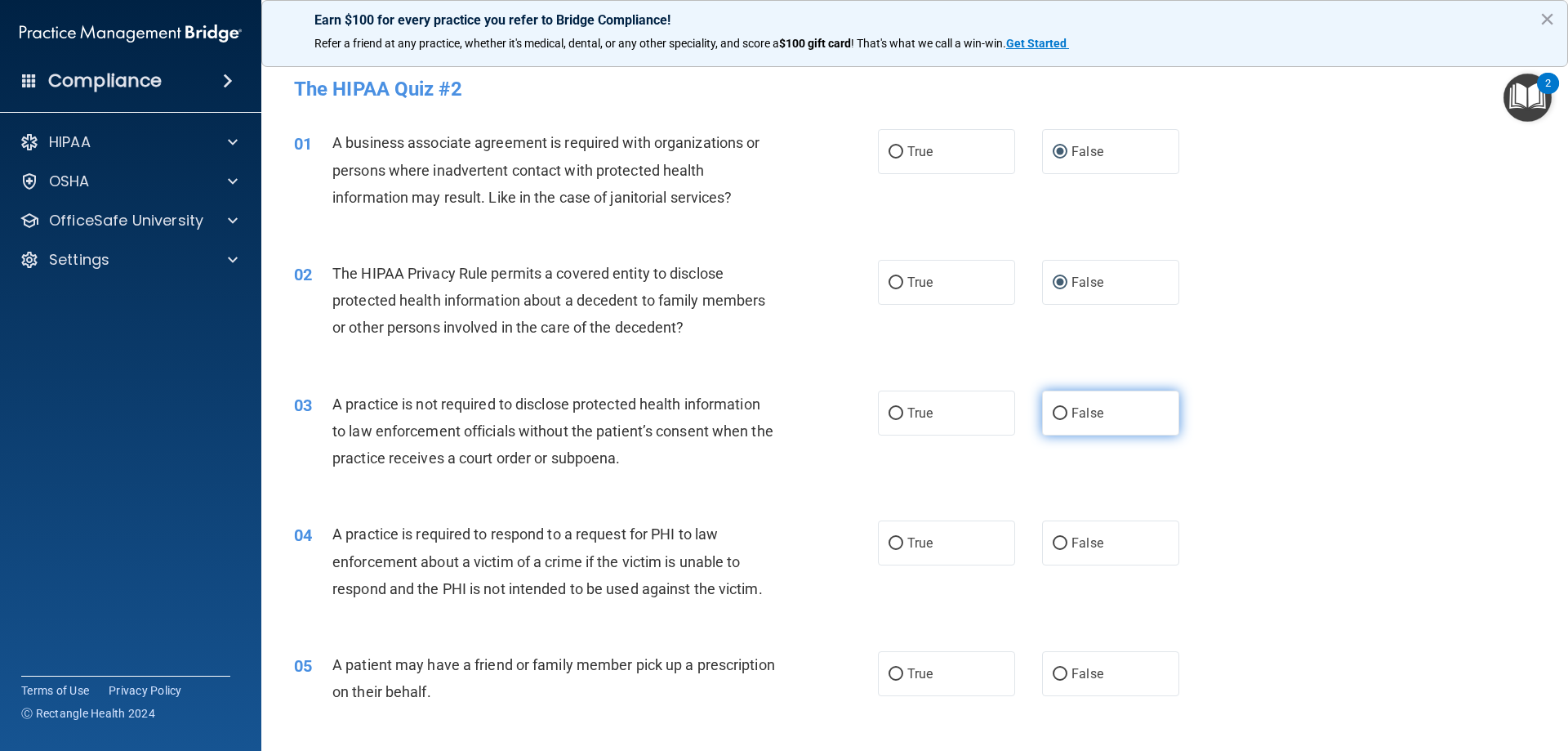
click at [1054, 407] on input "False" at bounding box center [1061, 413] width 15 height 12
radio input "true"
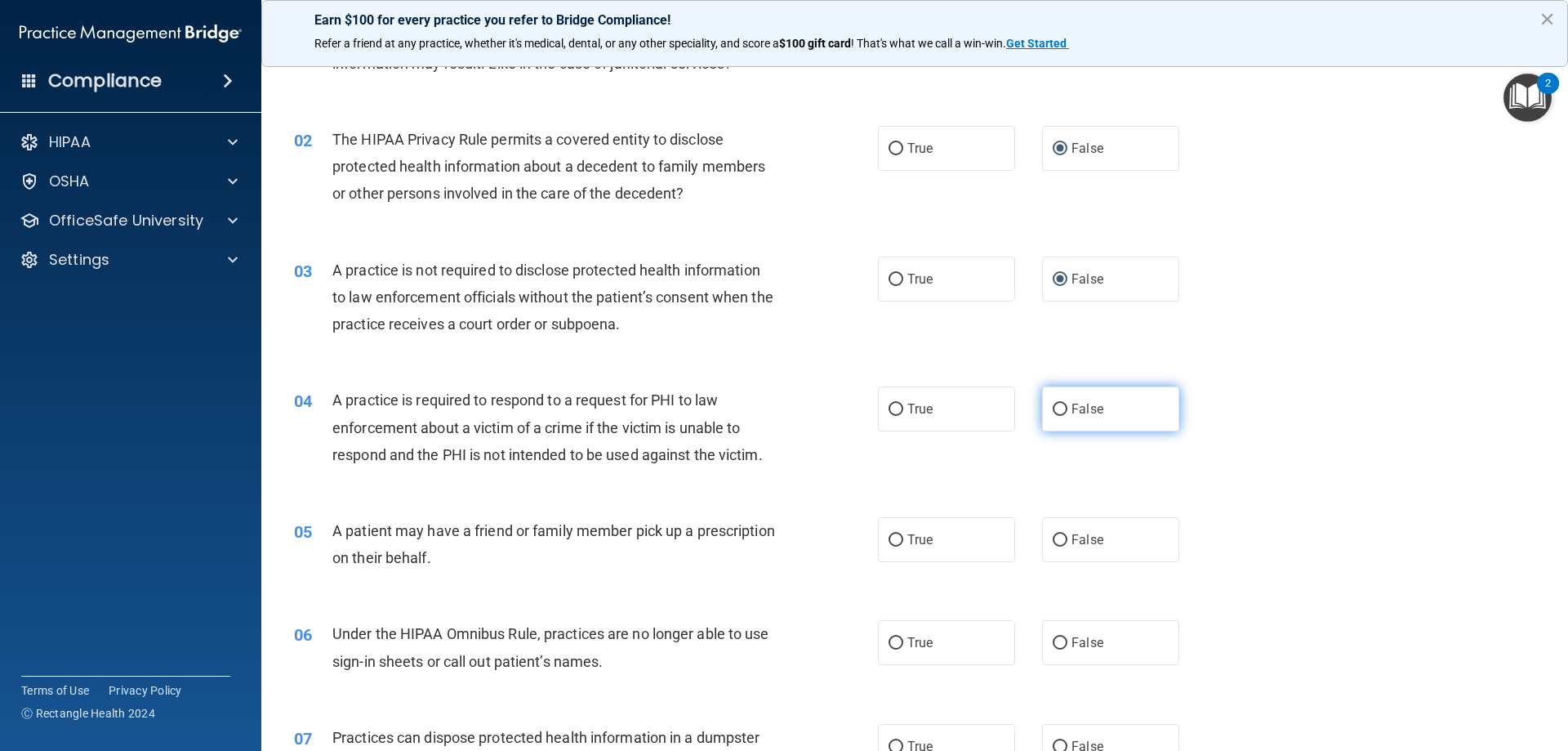
scroll to position [164, 0]
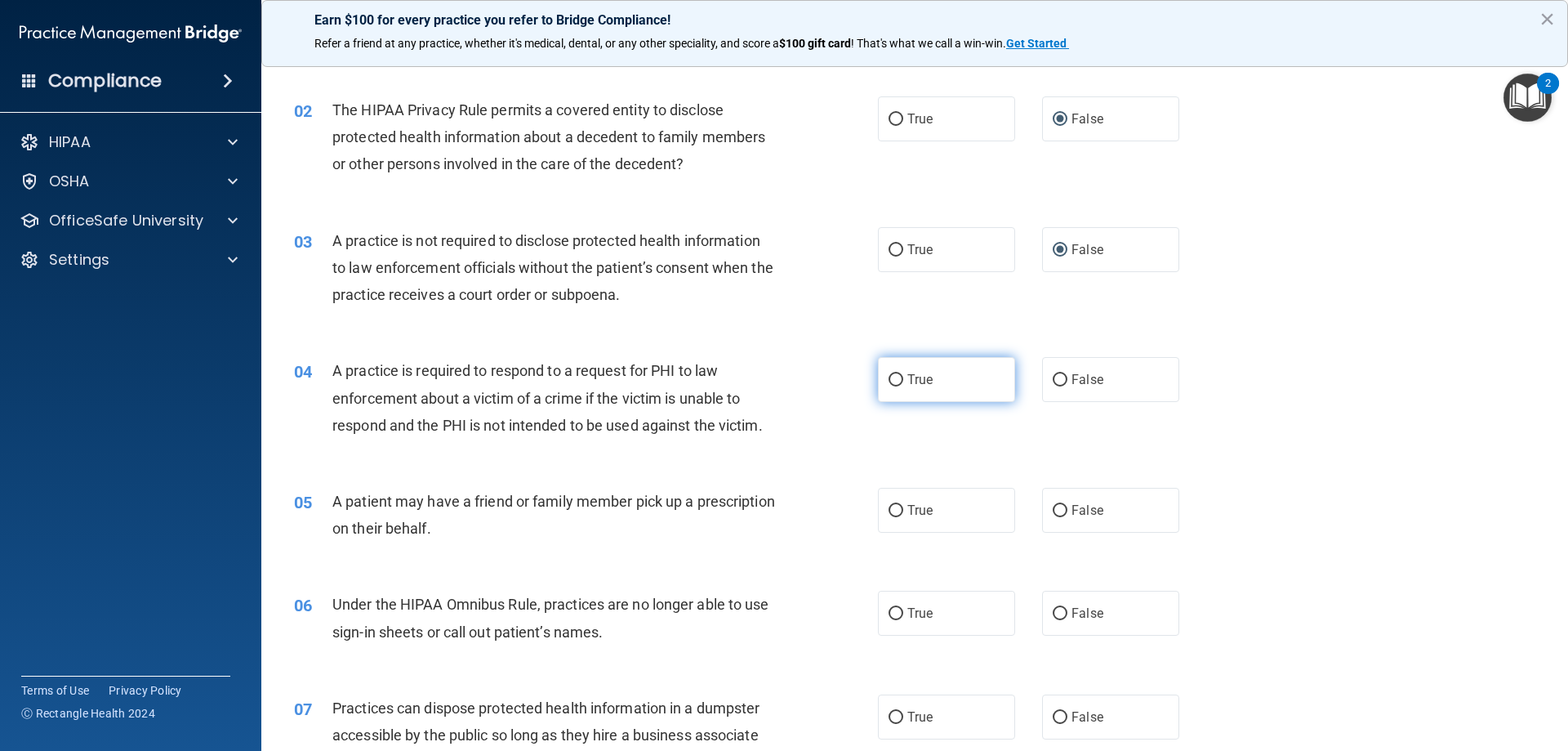
click at [889, 375] on input "True" at bounding box center [896, 380] width 15 height 12
radio input "true"
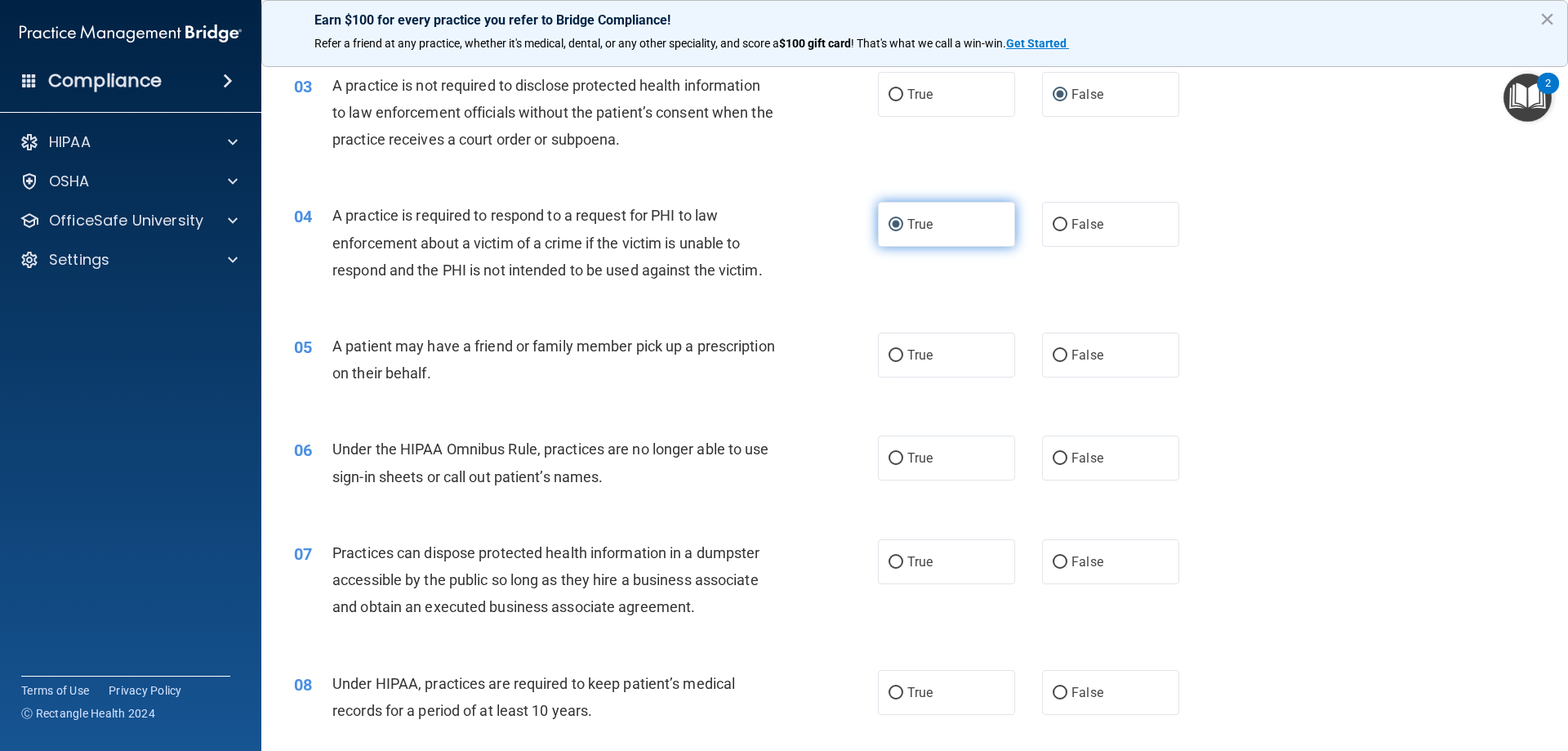
scroll to position [326, 0]
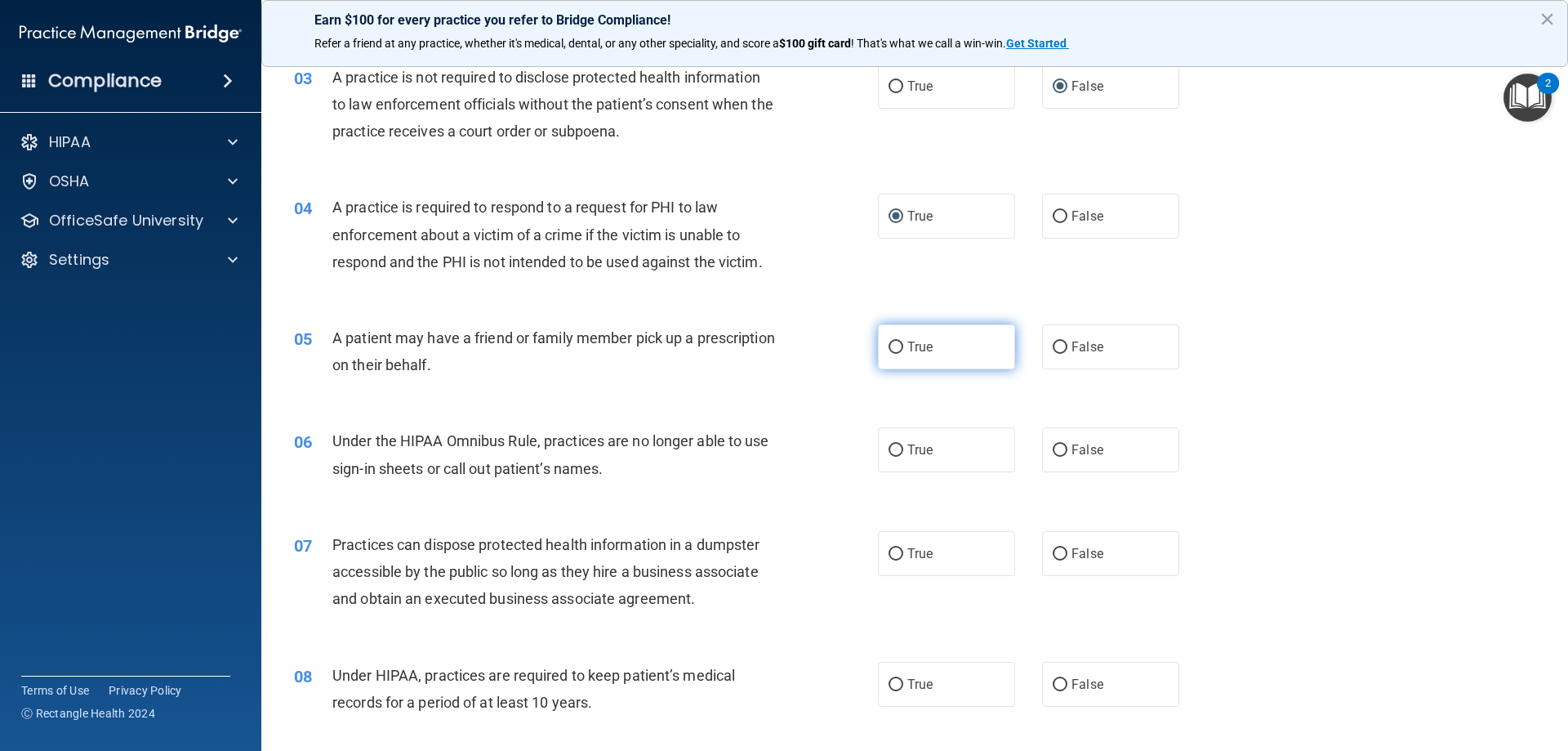
click at [886, 335] on label "True" at bounding box center [946, 347] width 137 height 45
click at [889, 341] on input "True" at bounding box center [896, 347] width 15 height 12
radio input "true"
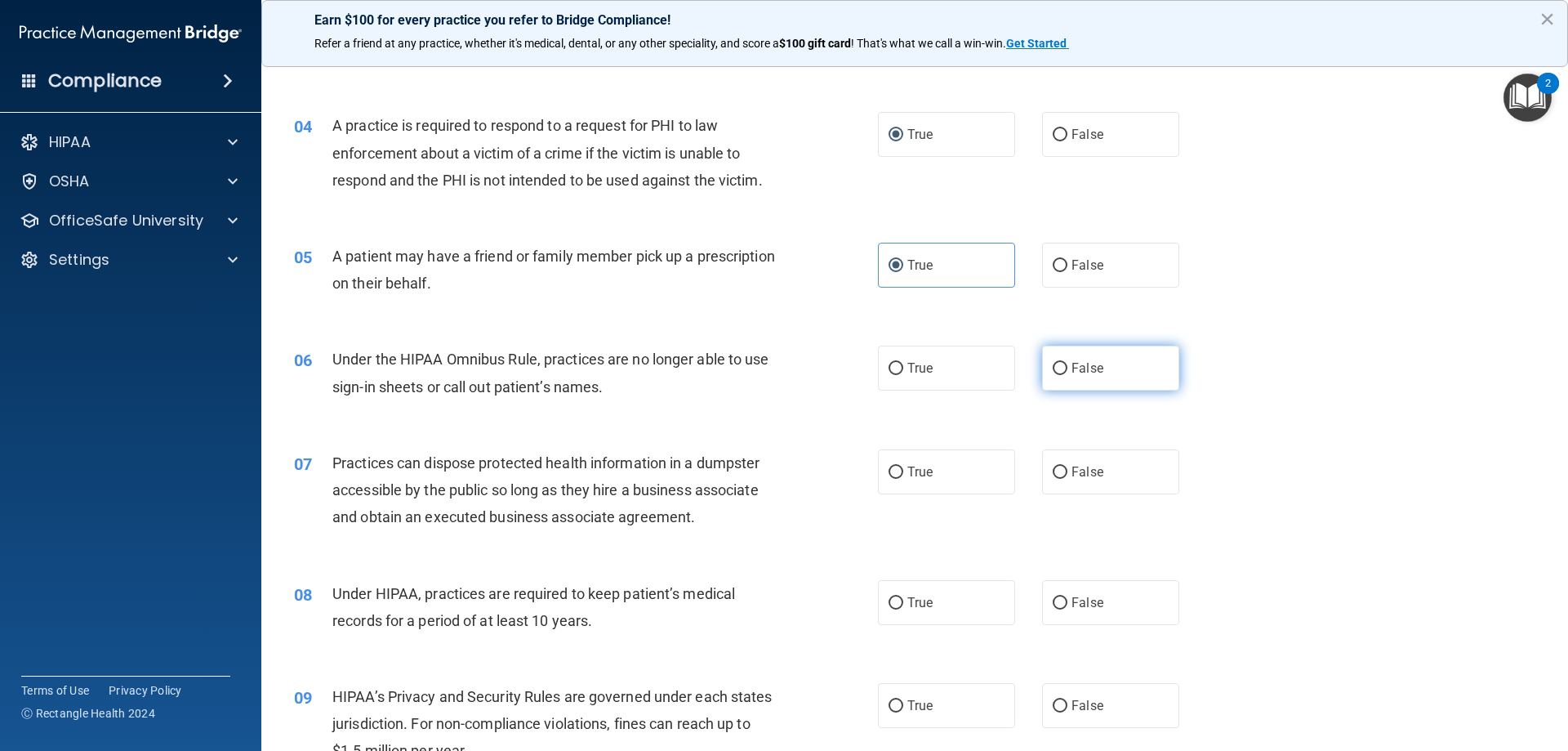
click at [1057, 366] on input "False" at bounding box center [1061, 369] width 15 height 12
radio input "true"
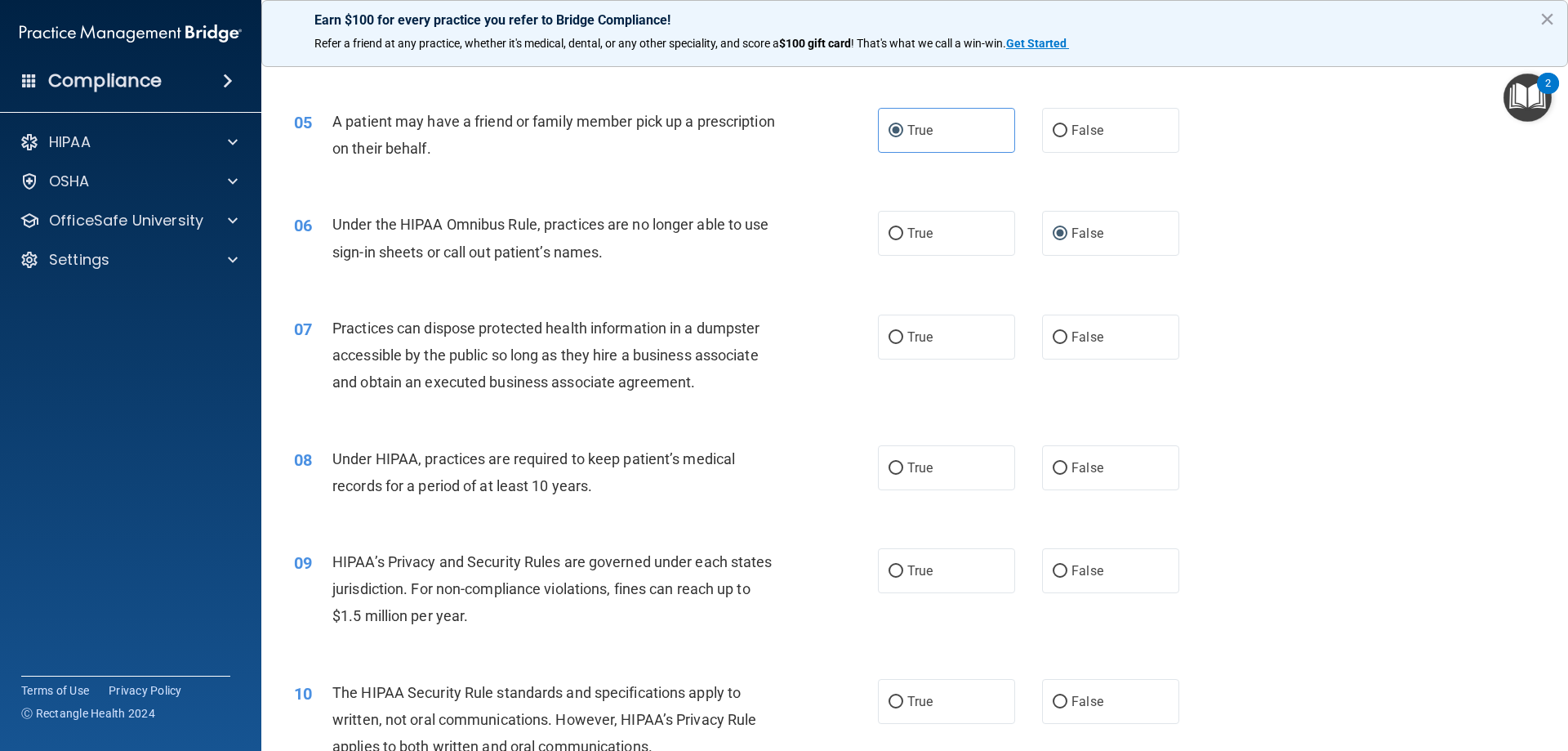
scroll to position [572, 0]
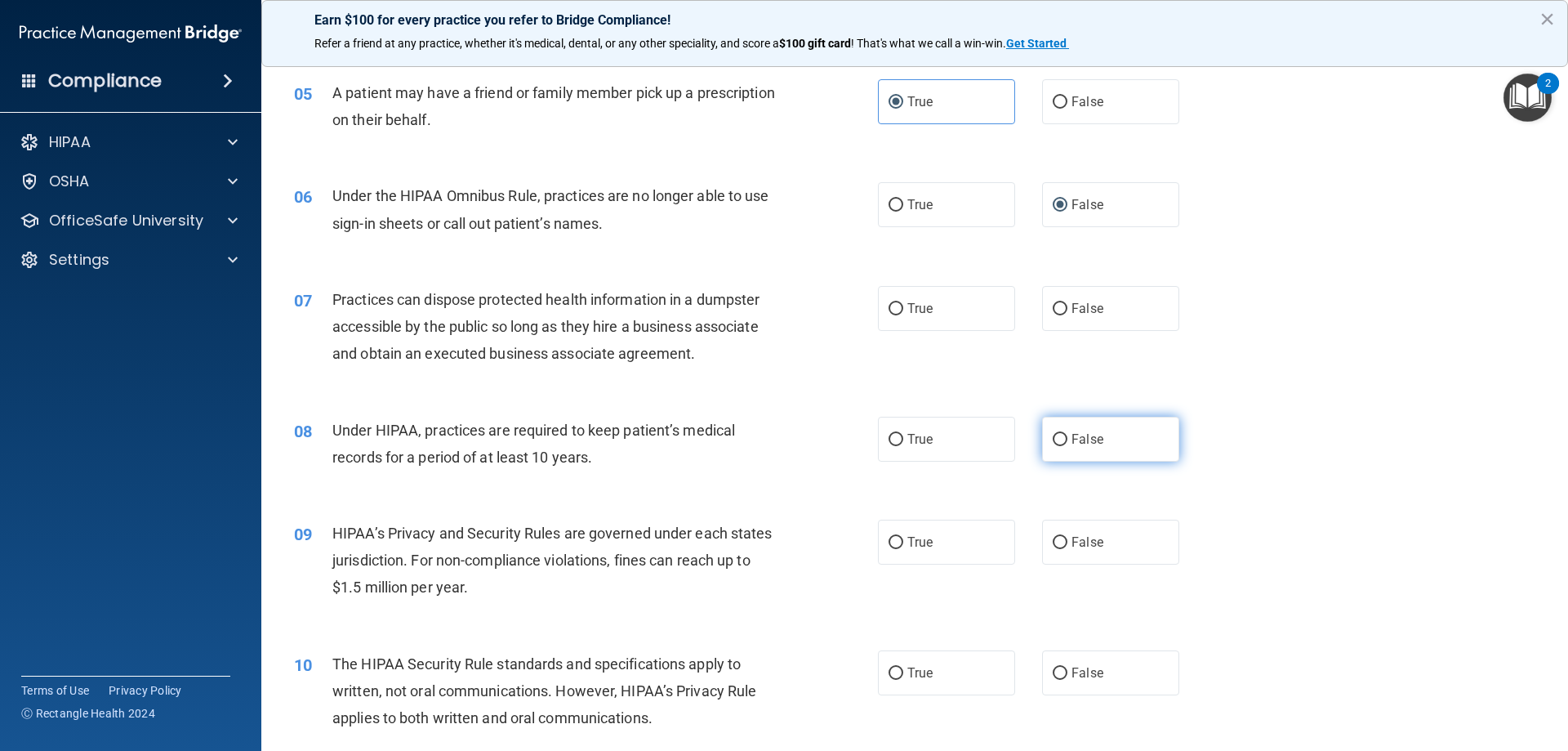
click at [1053, 436] on input "False" at bounding box center [1061, 439] width 15 height 12
radio input "true"
click at [1053, 309] on input "False" at bounding box center [1061, 309] width 15 height 12
radio input "true"
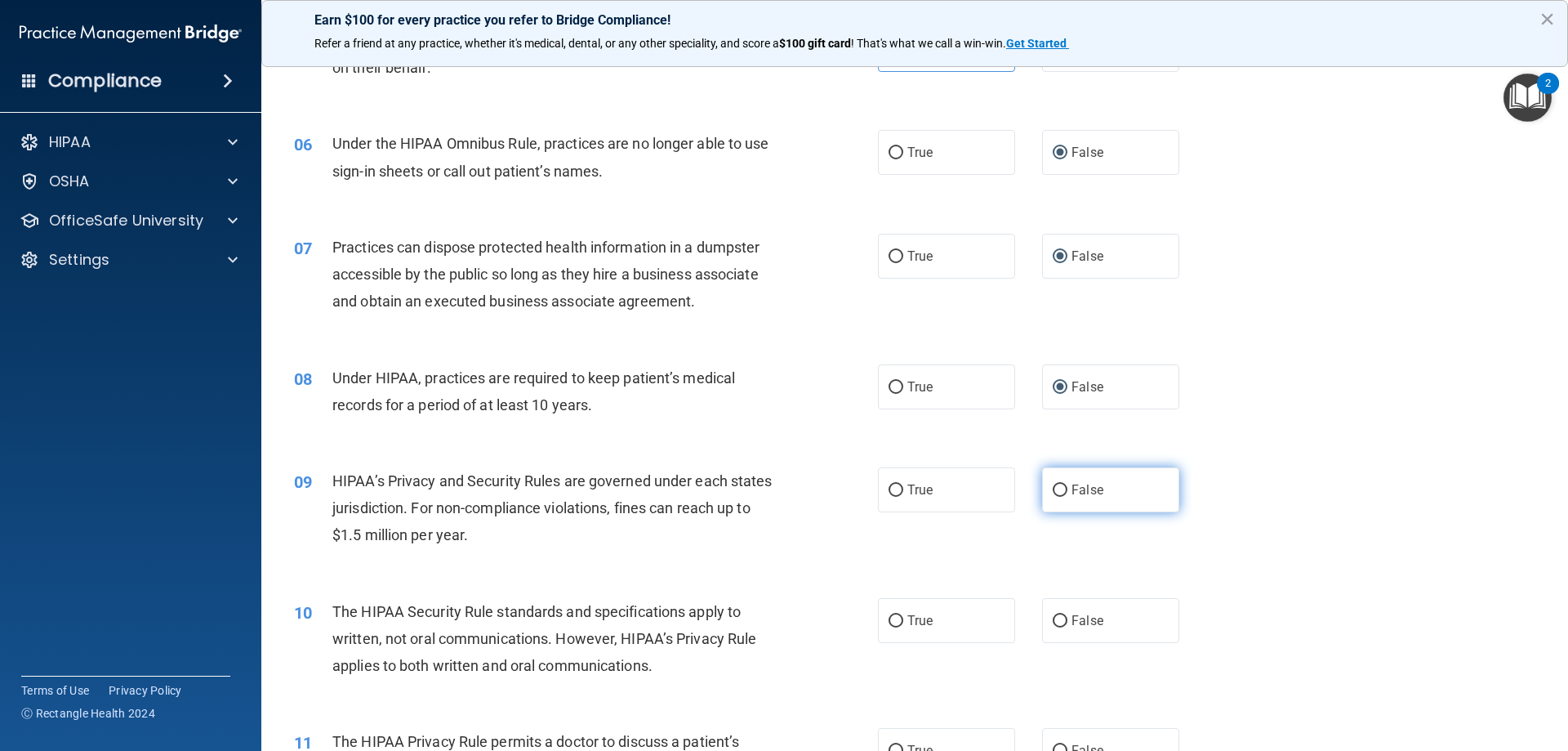
scroll to position [735, 0]
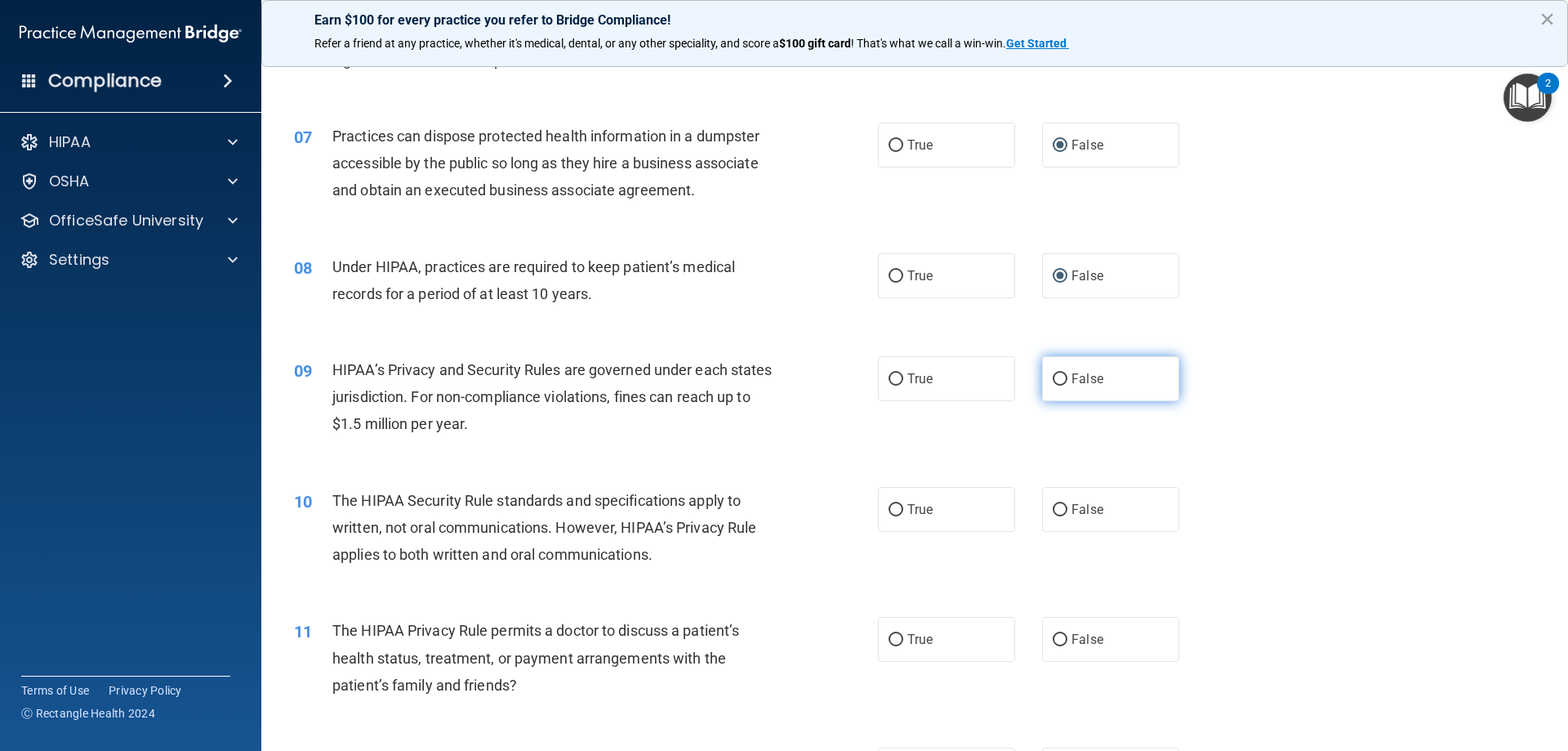
click at [1053, 375] on input "False" at bounding box center [1061, 379] width 15 height 12
radio input "true"
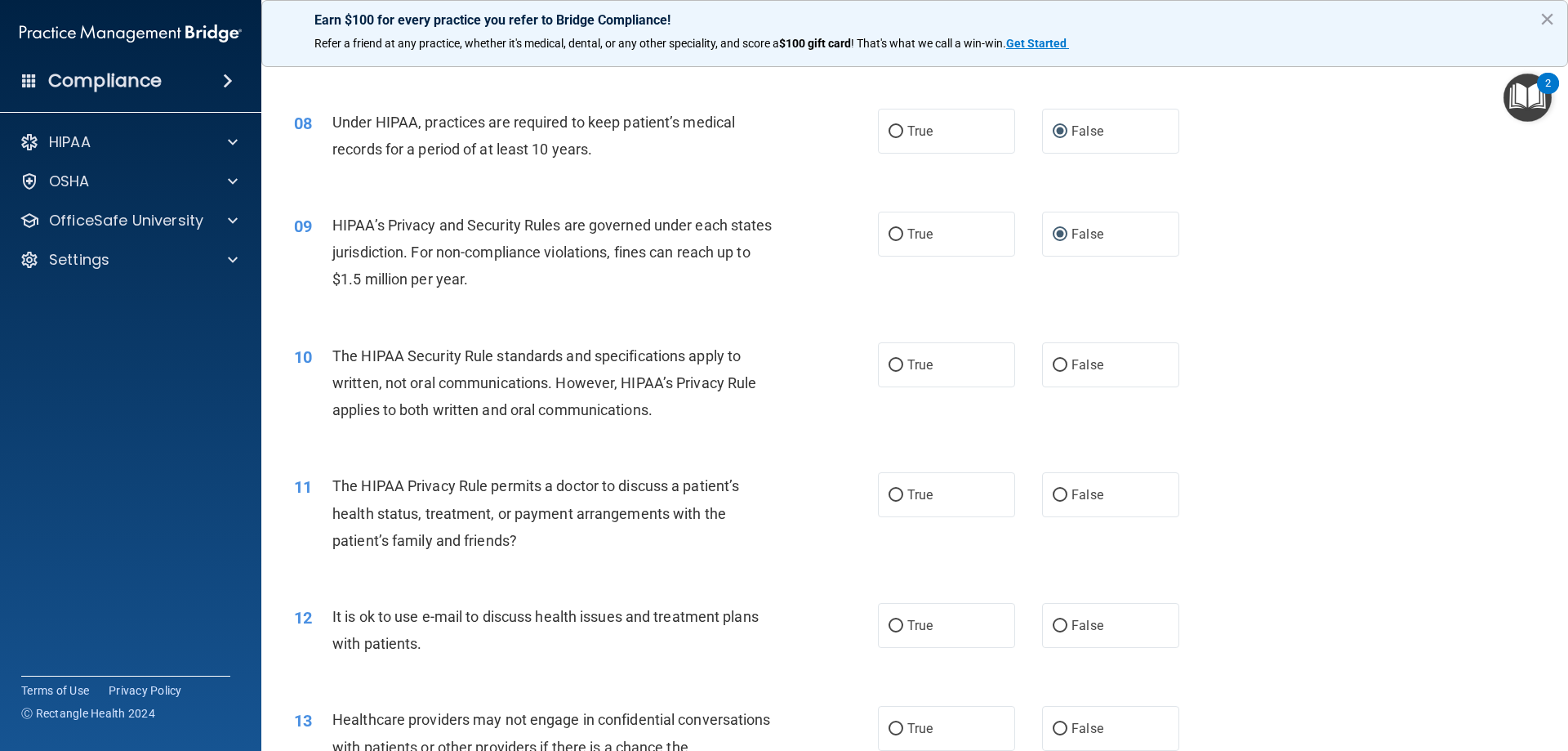
scroll to position [899, 0]
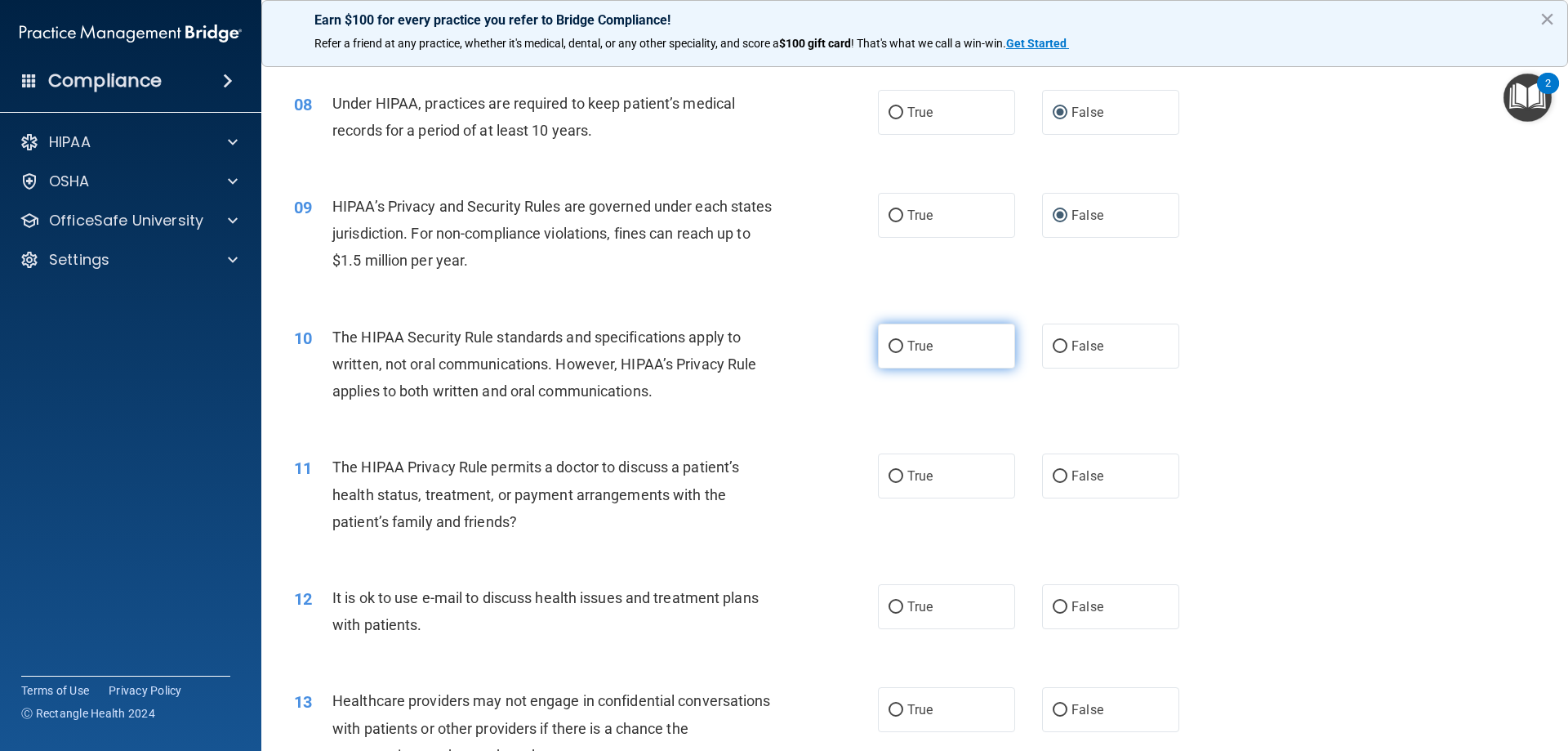
click at [896, 348] on input "True" at bounding box center [896, 347] width 15 height 12
radio input "true"
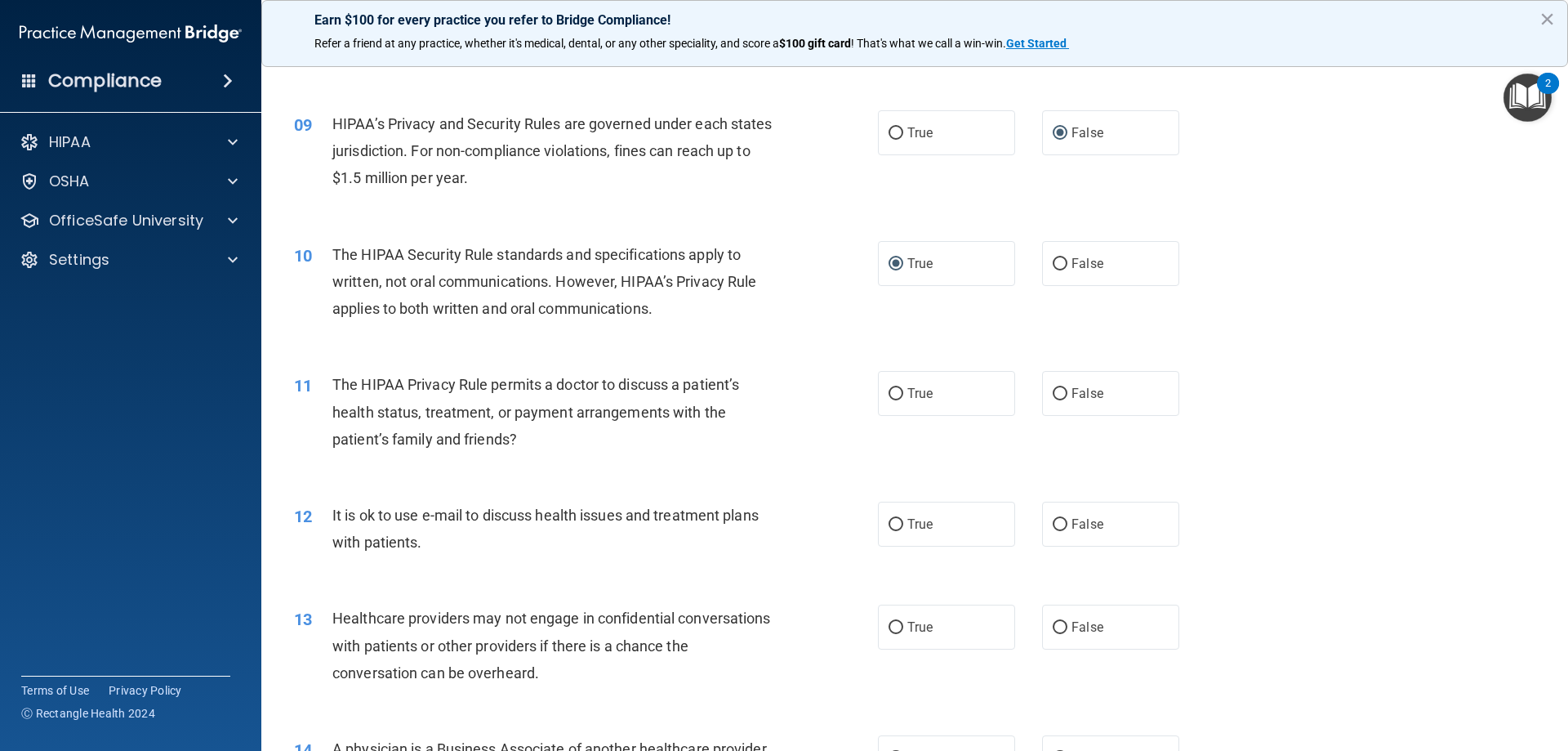
scroll to position [1062, 0]
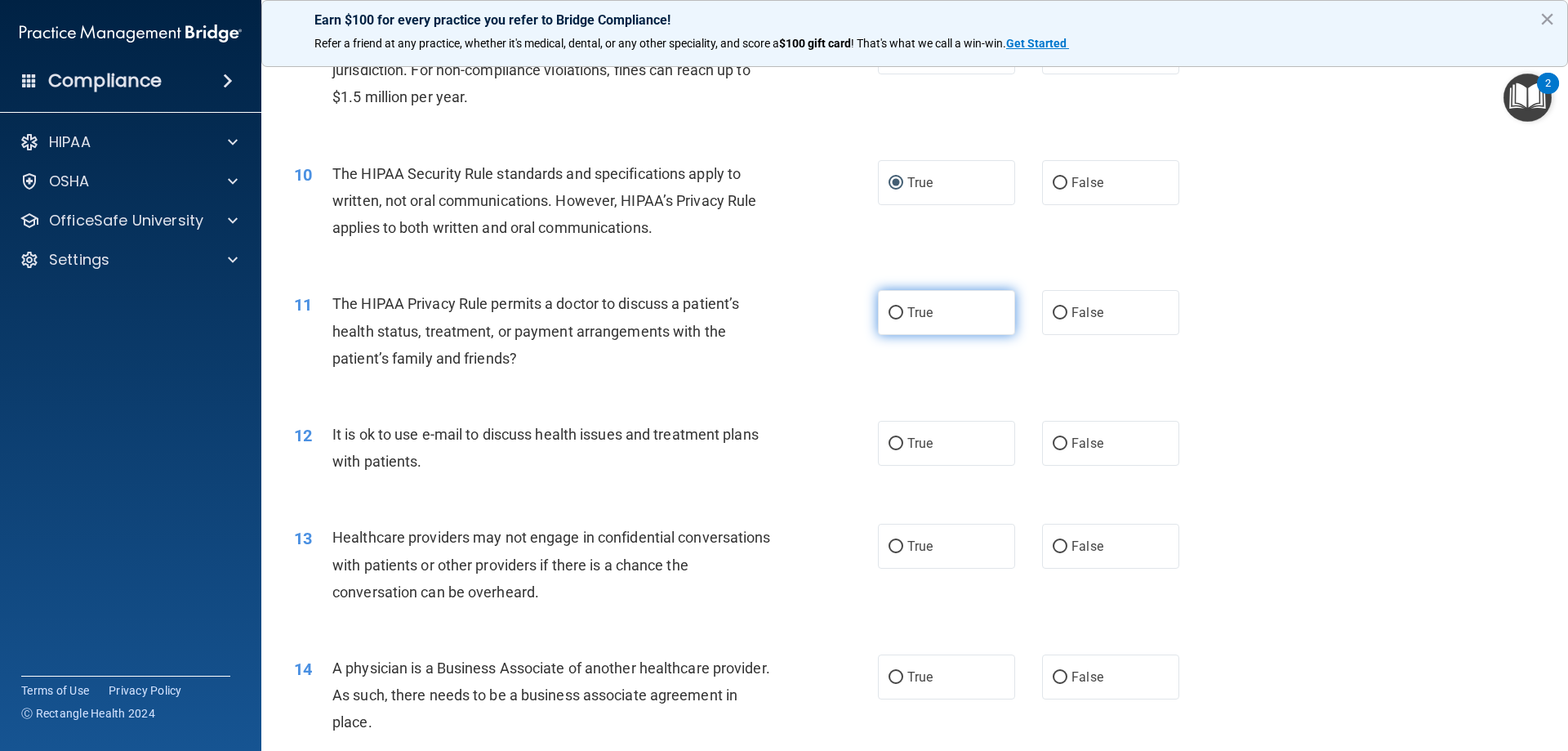
click at [889, 315] on input "True" at bounding box center [896, 313] width 15 height 12
radio input "true"
click at [894, 443] on input "True" at bounding box center [896, 443] width 15 height 12
radio input "true"
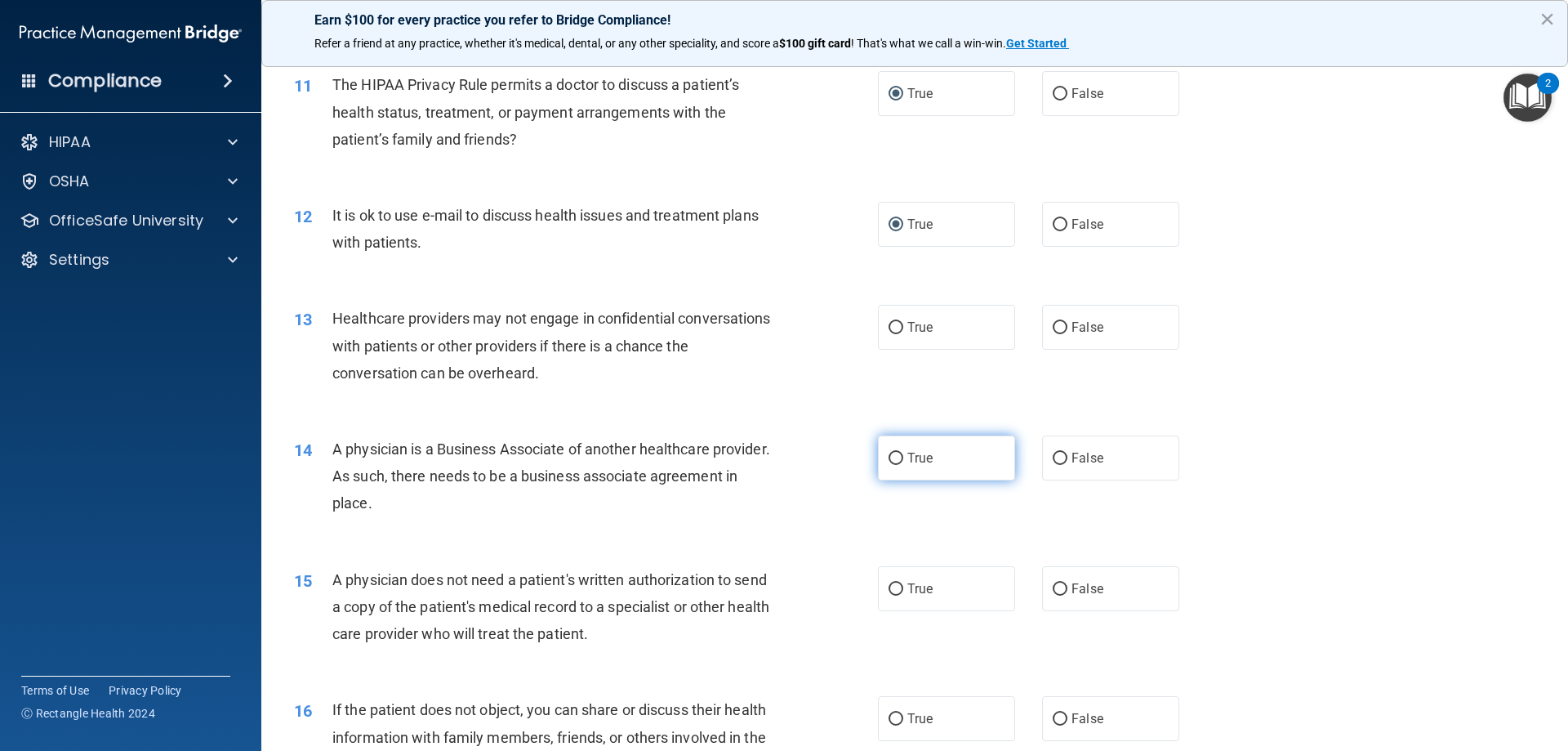
scroll to position [1307, 0]
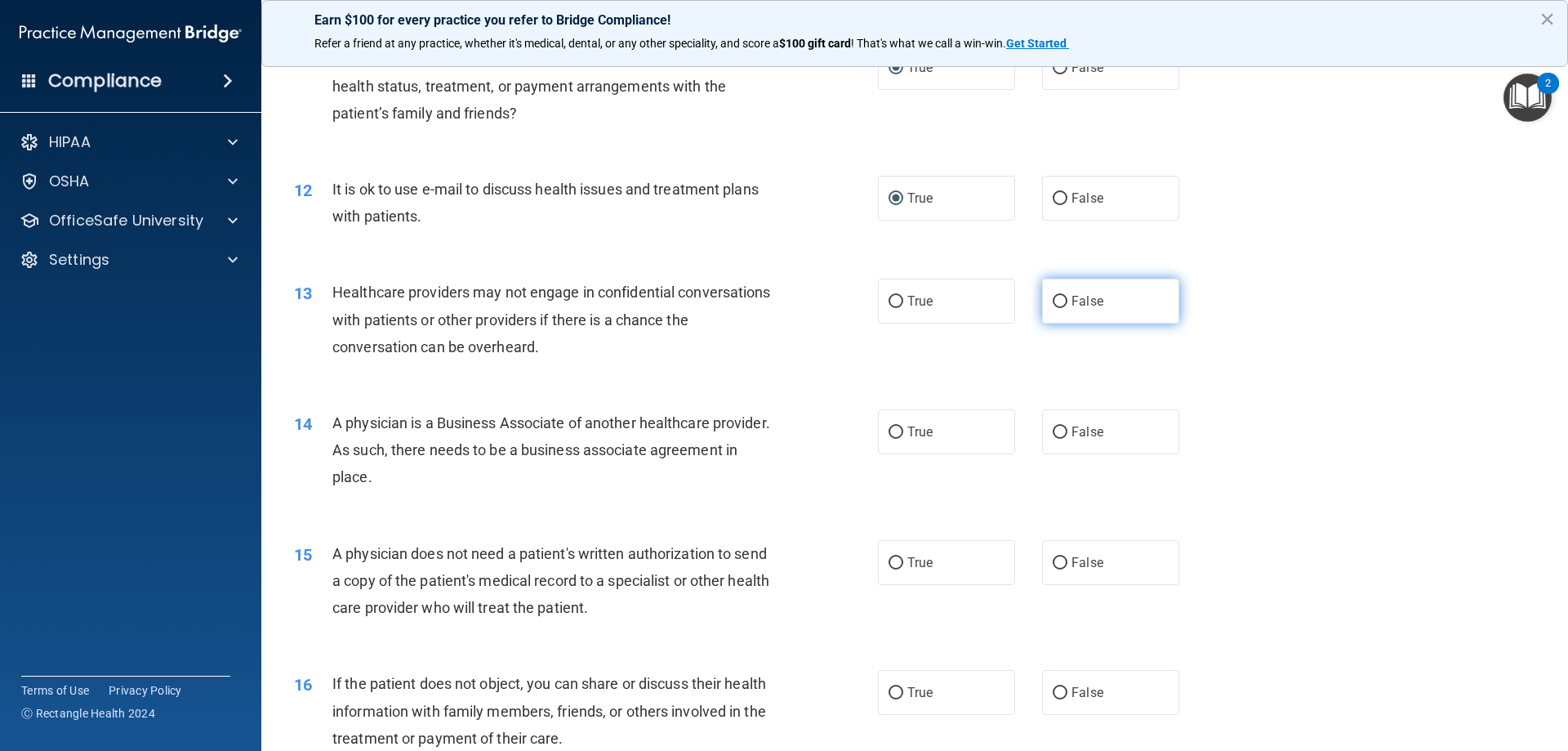
click at [1053, 302] on input "False" at bounding box center [1061, 302] width 15 height 12
radio input "true"
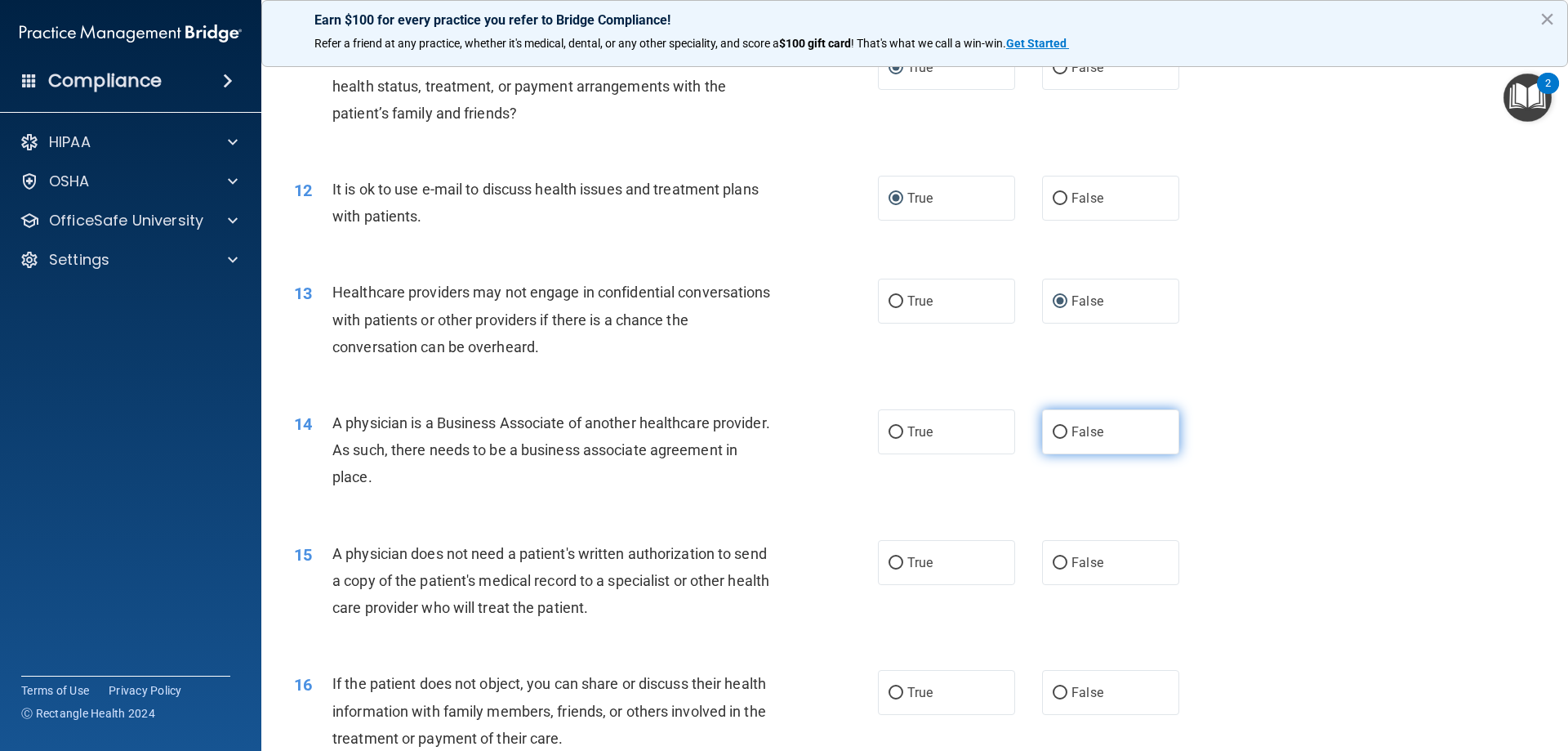
click at [1053, 429] on input "False" at bounding box center [1061, 432] width 15 height 12
radio input "true"
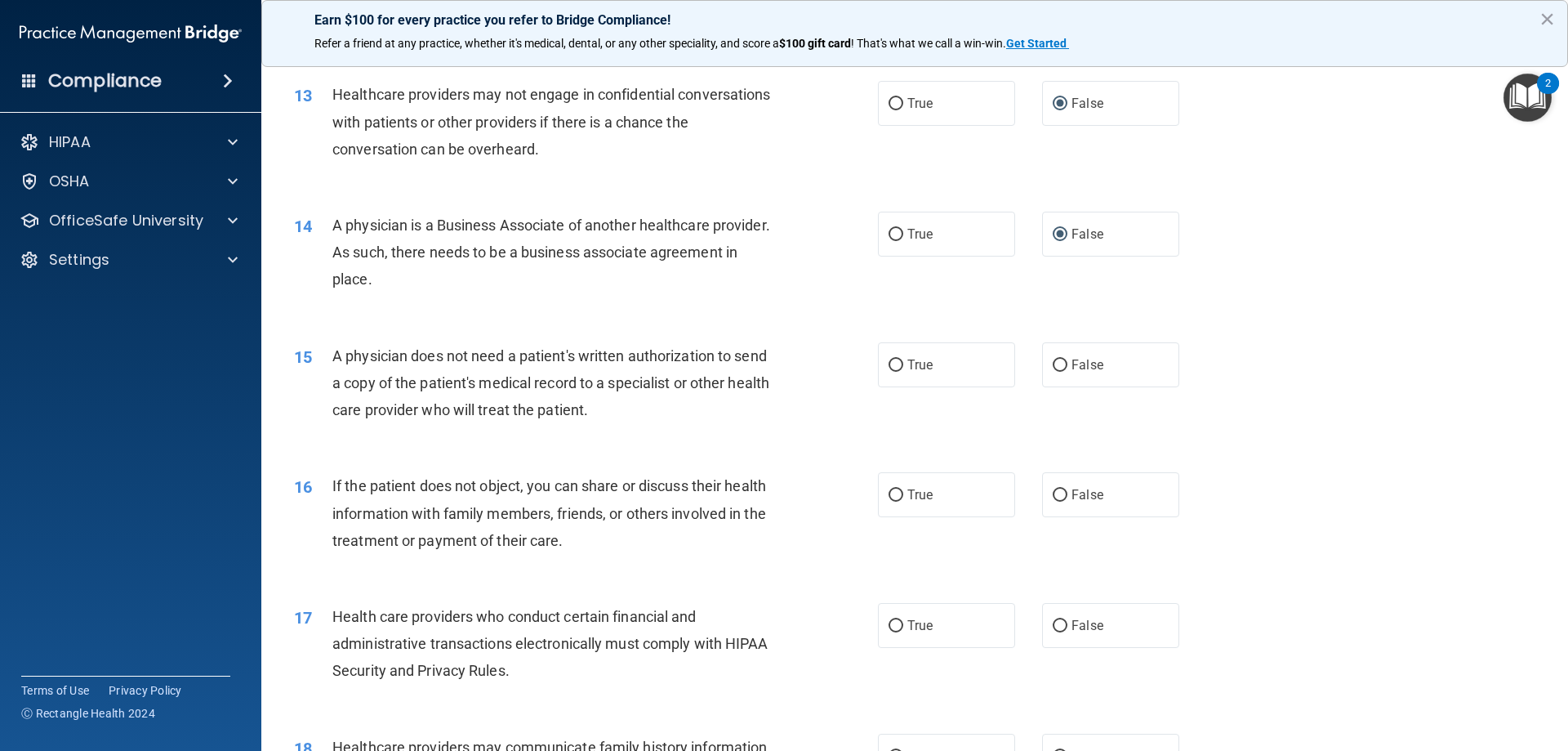
scroll to position [1553, 0]
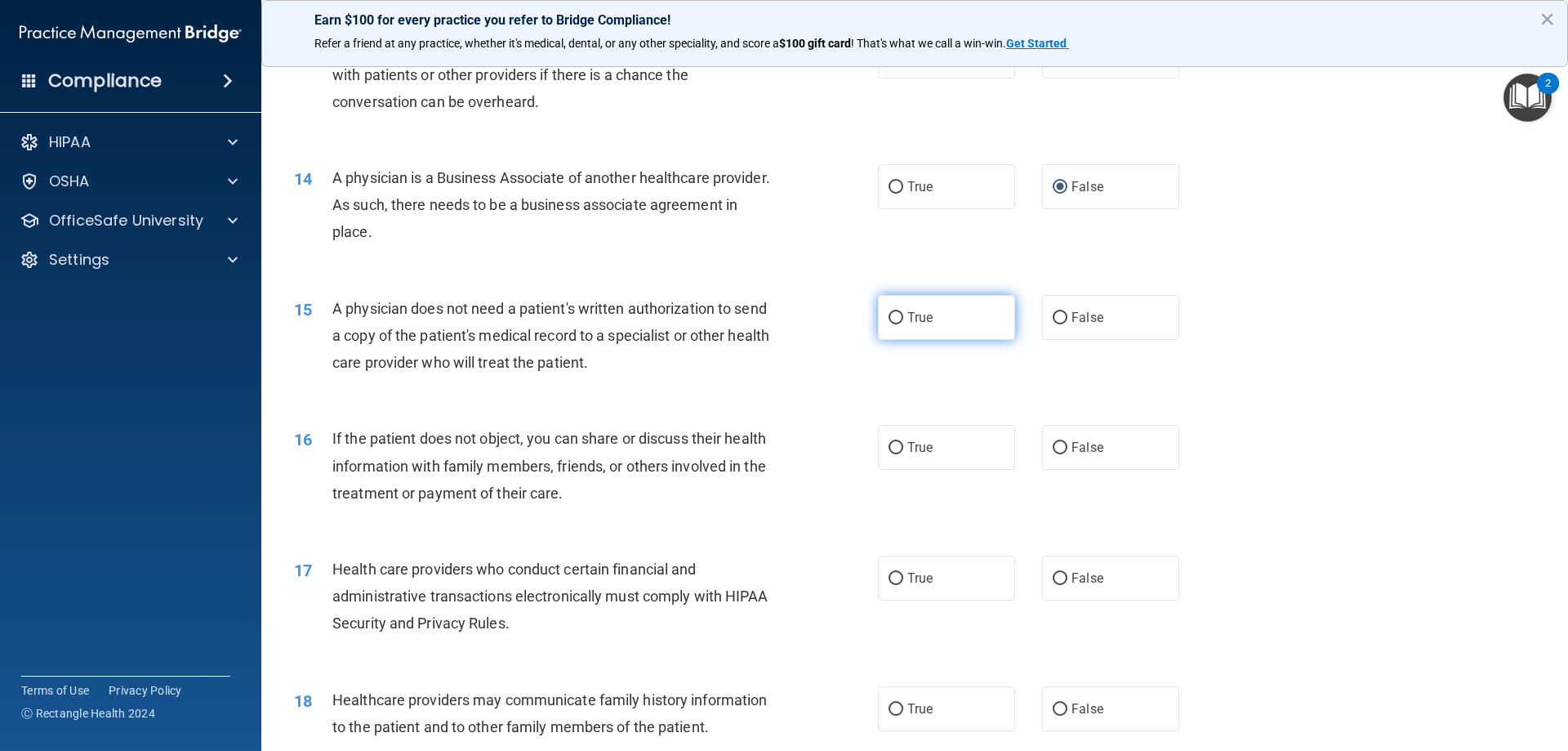
click at [889, 315] on input "True" at bounding box center [896, 317] width 15 height 12
radio input "true"
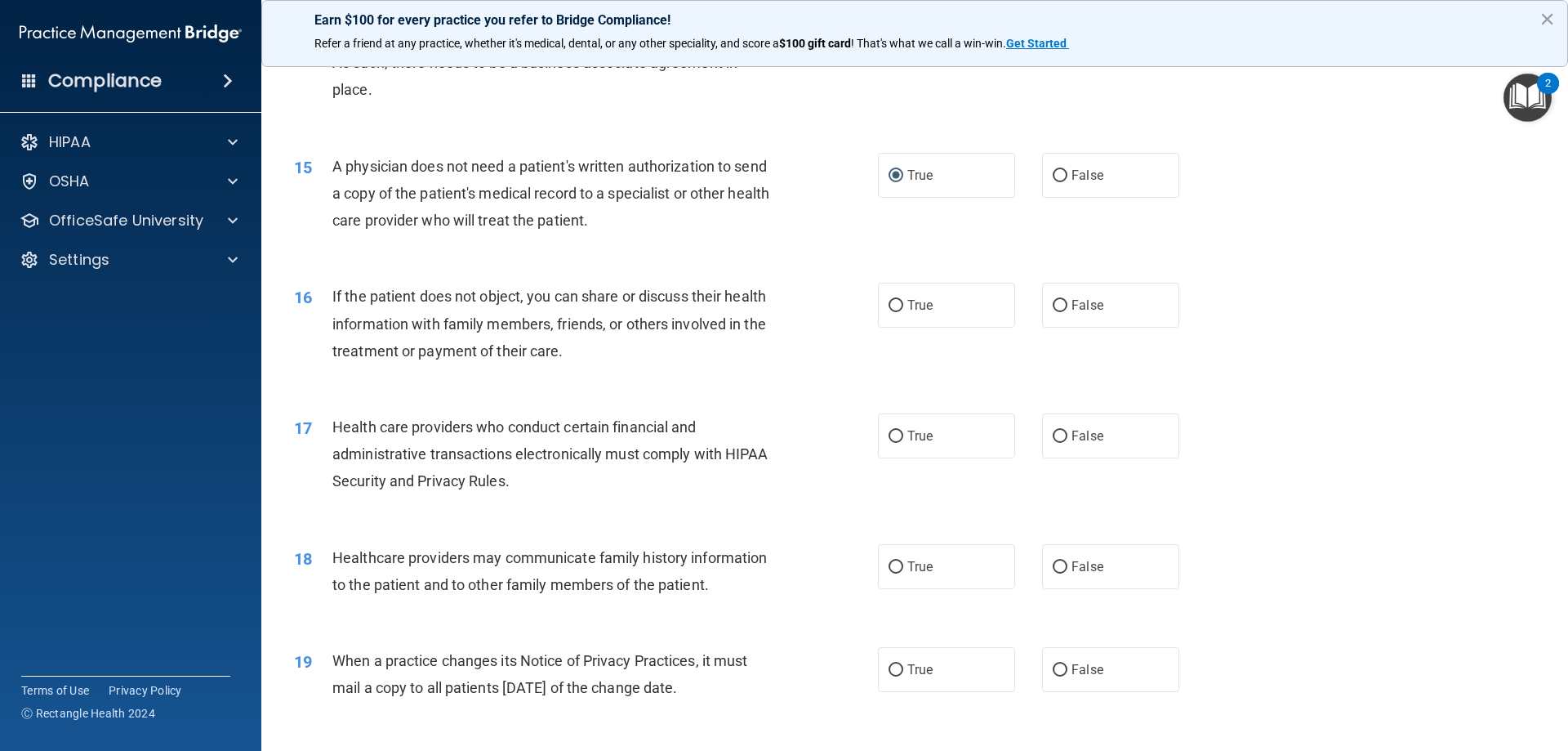
scroll to position [1715, 0]
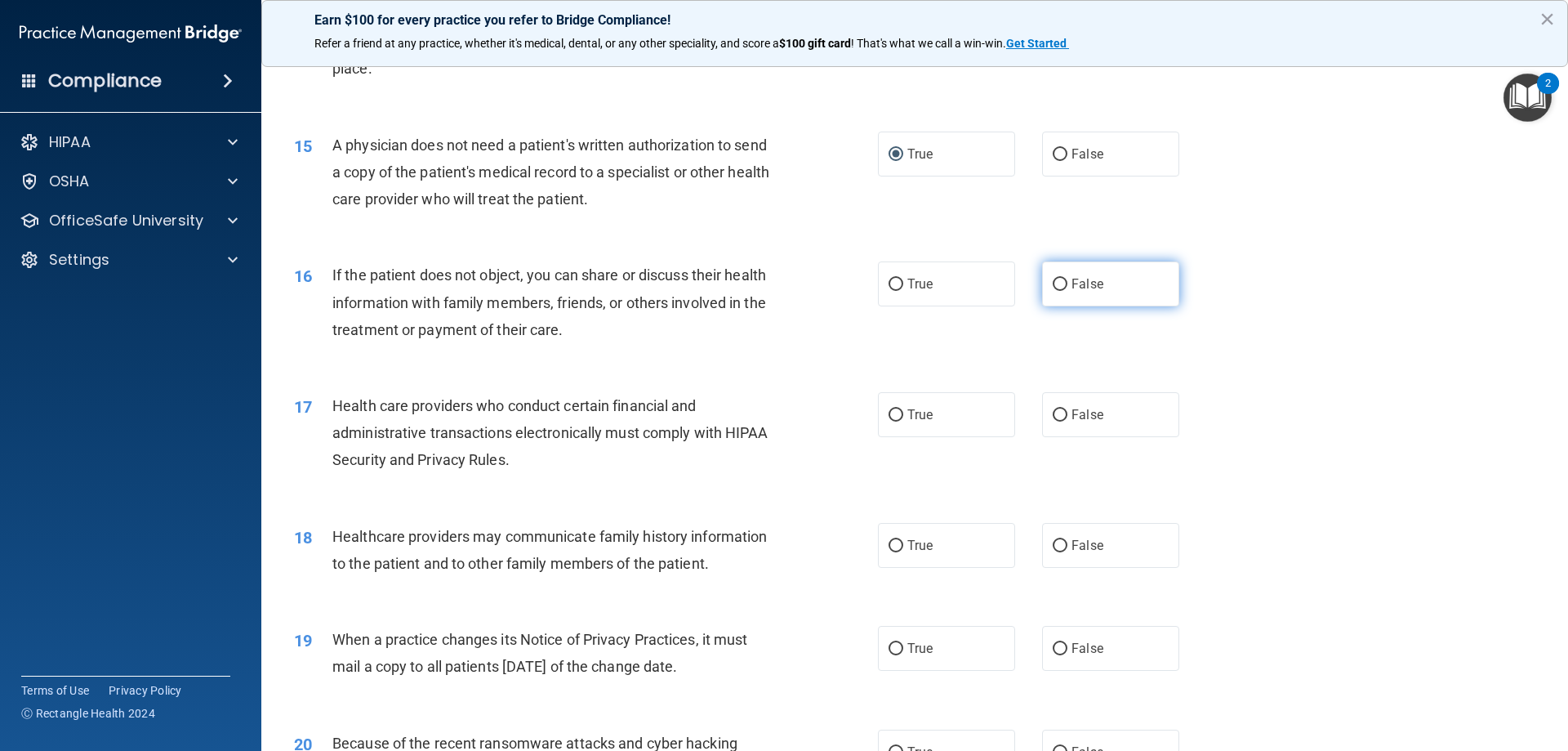
click at [1053, 286] on input "False" at bounding box center [1061, 284] width 15 height 12
radio input "true"
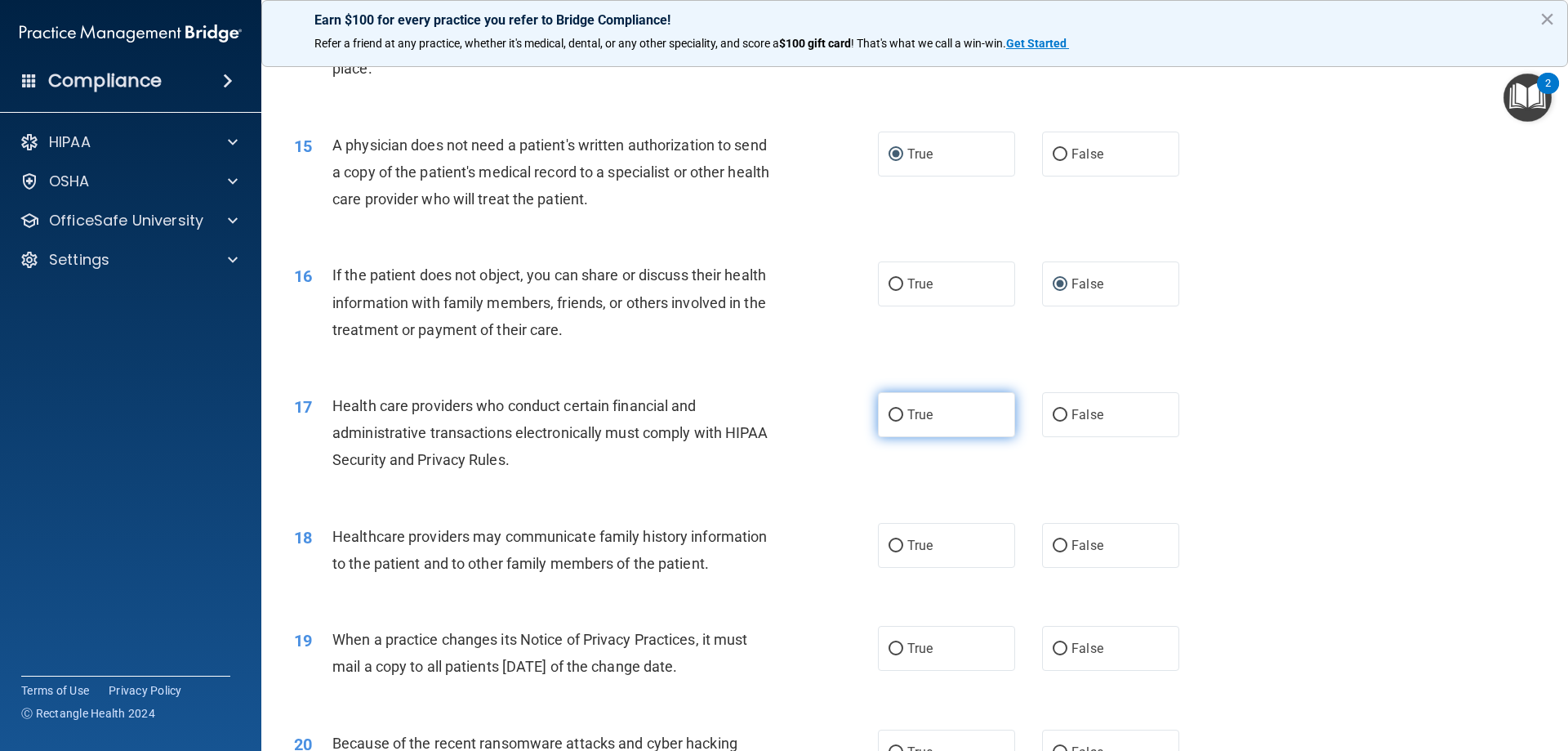
click at [896, 418] on input "True" at bounding box center [896, 415] width 15 height 12
radio input "true"
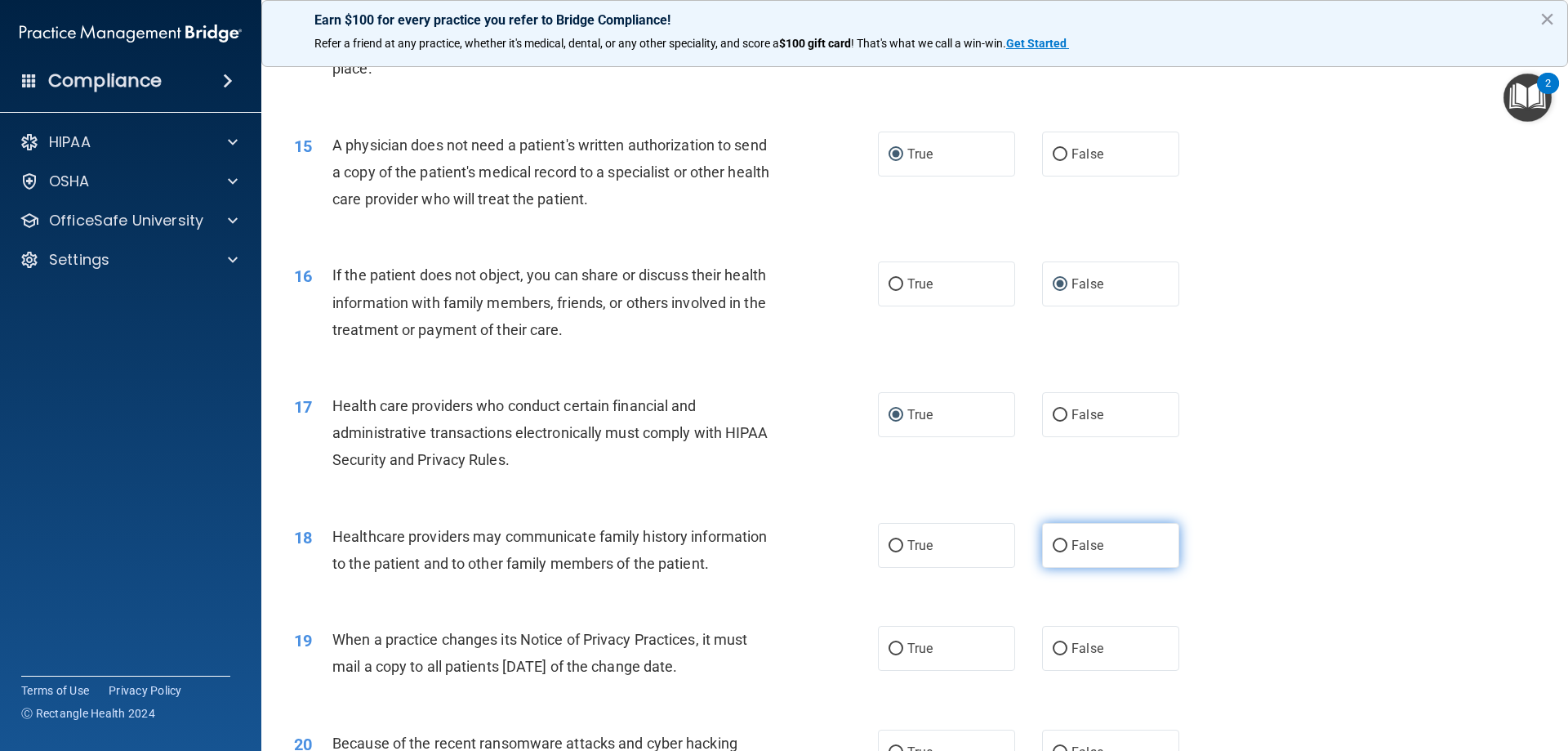
click at [1053, 541] on input "False" at bounding box center [1061, 545] width 15 height 12
radio input "true"
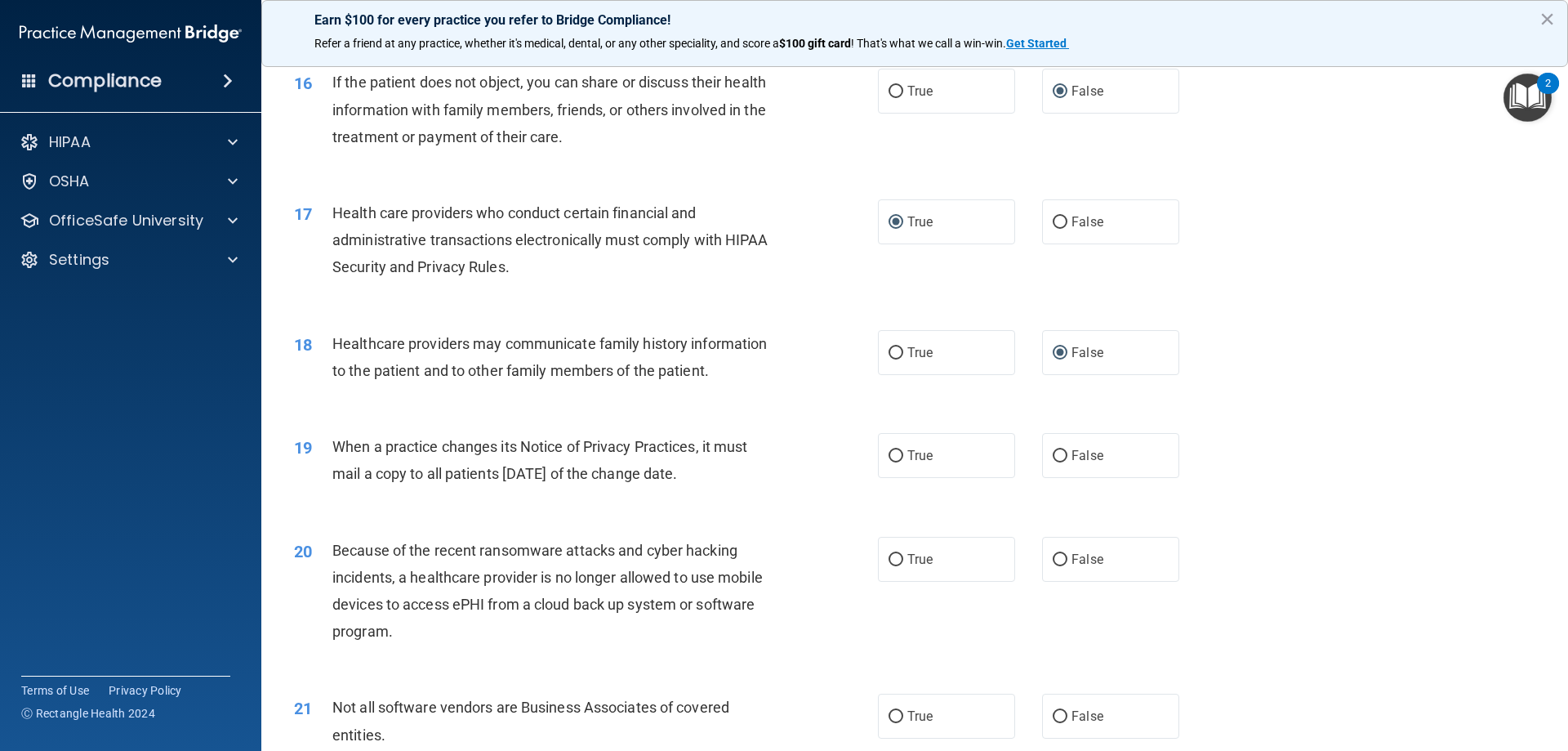
scroll to position [1961, 0]
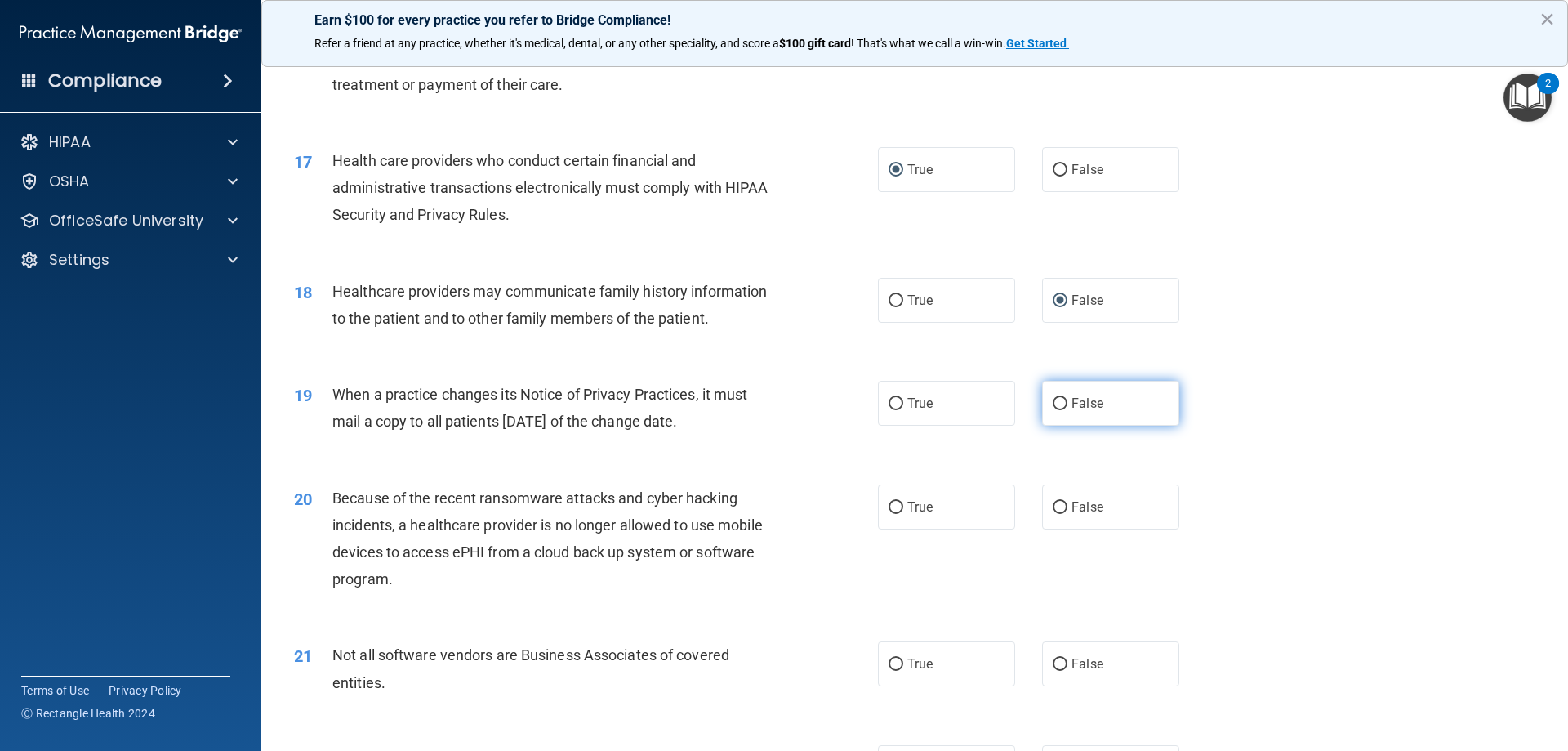
click at [1053, 405] on input "False" at bounding box center [1061, 404] width 15 height 12
radio input "true"
click at [1053, 510] on input "False" at bounding box center [1061, 507] width 15 height 12
radio input "true"
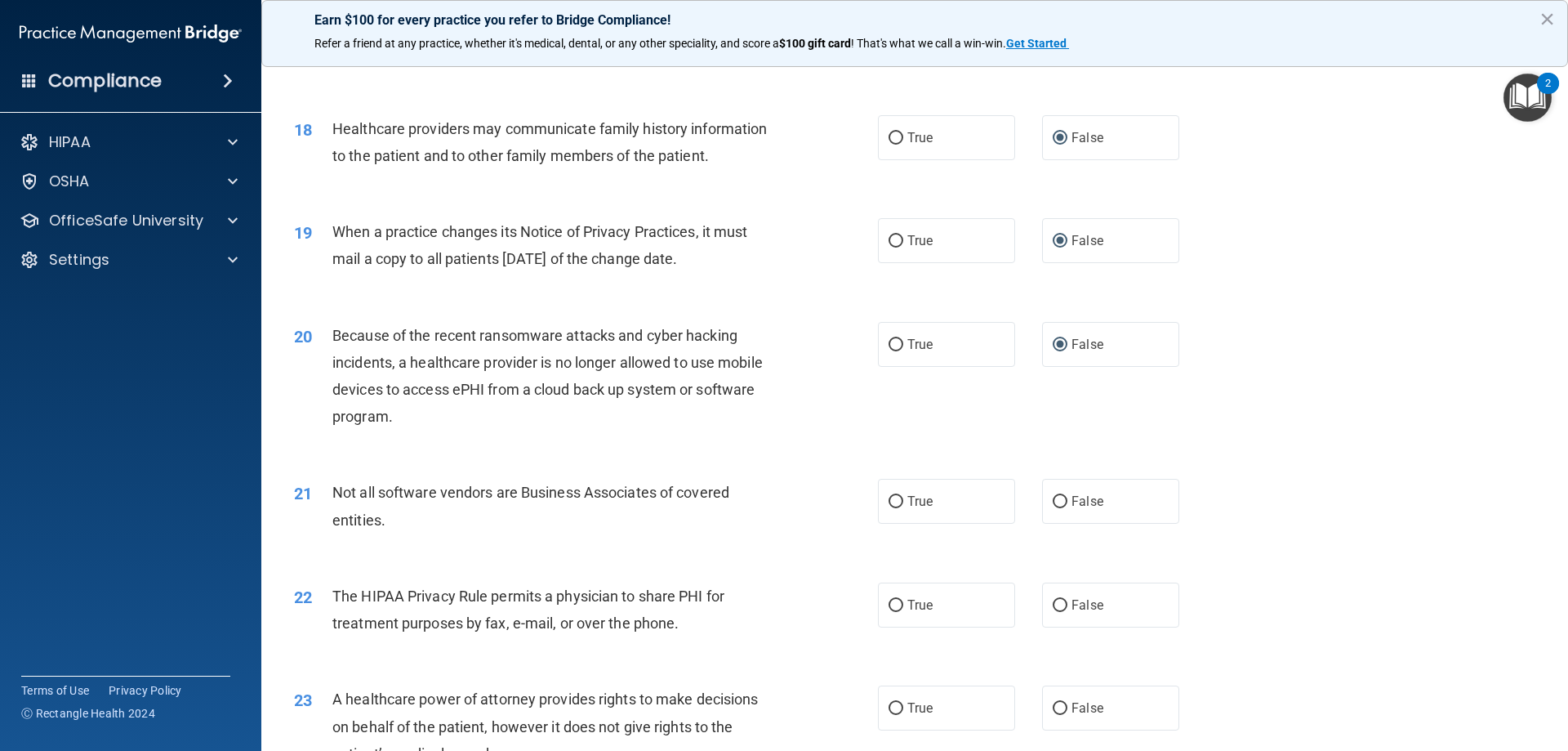
scroll to position [2124, 0]
click at [893, 501] on input "True" at bounding box center [896, 501] width 15 height 12
radio input "true"
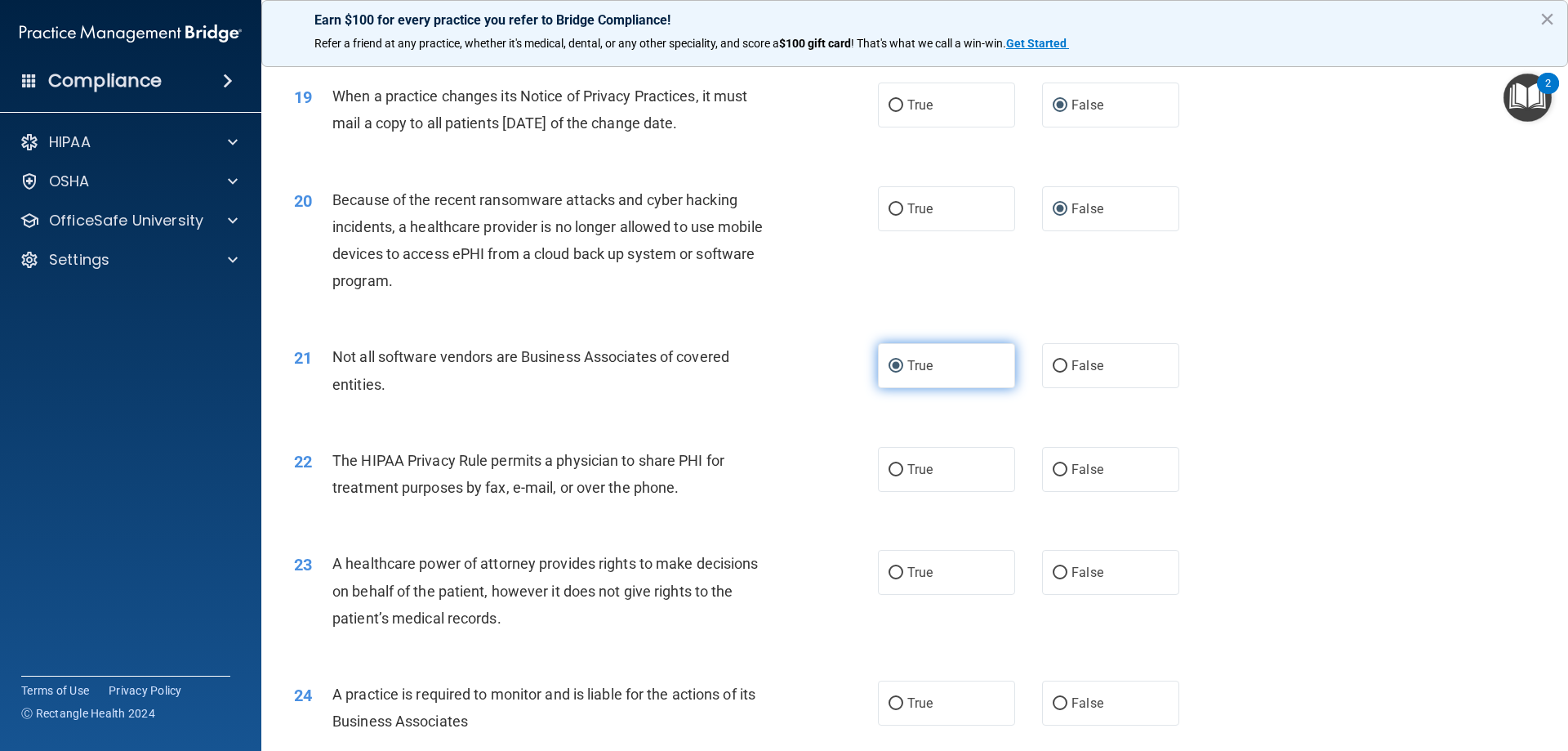
scroll to position [2287, 0]
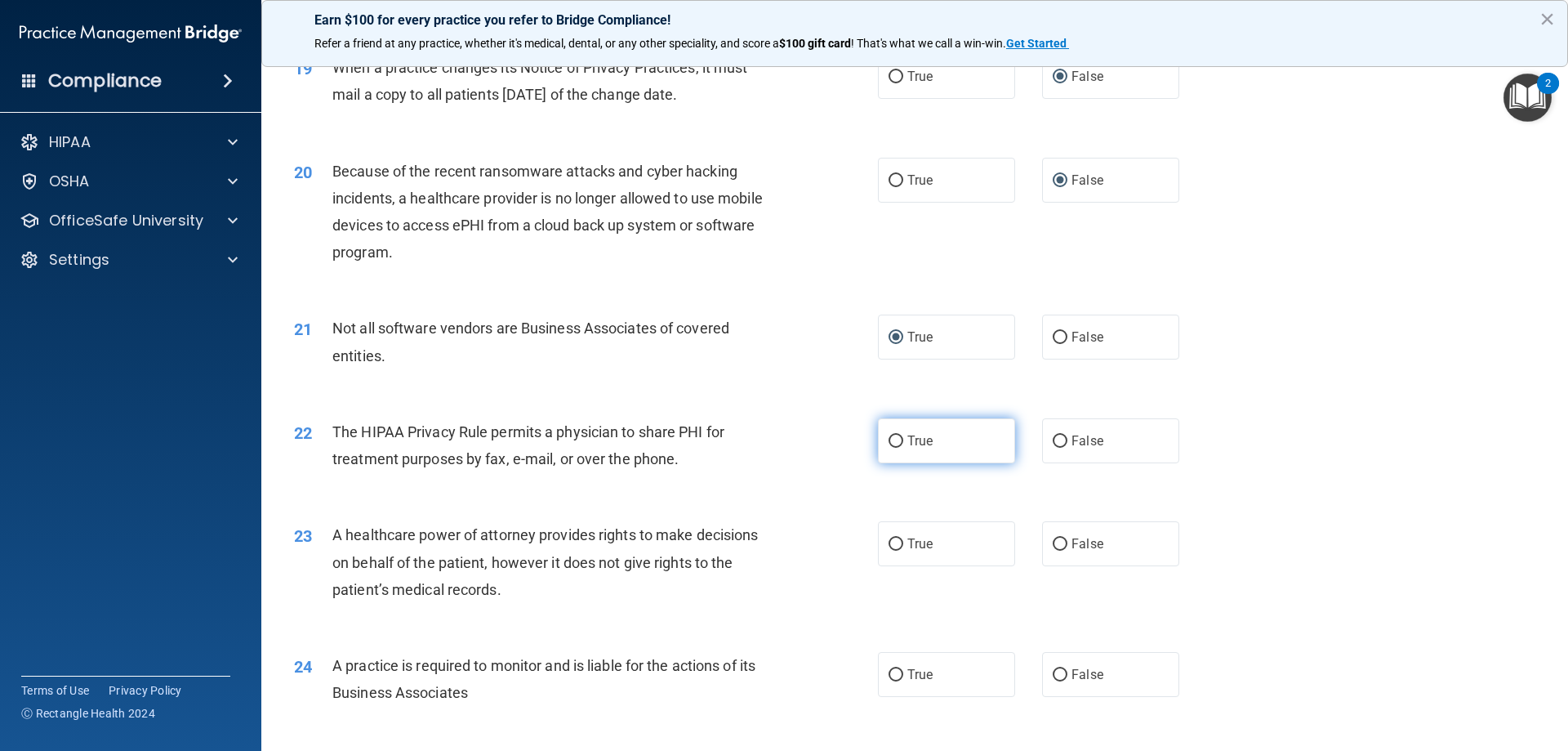
click at [892, 437] on input "True" at bounding box center [896, 441] width 15 height 12
radio input "true"
click at [1053, 540] on input "False" at bounding box center [1061, 544] width 15 height 12
radio input "true"
click at [1053, 676] on input "False" at bounding box center [1061, 675] width 15 height 12
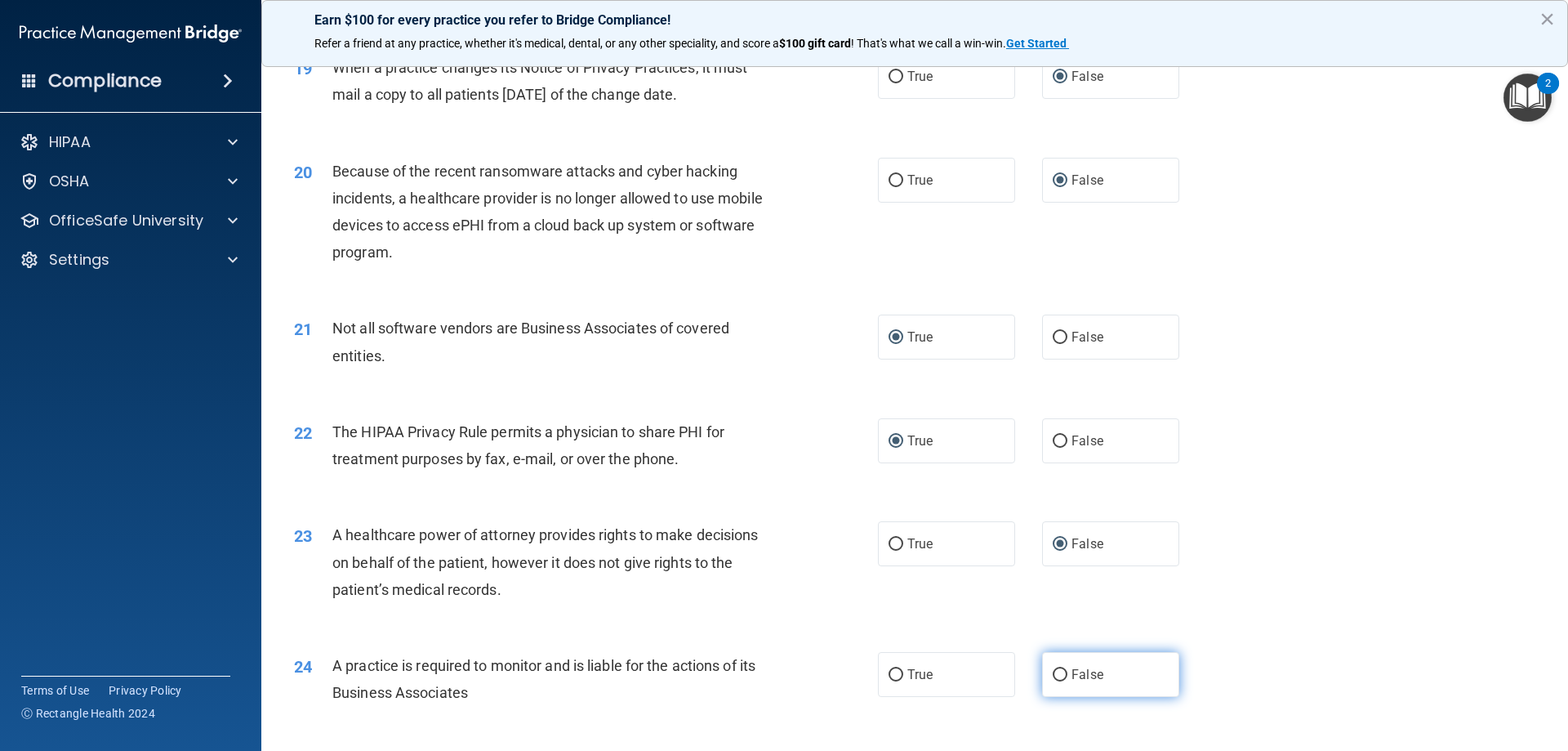
radio input "true"
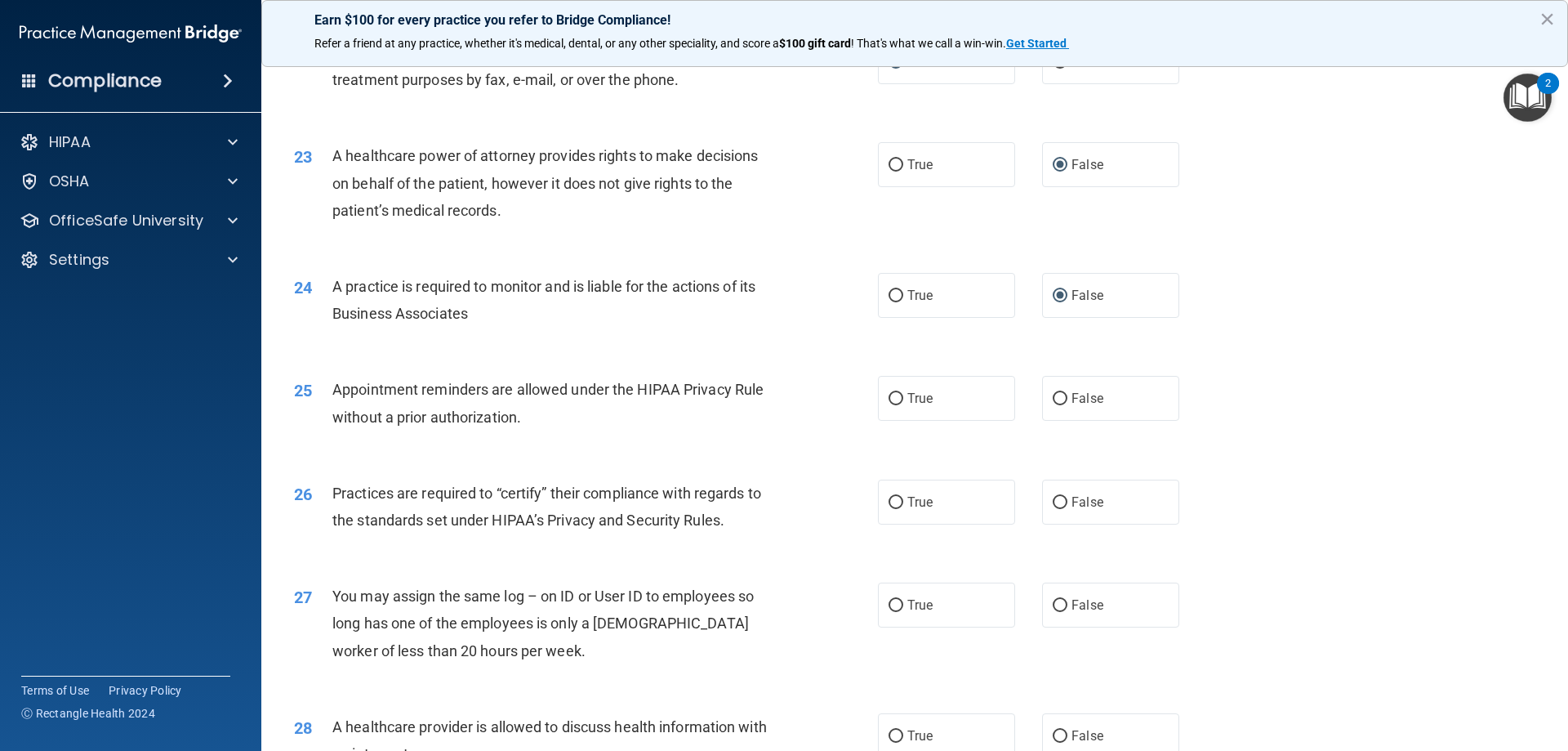
scroll to position [2696, 0]
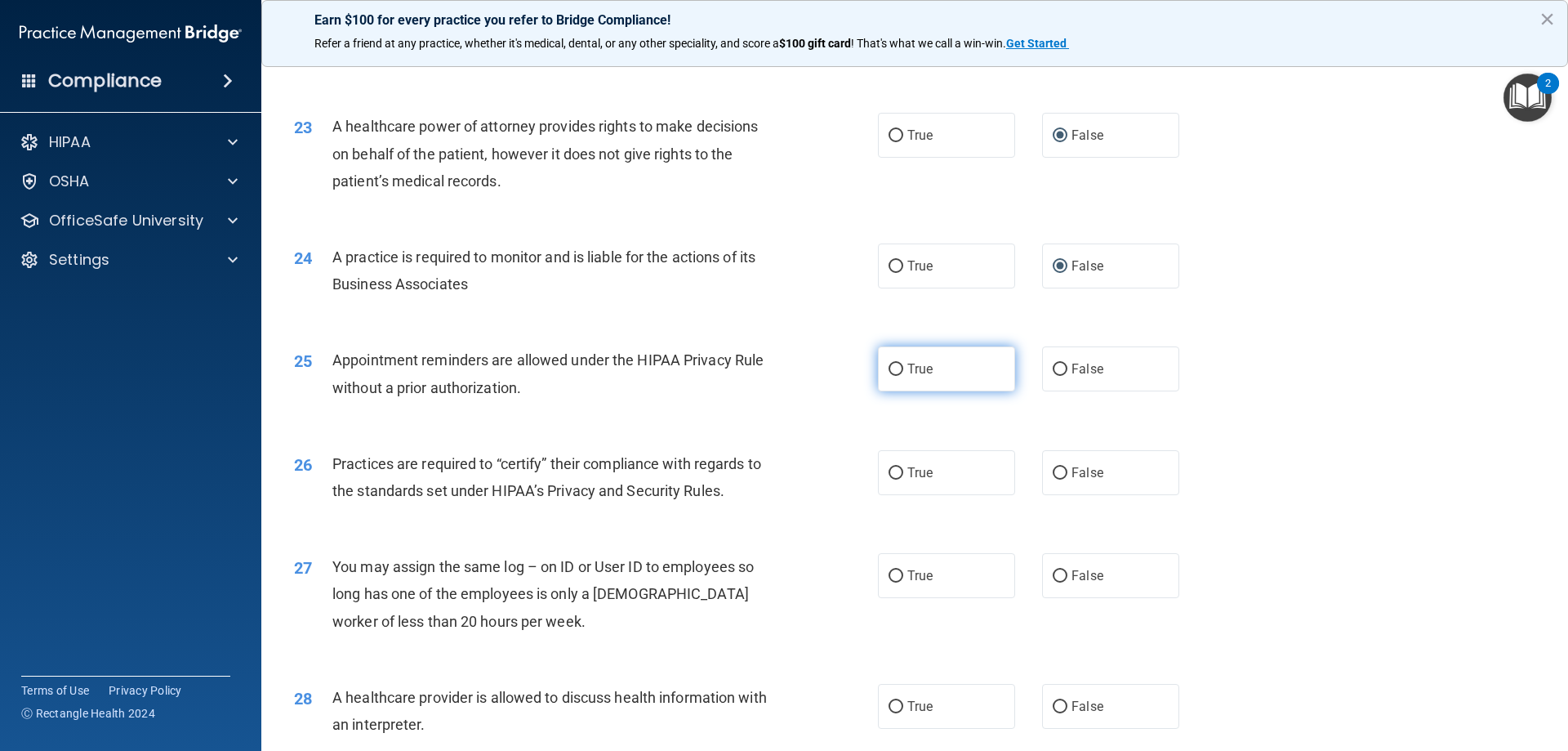
click at [890, 374] on input "True" at bounding box center [896, 369] width 15 height 12
radio input "true"
click at [1053, 469] on input "False" at bounding box center [1061, 472] width 15 height 12
radio input "true"
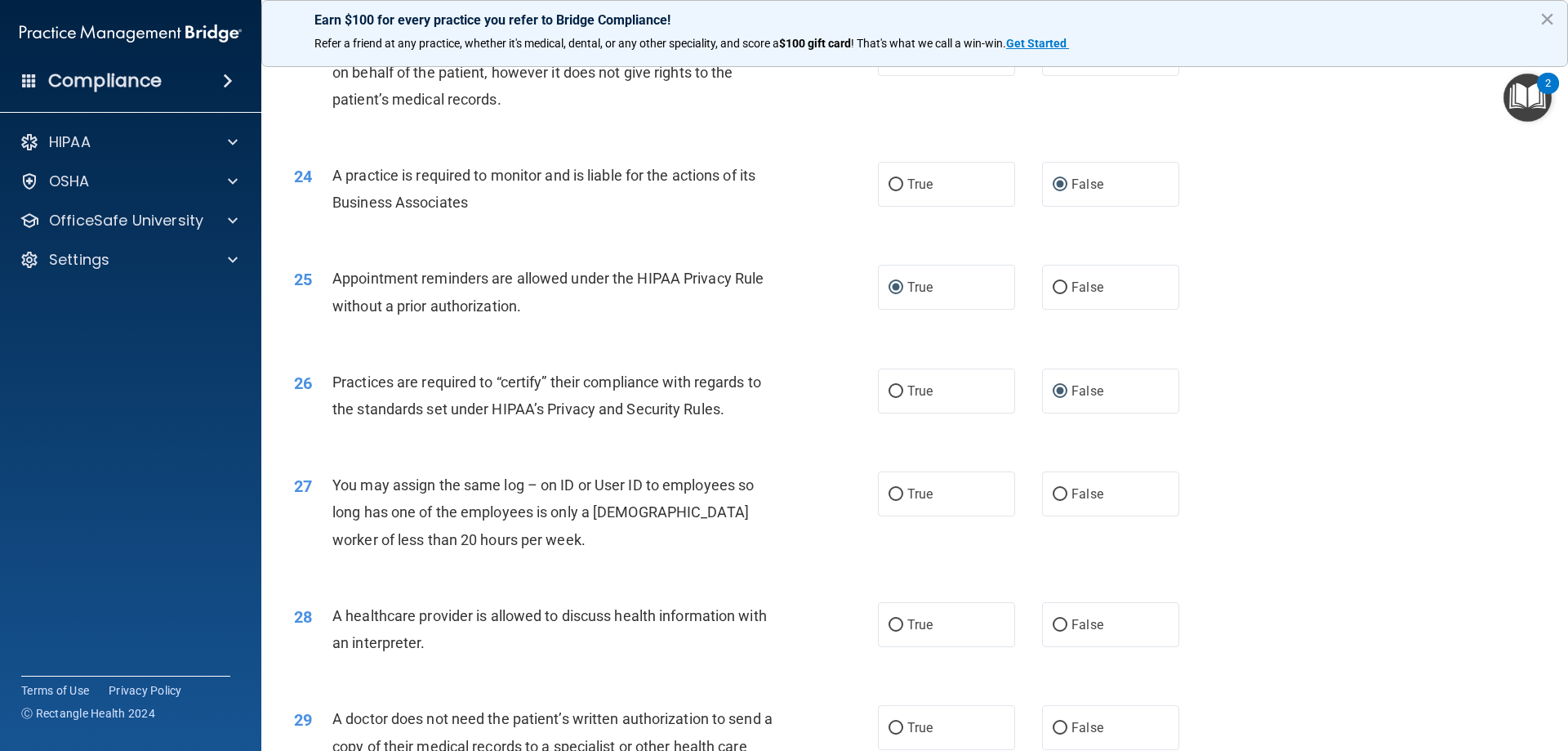
scroll to position [2860, 0]
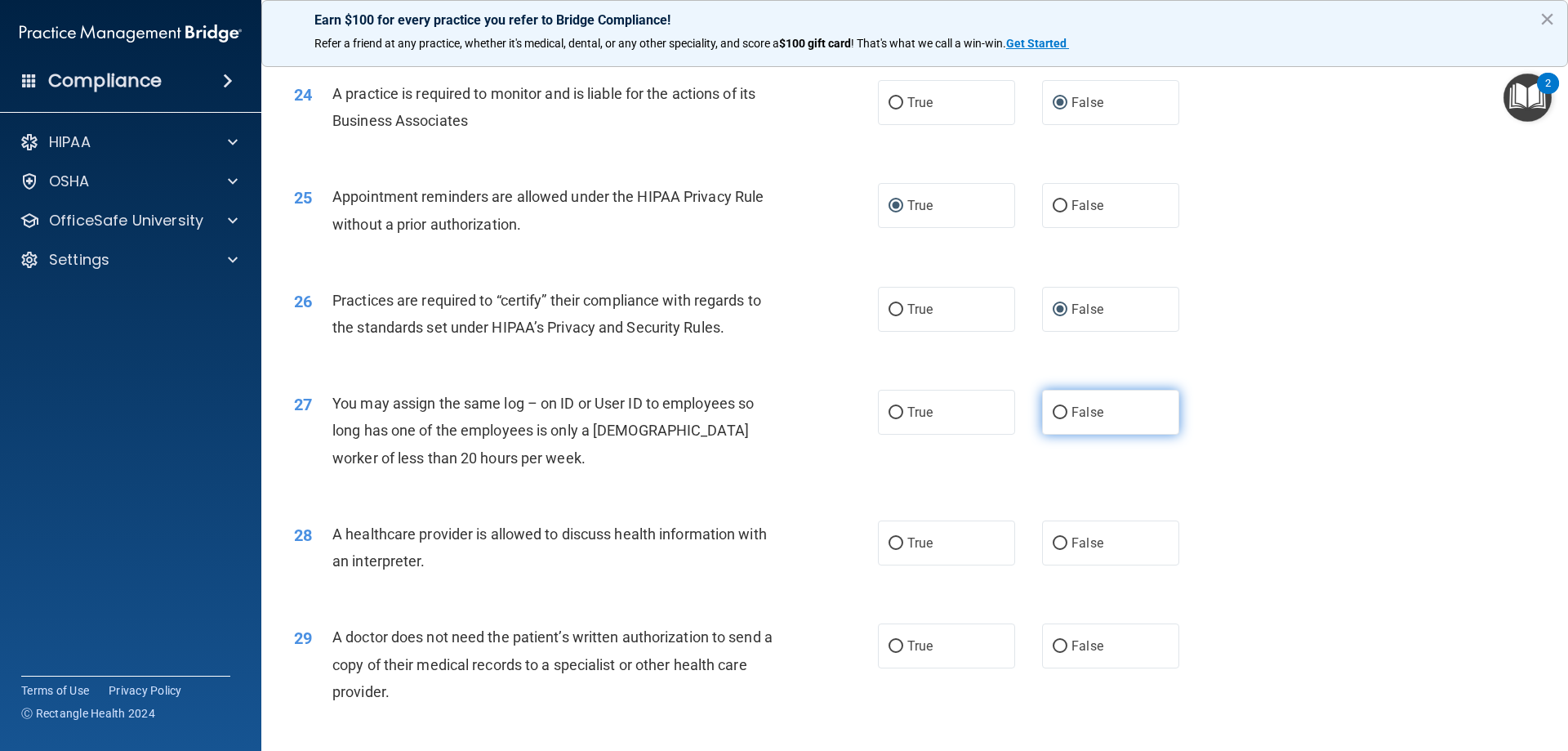
click at [1057, 411] on input "False" at bounding box center [1061, 413] width 15 height 12
radio input "true"
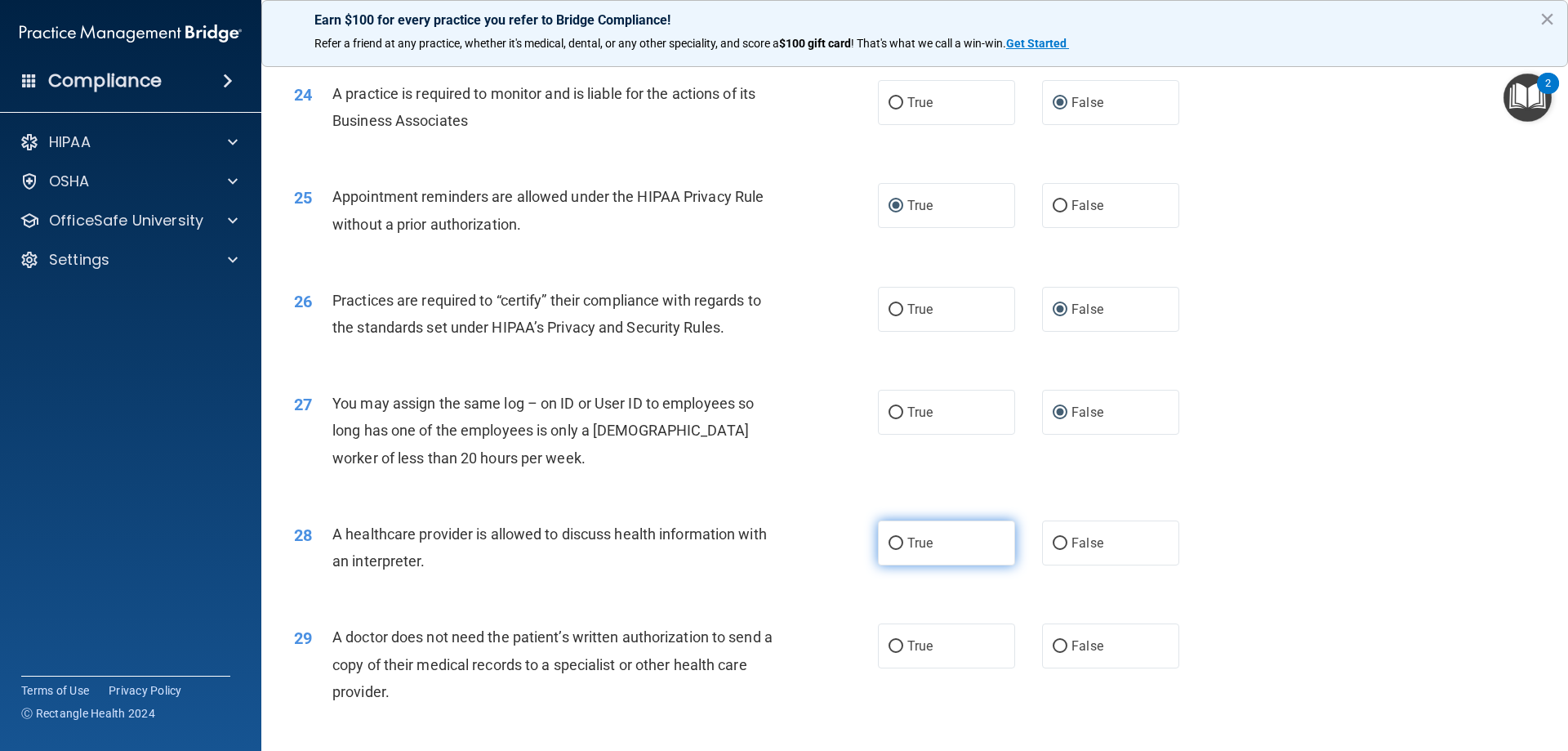
click at [889, 540] on input "True" at bounding box center [896, 543] width 15 height 12
radio input "true"
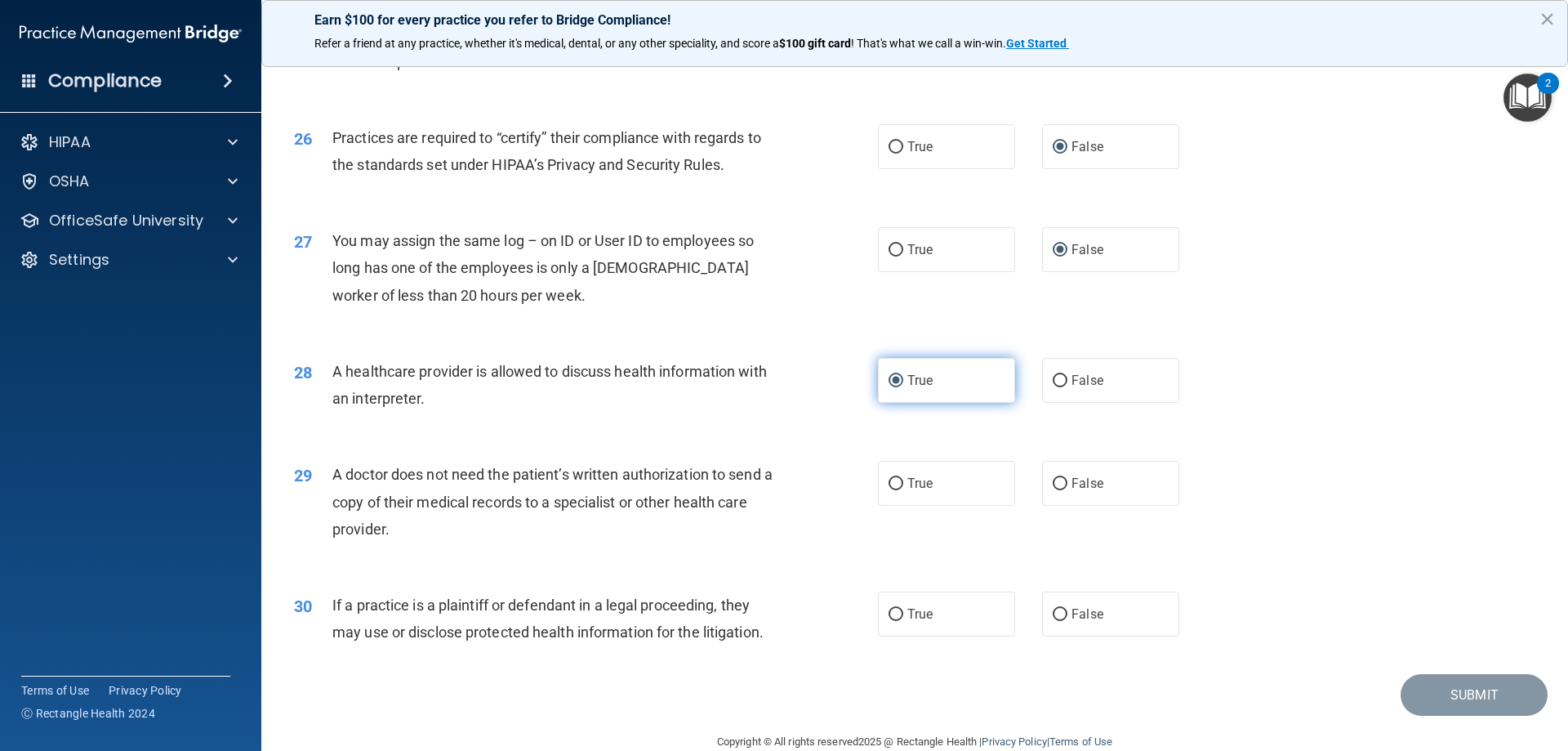
scroll to position [3052, 0]
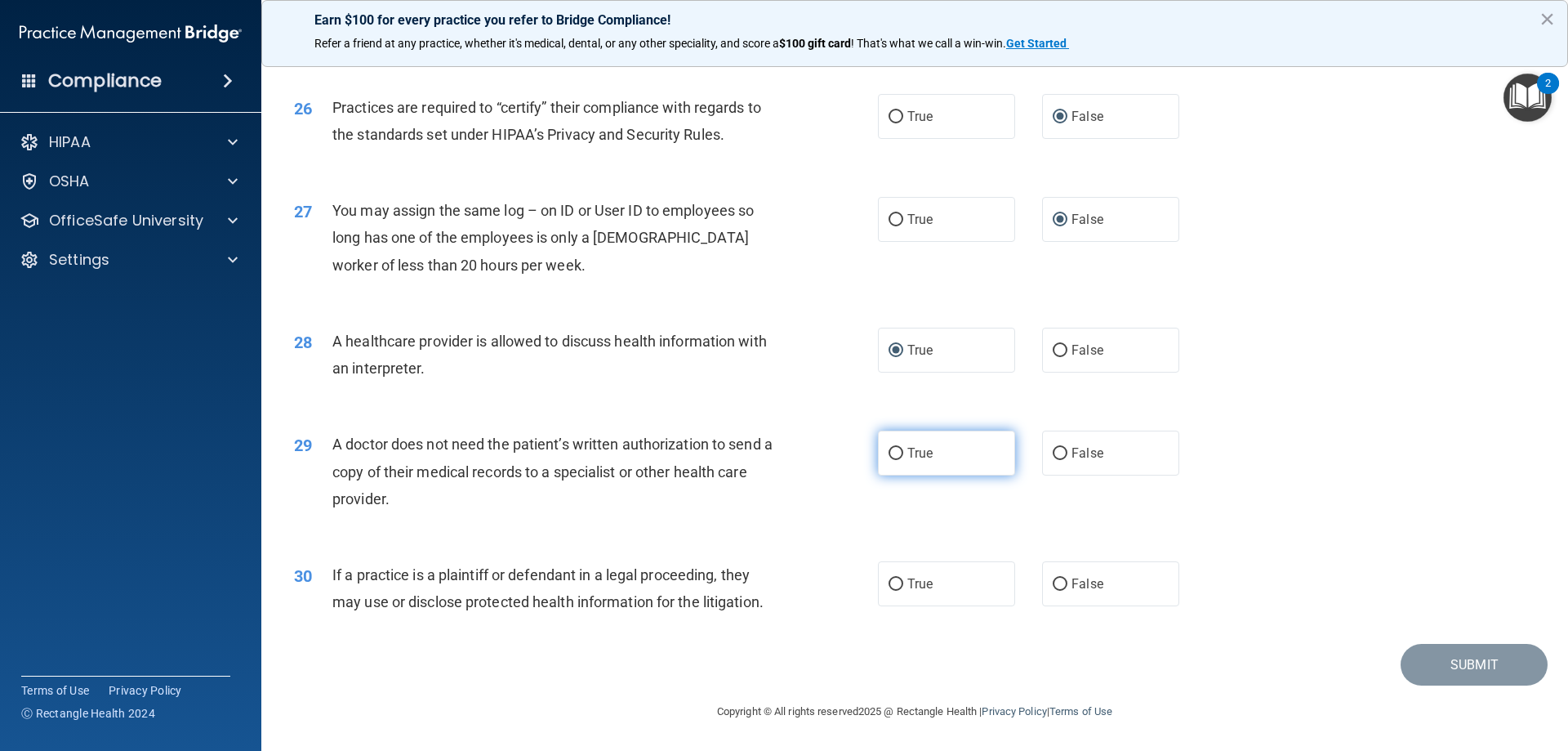
click at [900, 452] on label "True" at bounding box center [946, 452] width 137 height 45
click at [900, 452] on input "True" at bounding box center [896, 453] width 15 height 12
radio input "true"
click at [897, 582] on input "True" at bounding box center [896, 584] width 15 height 12
radio input "true"
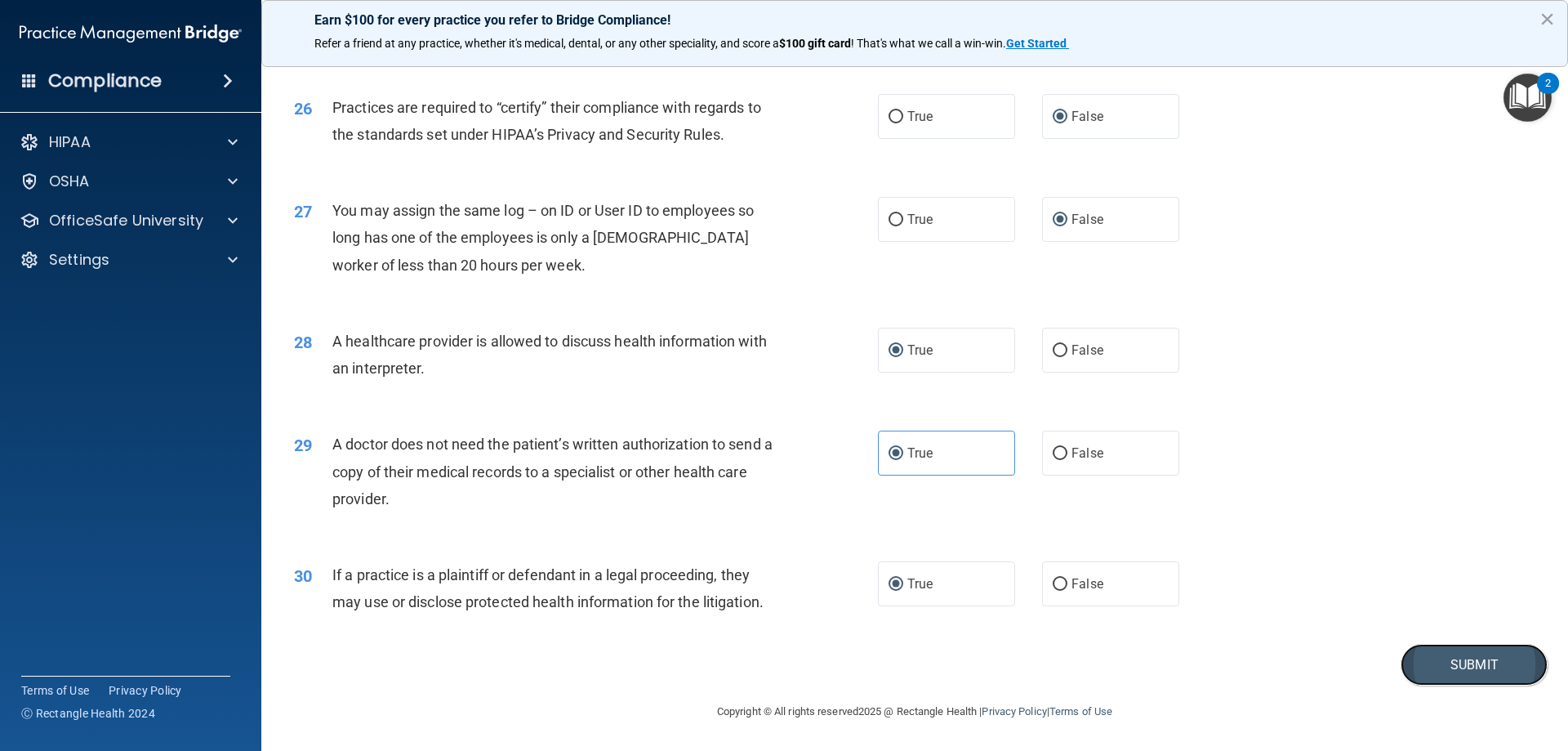
click at [1476, 672] on button "Submit" at bounding box center [1474, 664] width 147 height 41
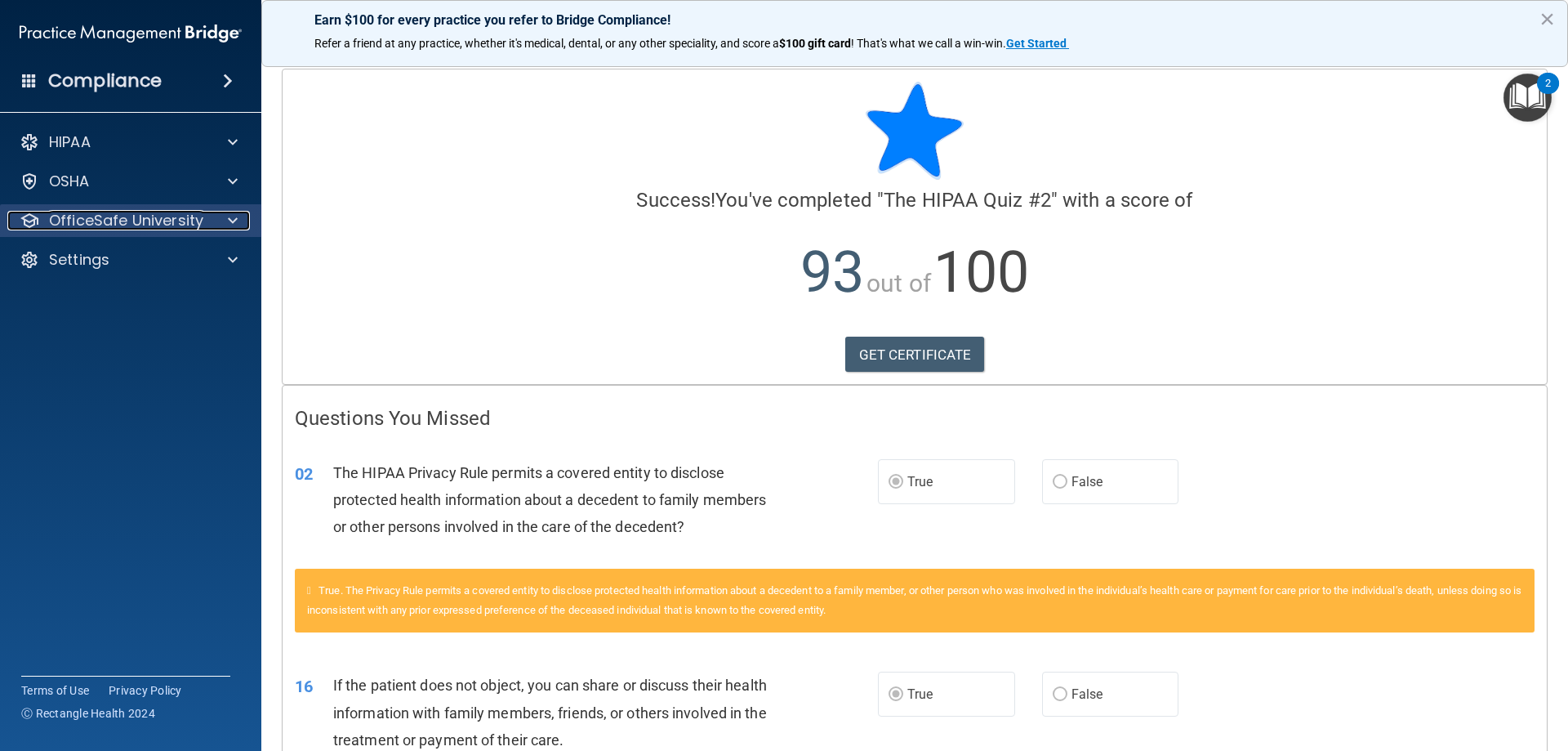
click at [76, 215] on p "OfficeSafe University" at bounding box center [126, 220] width 154 height 19
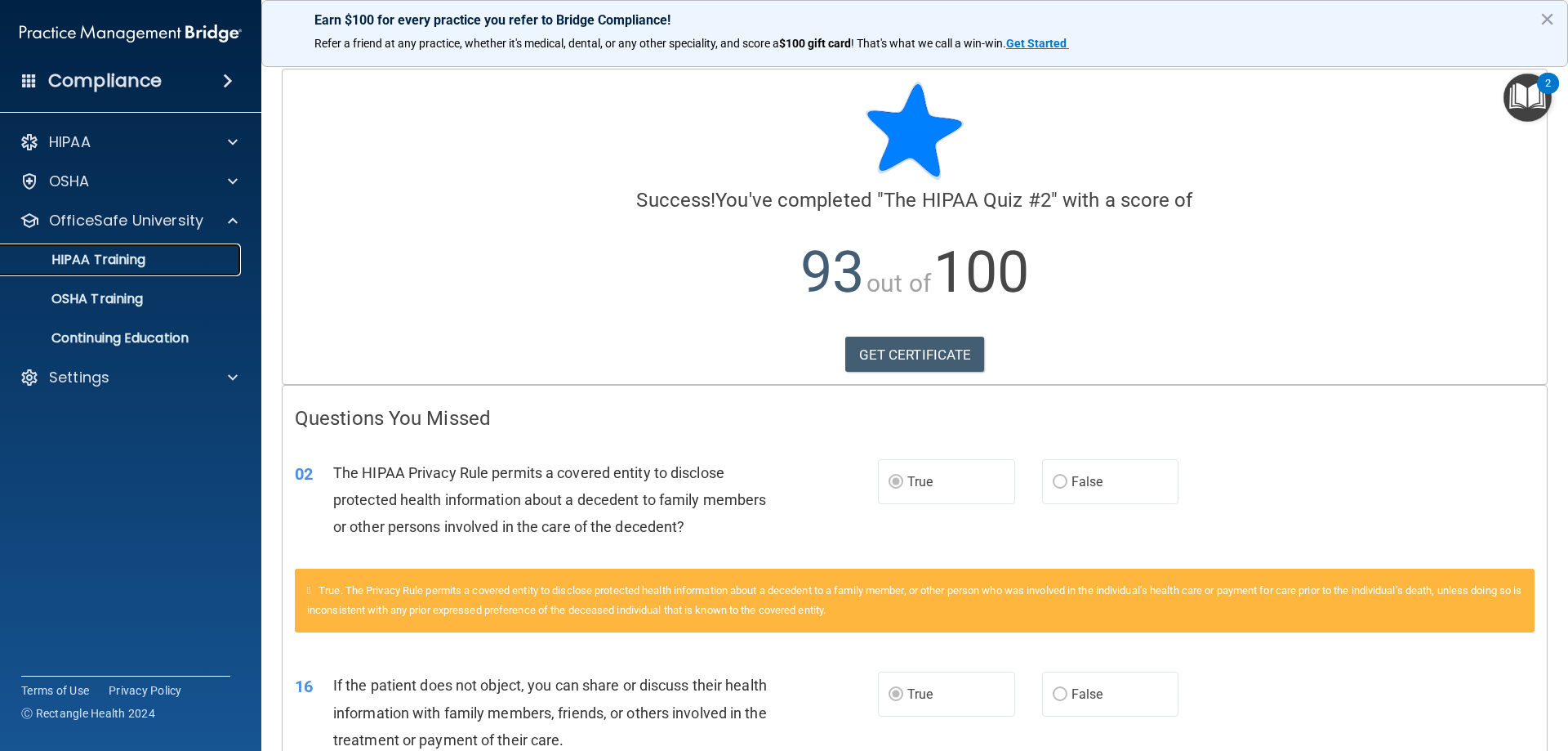
click at [85, 267] on p "HIPAA Training" at bounding box center [78, 260] width 135 height 17
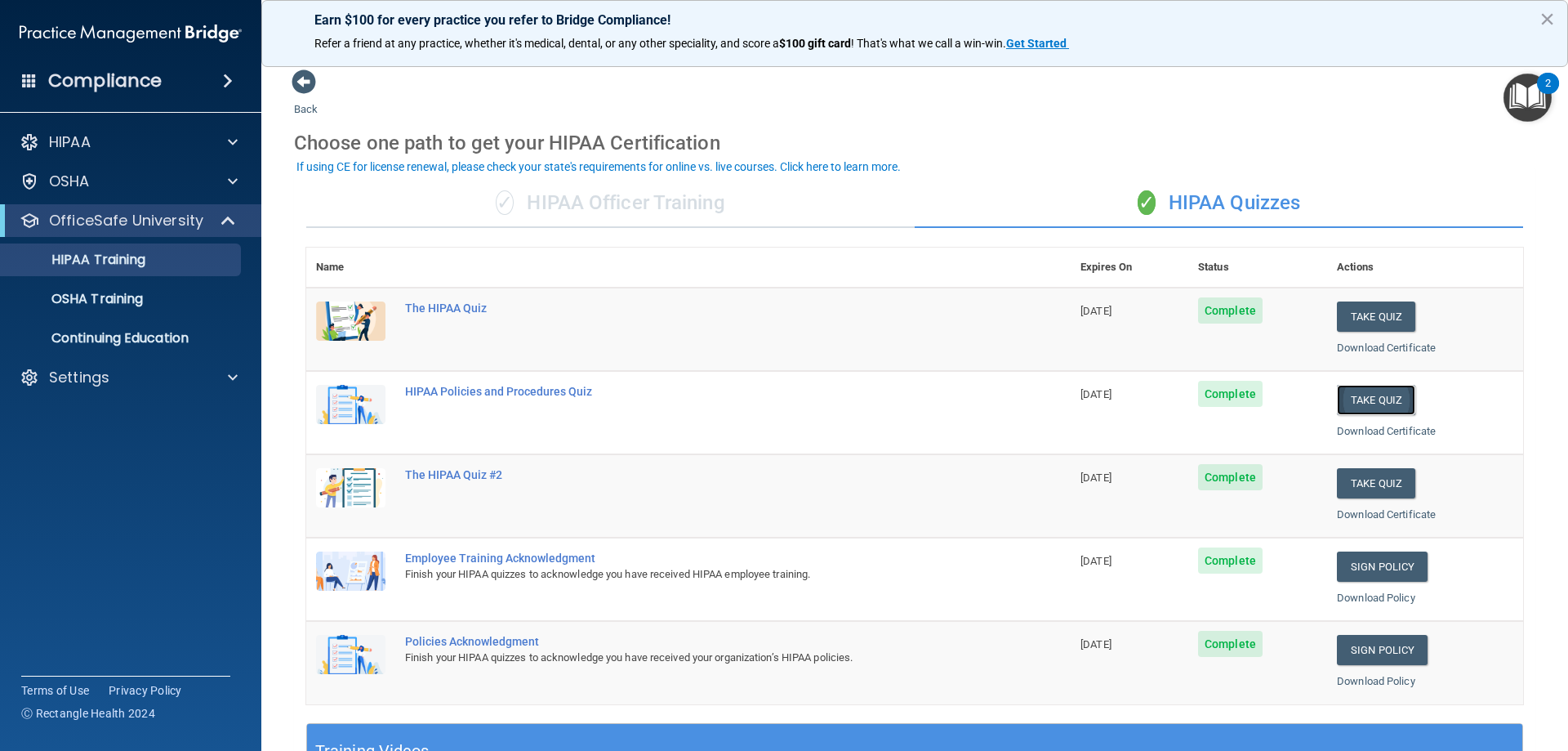
click at [1371, 398] on button "Take Quiz" at bounding box center [1376, 400] width 78 height 30
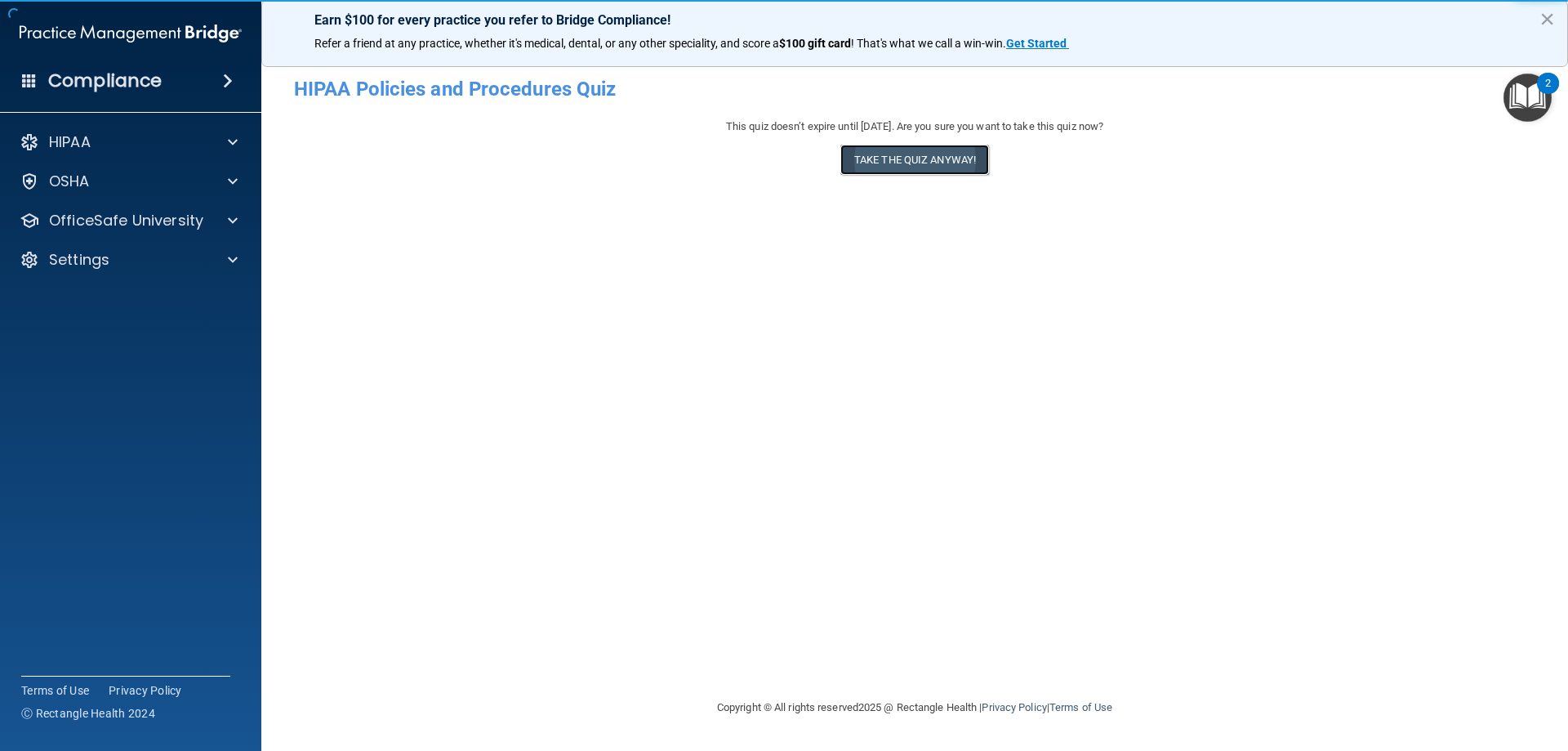
click at [912, 161] on button "Take the quiz anyway!" at bounding box center [915, 159] width 149 height 30
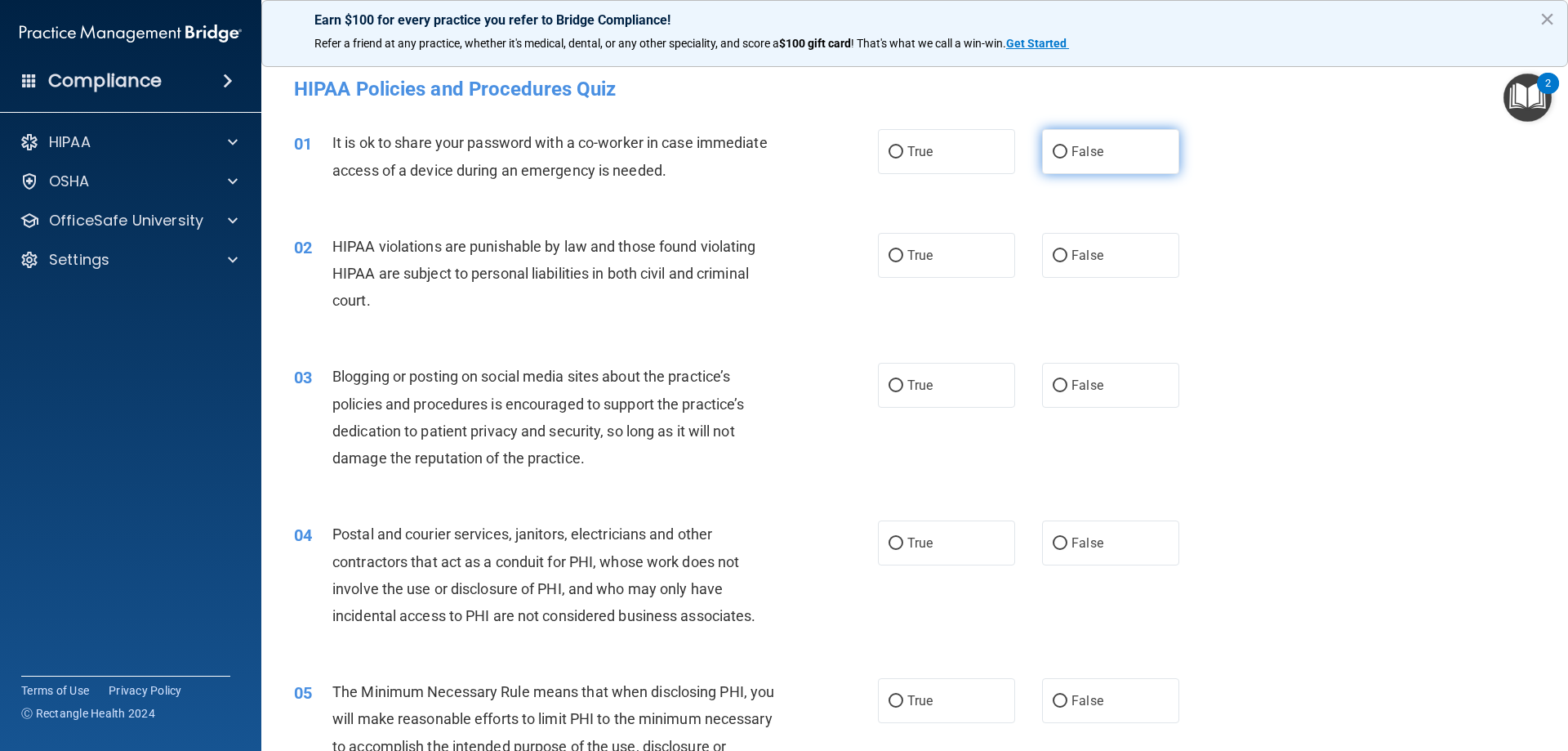
click at [1053, 152] on input "False" at bounding box center [1061, 152] width 15 height 12
radio input "true"
click at [892, 246] on label "True" at bounding box center [946, 255] width 137 height 45
click at [892, 250] on input "True" at bounding box center [896, 256] width 15 height 12
radio input "true"
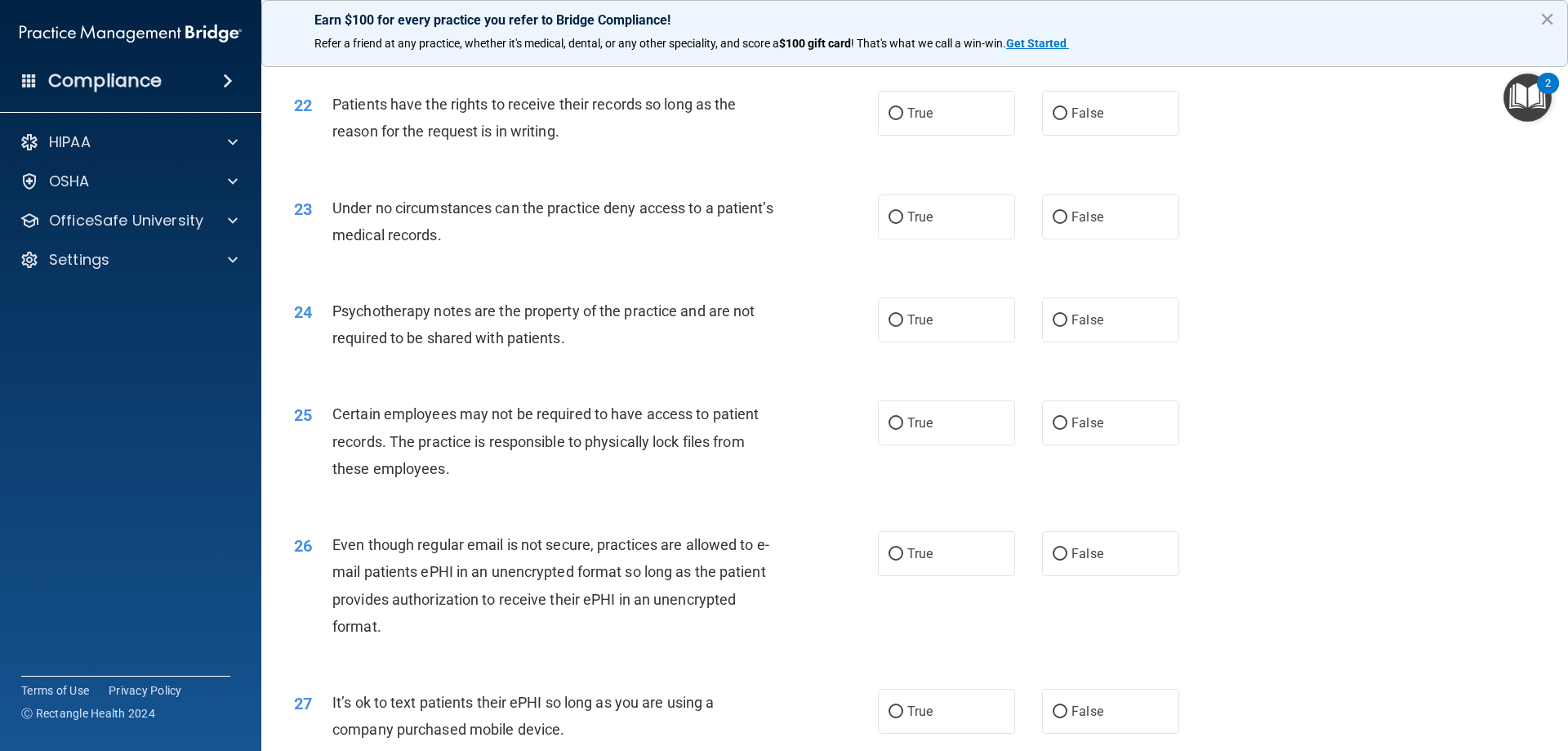
scroll to position [3350, 0]
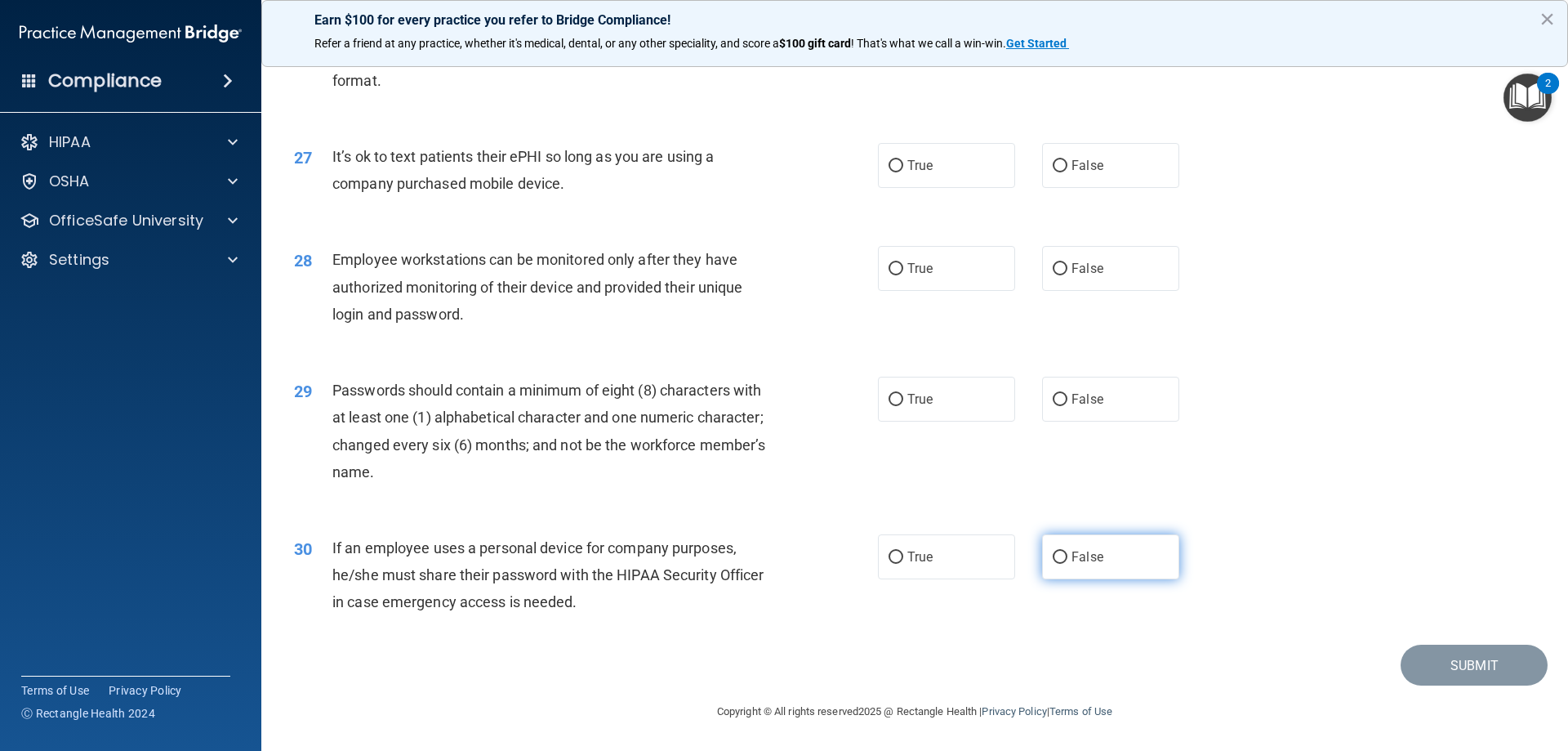
click at [1053, 563] on input "False" at bounding box center [1061, 557] width 15 height 12
radio input "true"
click at [895, 395] on input "True" at bounding box center [896, 399] width 15 height 12
radio input "true"
click at [1055, 271] on input "False" at bounding box center [1061, 268] width 15 height 12
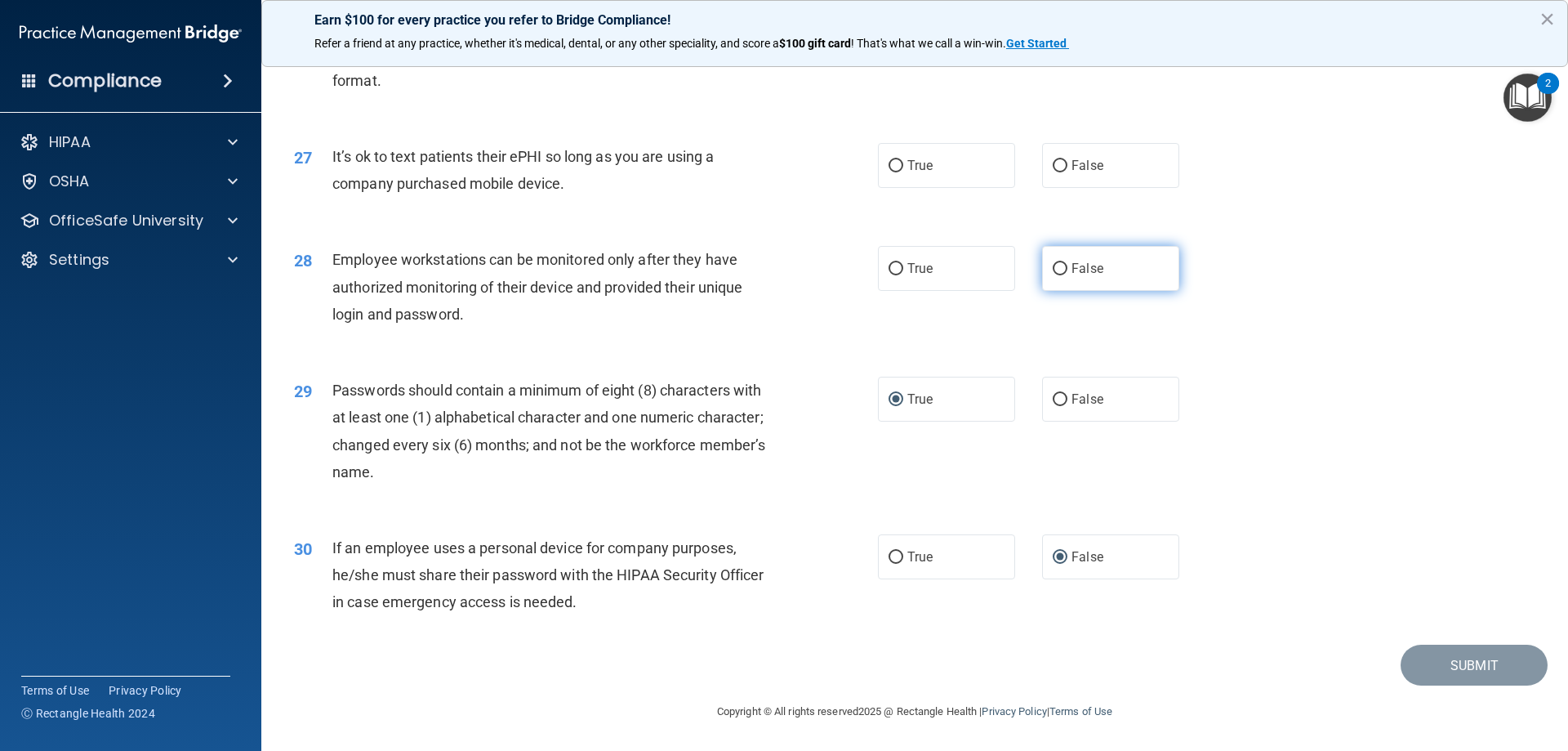
radio input "true"
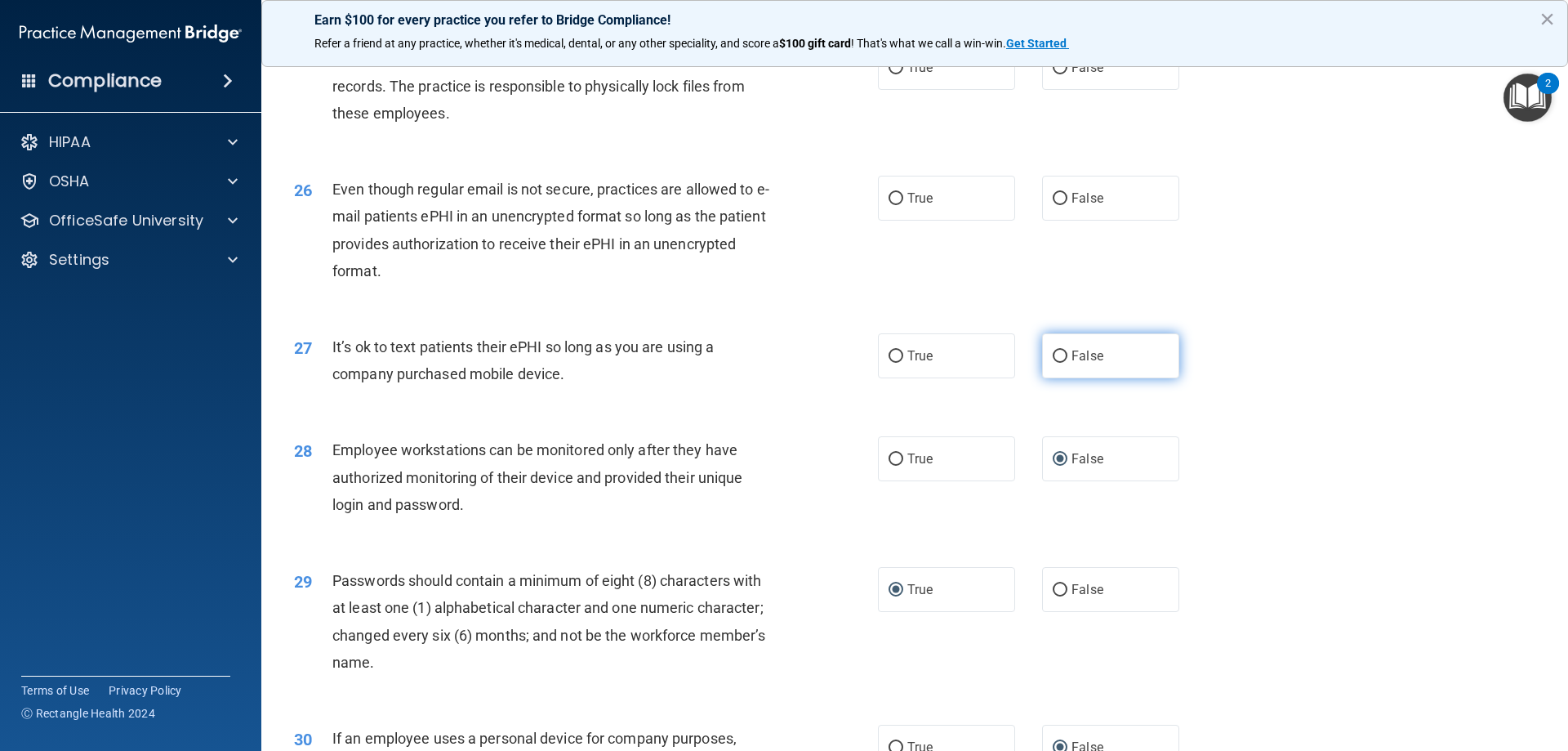
scroll to position [3104, 0]
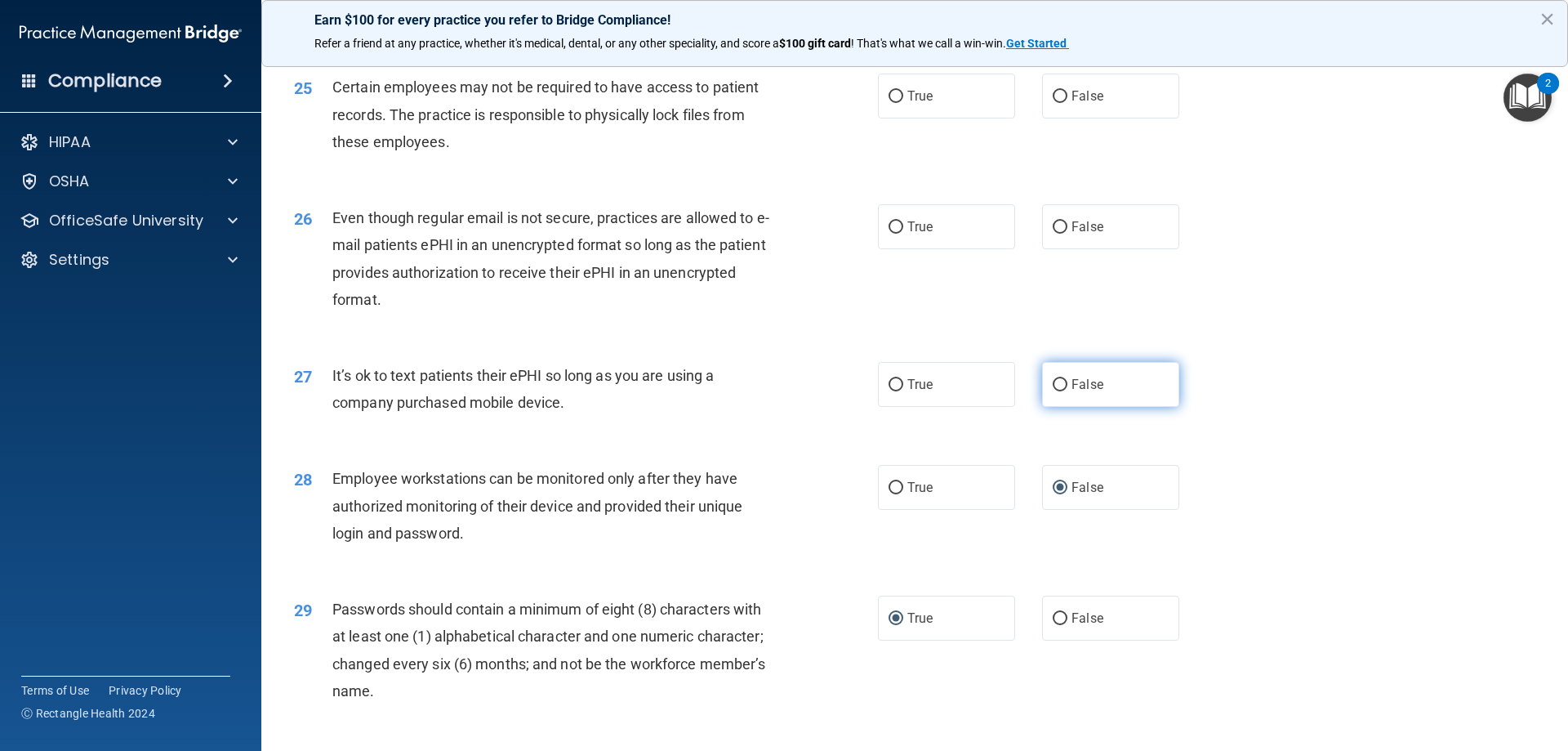
click at [1053, 392] on input "False" at bounding box center [1061, 384] width 15 height 12
radio input "true"
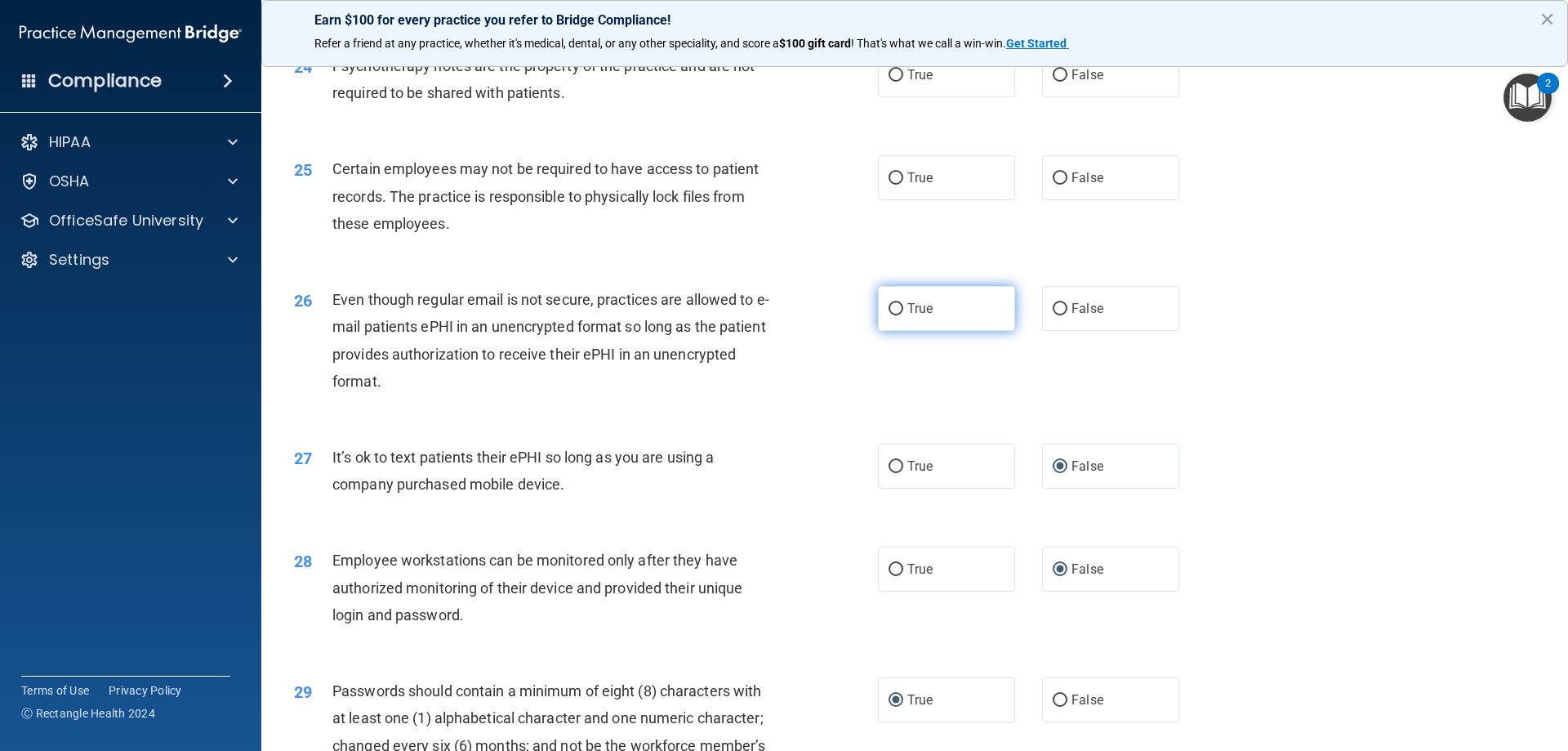
click at [894, 315] on input "True" at bounding box center [896, 309] width 15 height 12
radio input "true"
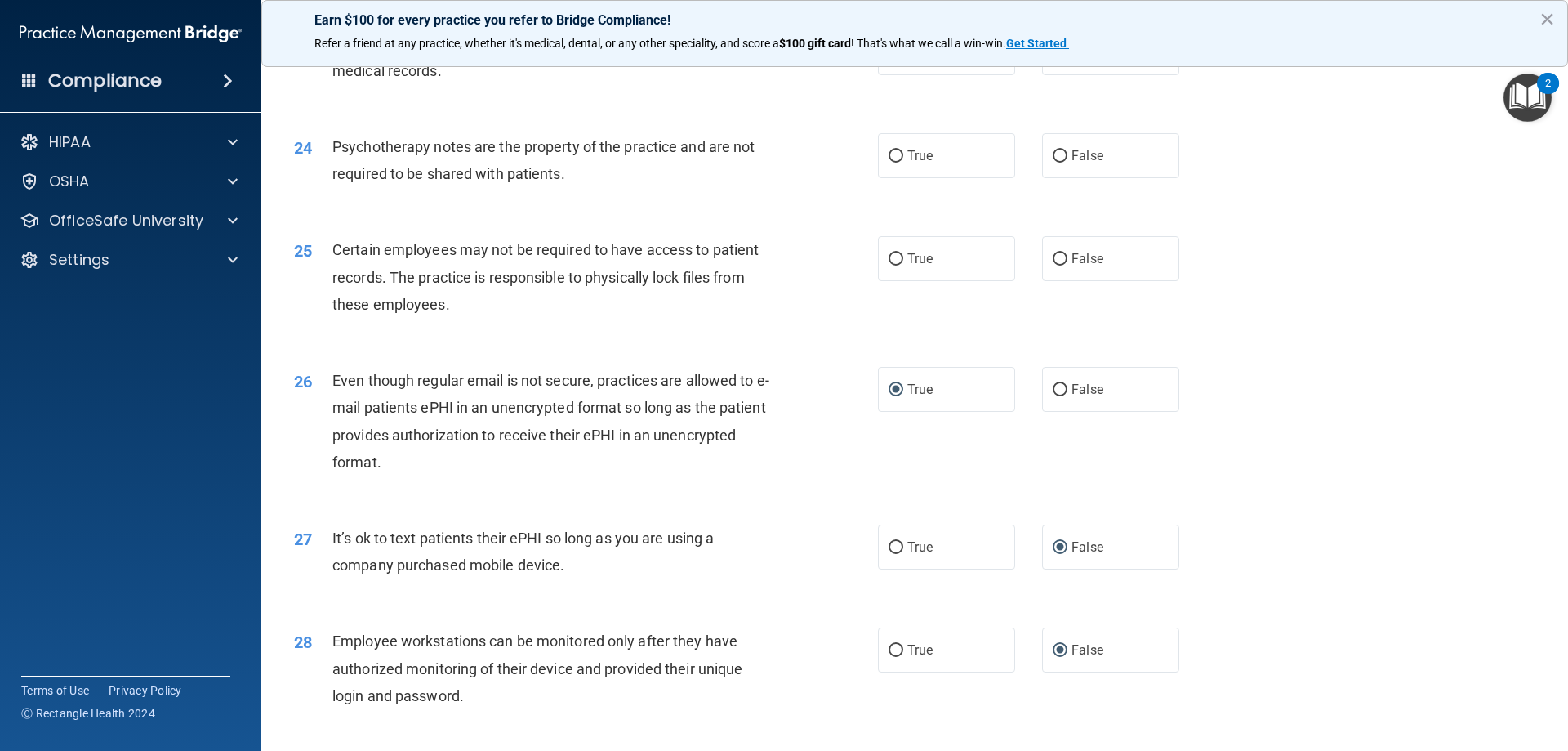
scroll to position [2941, 0]
click at [889, 267] on input "True" at bounding box center [896, 259] width 15 height 12
radio input "true"
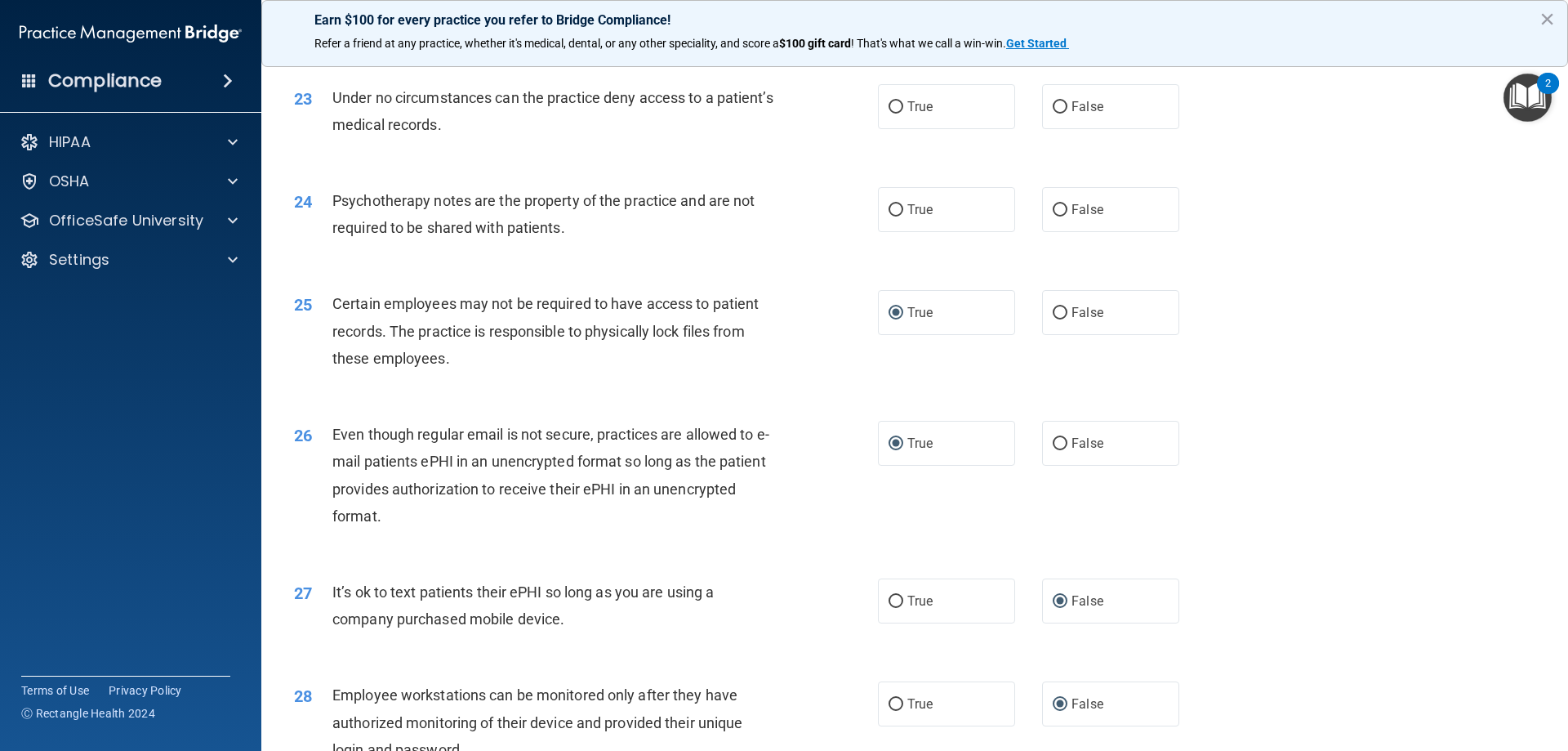
scroll to position [2778, 0]
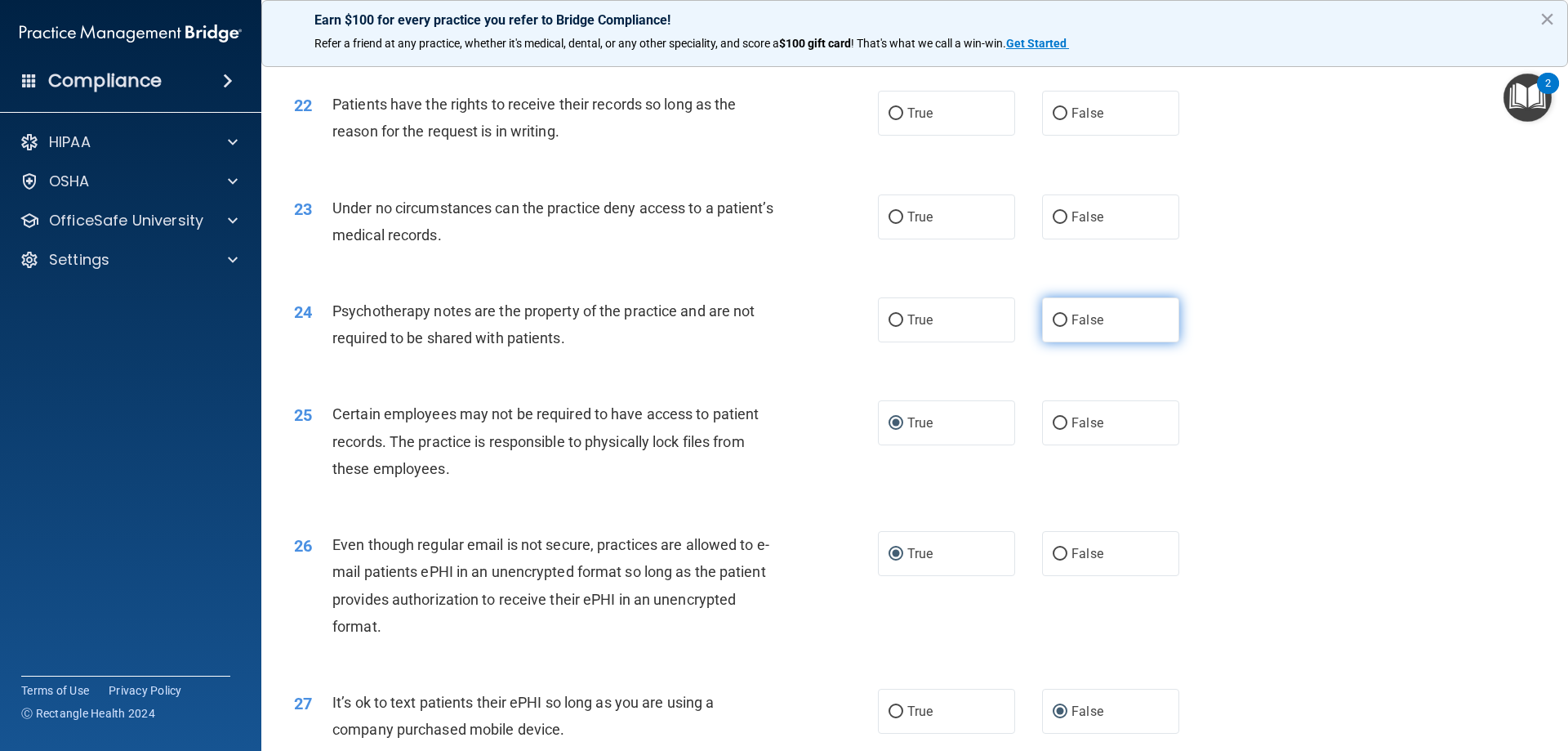
click at [1053, 326] on input "False" at bounding box center [1061, 320] width 15 height 12
radio input "true"
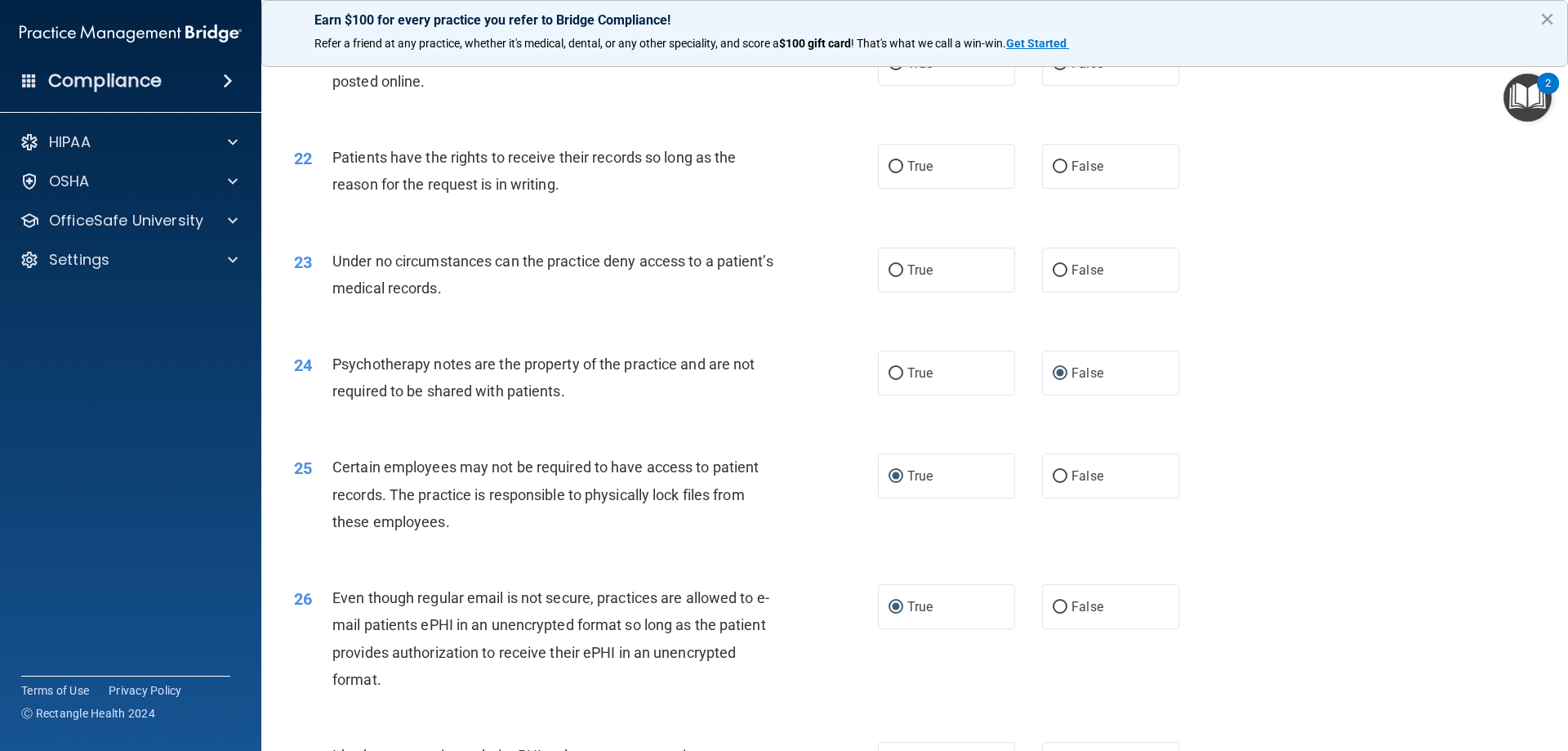
scroll to position [2696, 0]
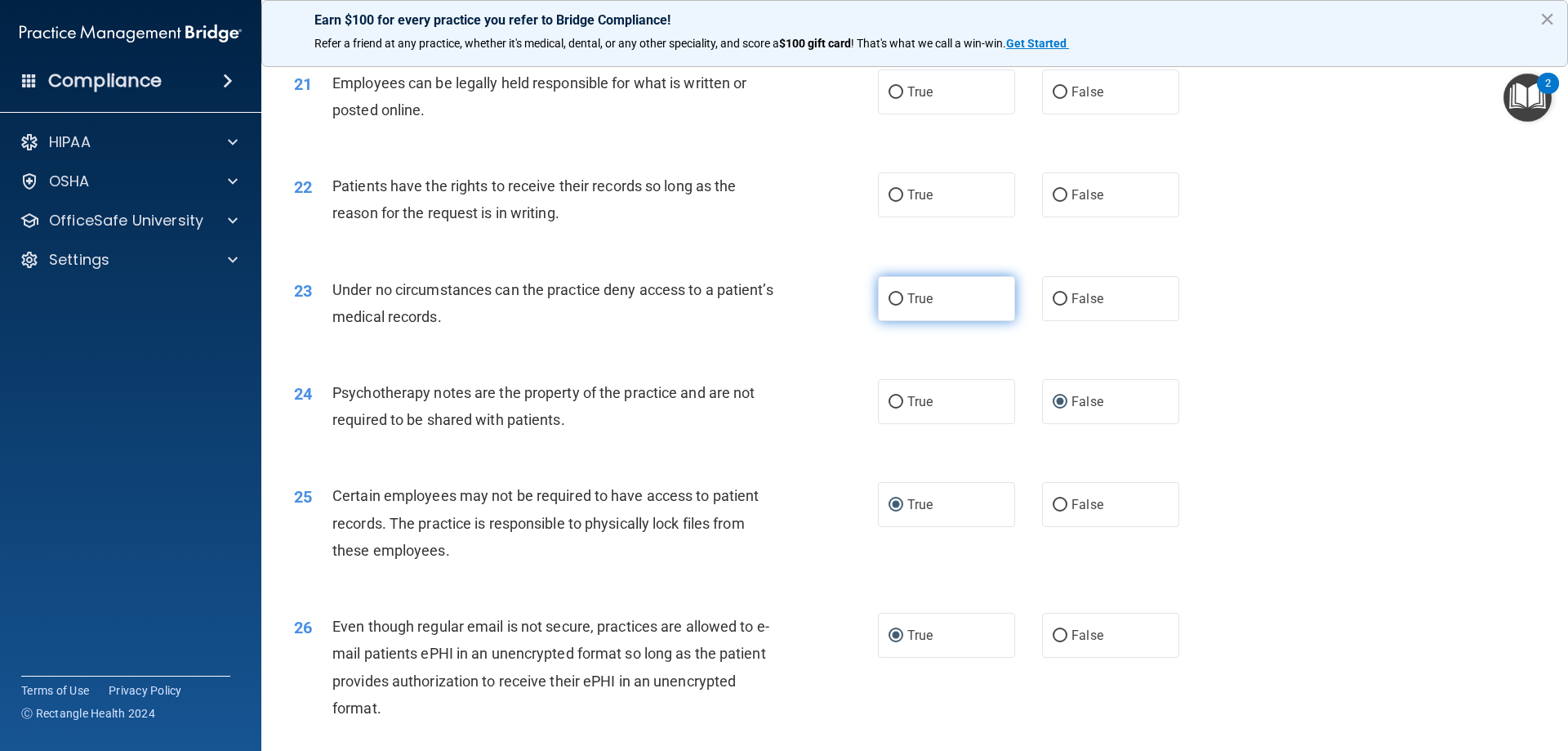
click at [889, 305] on input "True" at bounding box center [896, 299] width 15 height 12
radio input "true"
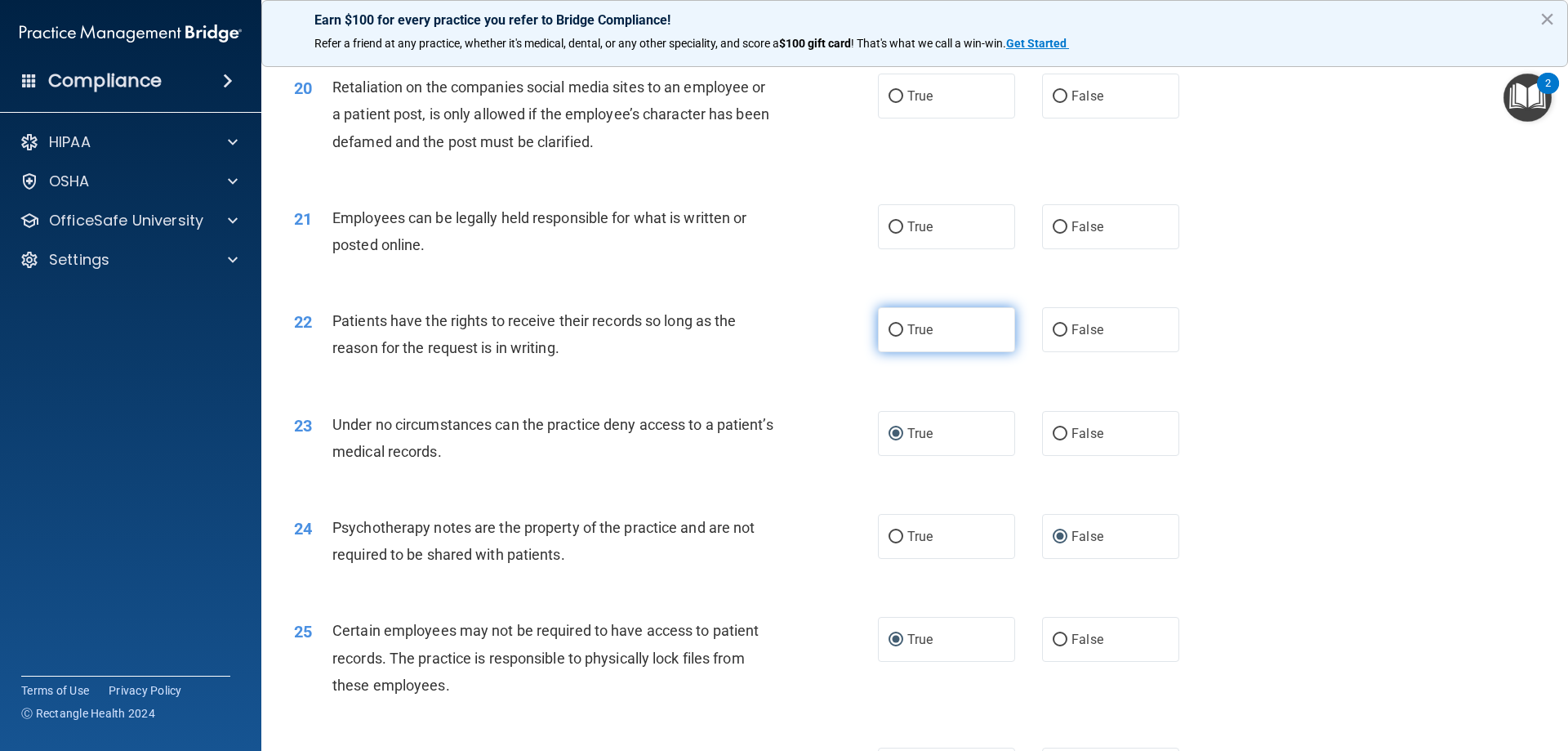
scroll to position [2532, 0]
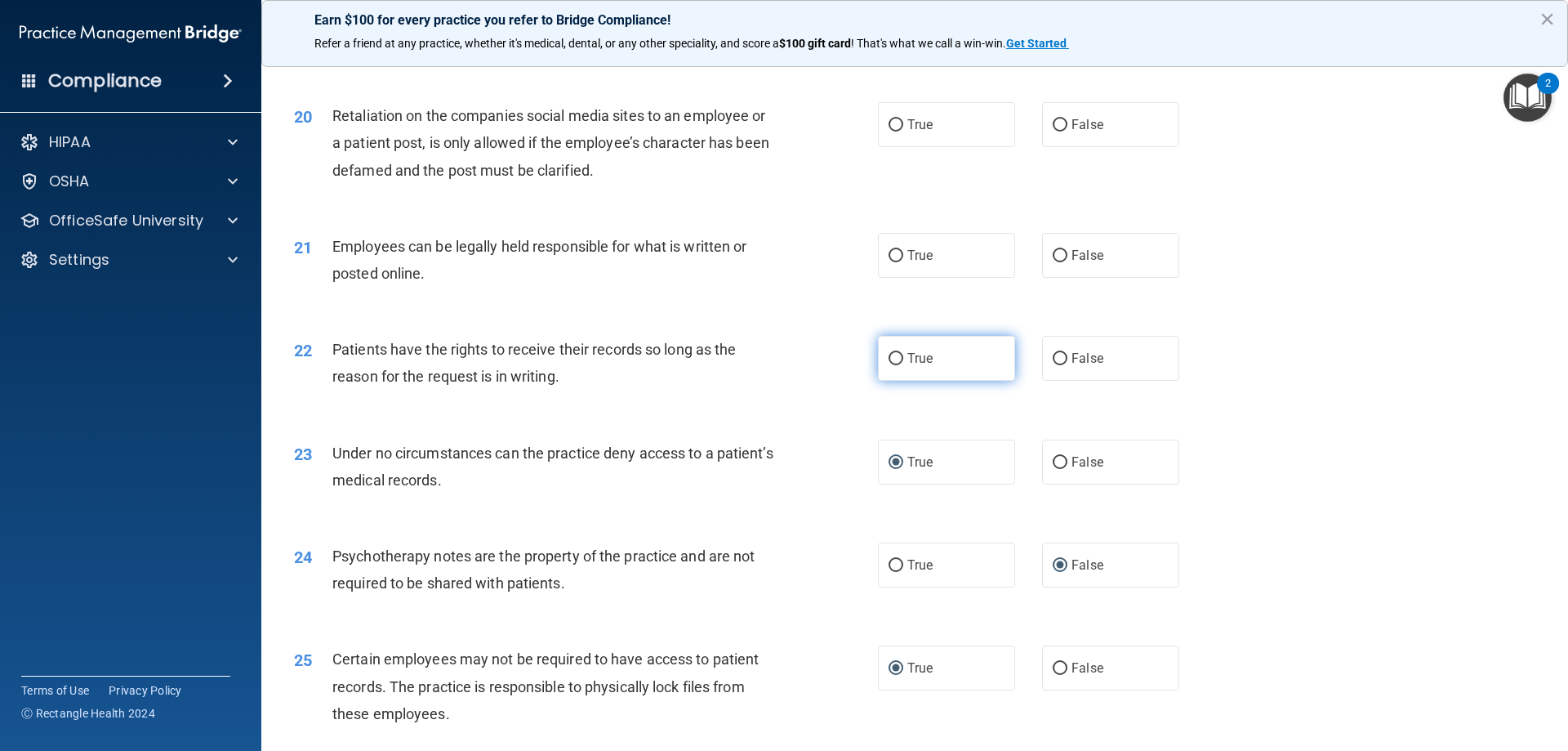
click at [897, 365] on input "True" at bounding box center [896, 358] width 15 height 12
radio input "true"
click at [892, 262] on input "True" at bounding box center [896, 256] width 15 height 12
radio input "true"
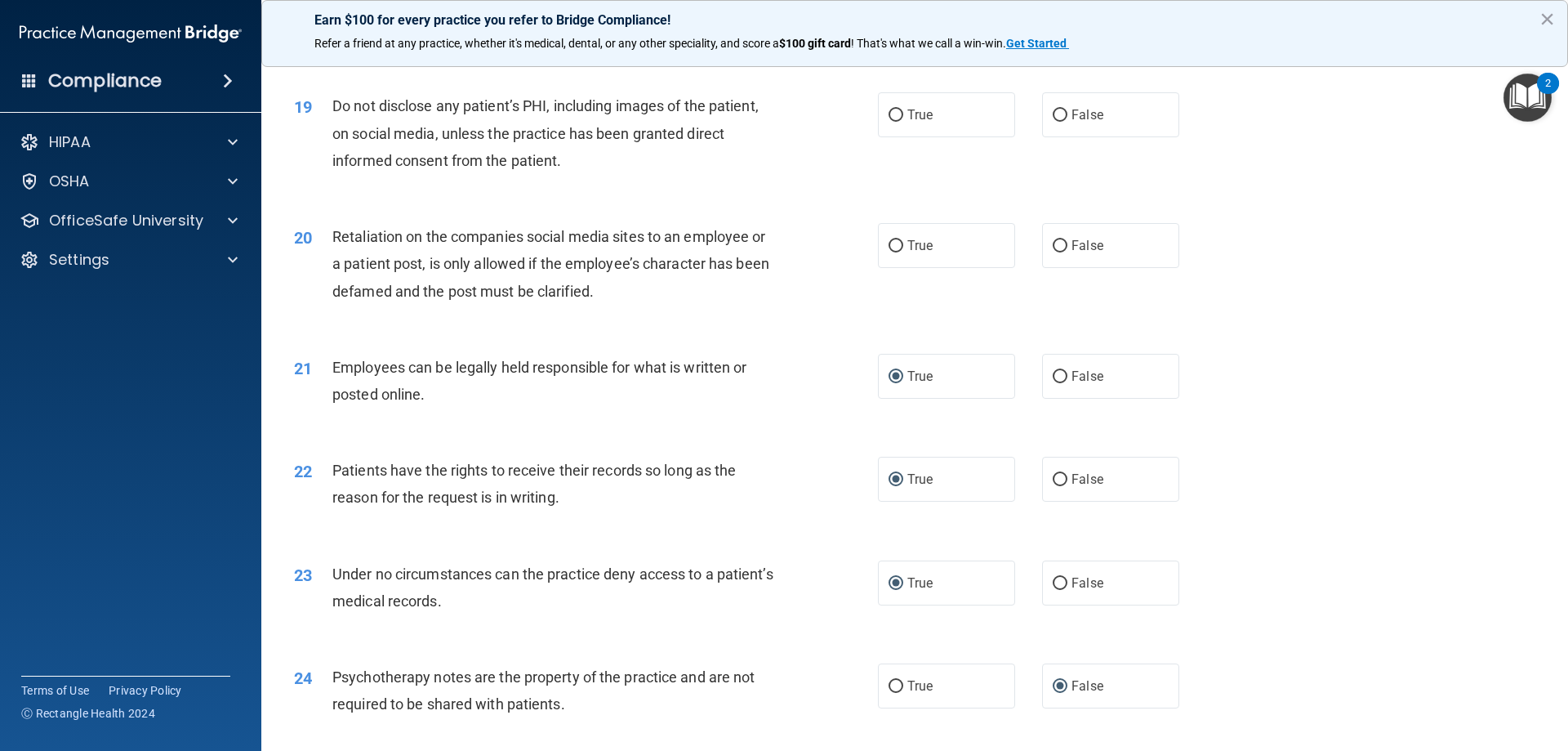
scroll to position [2369, 0]
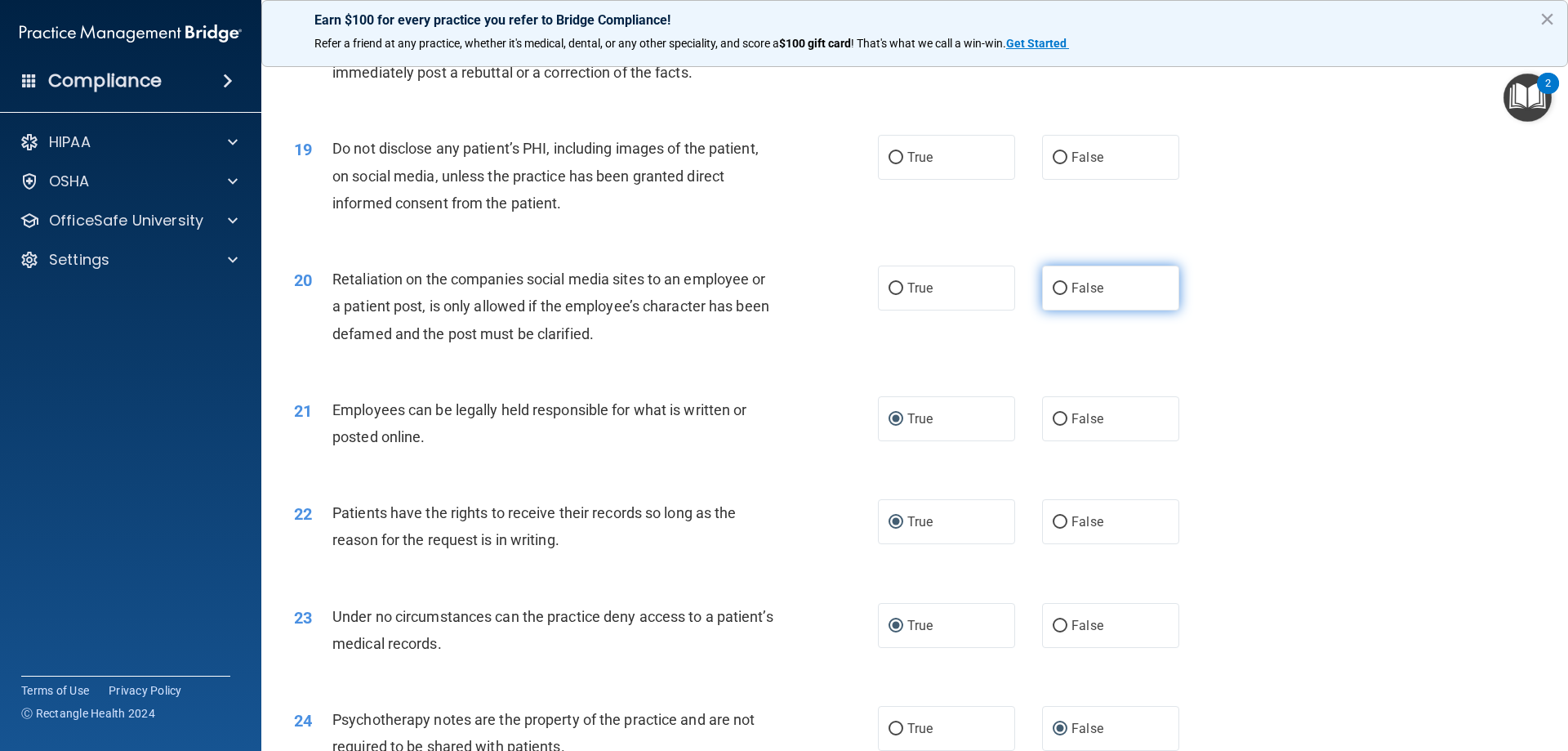
click at [1053, 295] on input "False" at bounding box center [1061, 289] width 15 height 12
radio input "true"
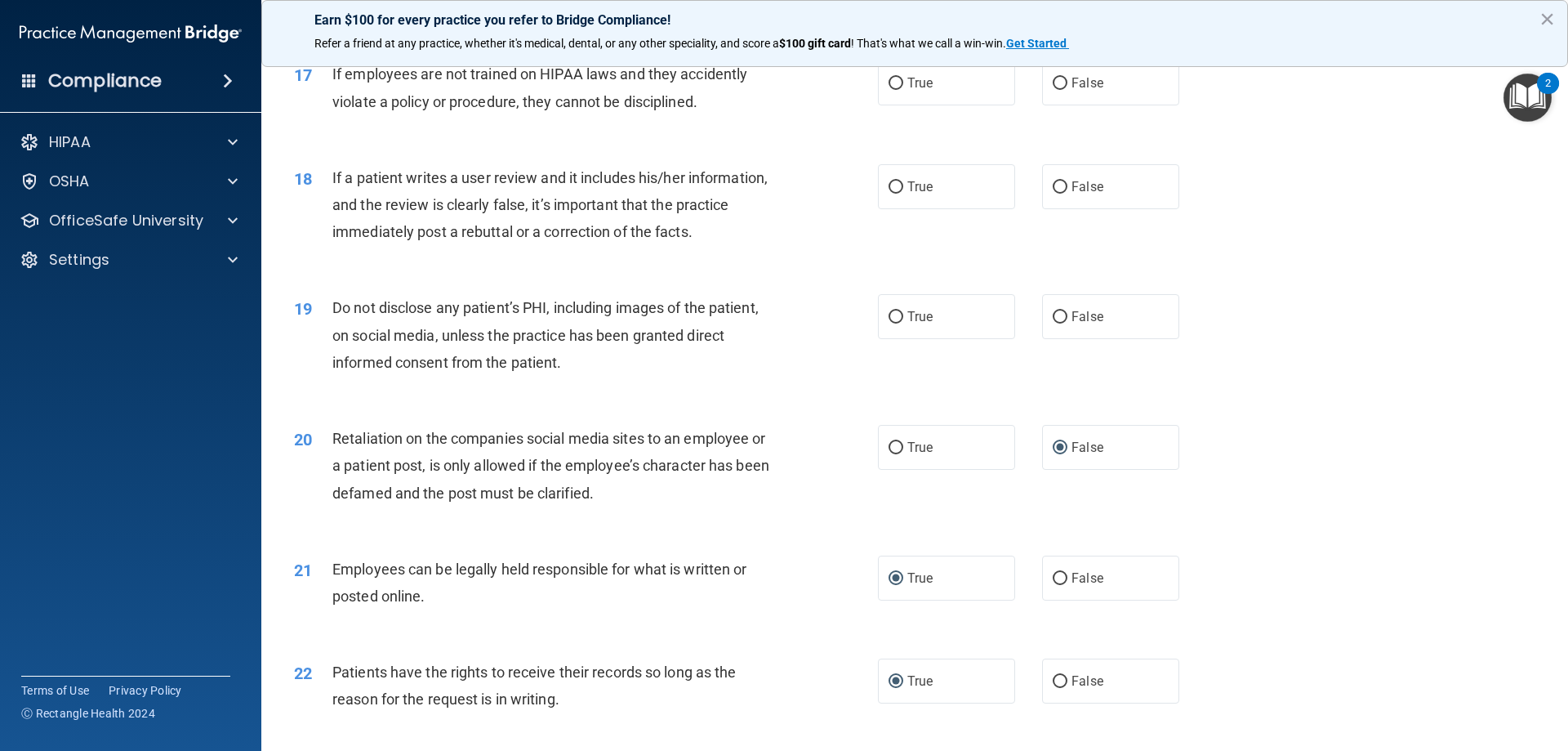
scroll to position [2206, 0]
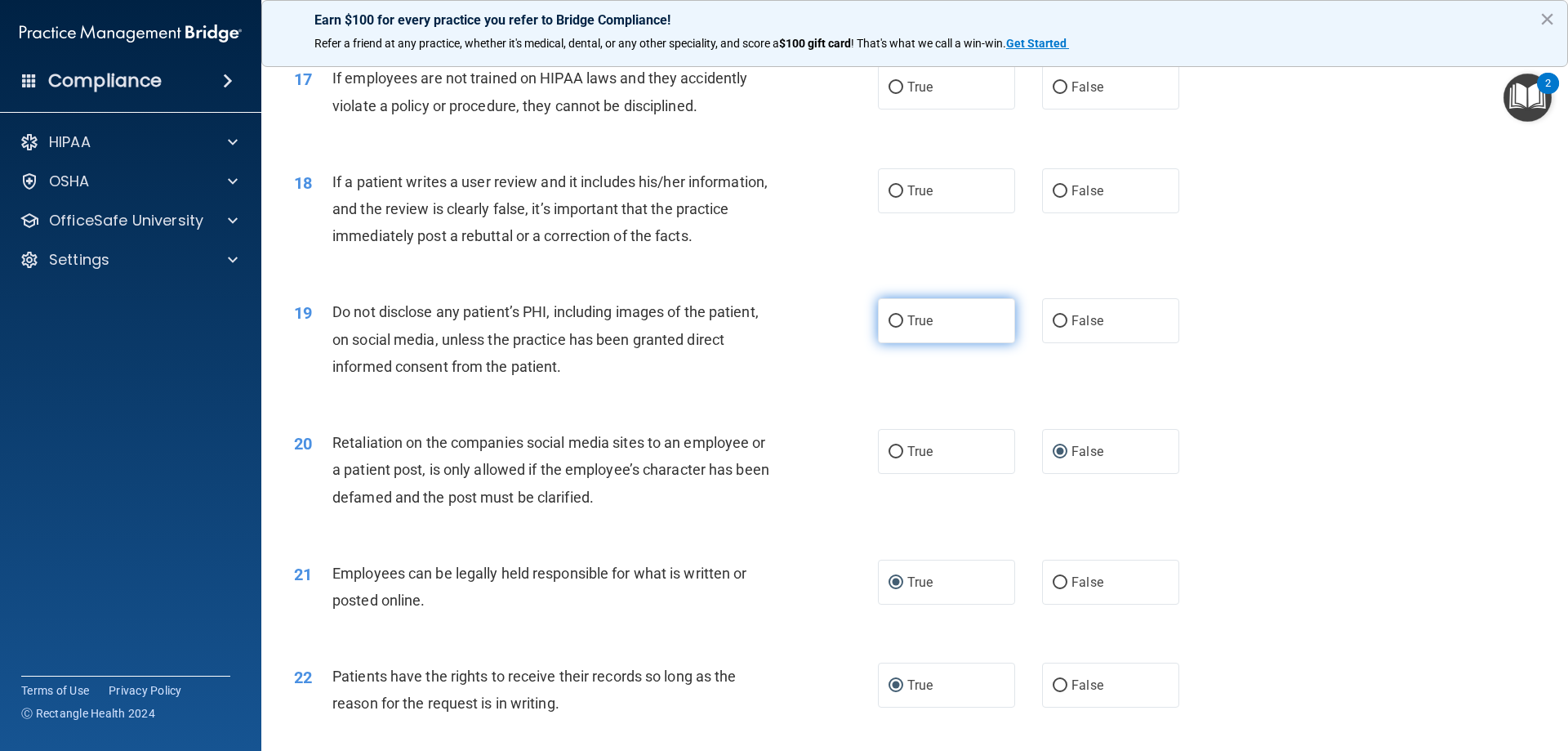
click at [895, 327] on input "True" at bounding box center [896, 321] width 15 height 12
radio input "true"
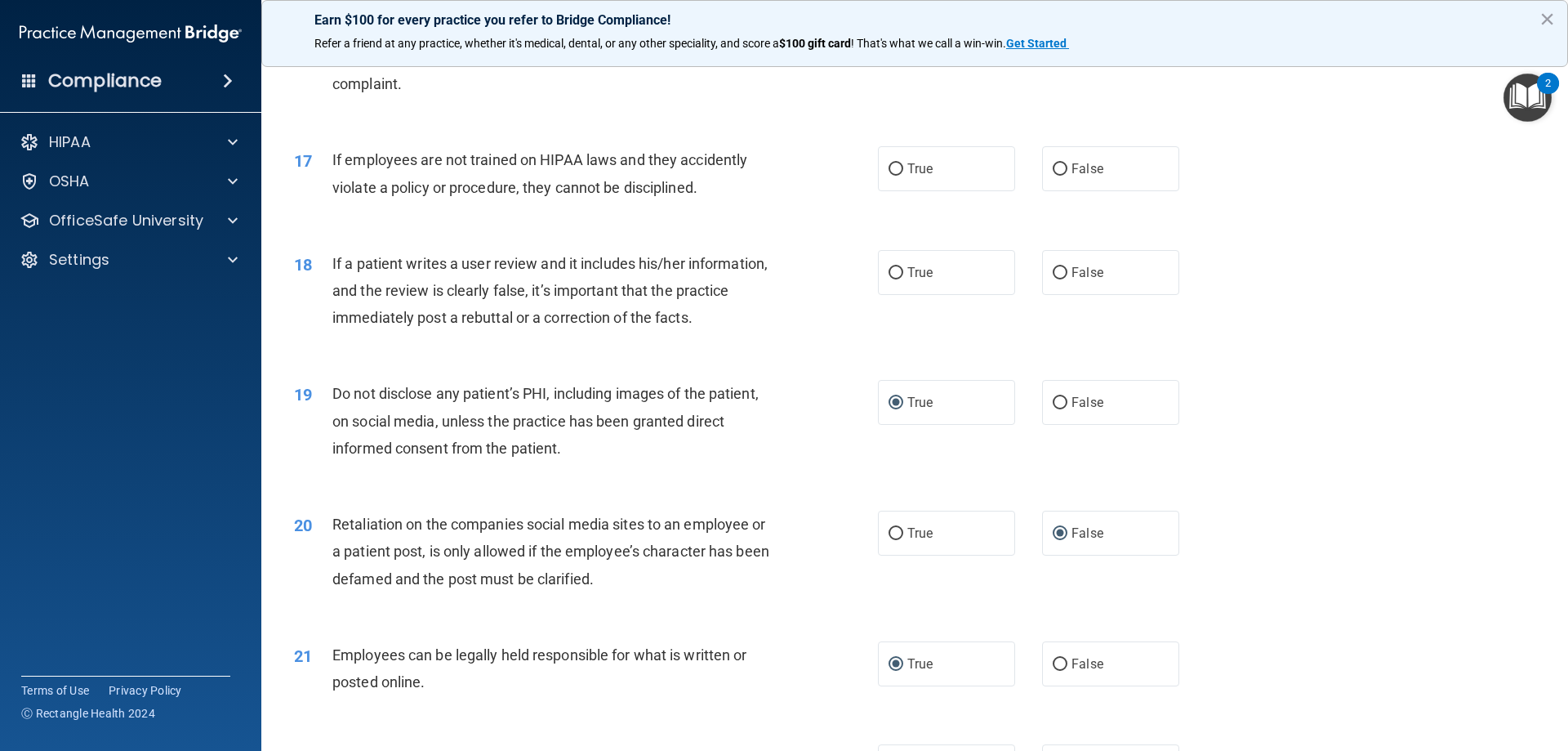
scroll to position [2042, 0]
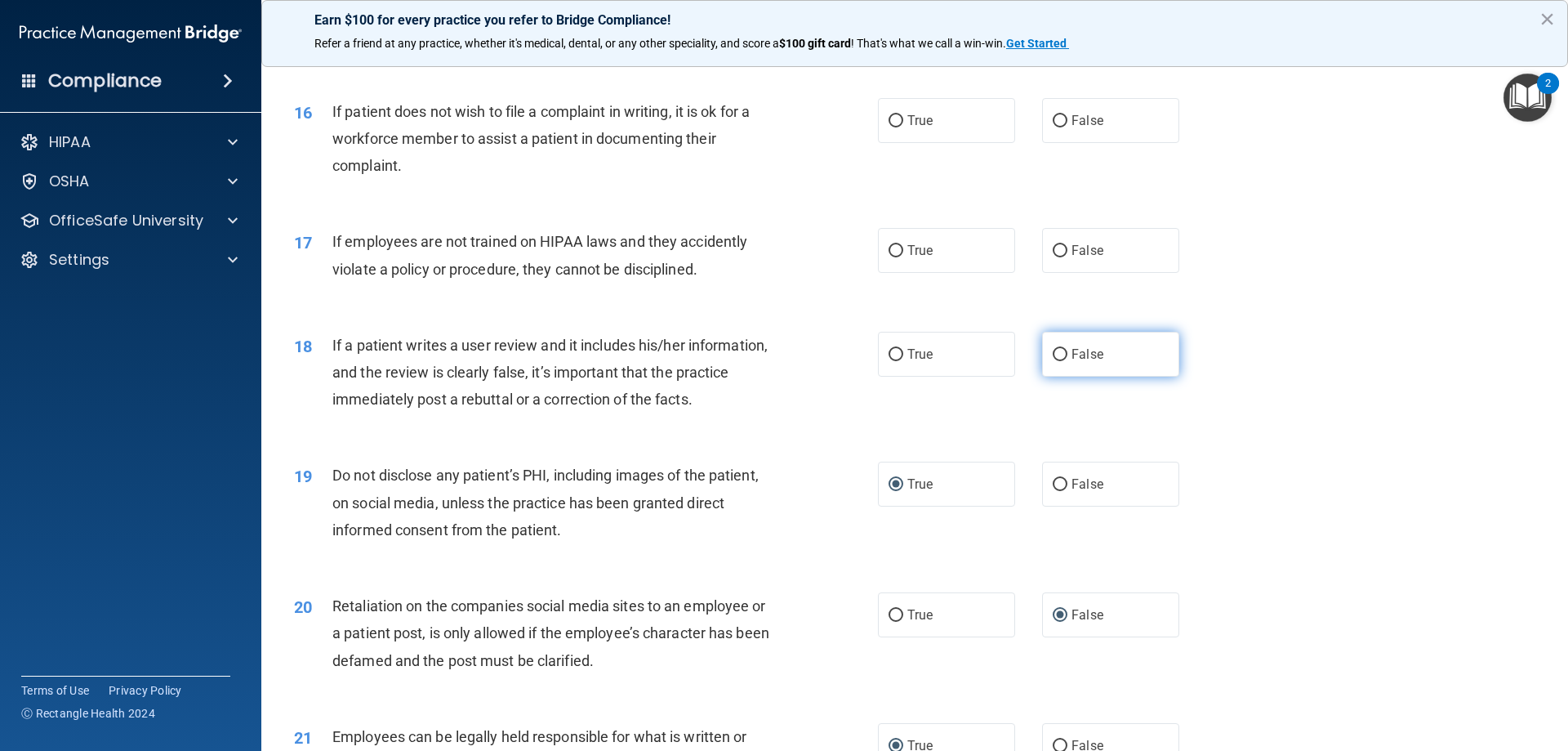
click at [1053, 361] on input "False" at bounding box center [1061, 354] width 15 height 12
radio input "true"
click at [1053, 257] on input "False" at bounding box center [1061, 251] width 15 height 12
radio input "true"
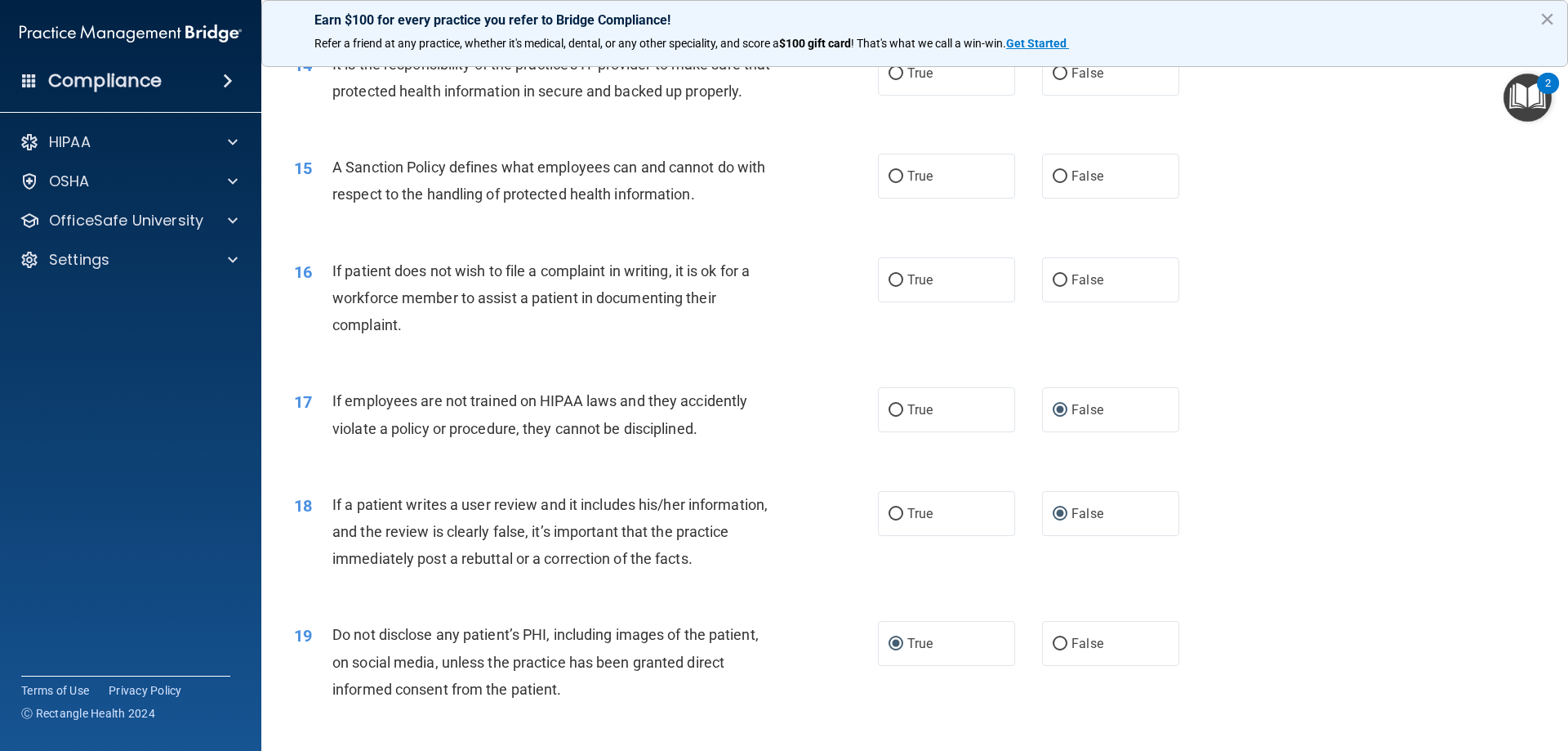
scroll to position [1879, 0]
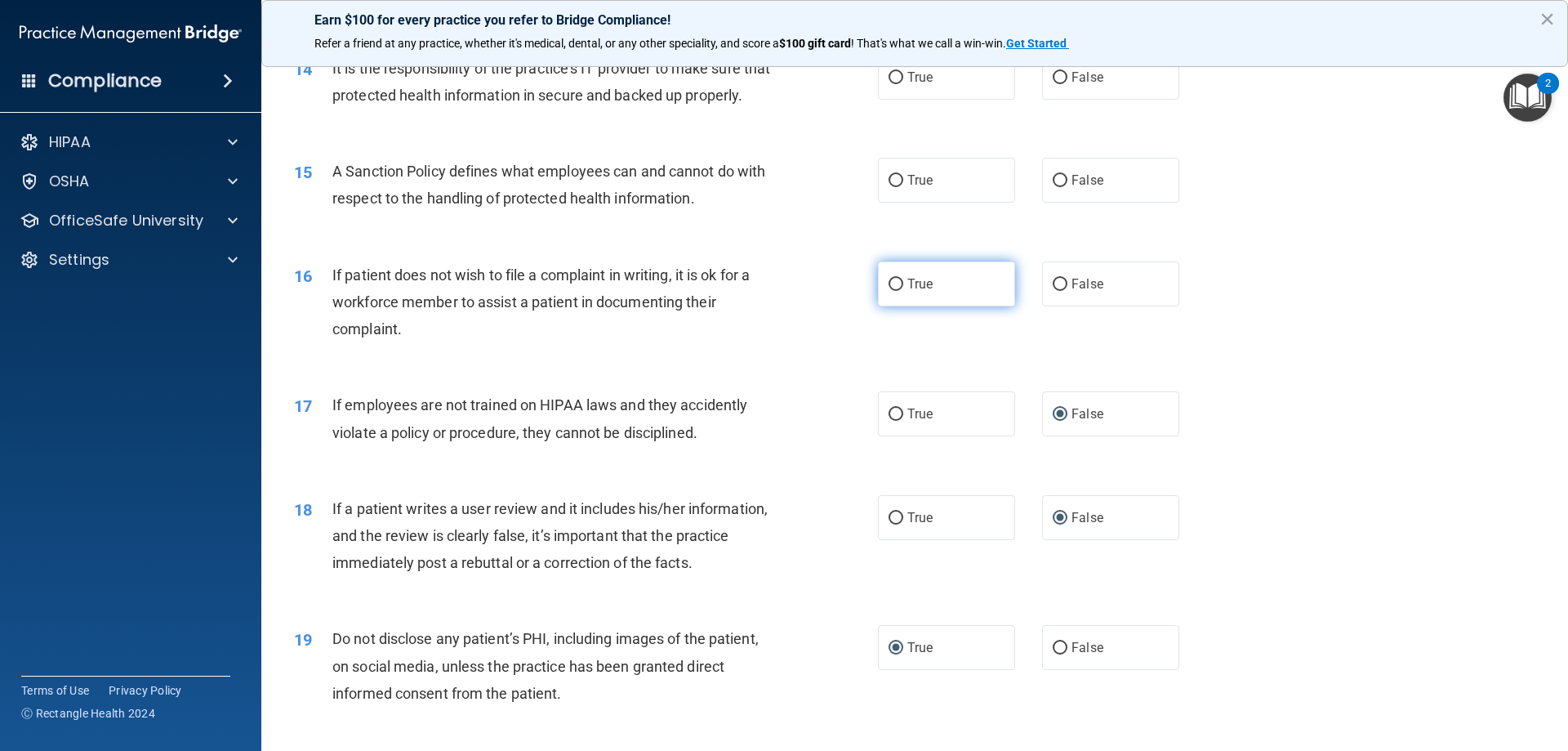
click at [896, 290] on input "True" at bounding box center [896, 284] width 15 height 12
radio input "true"
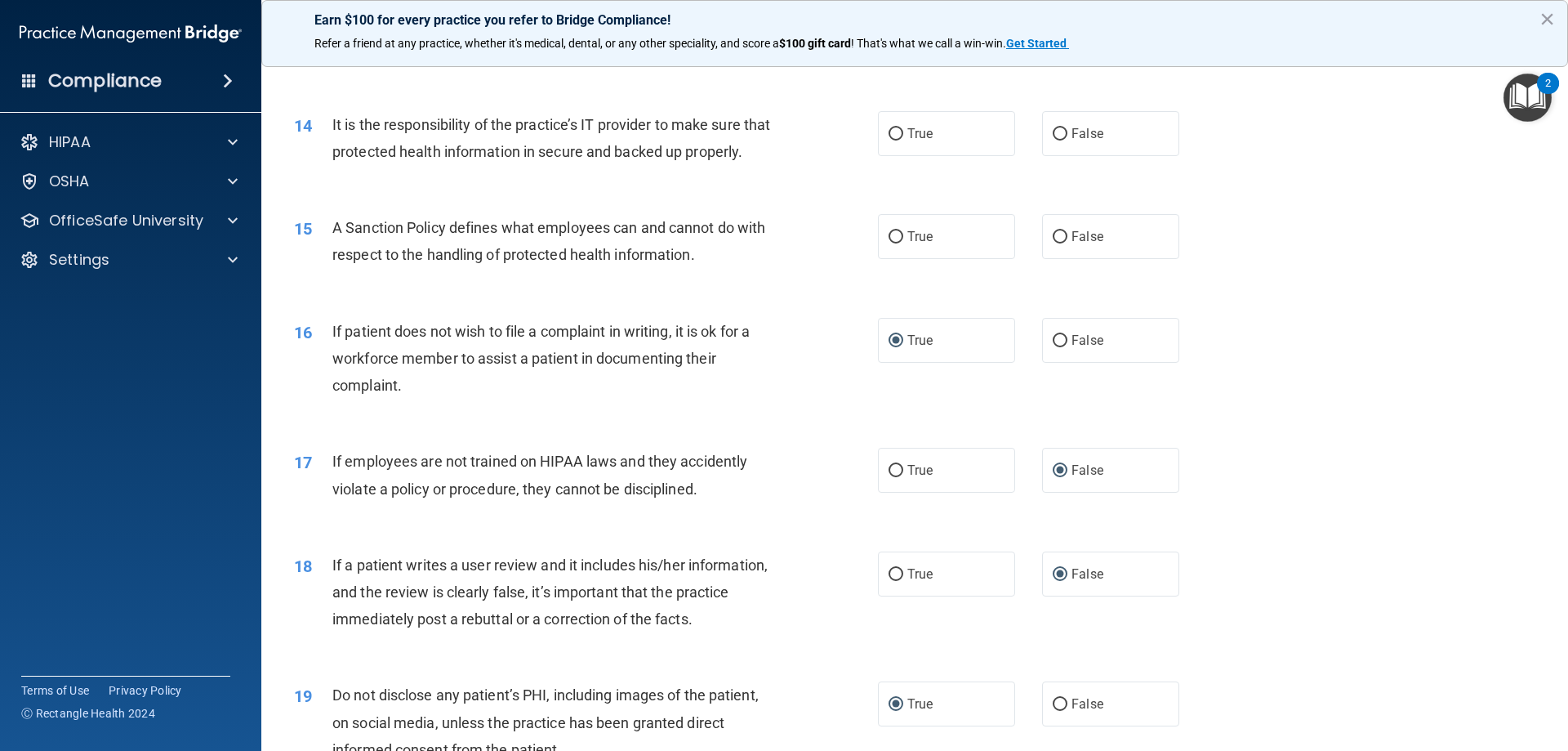
scroll to position [1715, 0]
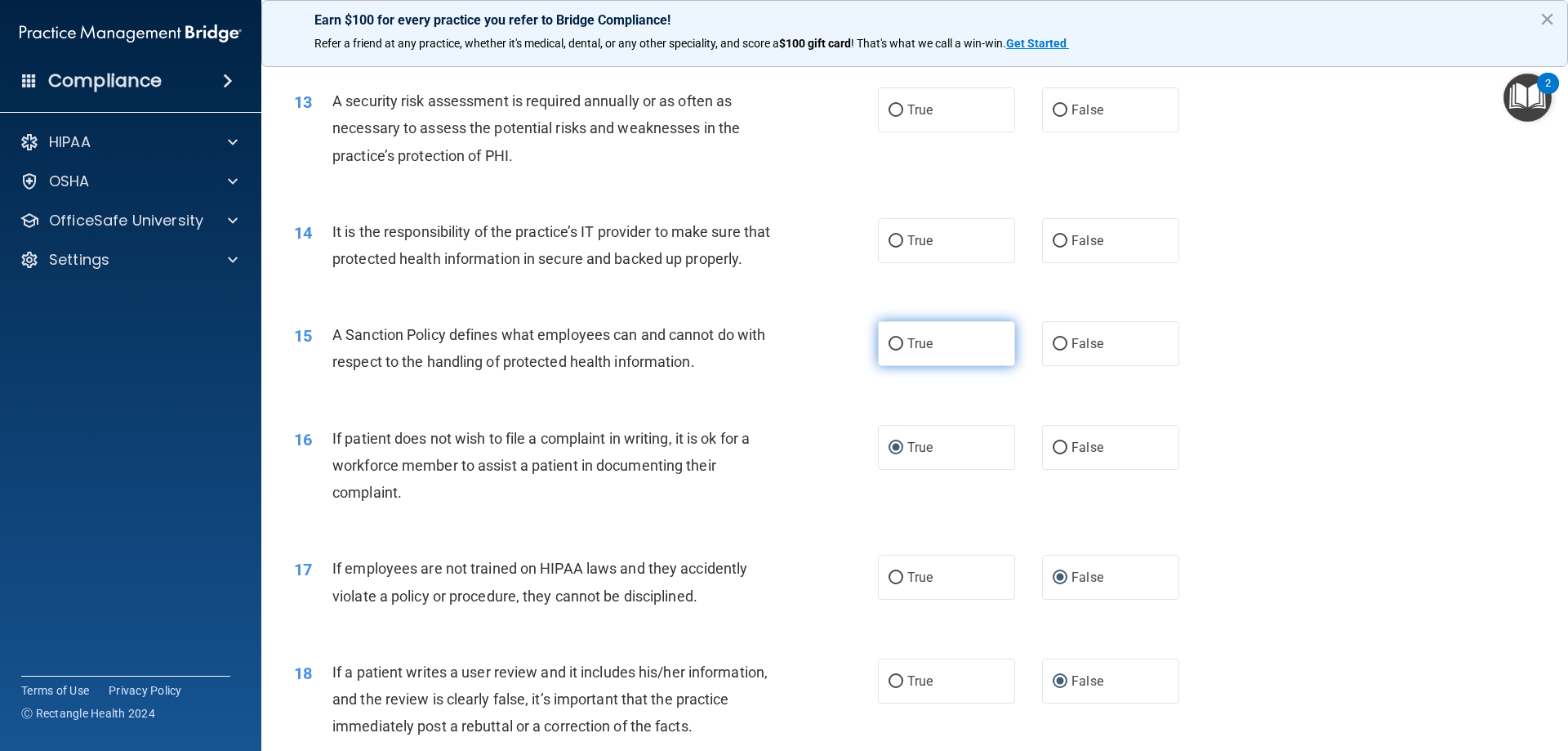
click at [895, 350] on input "True" at bounding box center [896, 344] width 15 height 12
radio input "true"
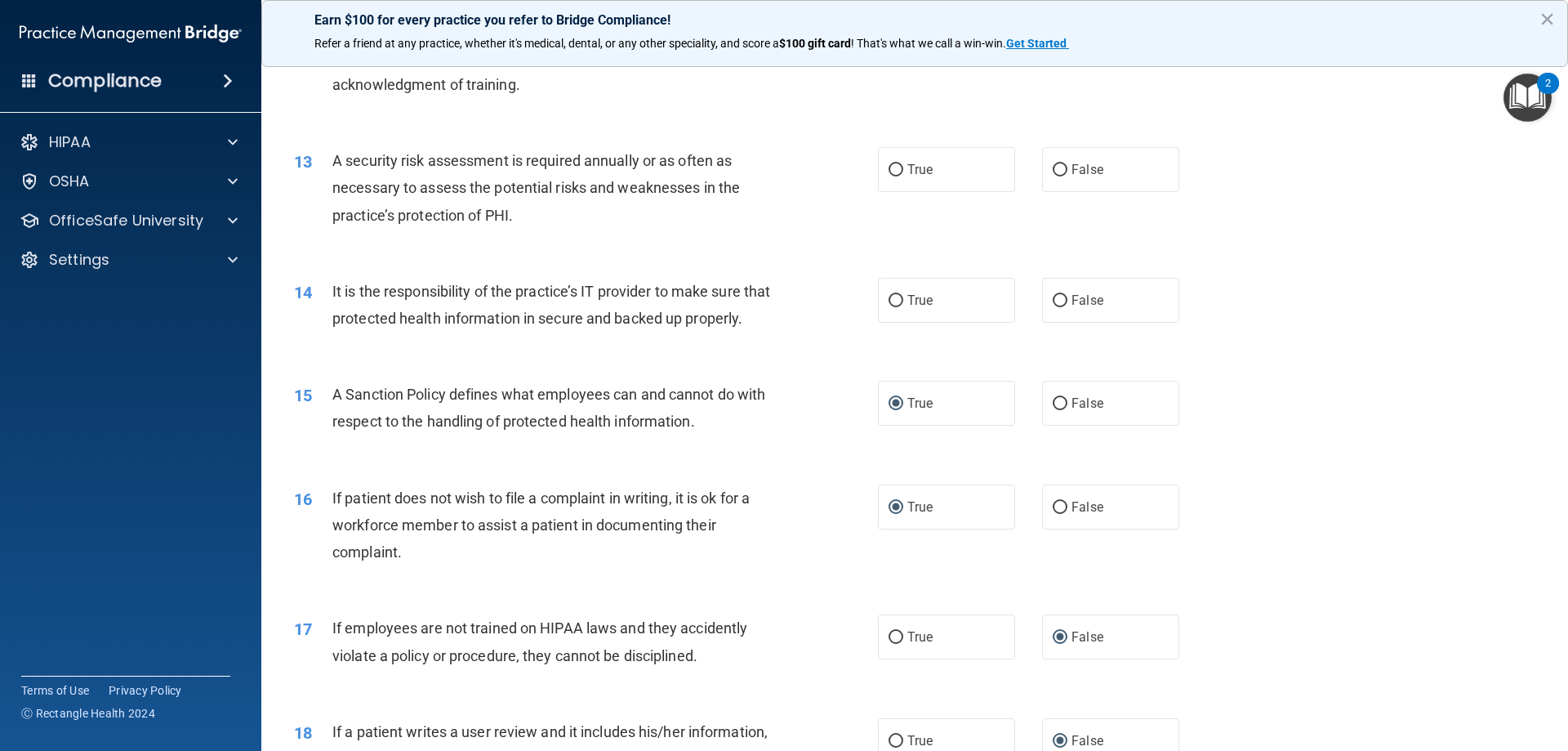
scroll to position [1553, 0]
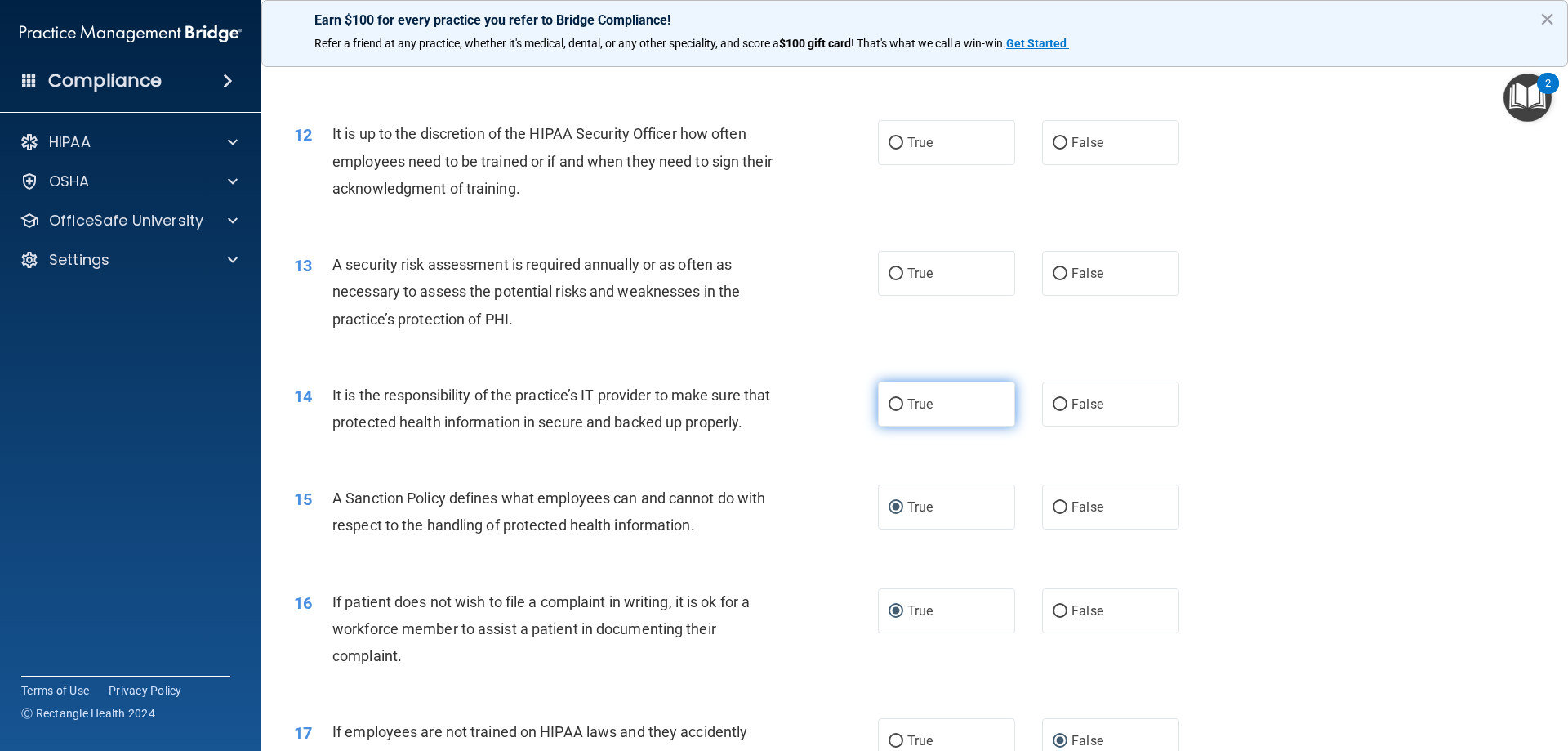
click at [907, 404] on span "True" at bounding box center [920, 404] width 26 height 16
click at [903, 404] on input "True" at bounding box center [896, 404] width 15 height 12
radio input "true"
click at [892, 275] on input "True" at bounding box center [896, 274] width 15 height 12
radio input "true"
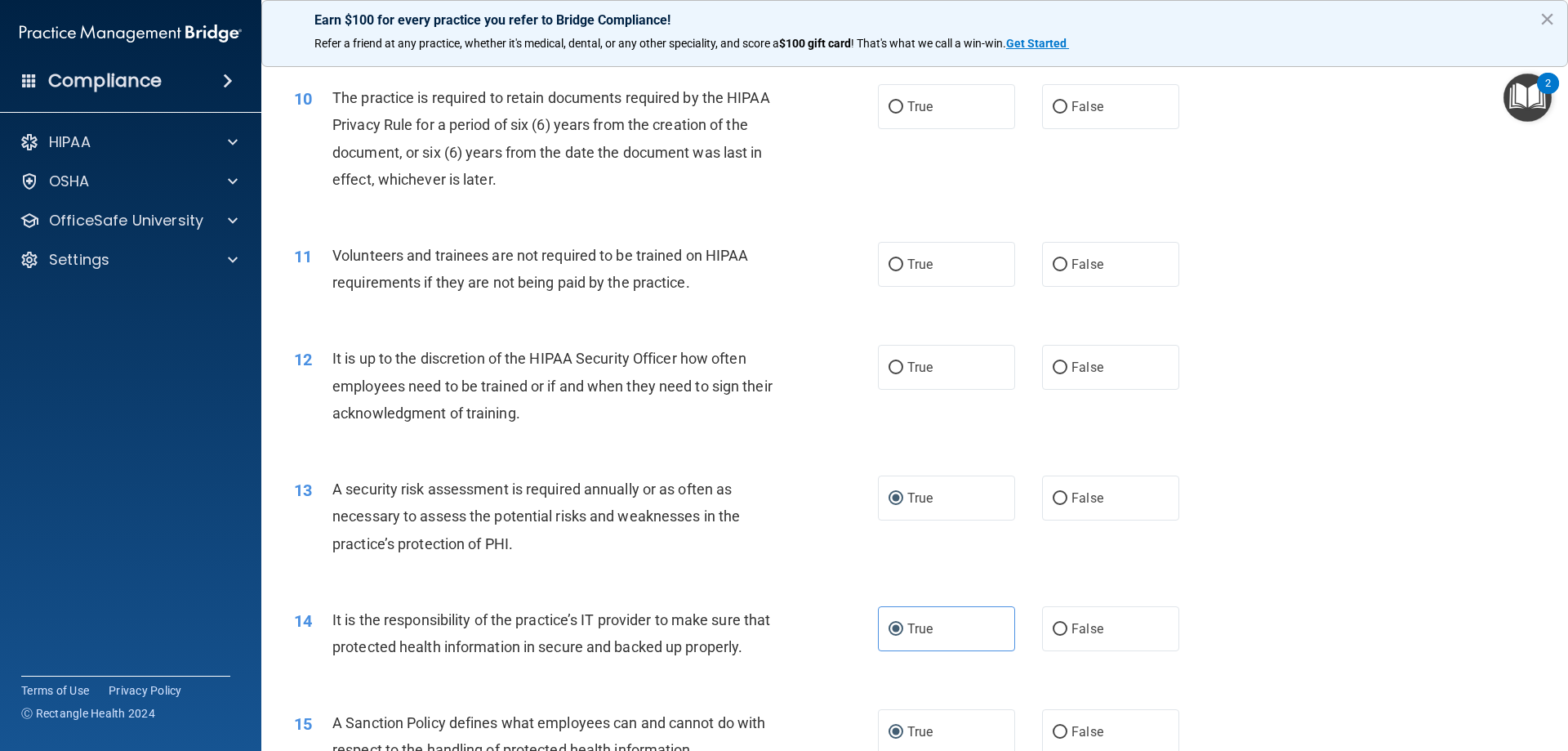
scroll to position [1307, 0]
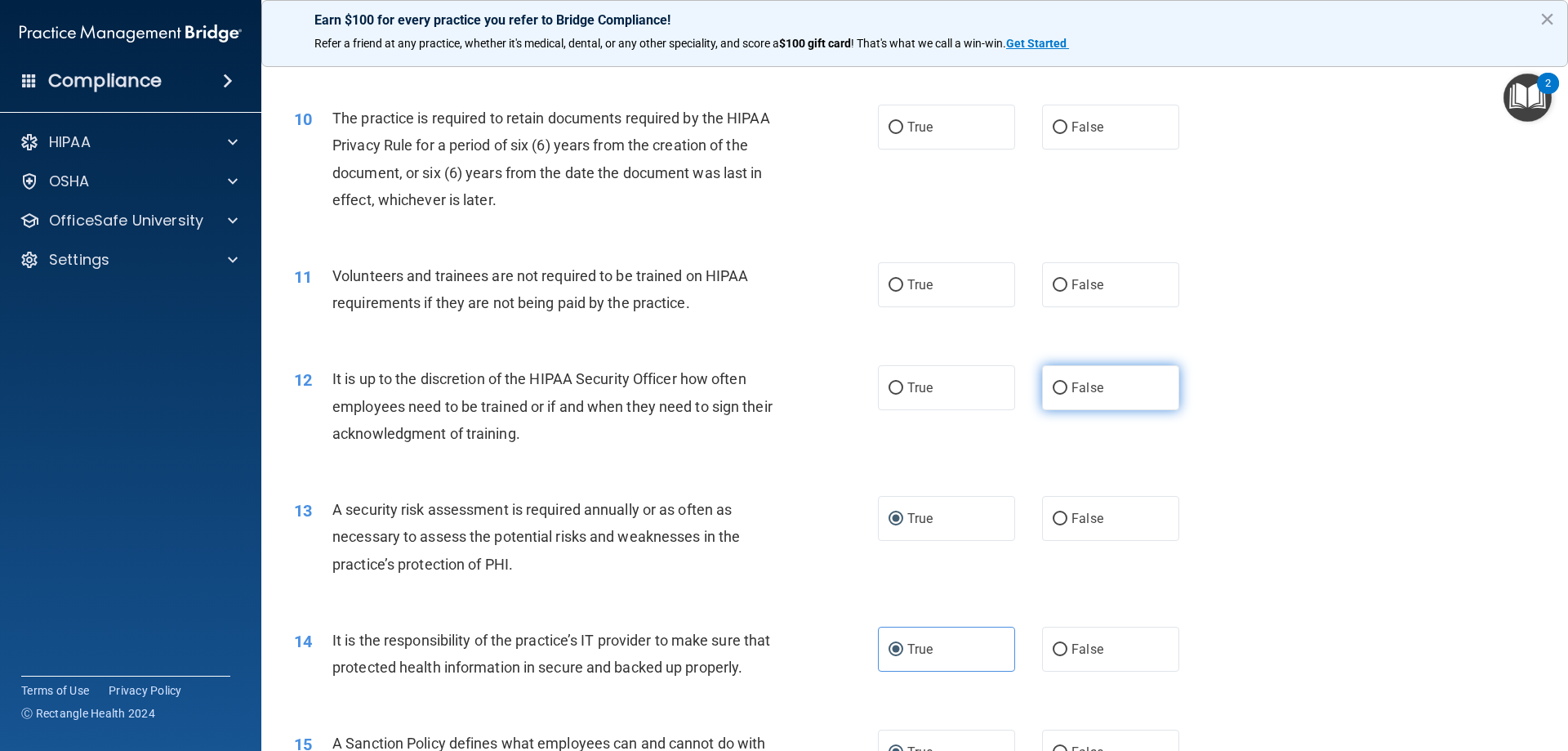
click at [1053, 382] on input "False" at bounding box center [1061, 388] width 15 height 12
radio input "true"
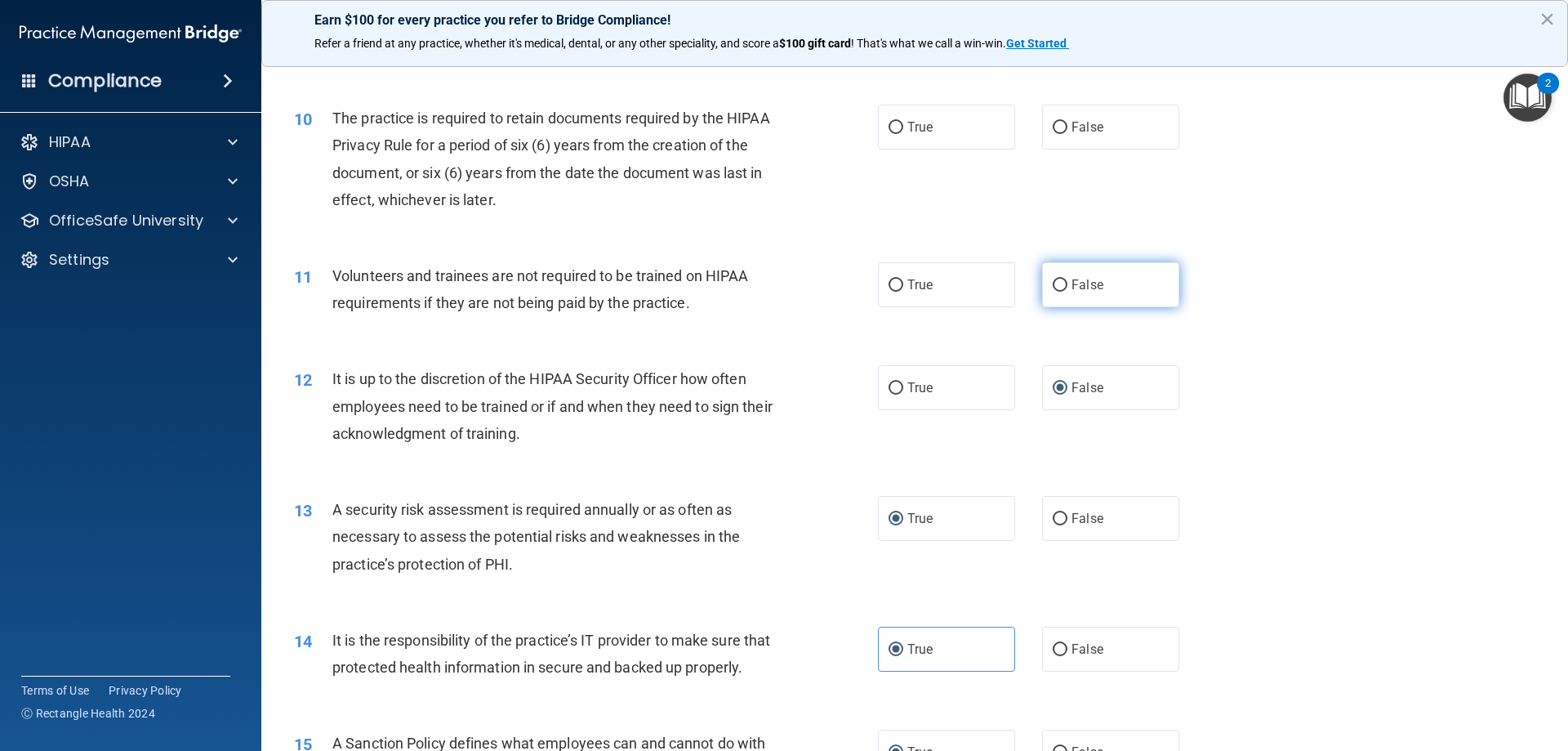
click at [1053, 283] on input "False" at bounding box center [1061, 285] width 15 height 12
radio input "true"
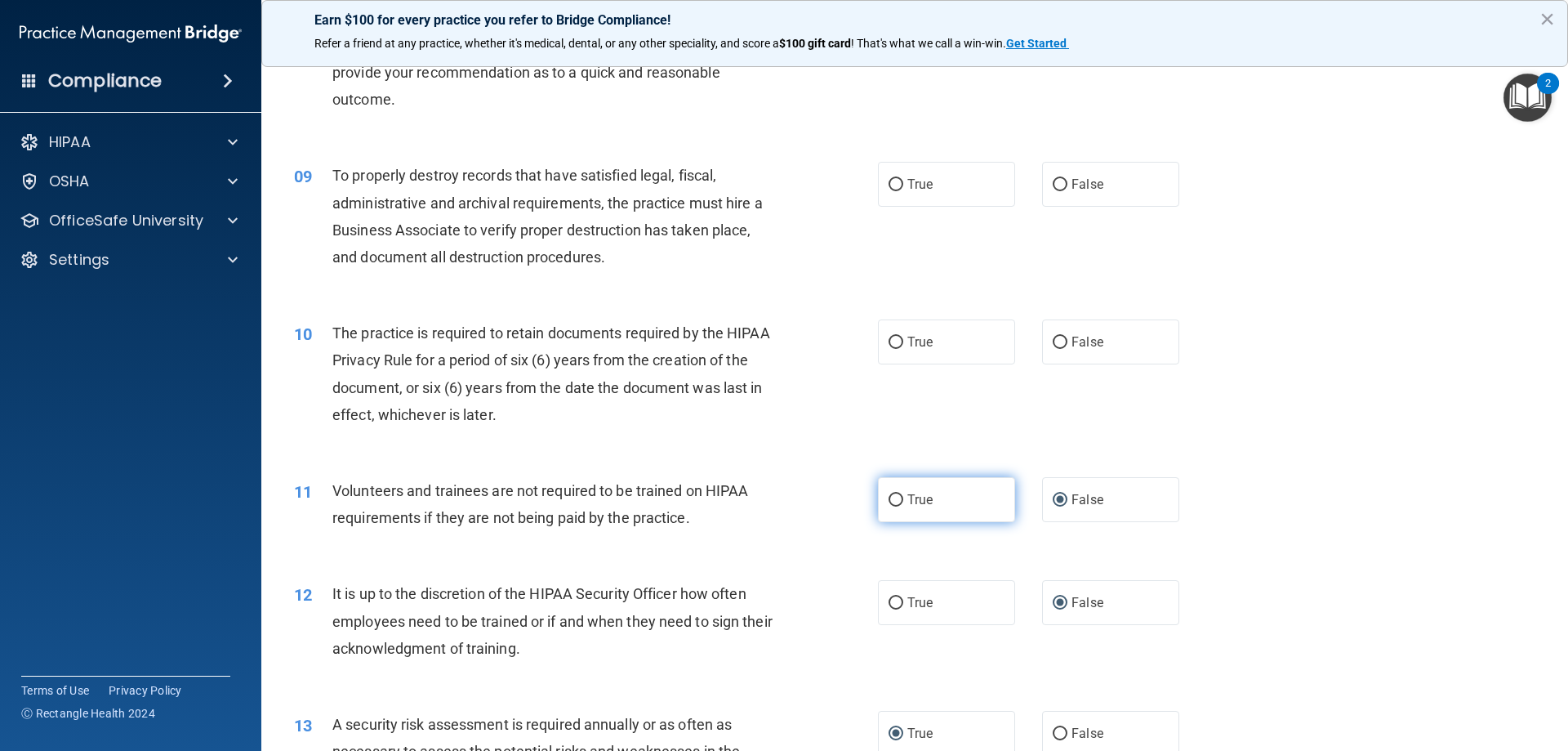
scroll to position [1062, 0]
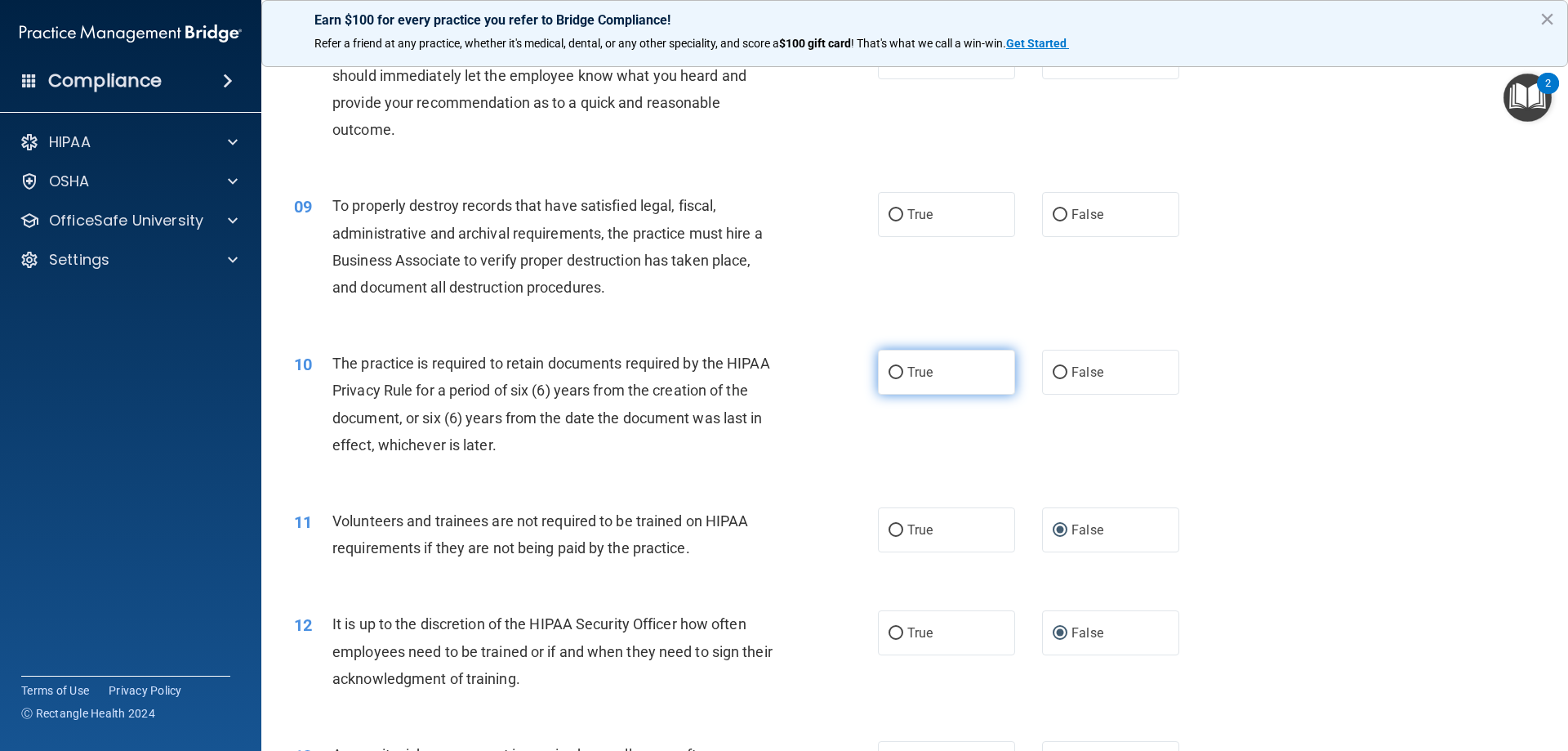
click at [893, 372] on input "True" at bounding box center [896, 372] width 15 height 12
radio input "true"
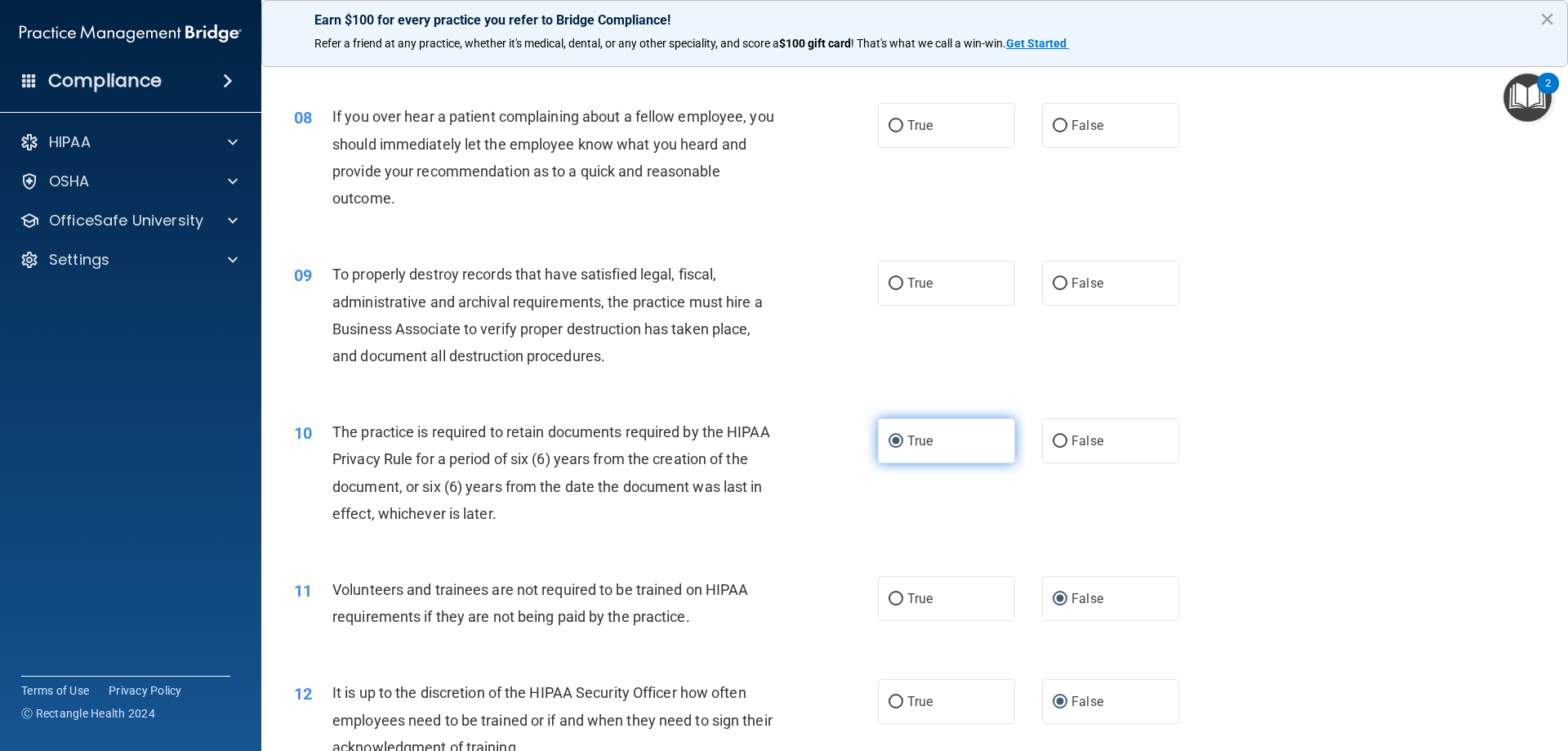
scroll to position [899, 0]
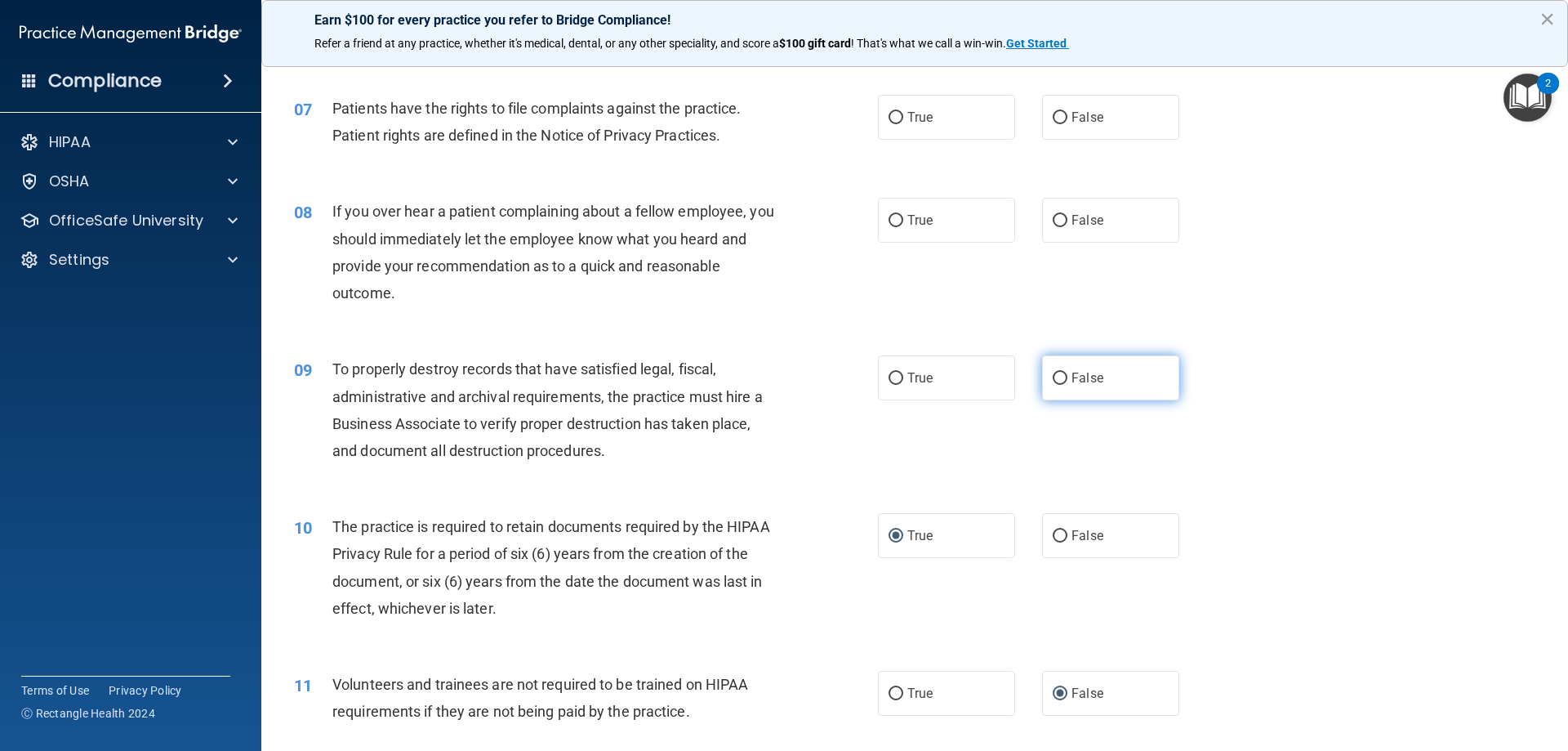
click at [1053, 376] on input "False" at bounding box center [1061, 378] width 15 height 12
radio input "true"
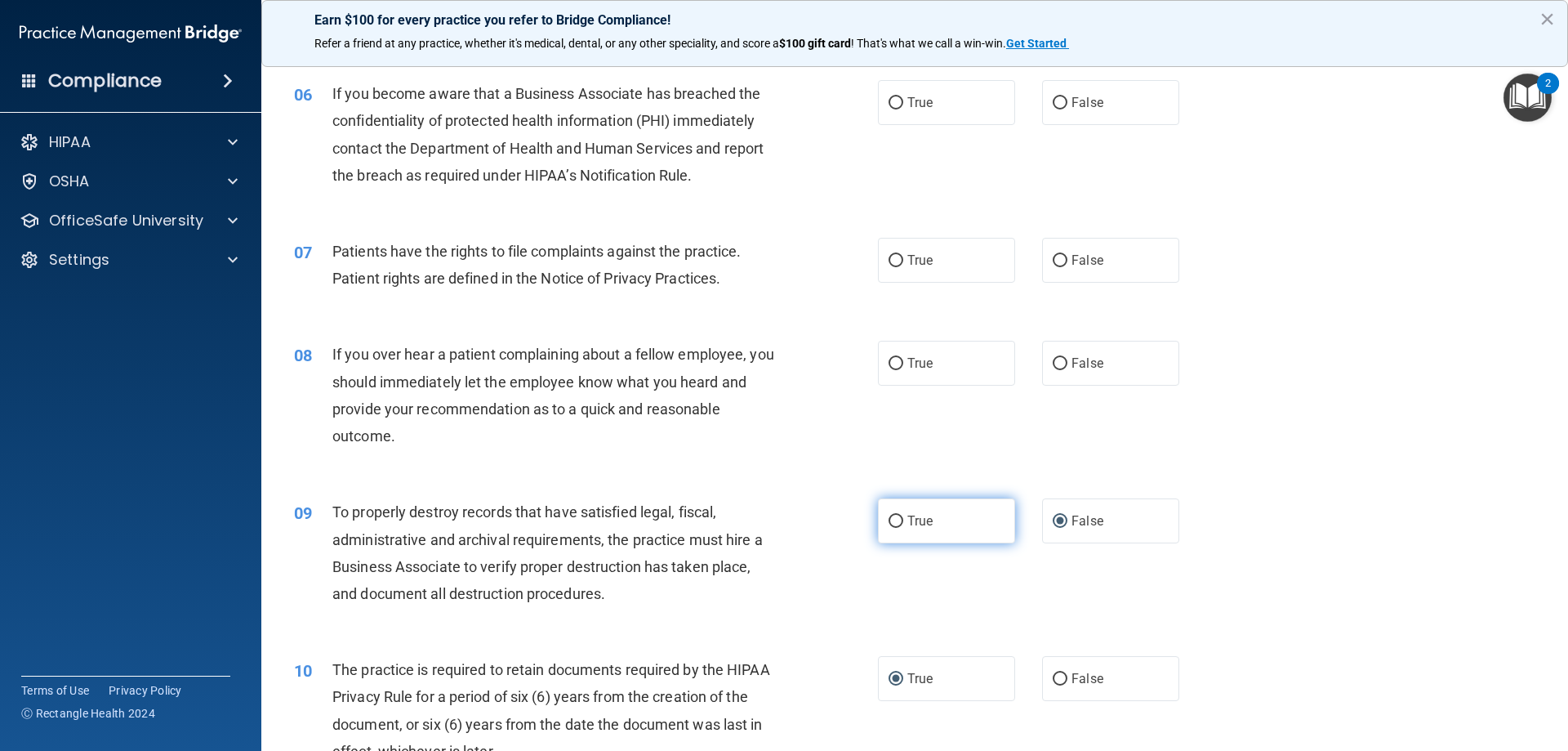
scroll to position [735, 0]
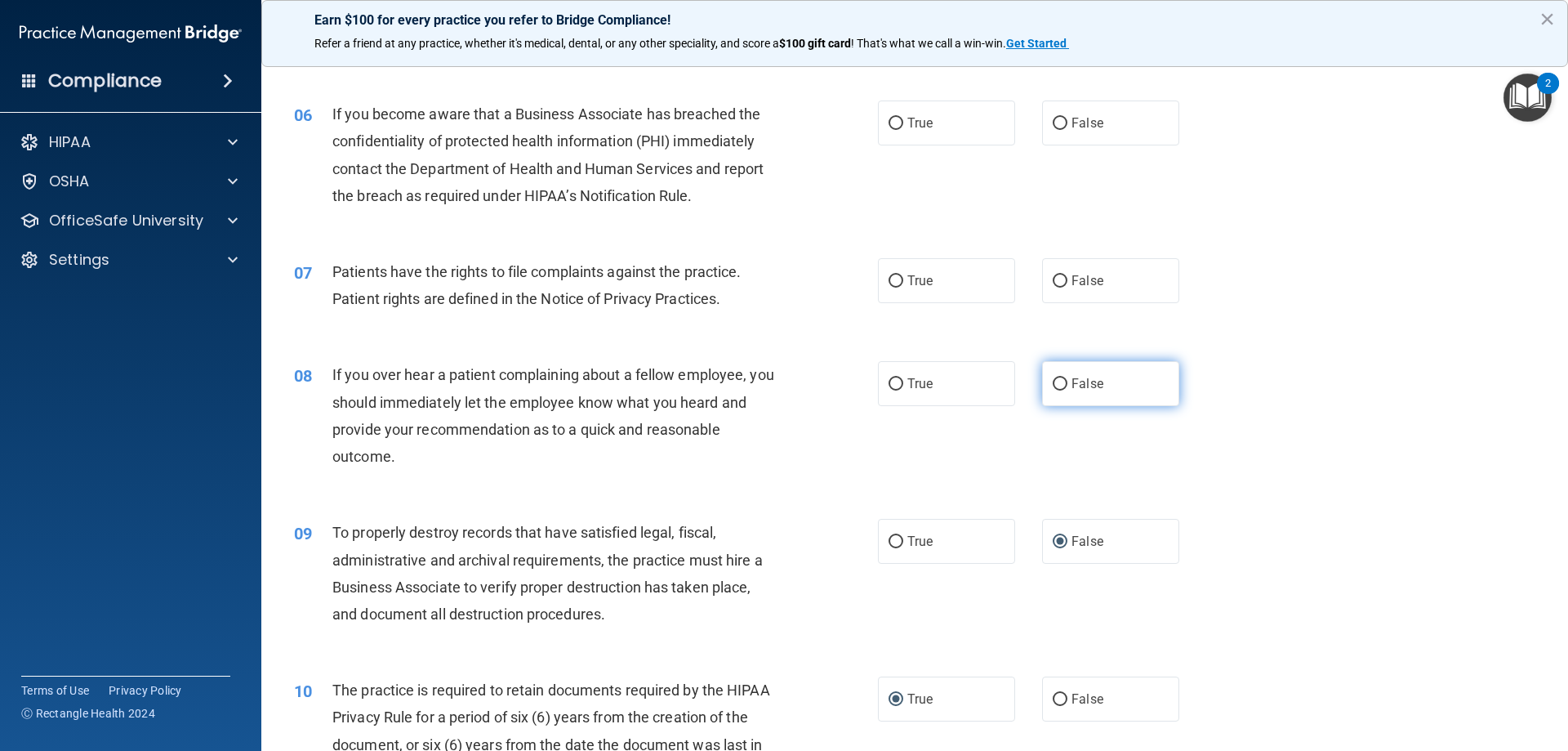
click at [1056, 379] on input "False" at bounding box center [1061, 383] width 15 height 12
radio input "true"
click at [889, 280] on input "True" at bounding box center [896, 281] width 15 height 12
radio input "true"
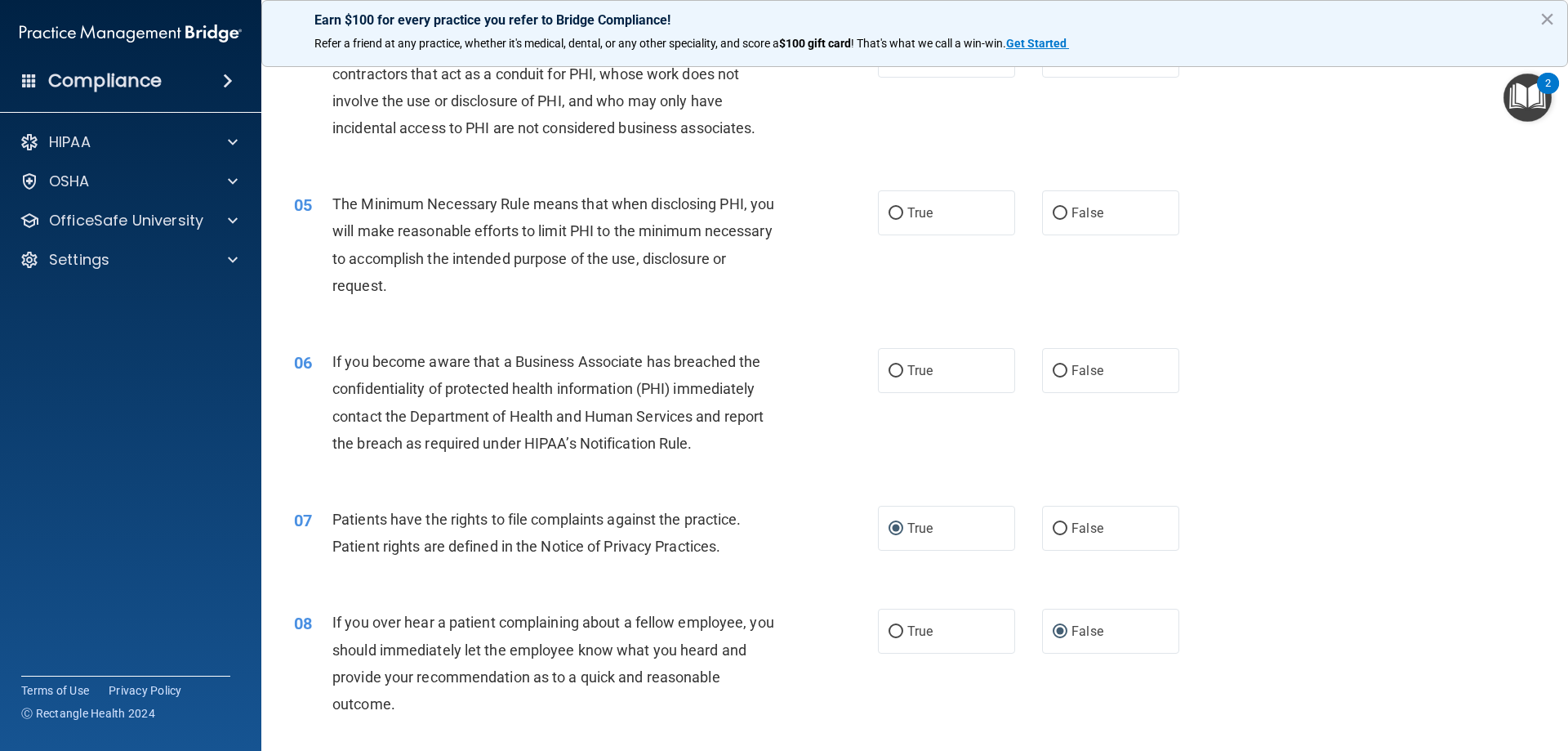
scroll to position [408, 0]
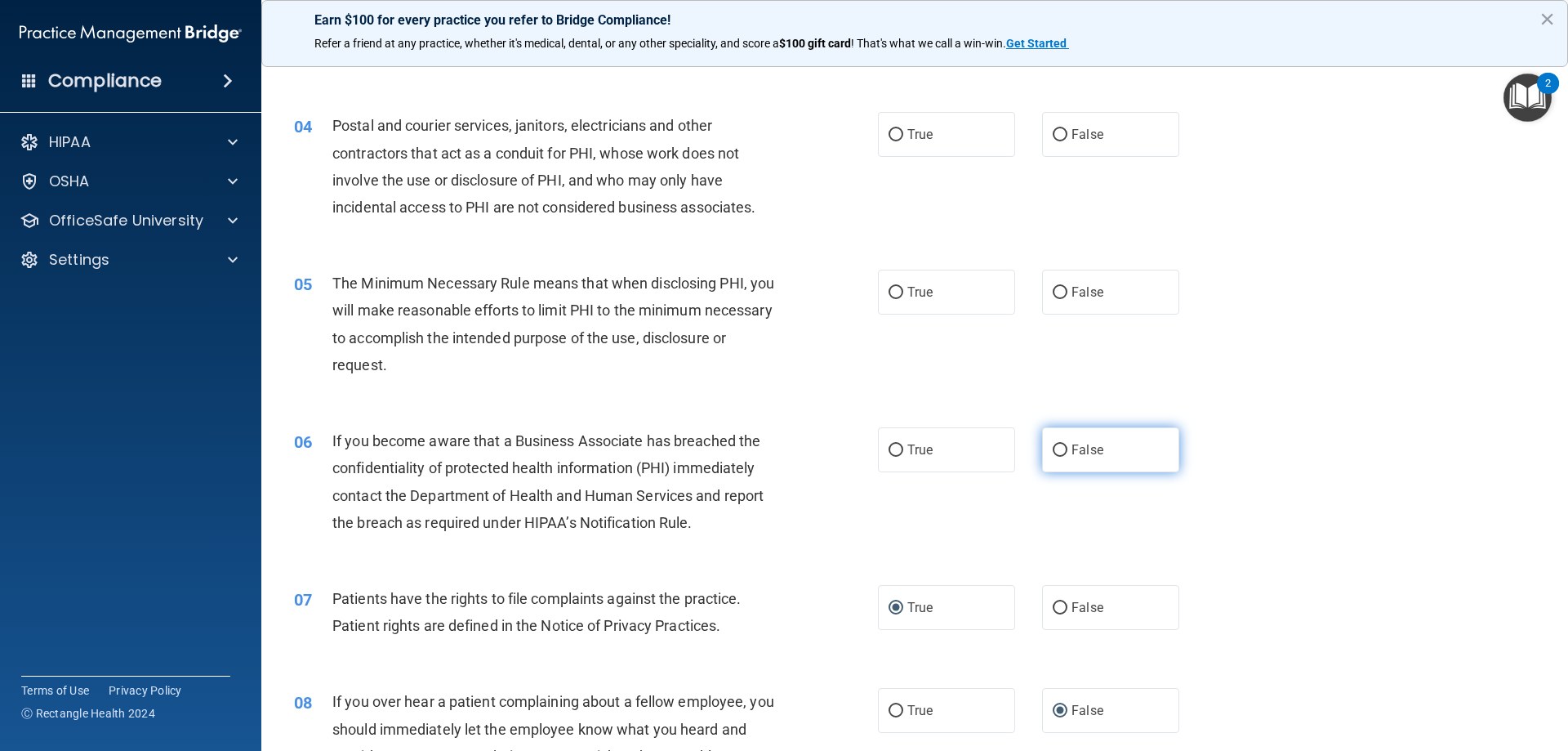
click at [1055, 450] on input "False" at bounding box center [1061, 449] width 15 height 12
radio input "true"
click at [894, 292] on input "True" at bounding box center [896, 292] width 15 height 12
radio input "true"
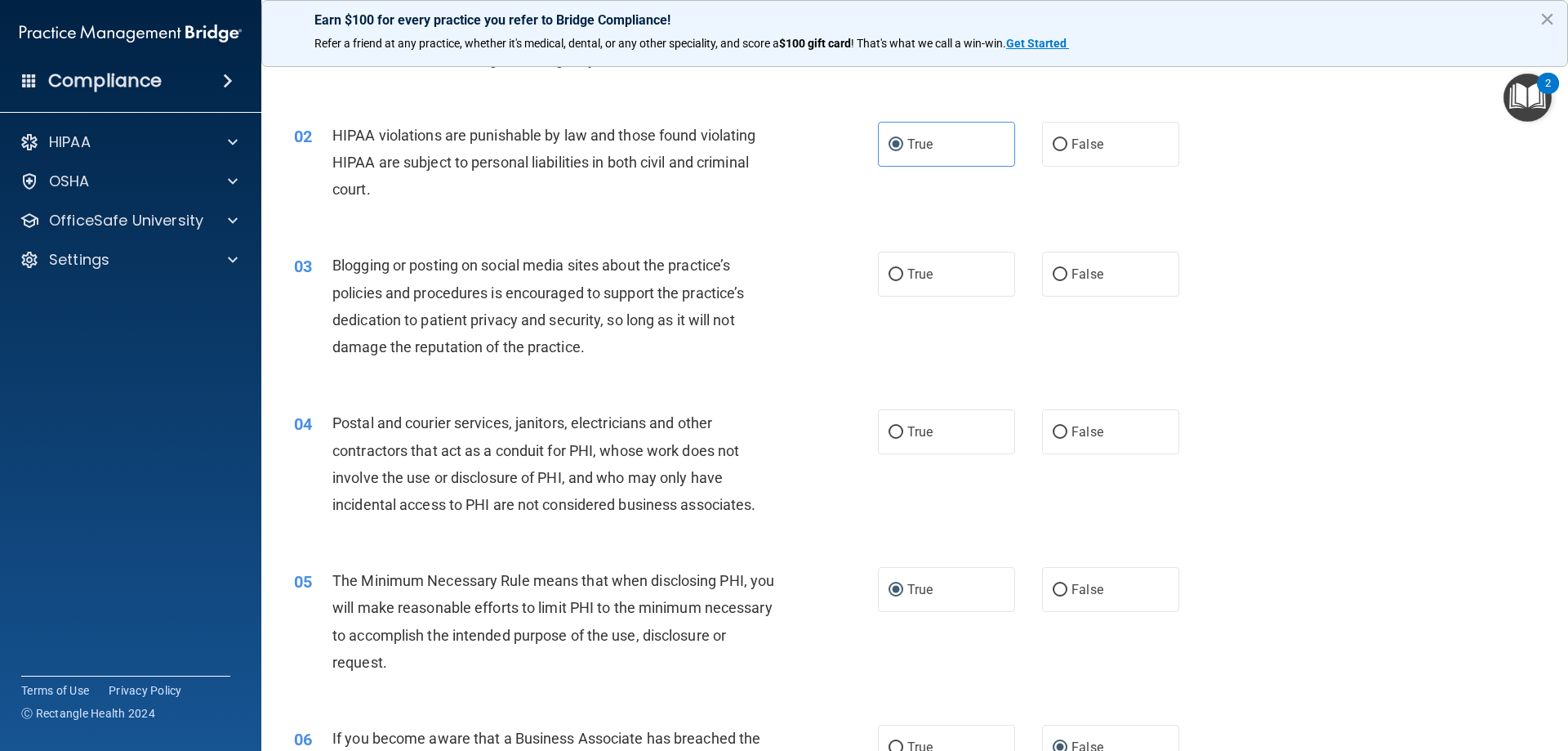
scroll to position [82, 0]
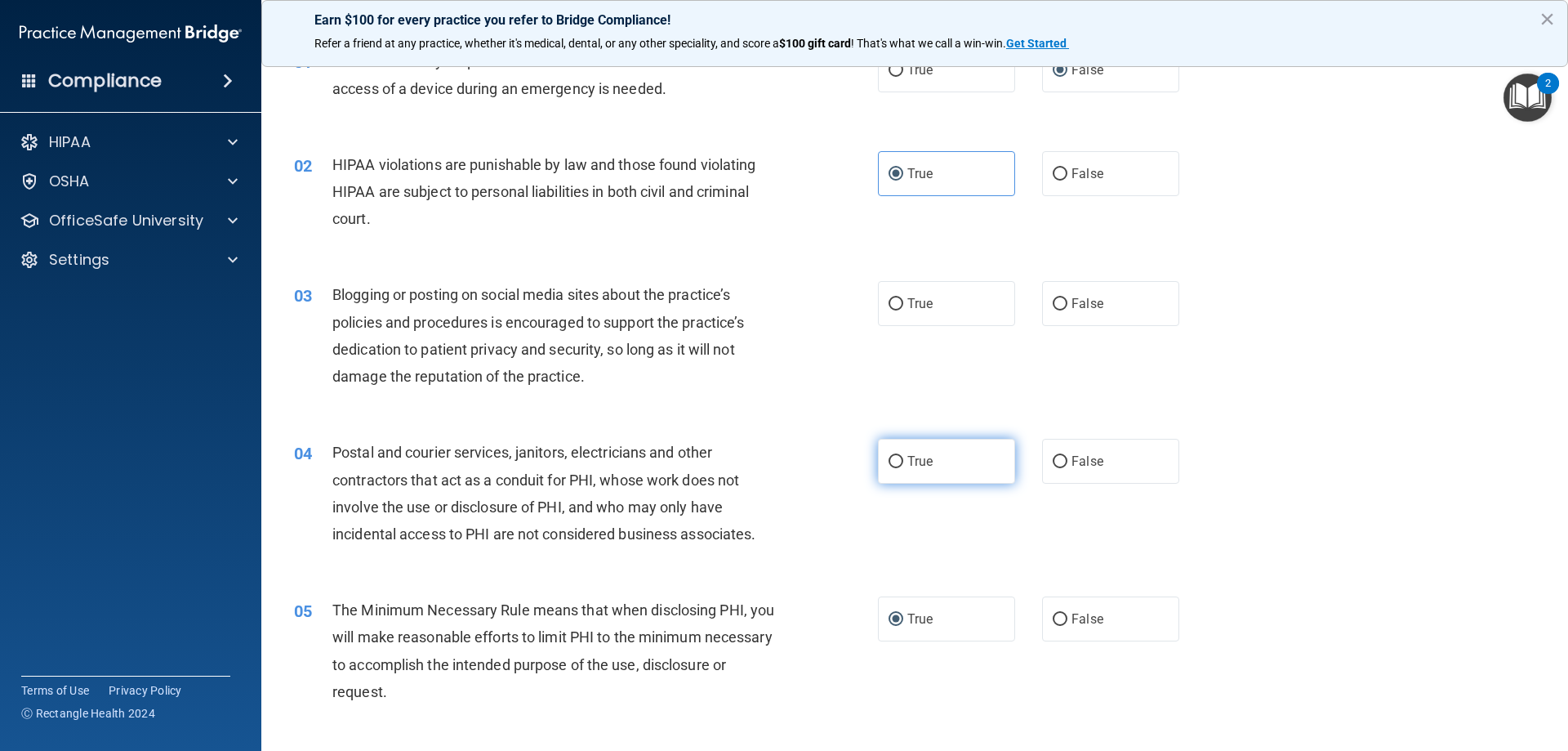
click at [895, 461] on input "True" at bounding box center [896, 461] width 15 height 12
radio input "true"
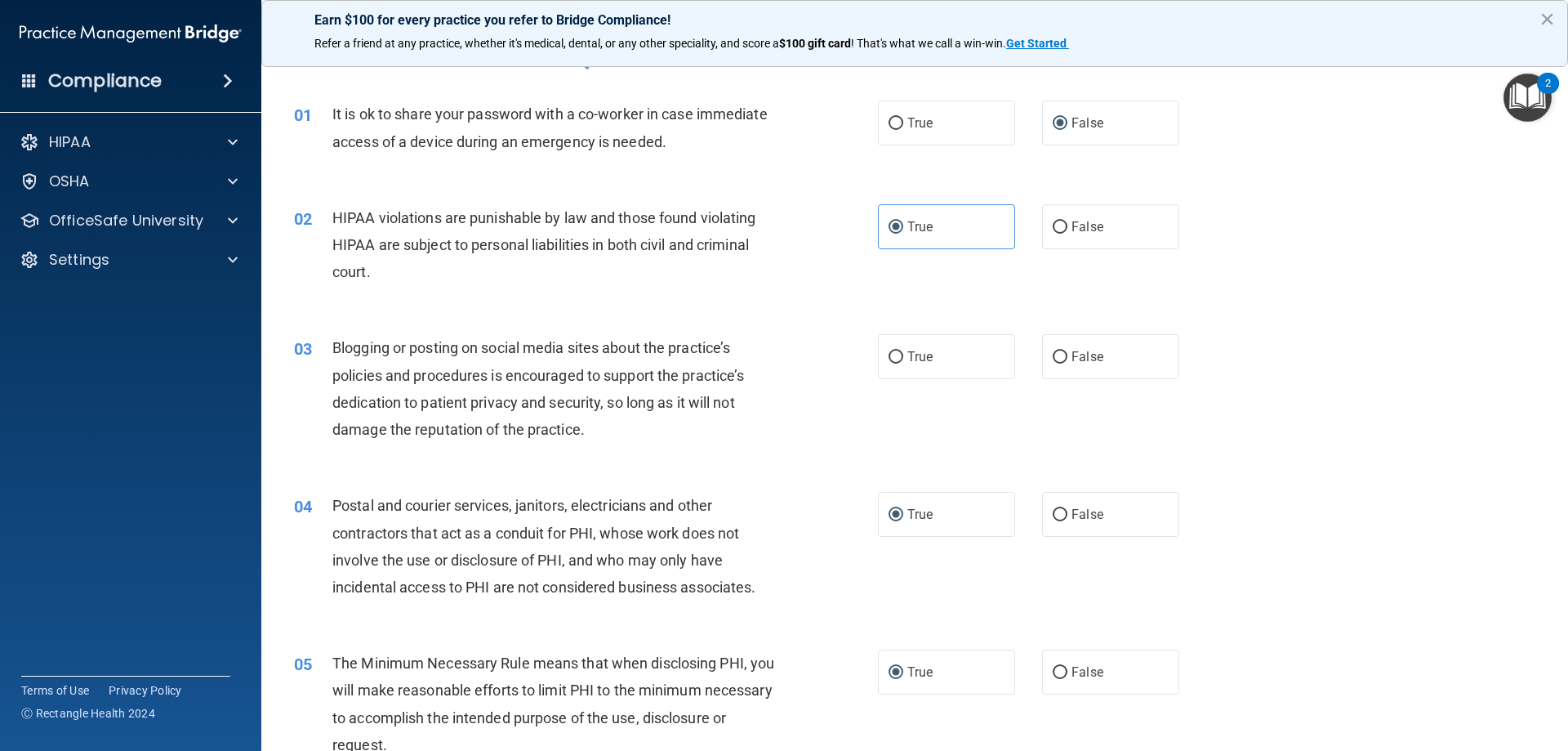
scroll to position [0, 0]
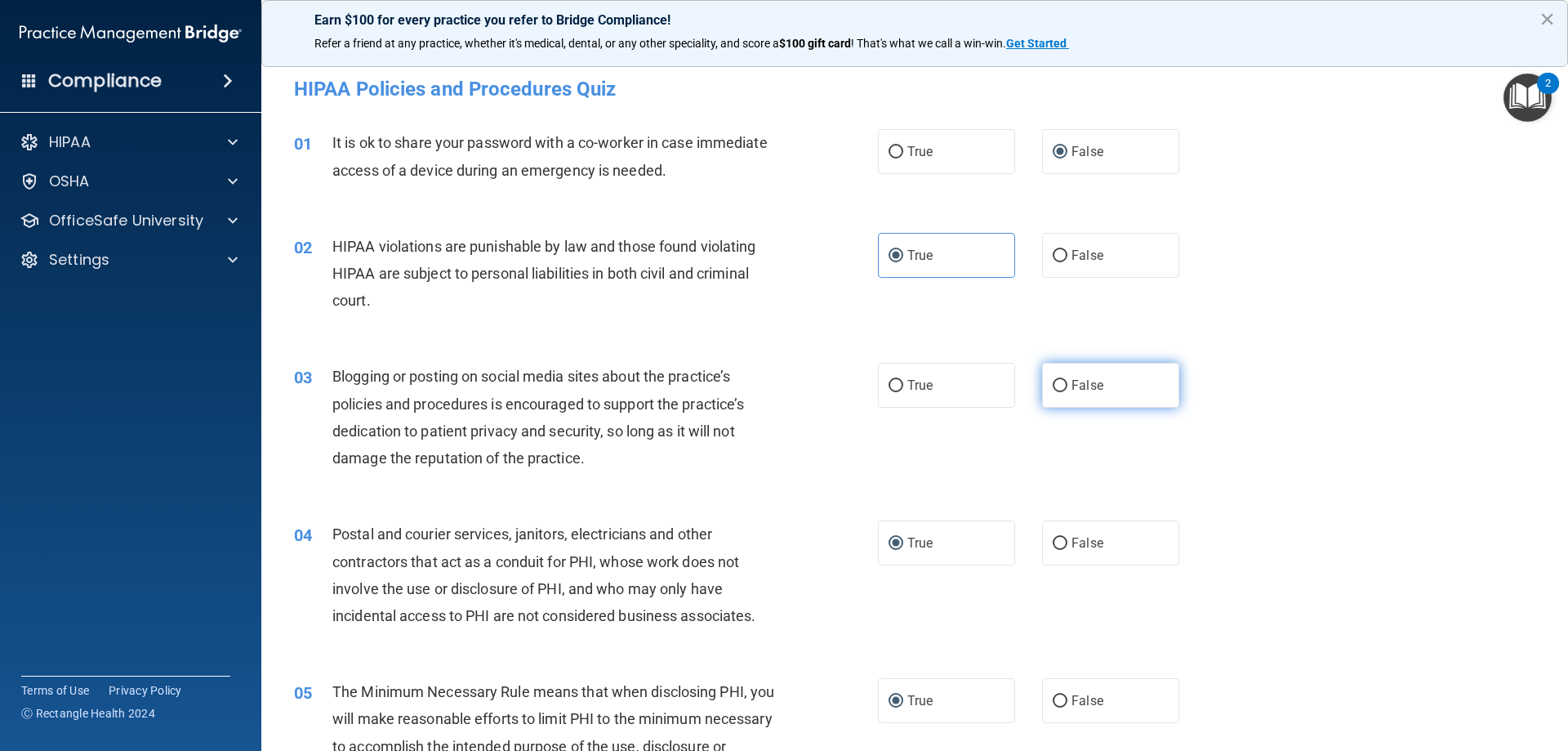
click at [1053, 382] on input "False" at bounding box center [1061, 385] width 15 height 12
radio input "true"
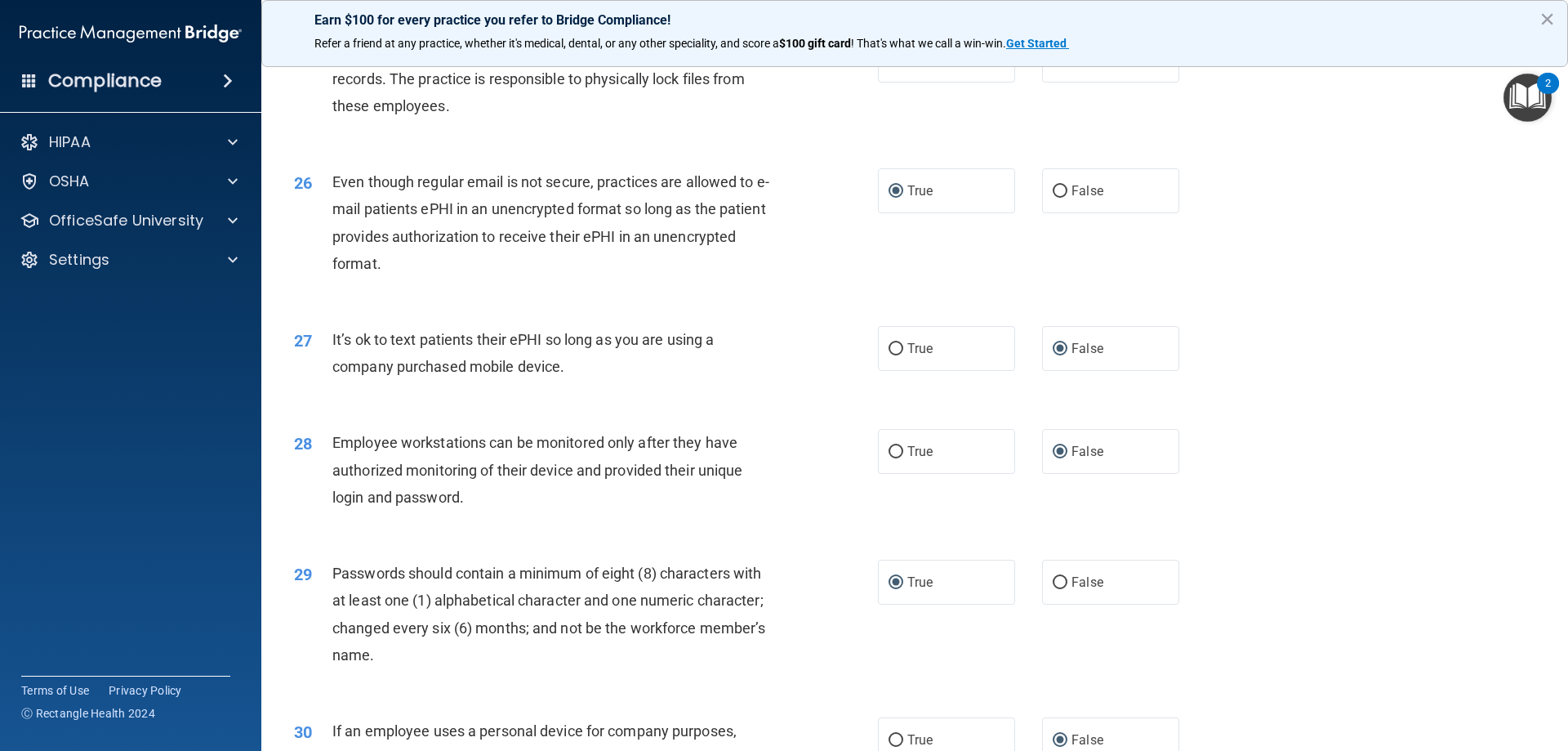
scroll to position [3351, 0]
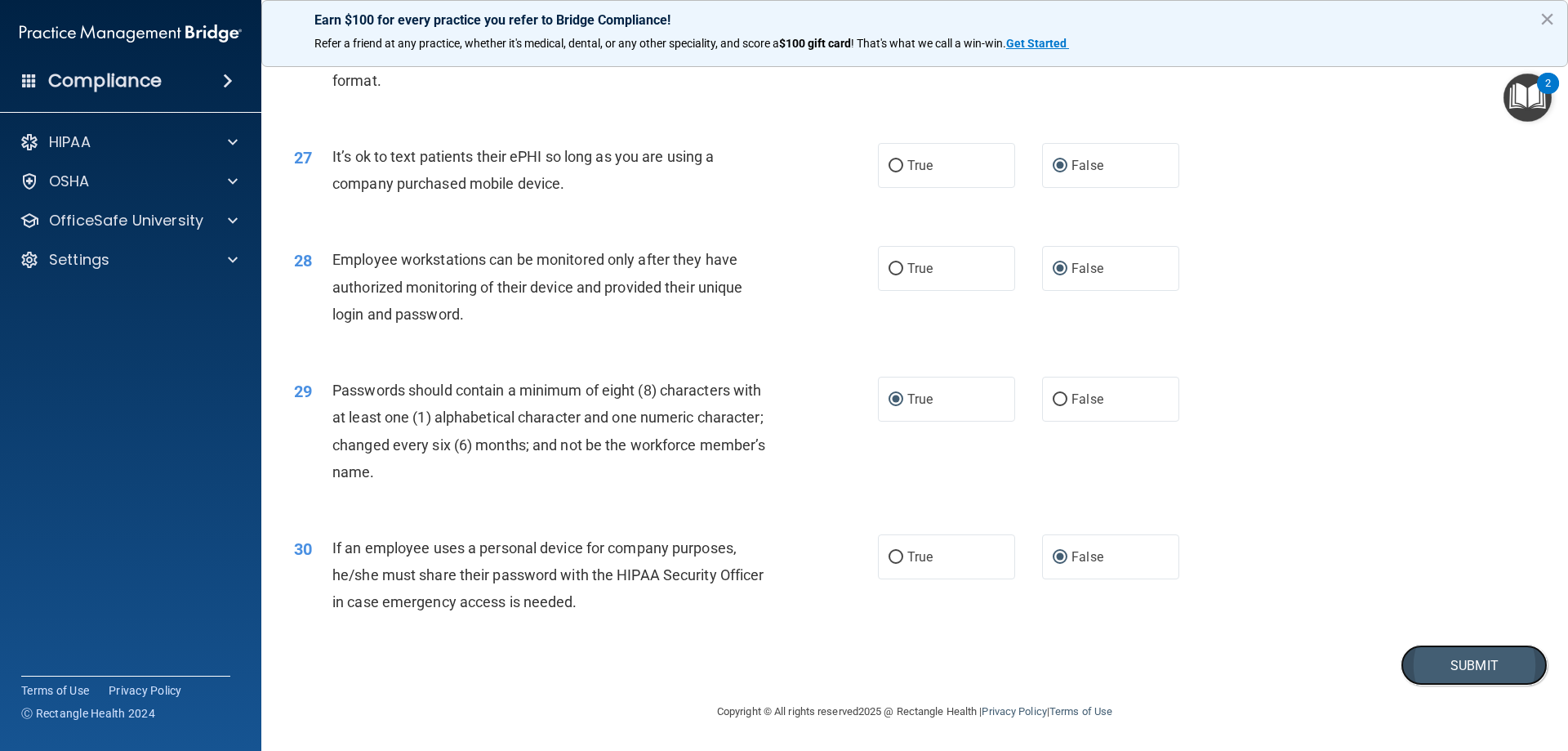
click at [1445, 657] on button "Submit" at bounding box center [1474, 665] width 147 height 41
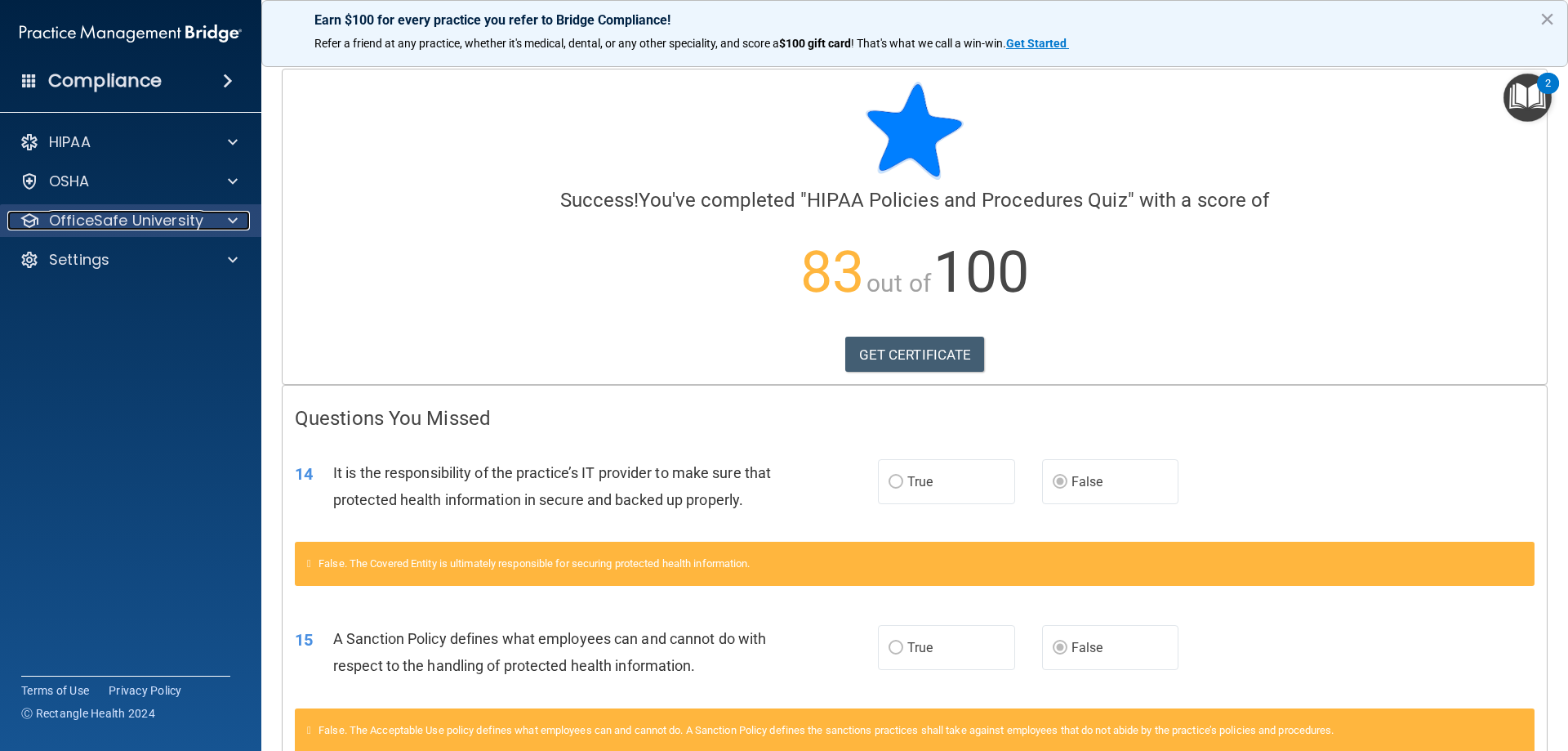
click at [95, 219] on p "OfficeSafe University" at bounding box center [126, 220] width 154 height 19
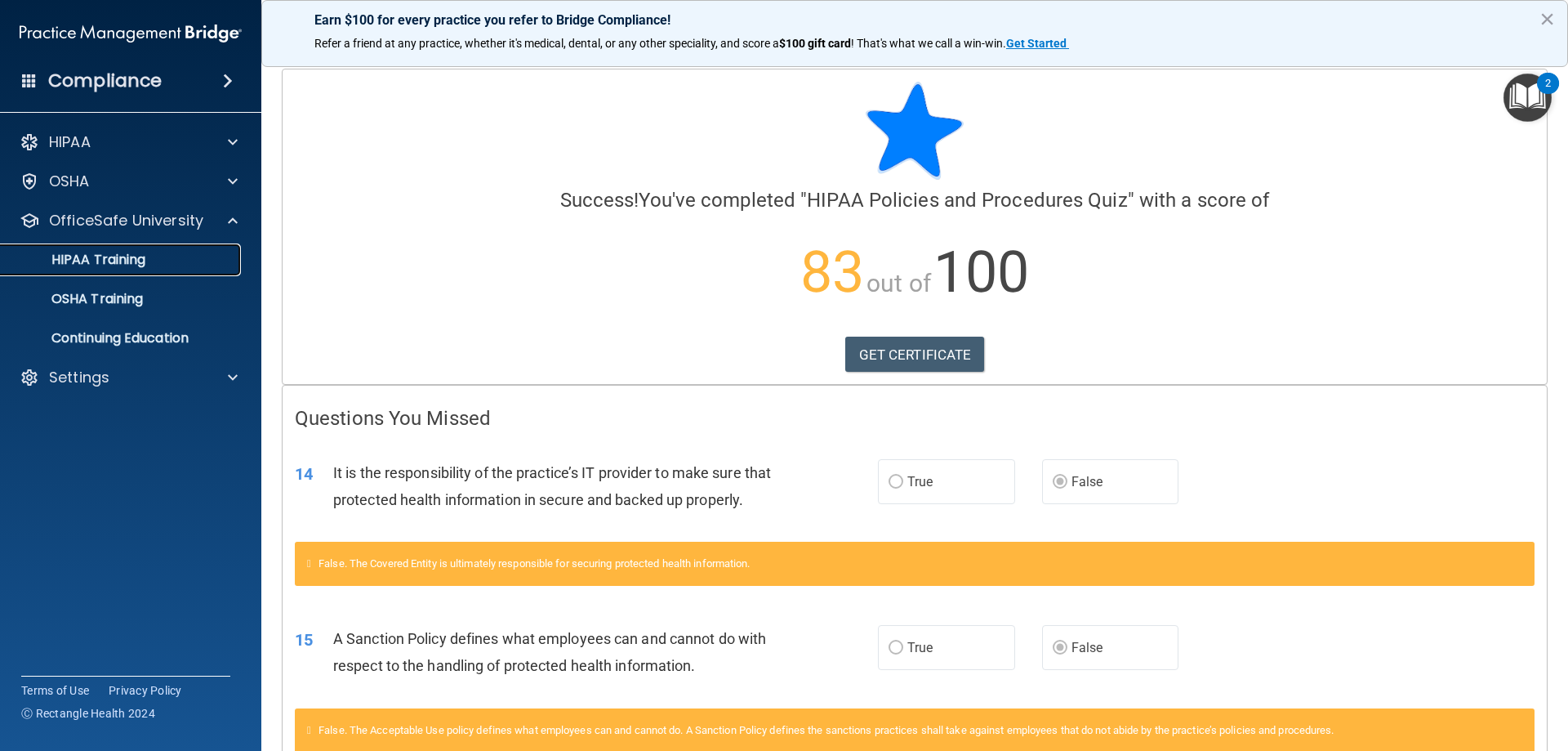
click at [83, 268] on p "HIPAA Training" at bounding box center [78, 260] width 135 height 17
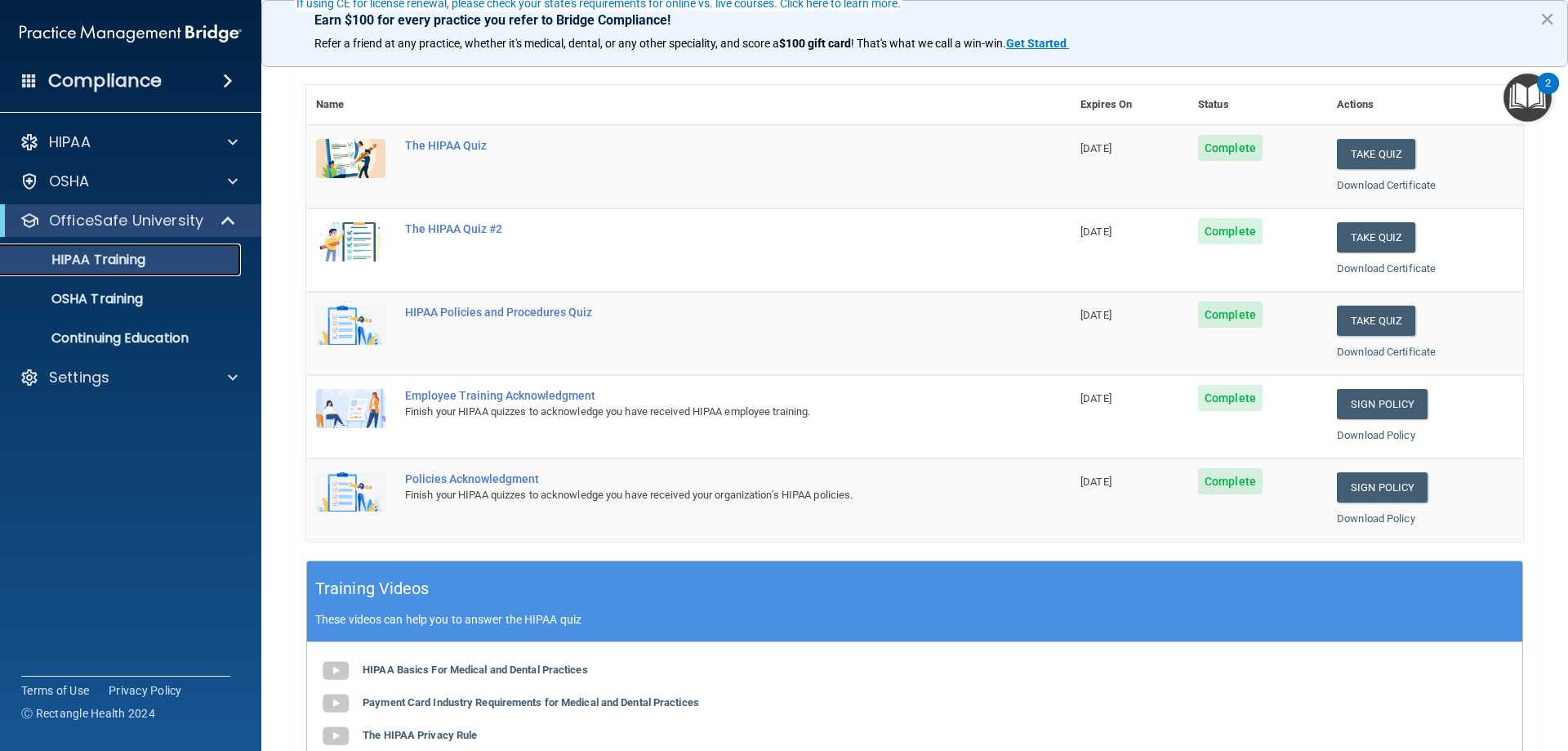
scroll to position [164, 0]
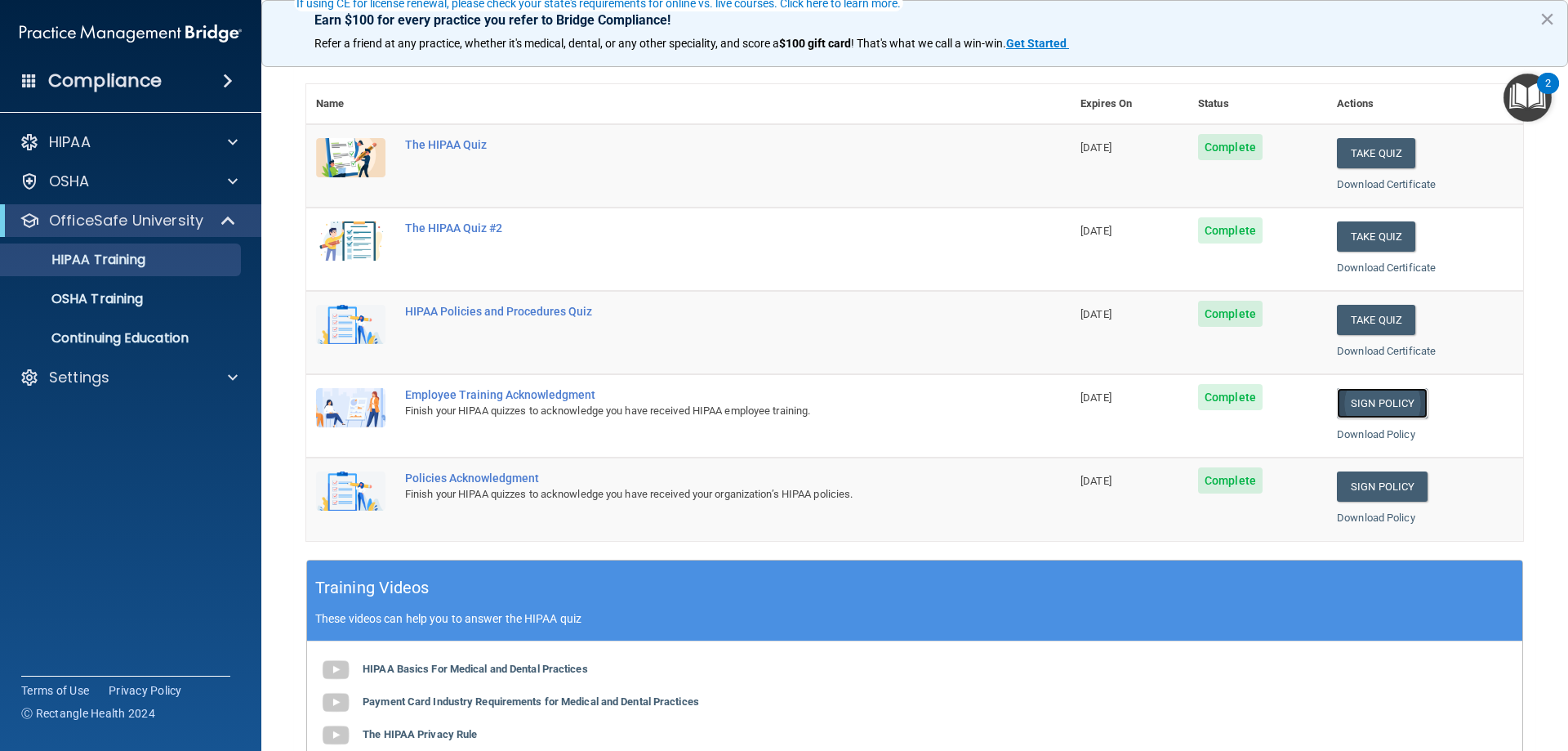
click at [1369, 412] on link "Sign Policy" at bounding box center [1382, 403] width 91 height 30
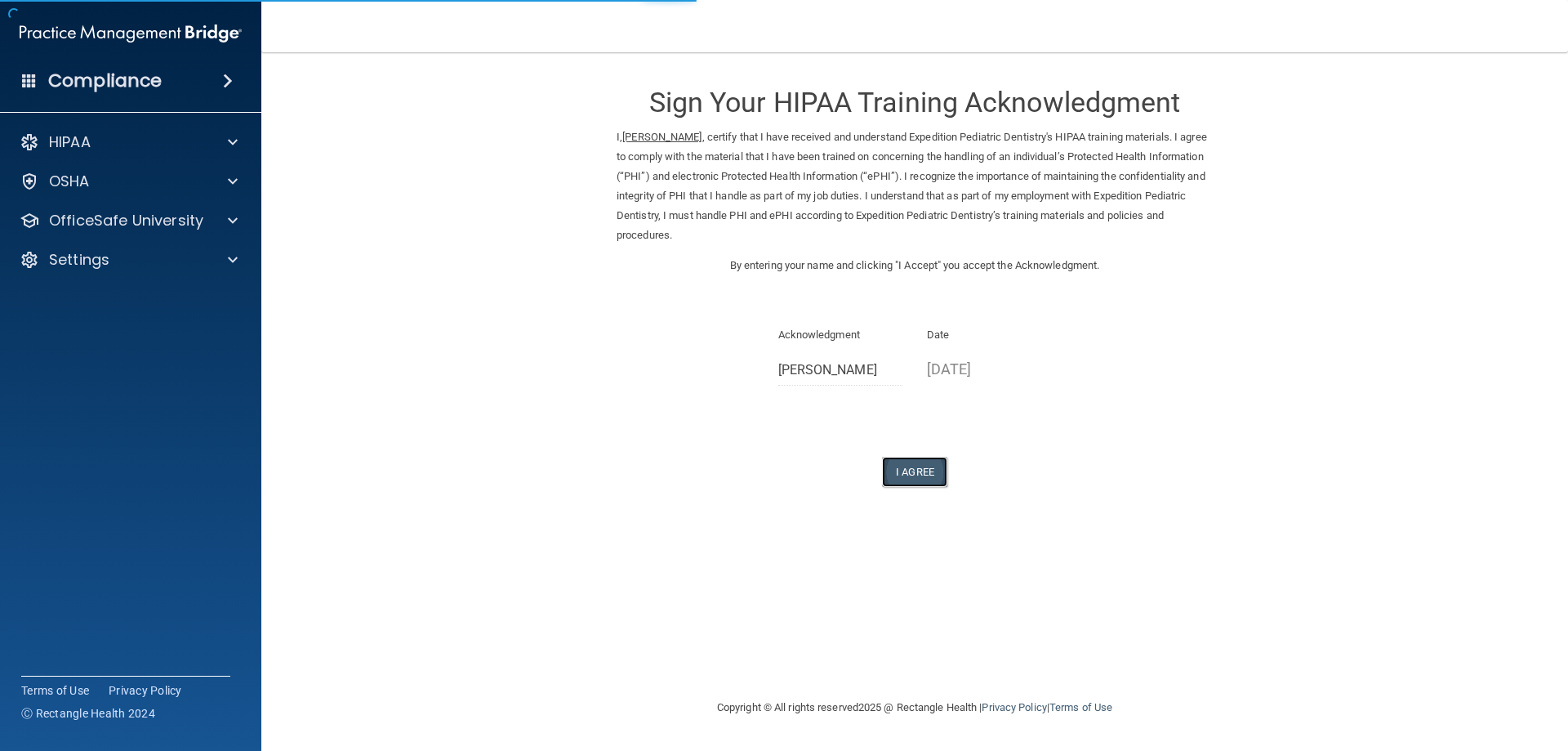
click at [907, 467] on button "I Agree" at bounding box center [915, 472] width 65 height 30
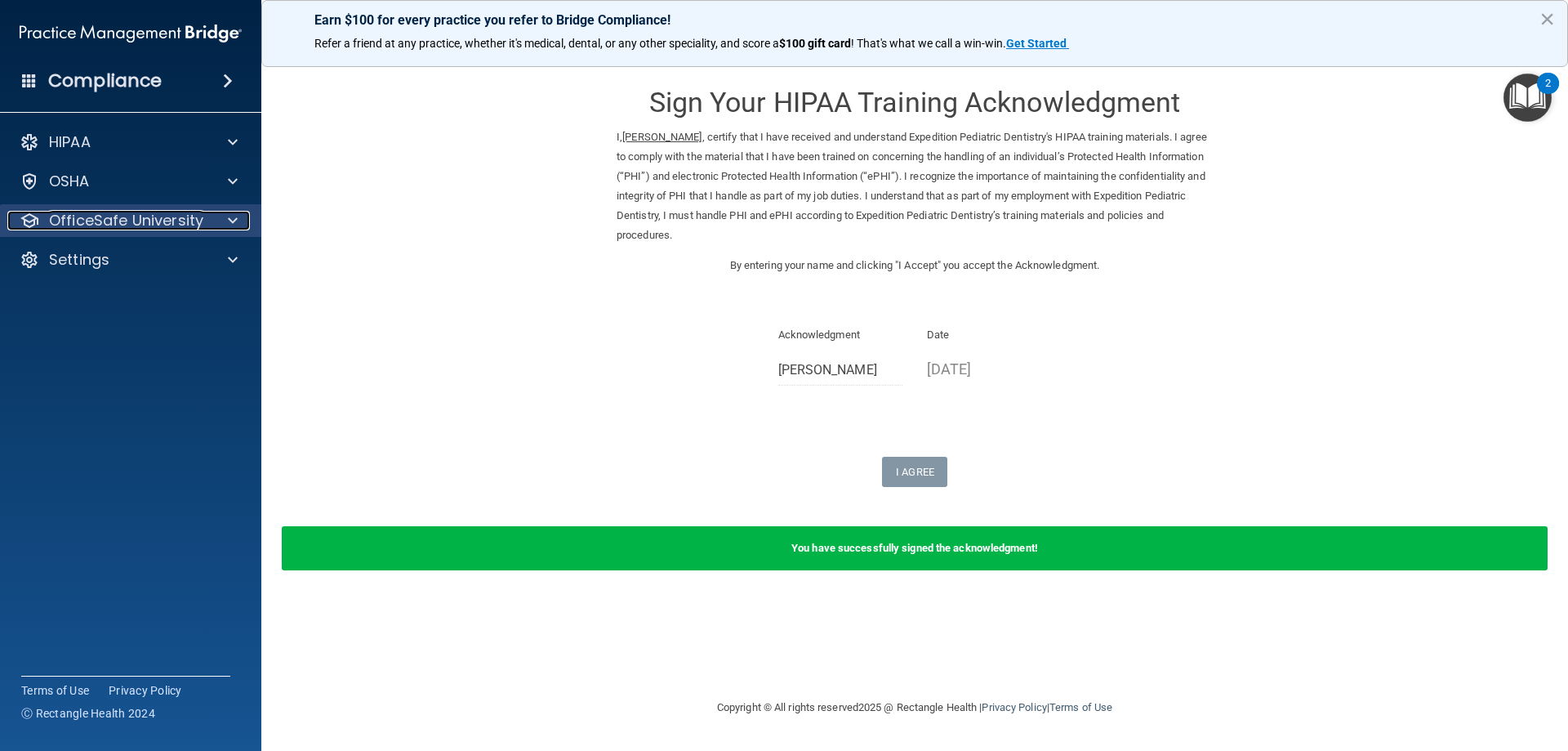
click at [119, 215] on p "OfficeSafe University" at bounding box center [126, 220] width 154 height 19
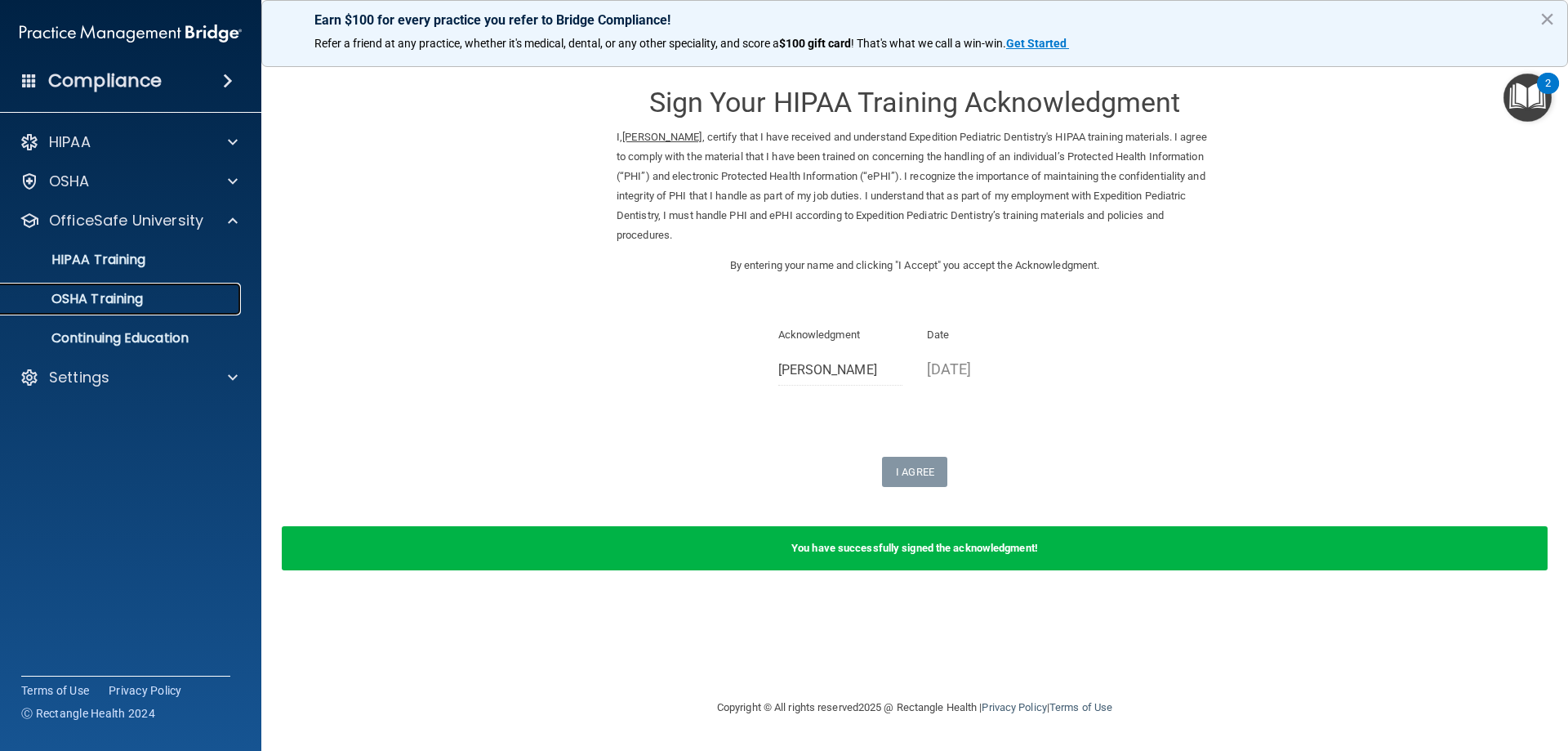
click at [116, 301] on p "OSHA Training" at bounding box center [77, 299] width 132 height 17
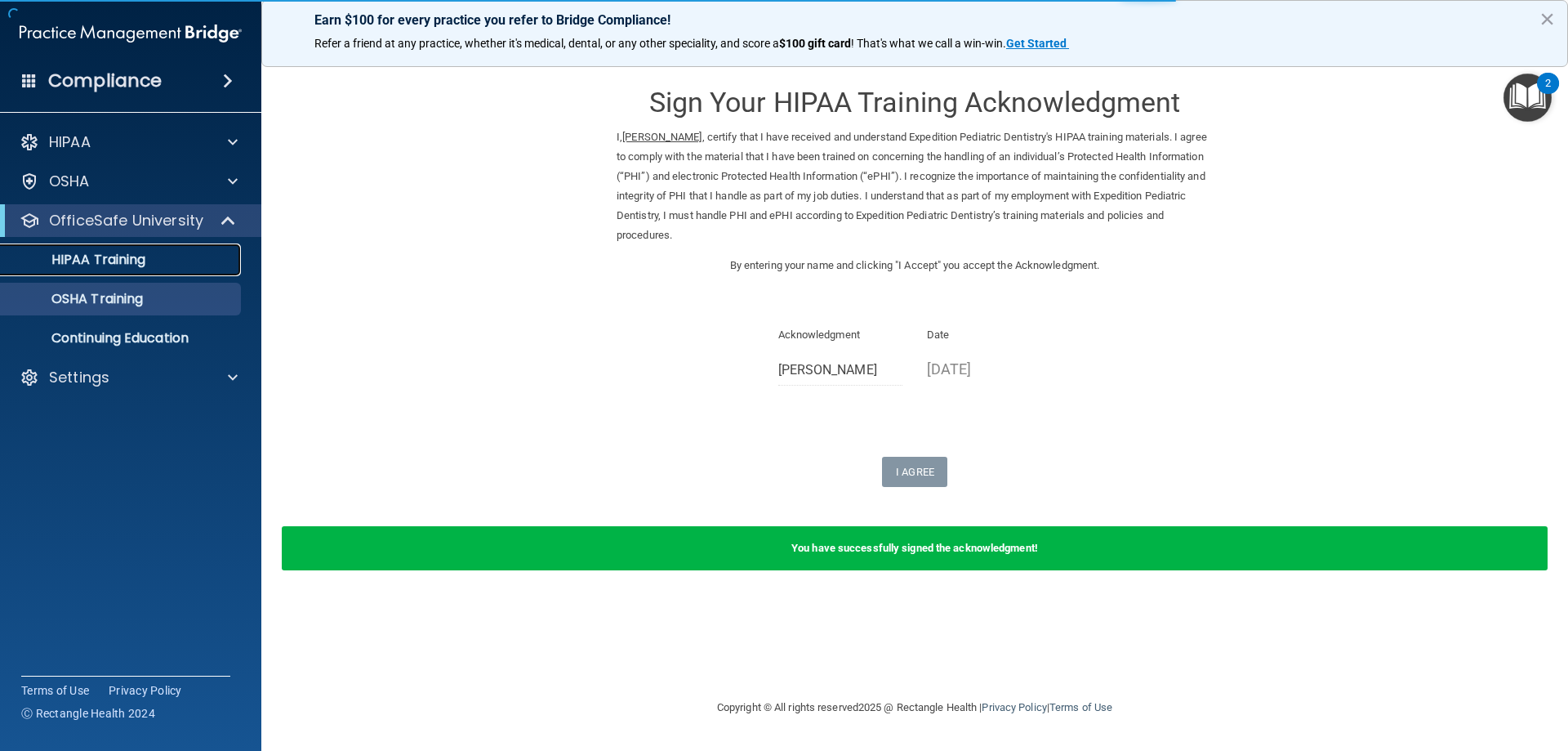
click at [115, 259] on p "HIPAA Training" at bounding box center [78, 260] width 135 height 17
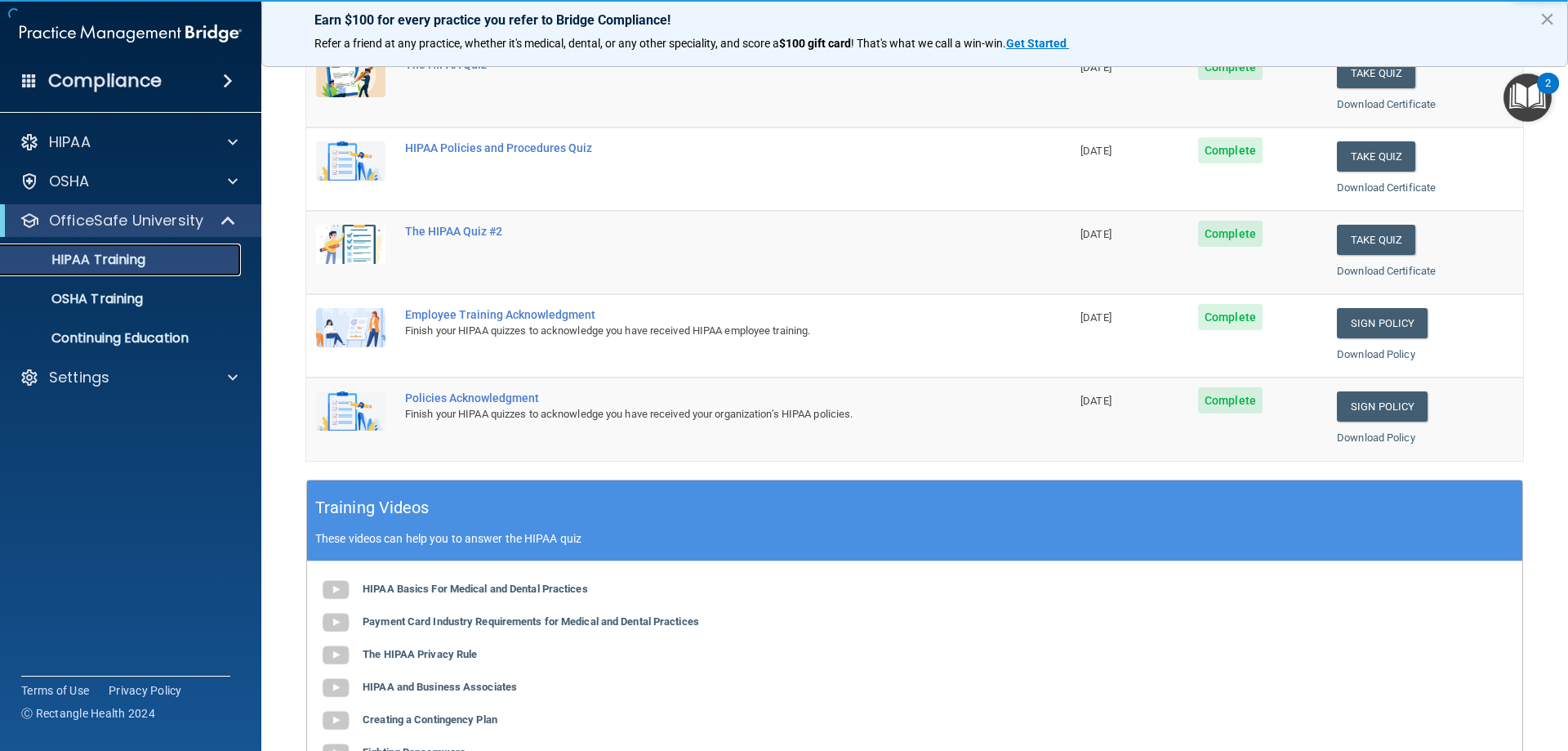
scroll to position [245, 0]
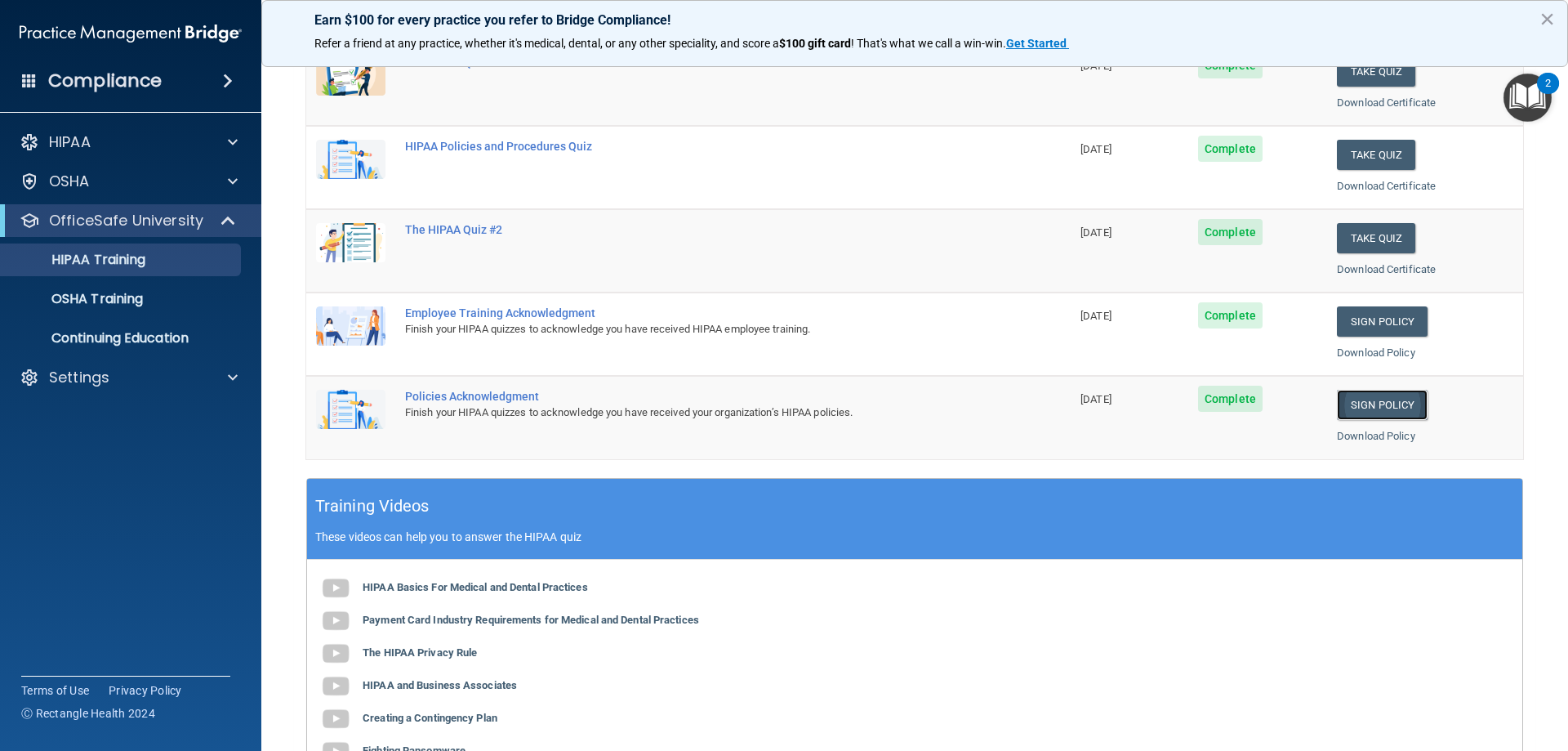
click at [1385, 410] on link "Sign Policy" at bounding box center [1382, 404] width 91 height 30
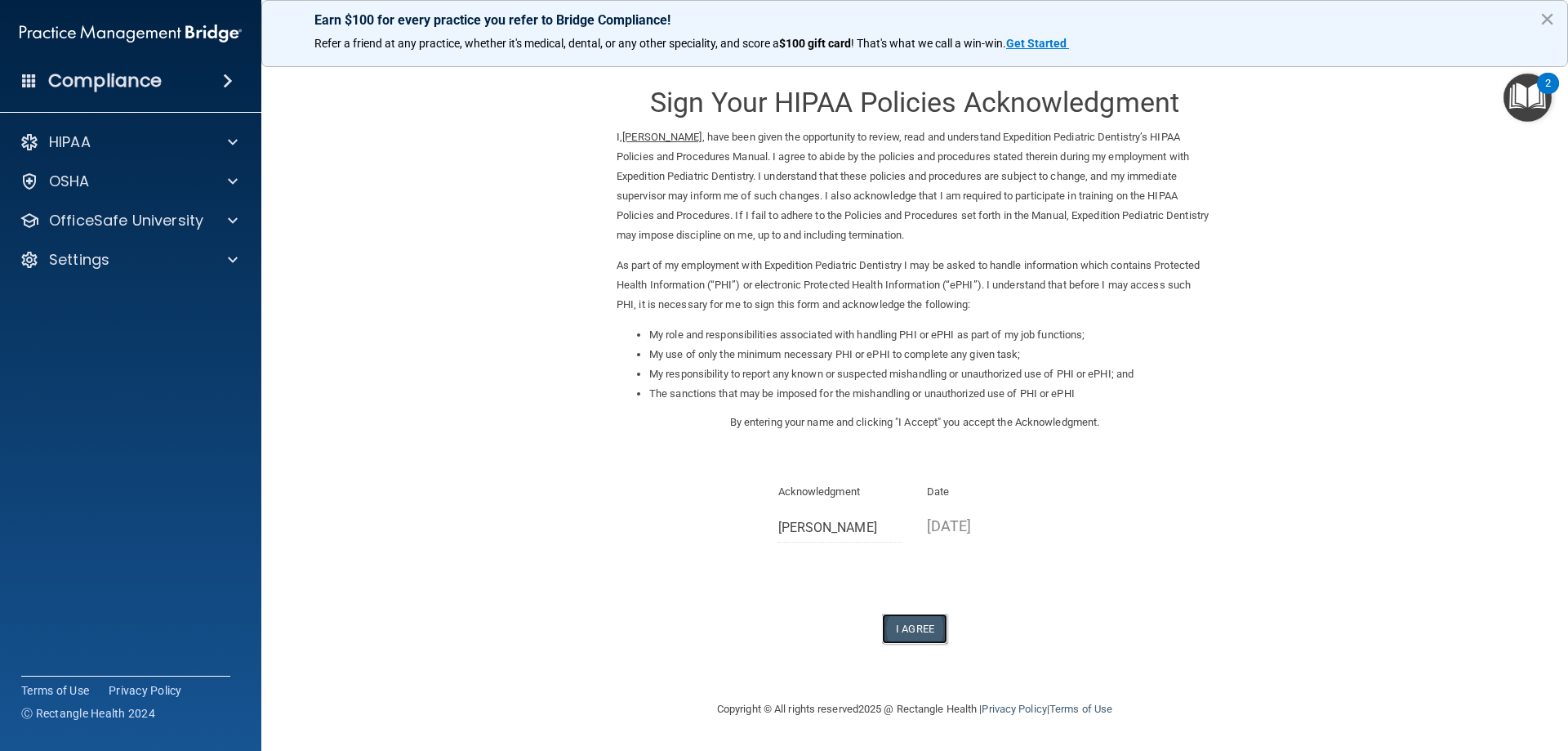
click at [909, 628] on button "I Agree" at bounding box center [915, 628] width 65 height 30
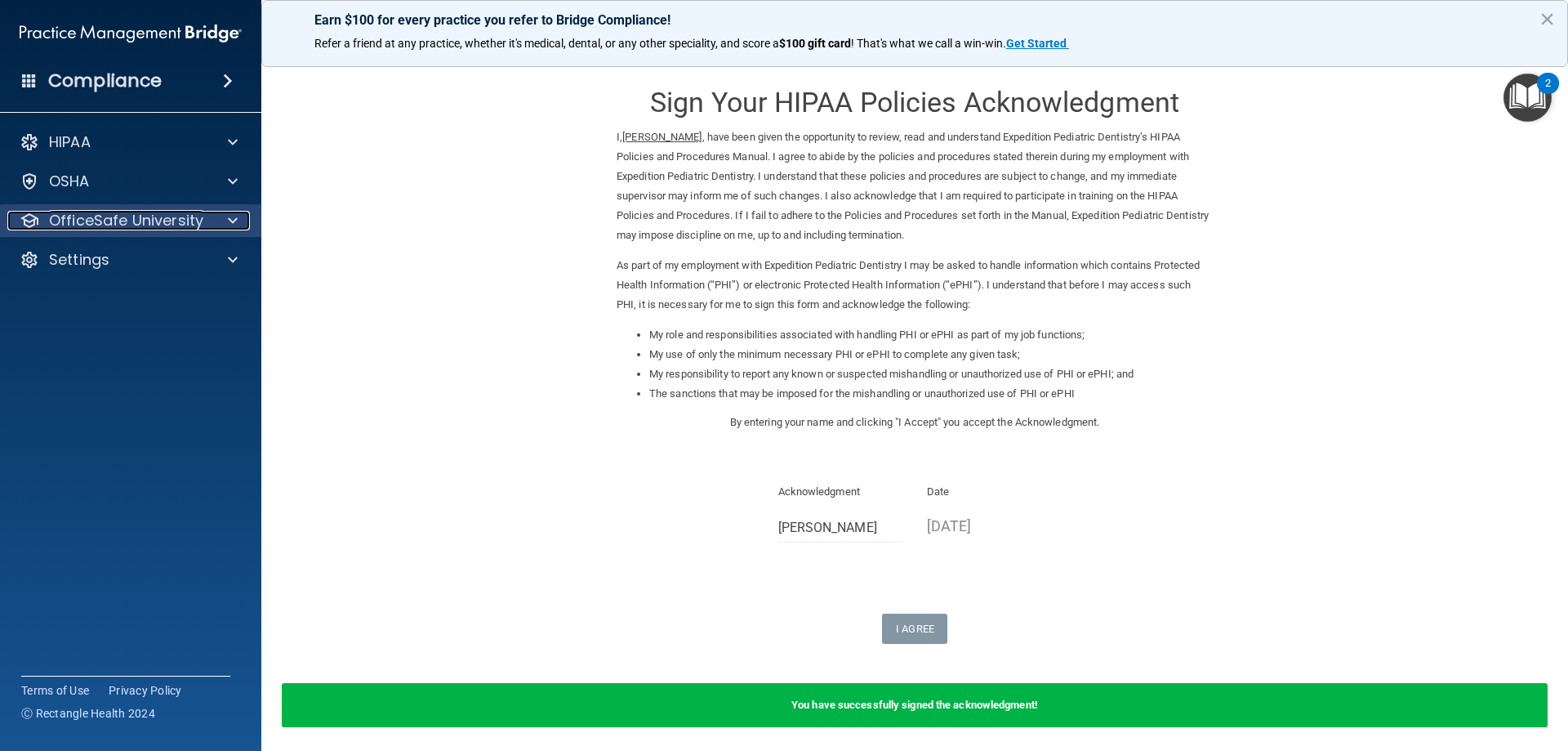
click at [107, 213] on p "OfficeSafe University" at bounding box center [126, 220] width 154 height 19
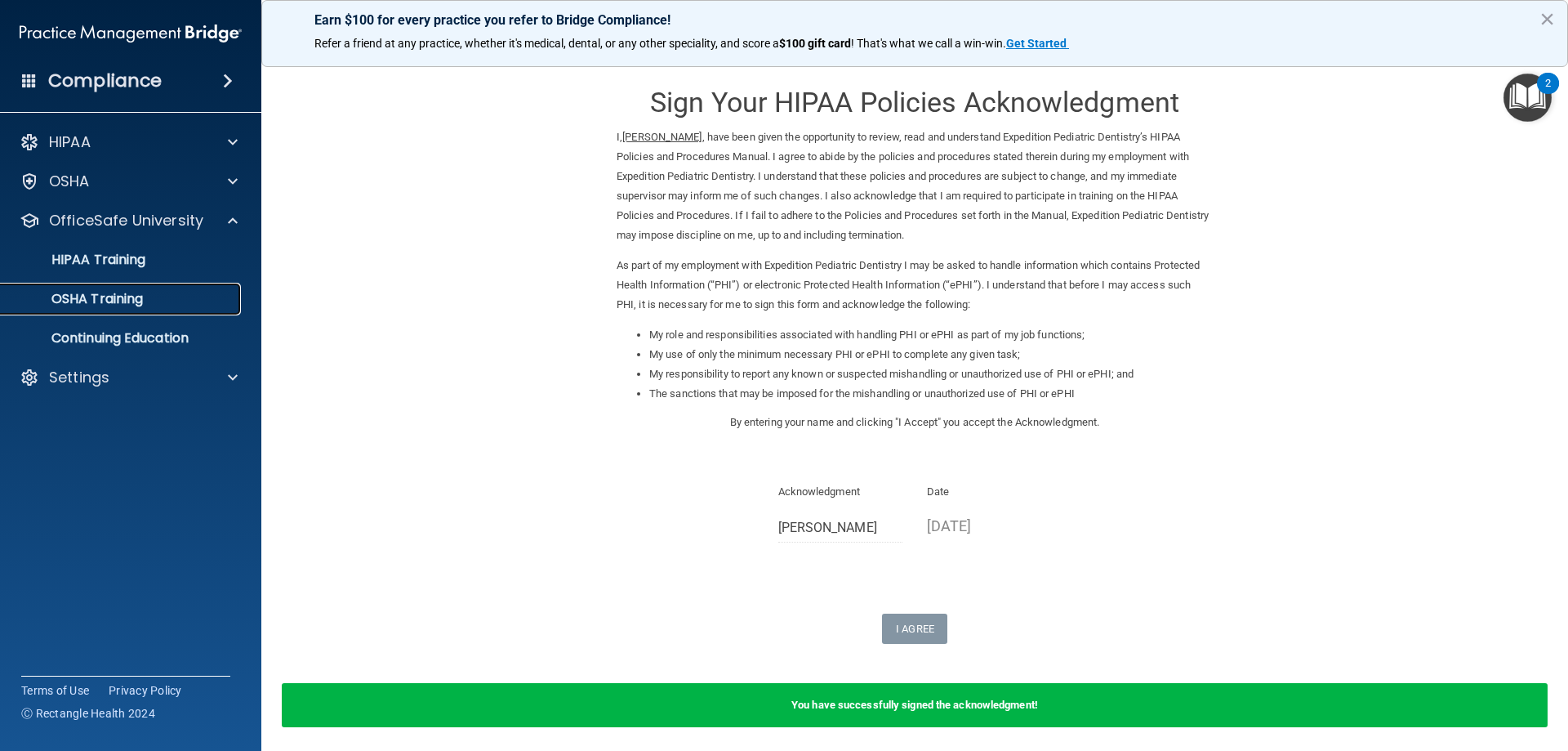
click at [118, 304] on p "OSHA Training" at bounding box center [77, 299] width 132 height 17
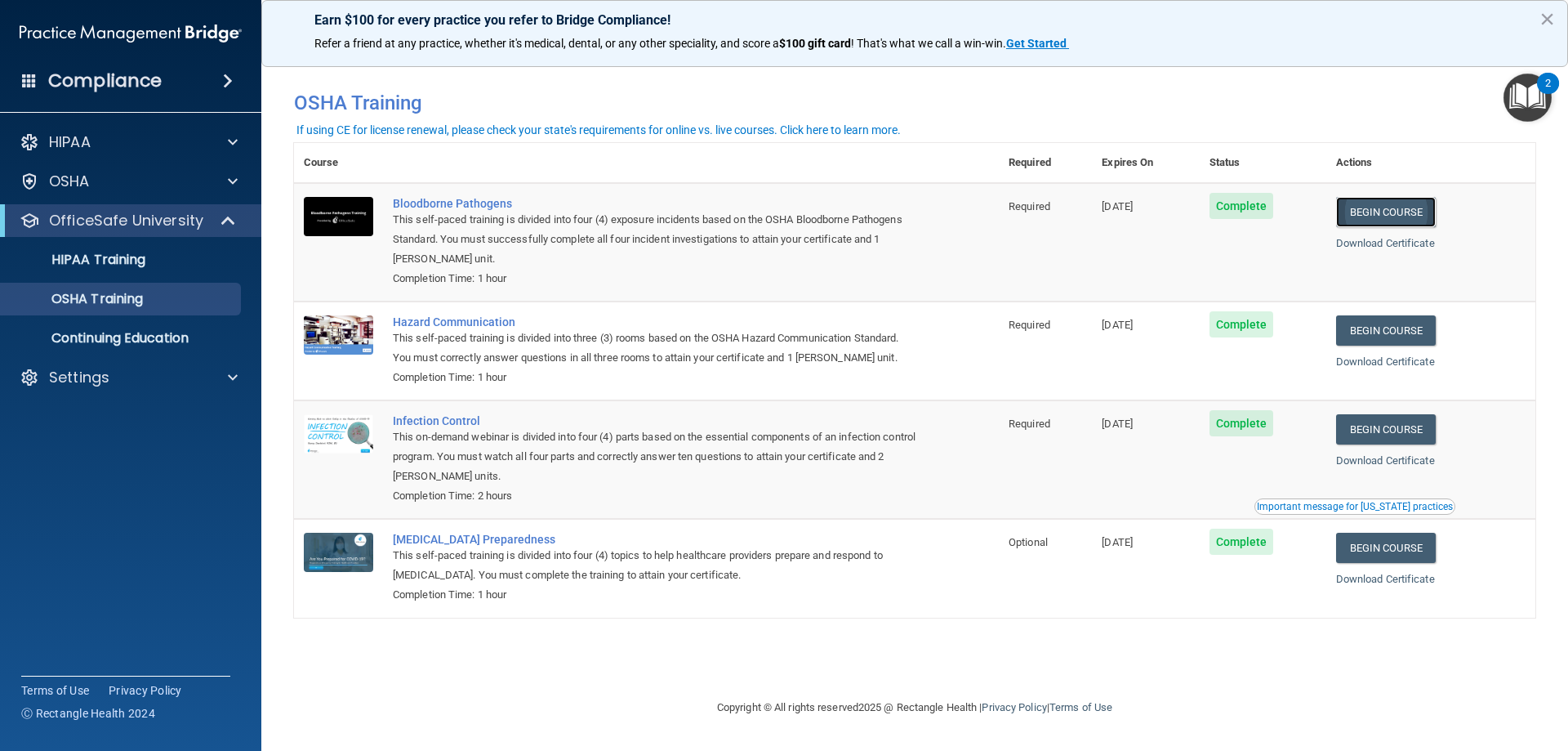
click at [1400, 218] on link "Begin Course" at bounding box center [1386, 211] width 99 height 30
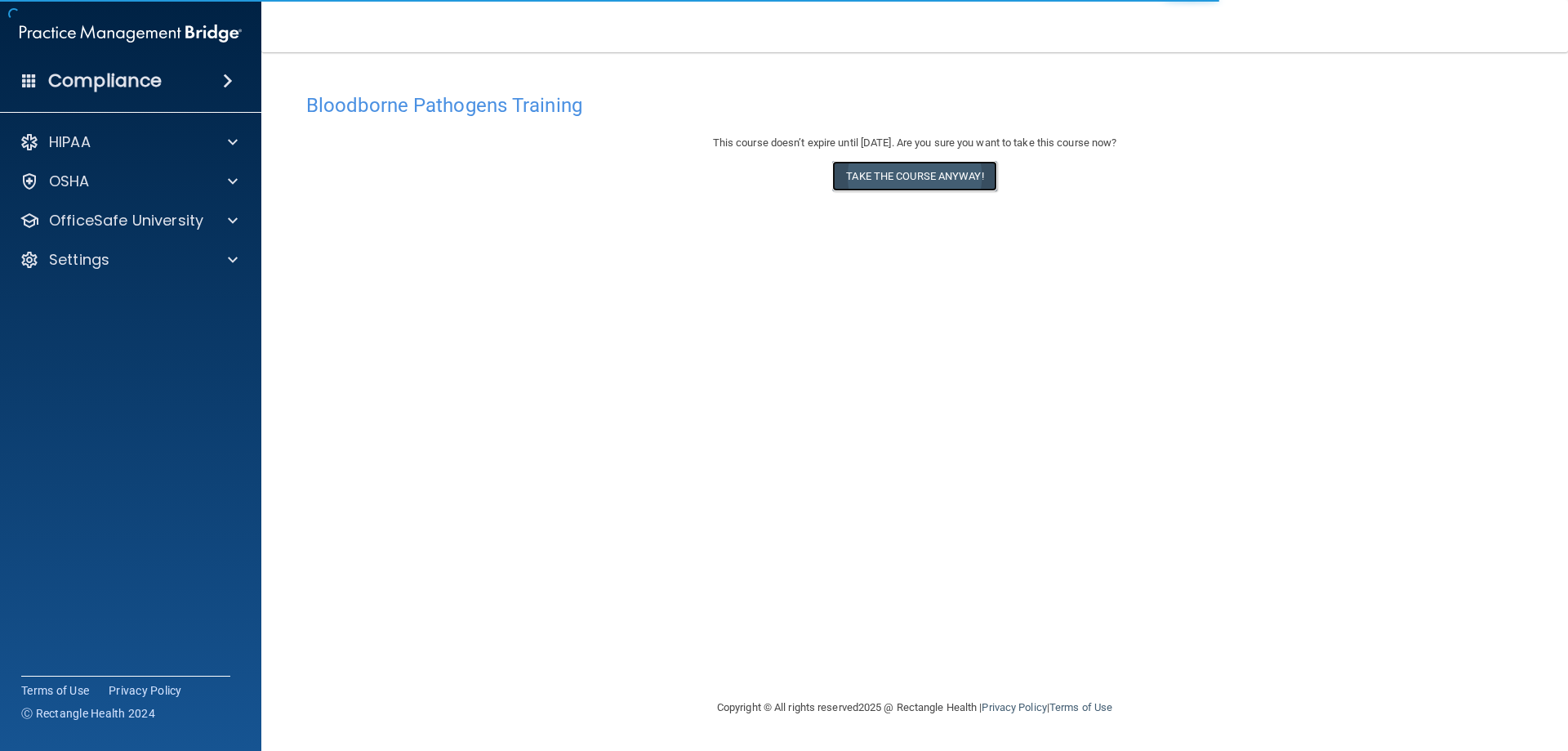
click at [957, 175] on button "Take the course anyway!" at bounding box center [915, 176] width 165 height 30
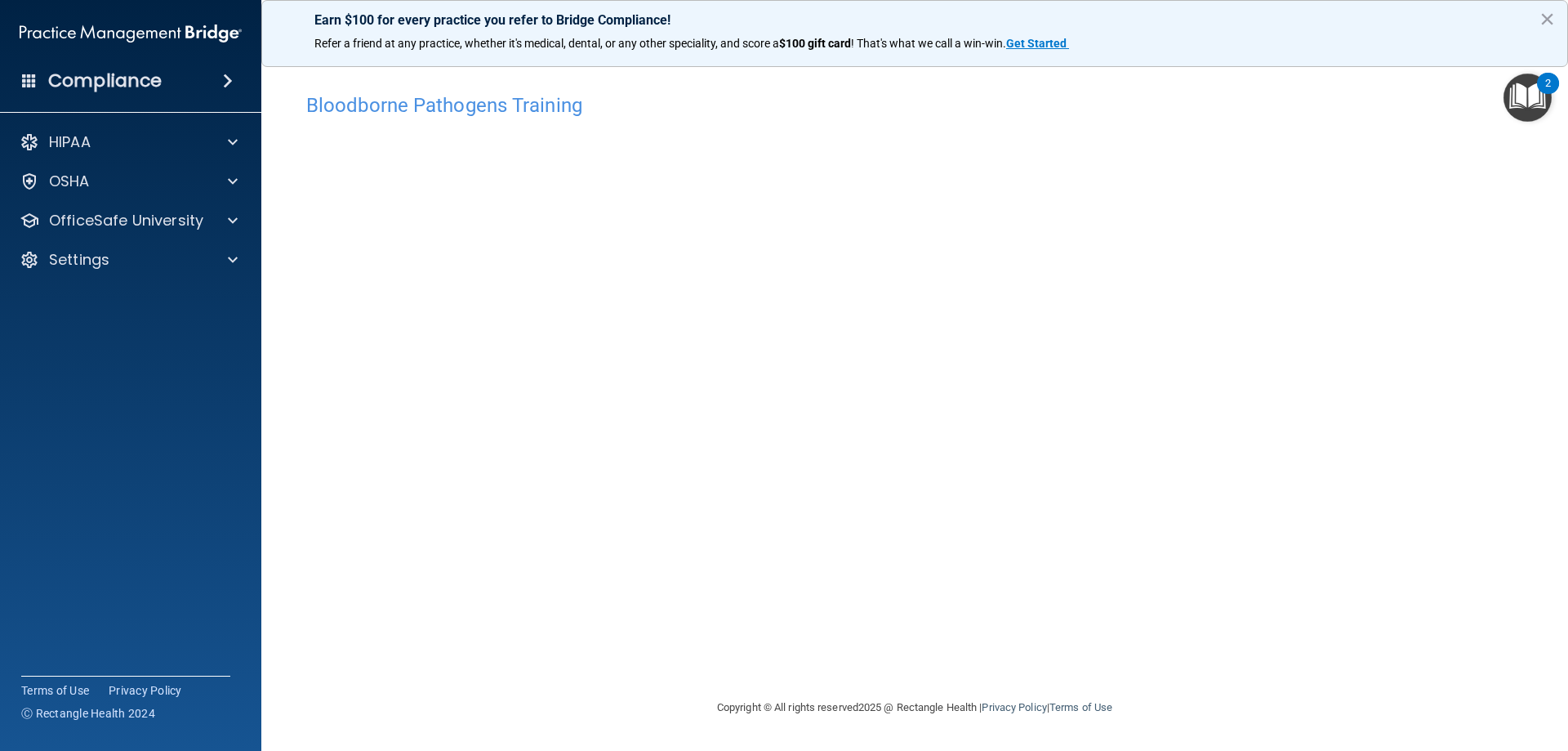
click at [1533, 95] on img "Open Resource Center, 2 new notifications" at bounding box center [1528, 97] width 48 height 48
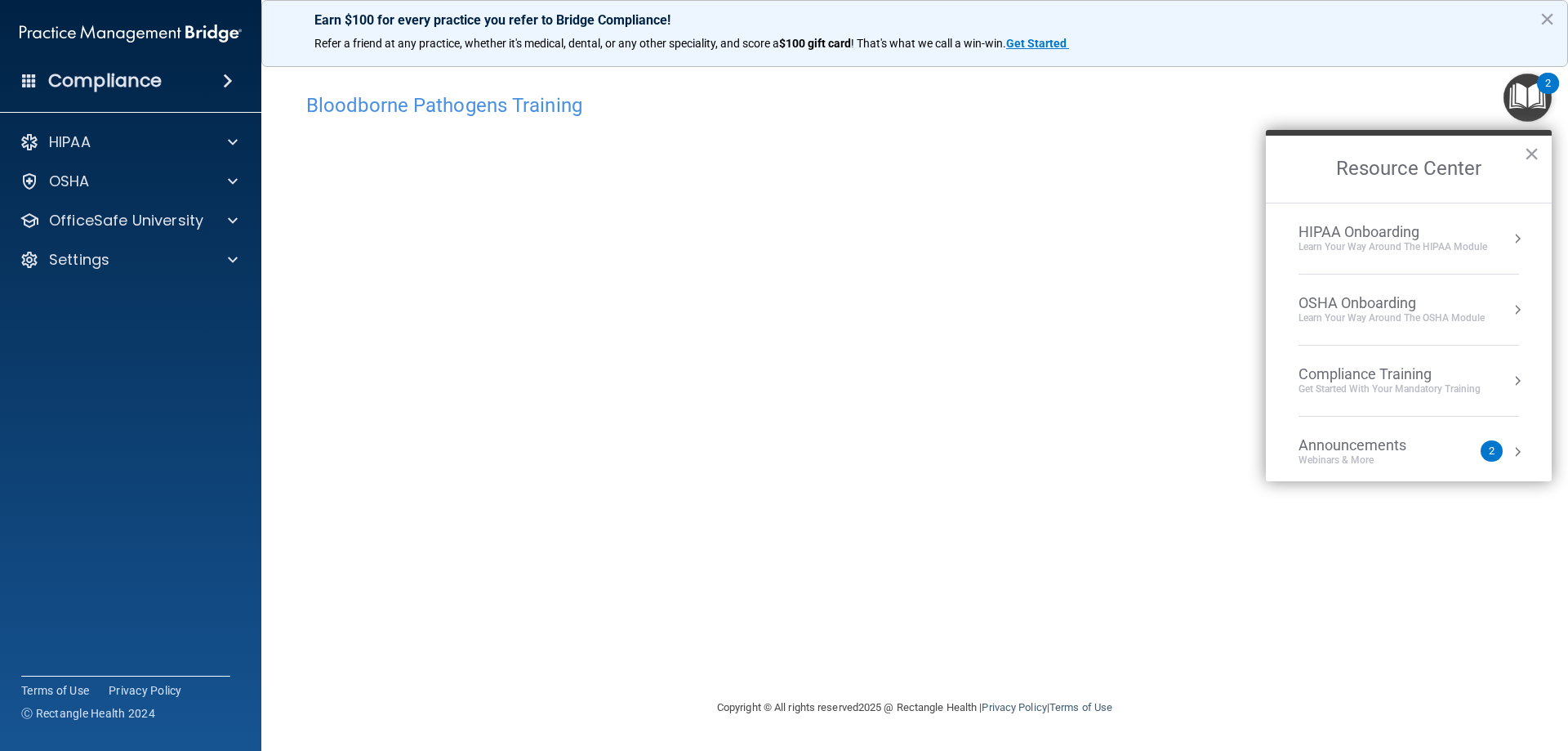
click at [1344, 92] on div "Bloodborne Pathogens Training" at bounding box center [915, 105] width 1242 height 40
click at [1537, 152] on button "×" at bounding box center [1531, 154] width 16 height 26
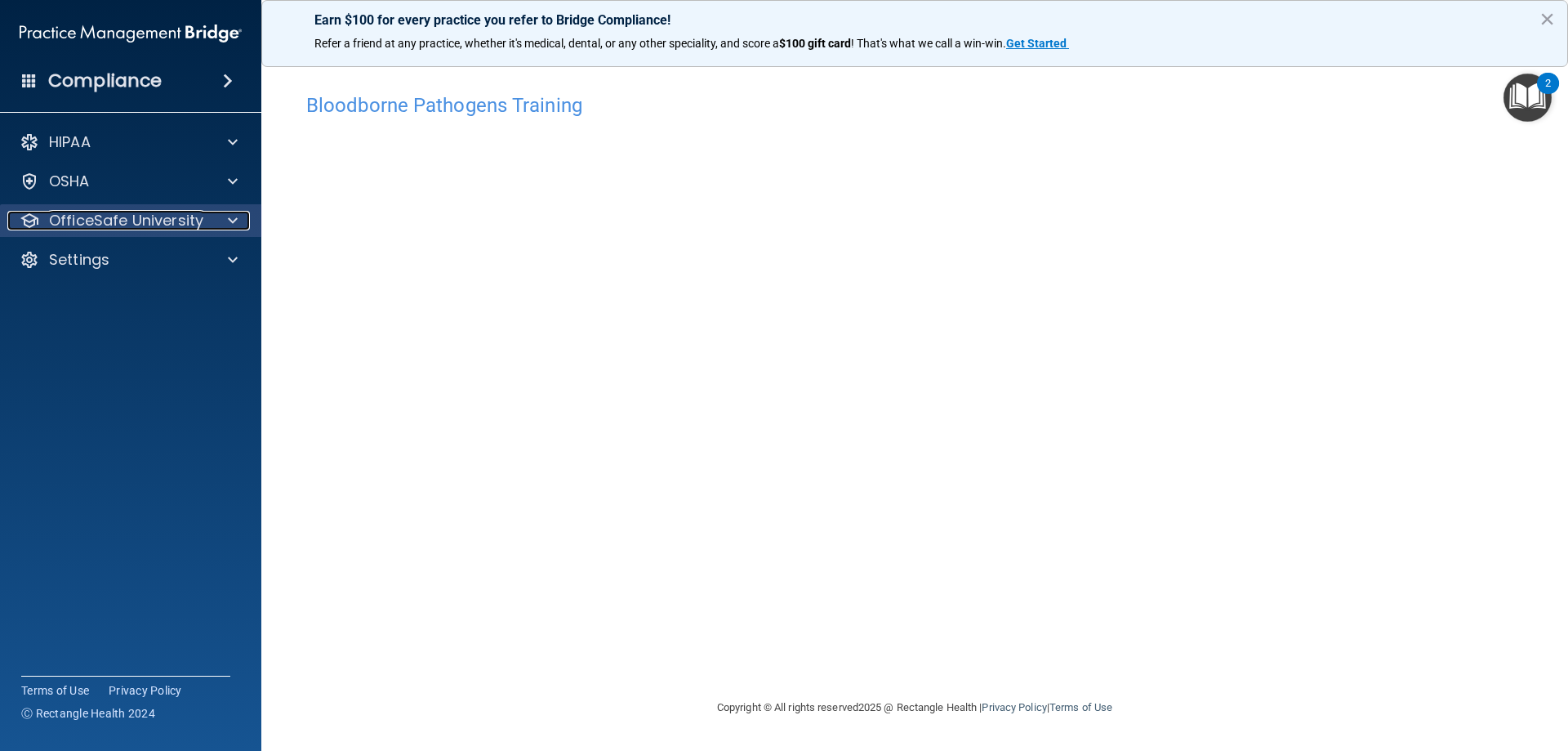
click at [92, 224] on p "OfficeSafe University" at bounding box center [126, 220] width 154 height 19
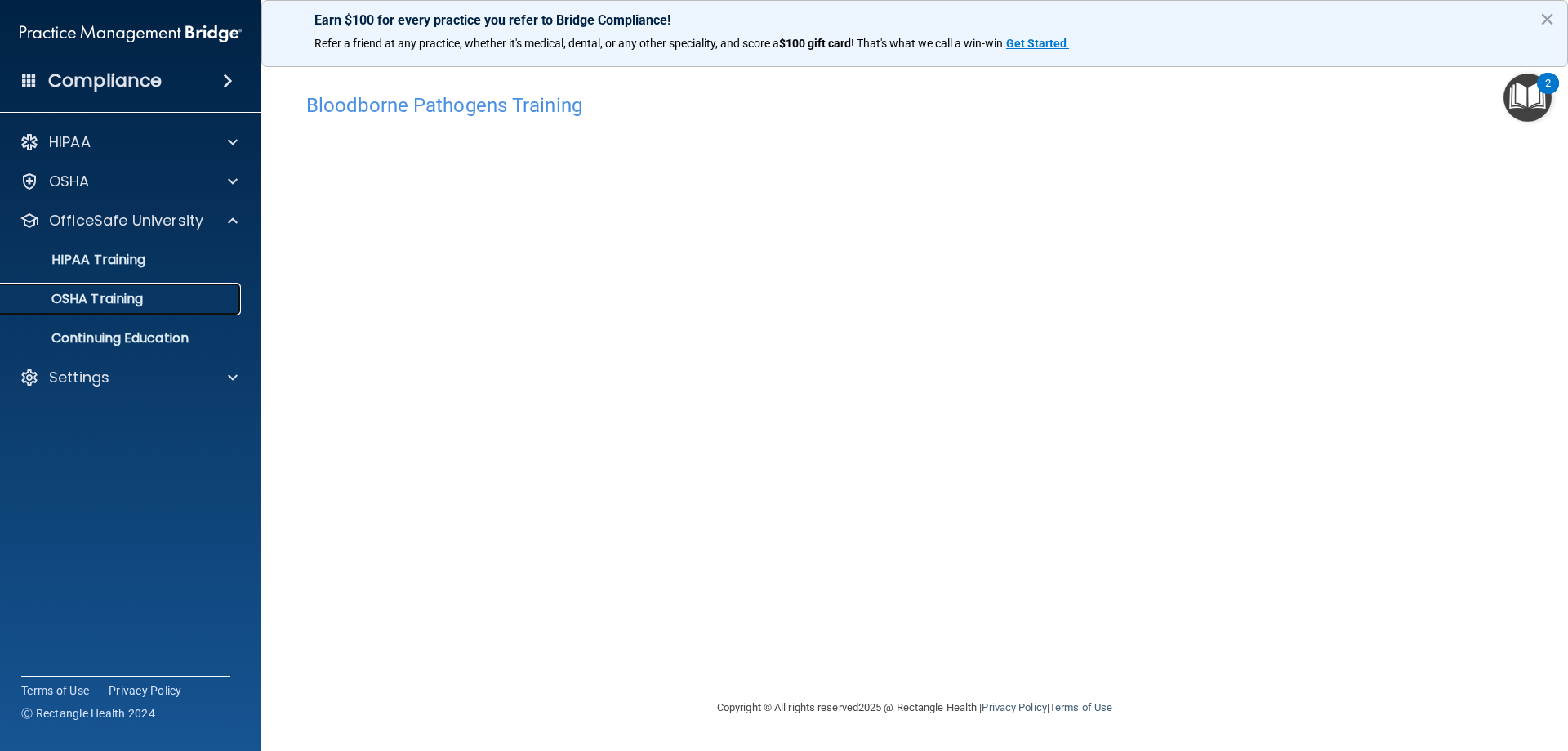
click at [153, 301] on div "OSHA Training" at bounding box center [122, 299] width 223 height 17
